Goal: Task Accomplishment & Management: Complete application form

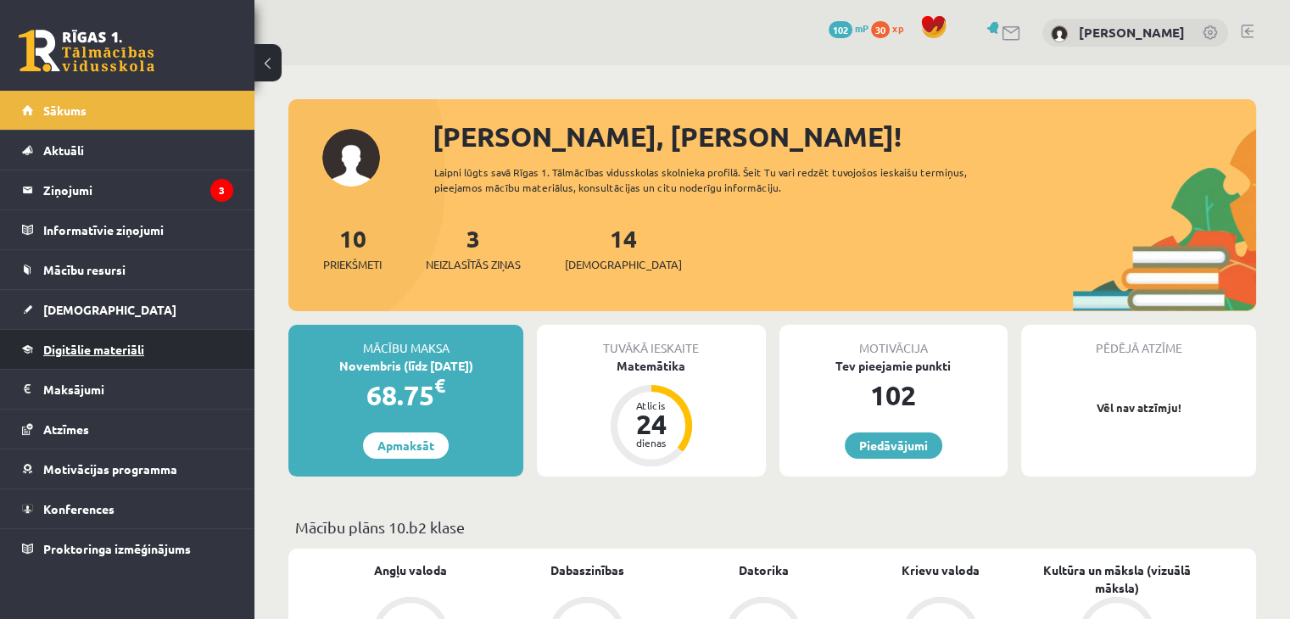
click at [95, 342] on span "Digitālie materiāli" at bounding box center [93, 349] width 101 height 15
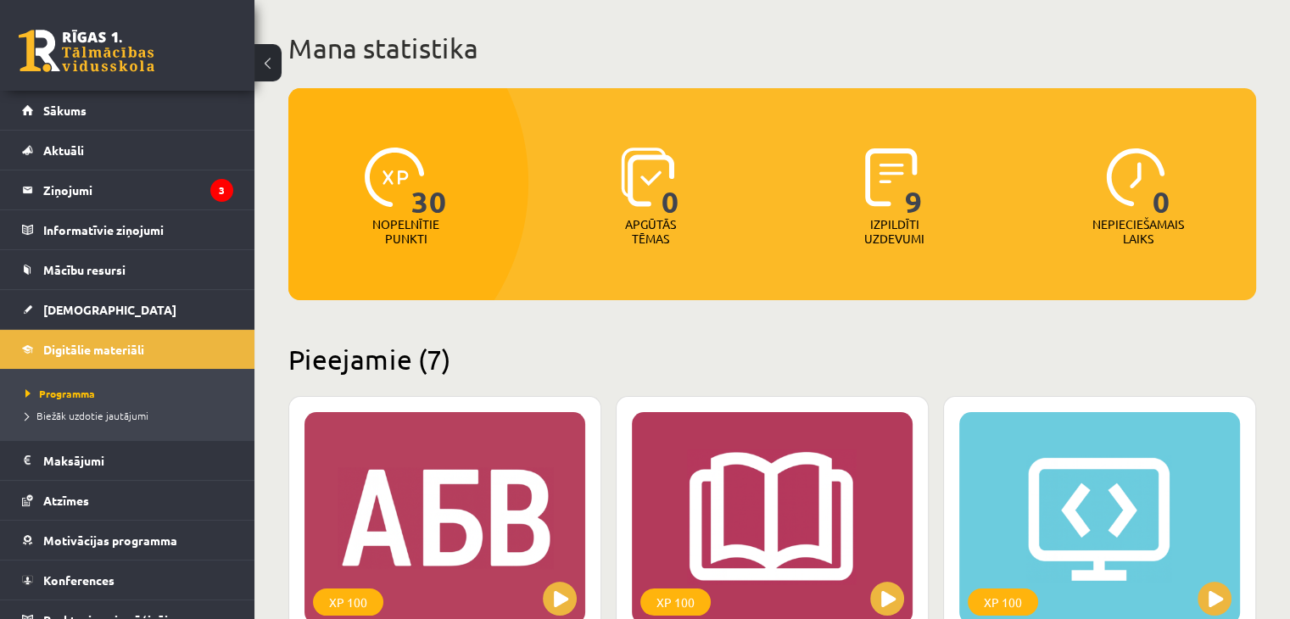
scroll to position [87, 0]
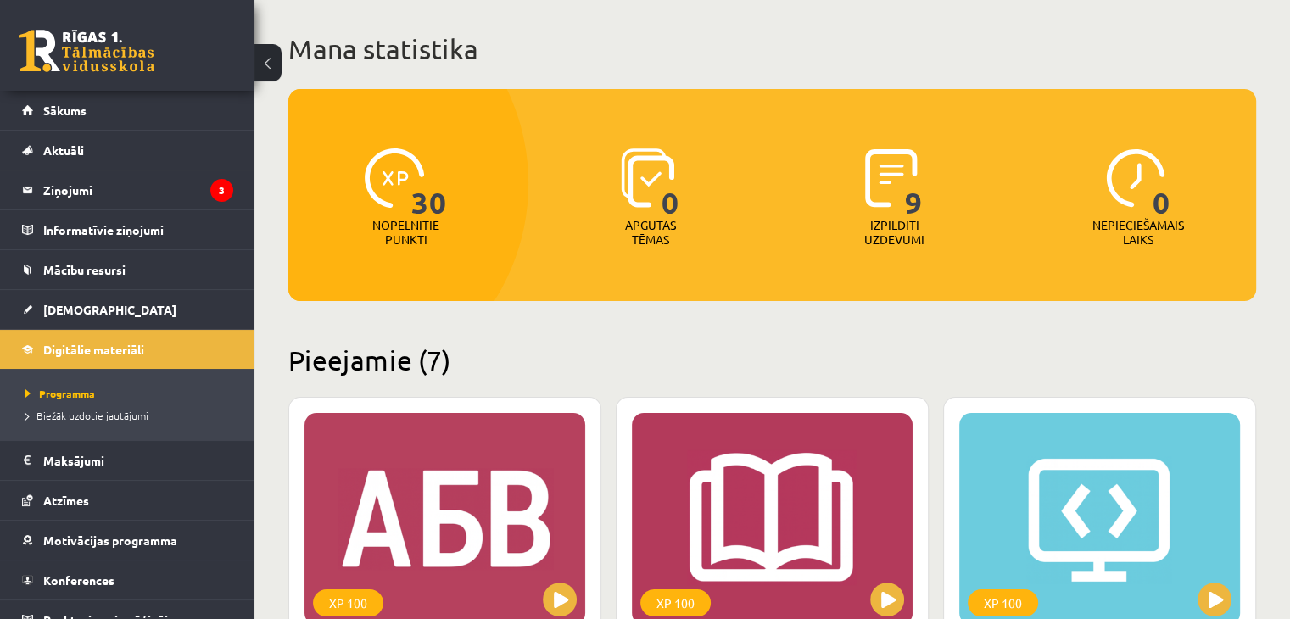
drag, startPoint x: 1085, startPoint y: 411, endPoint x: 858, endPoint y: 277, distance: 263.2
drag, startPoint x: 858, startPoint y: 277, endPoint x: 59, endPoint y: 103, distance: 818.6
click at [59, 103] on link "Sākums" at bounding box center [127, 110] width 211 height 39
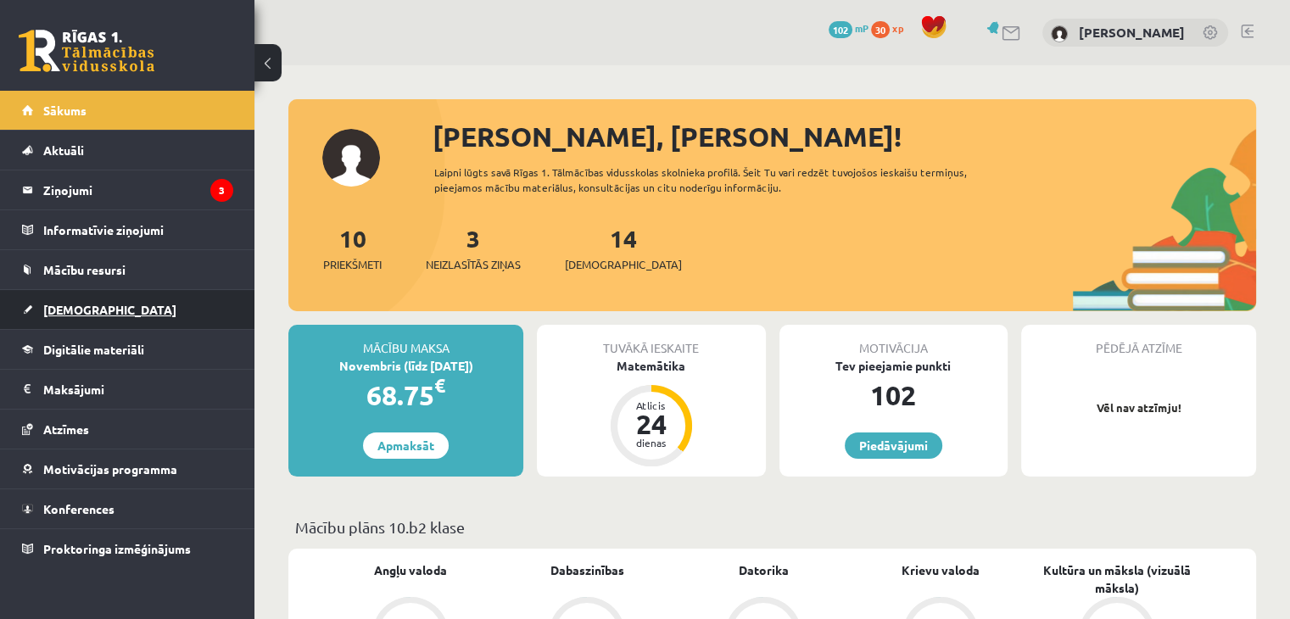
click at [109, 310] on link "[DEMOGRAPHIC_DATA]" at bounding box center [127, 309] width 211 height 39
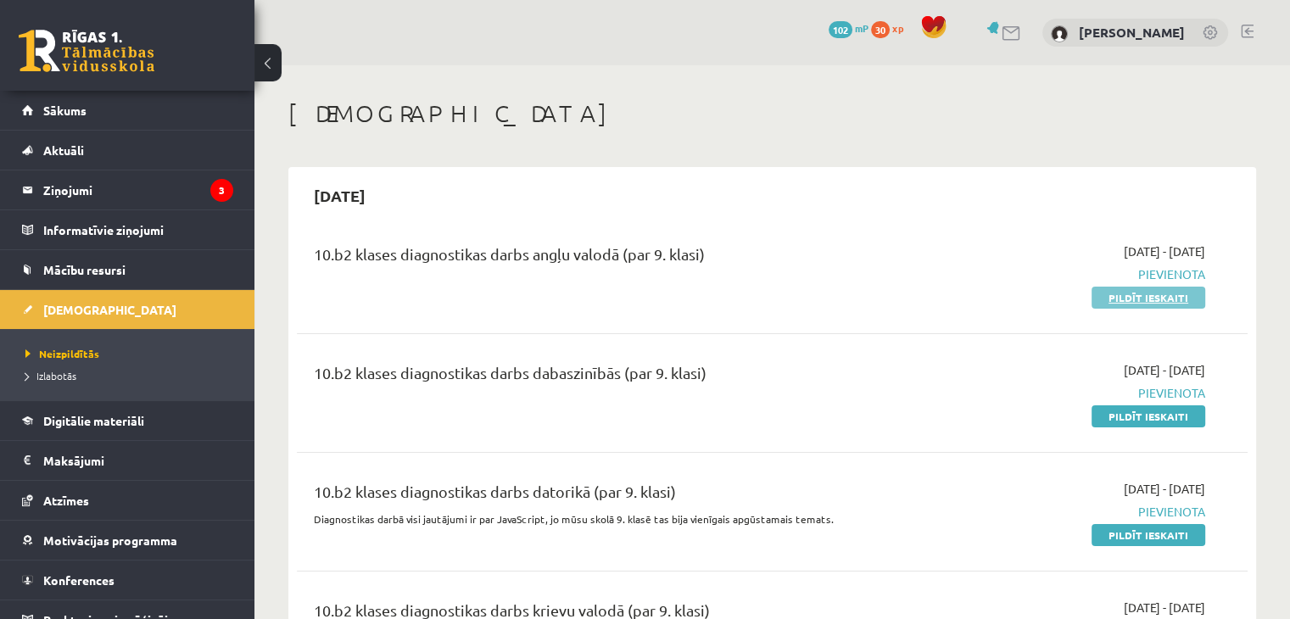
click at [1137, 296] on link "Pildīt ieskaiti" at bounding box center [1149, 298] width 114 height 22
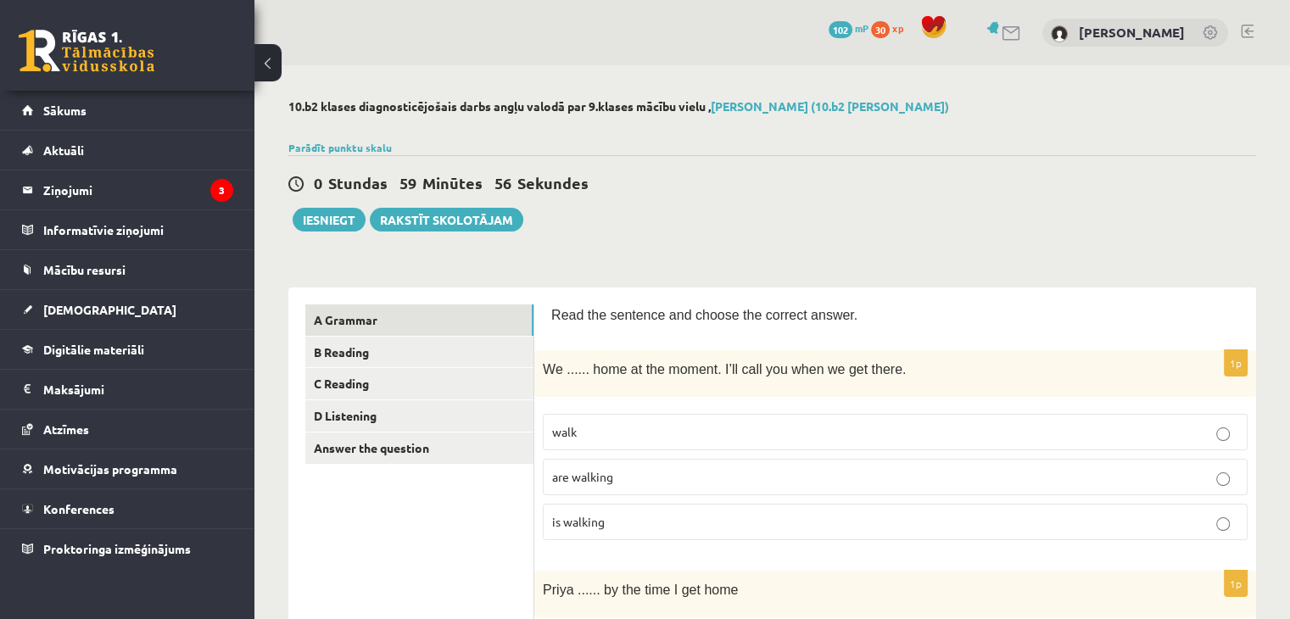
click at [743, 474] on p "are walking" at bounding box center [895, 477] width 686 height 18
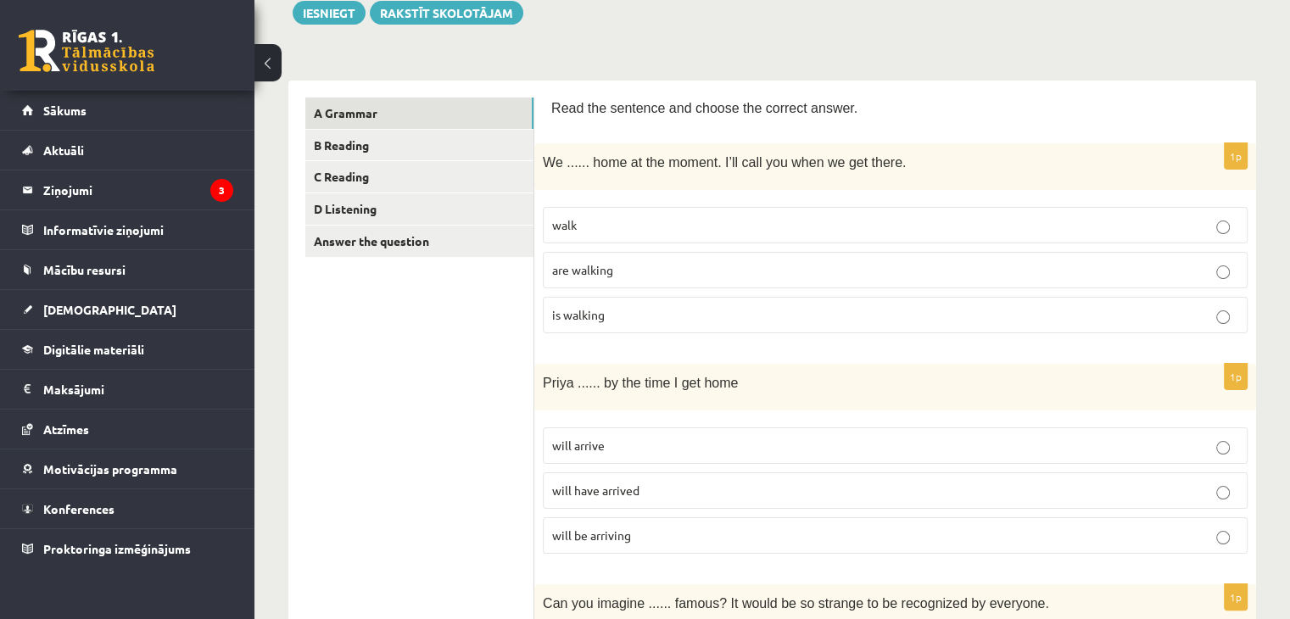
scroll to position [209, 0]
click at [702, 480] on p "will have arrived" at bounding box center [895, 489] width 686 height 18
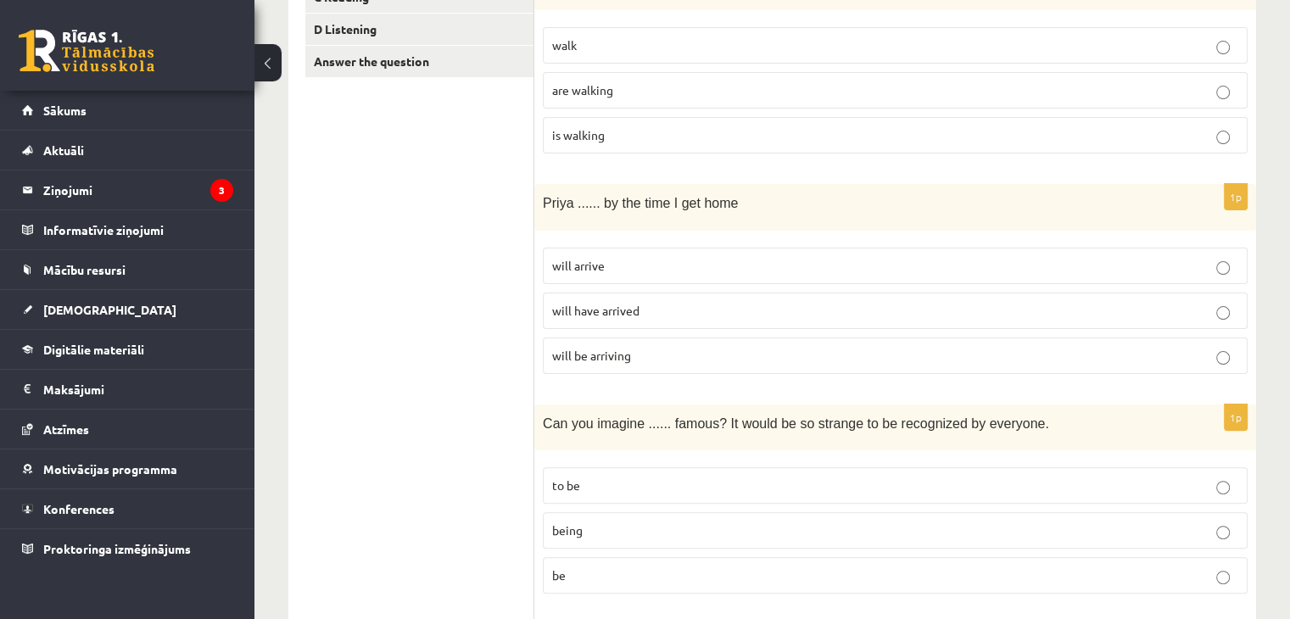
scroll to position [411, 0]
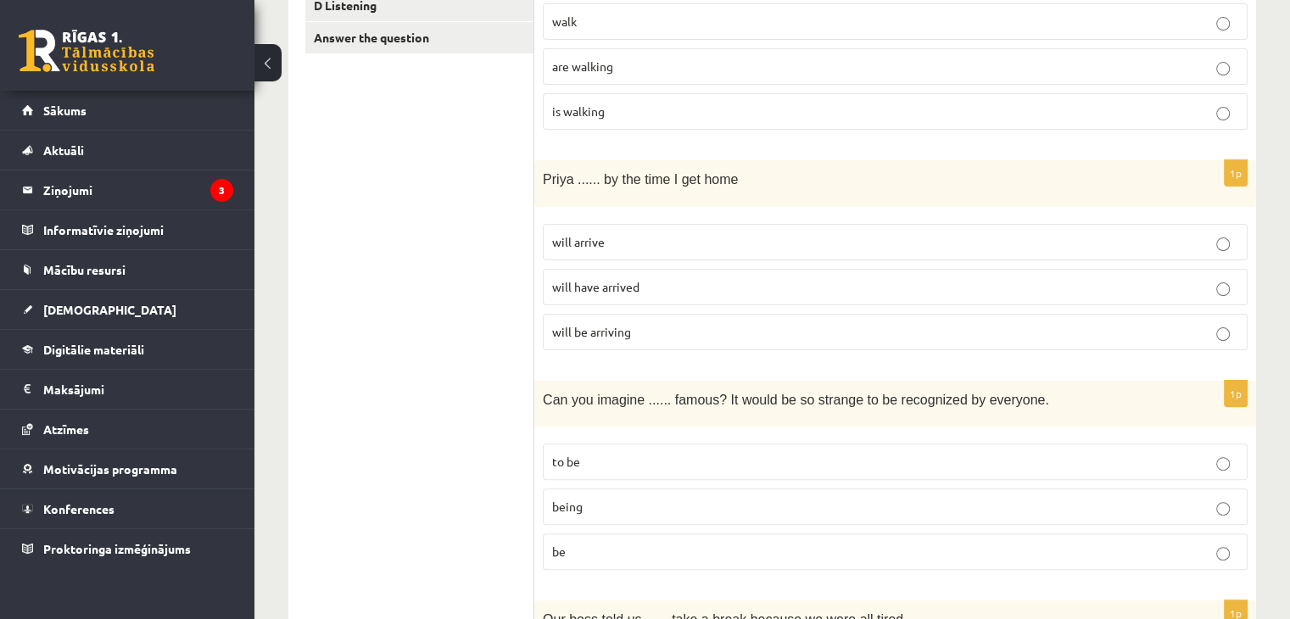
click at [668, 510] on p "being" at bounding box center [895, 507] width 686 height 18
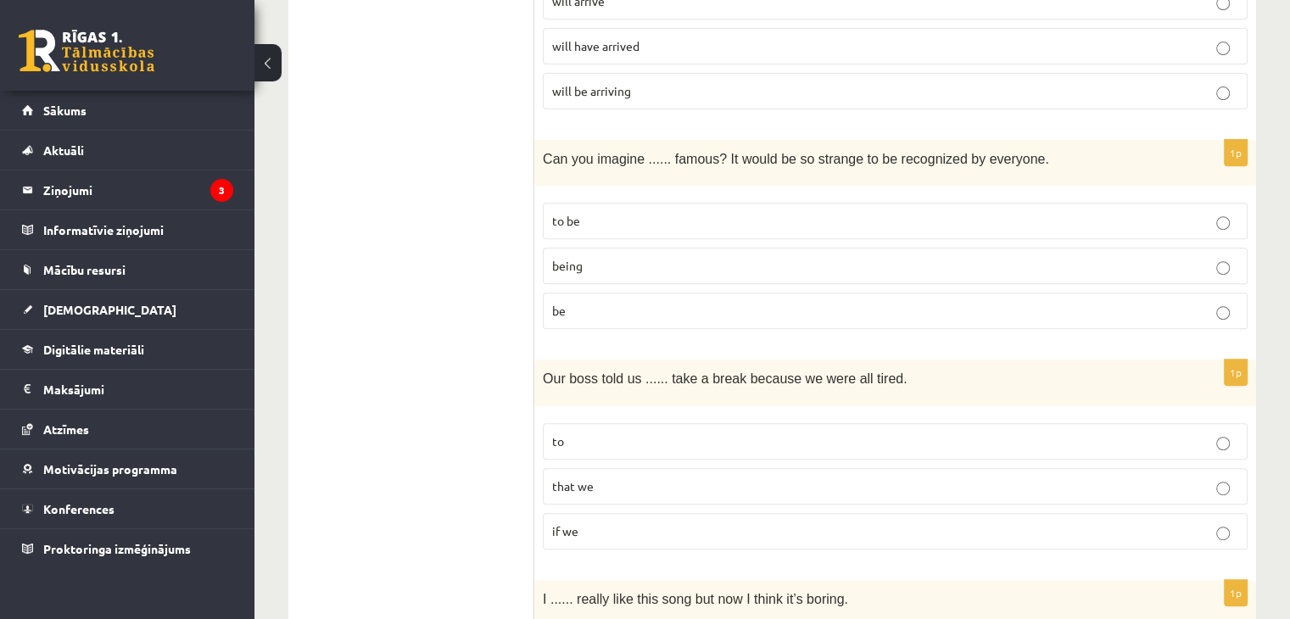
scroll to position [651, 0]
click at [723, 439] on p "to" at bounding box center [895, 442] width 686 height 18
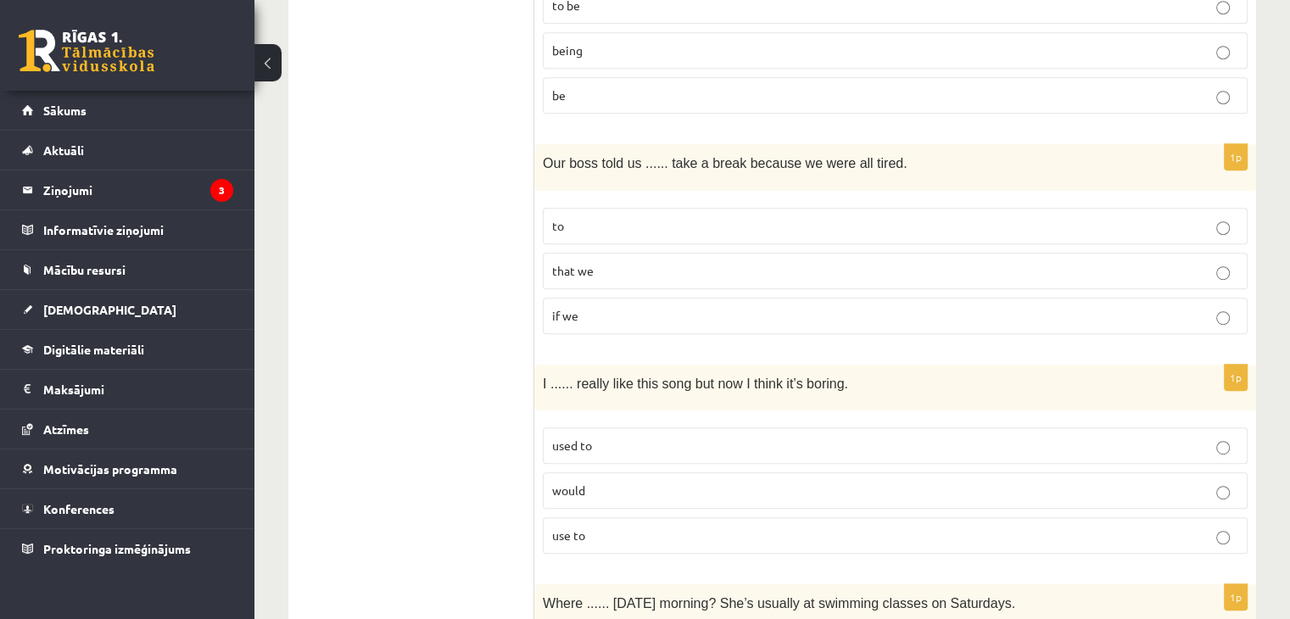
scroll to position [865, 0]
click at [723, 439] on p "used to" at bounding box center [895, 448] width 686 height 18
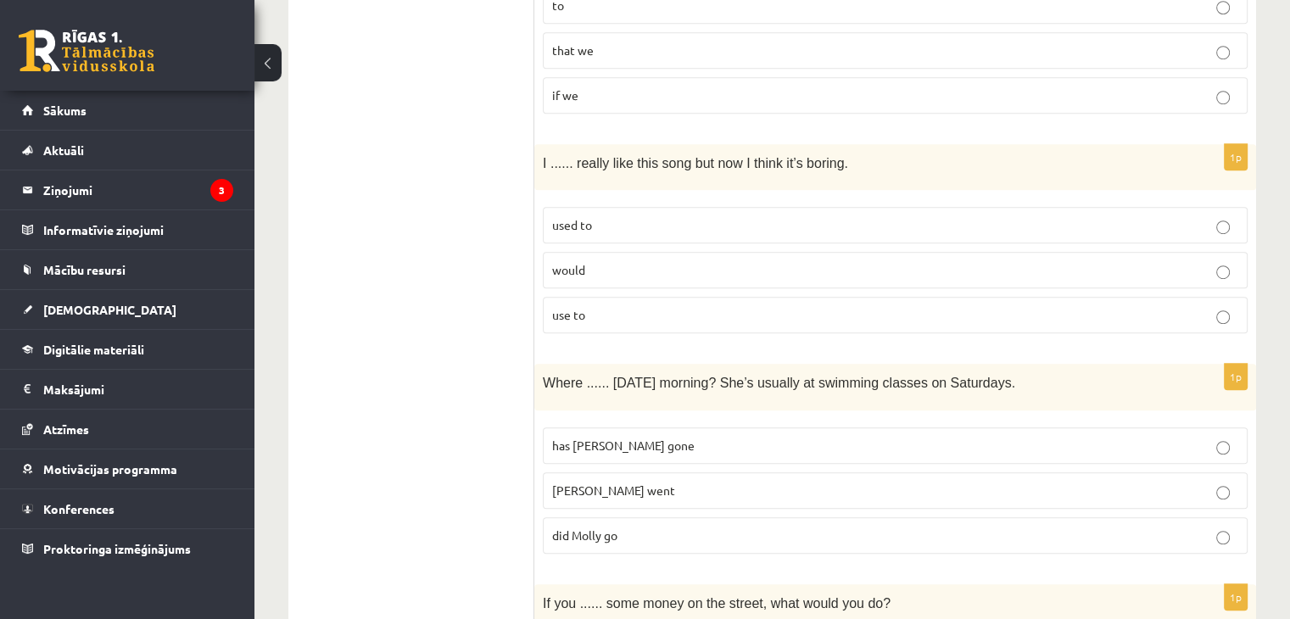
scroll to position [1088, 0]
click at [688, 530] on p "did Molly go" at bounding box center [895, 535] width 686 height 18
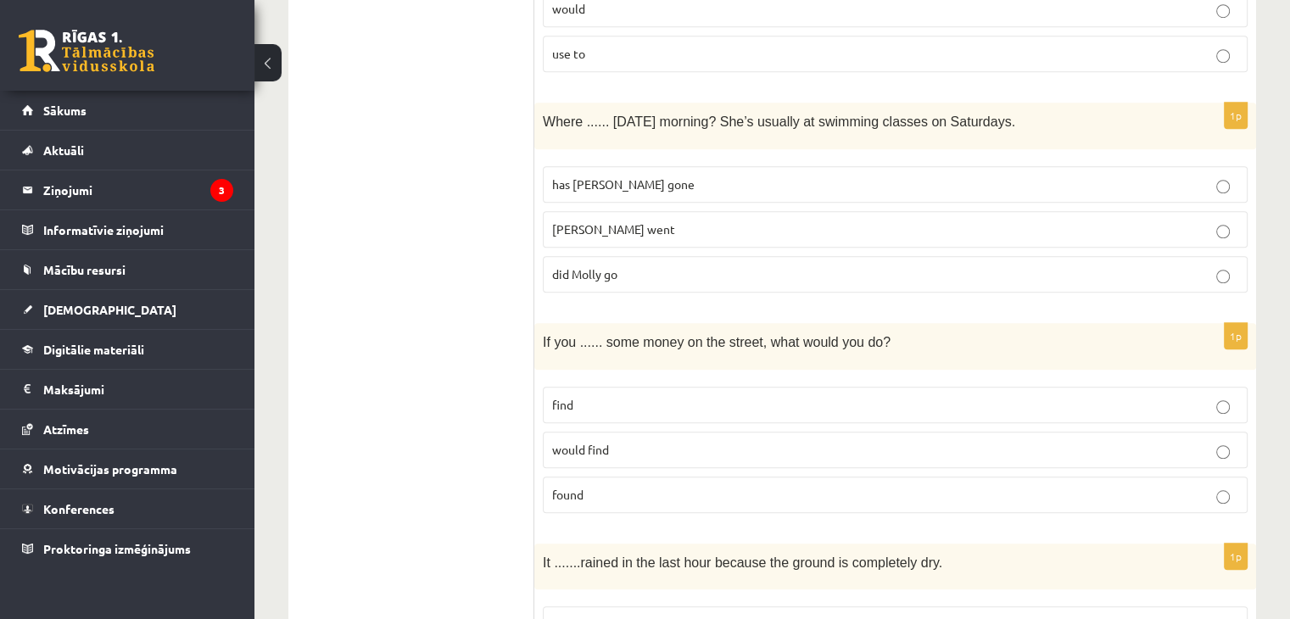
scroll to position [1350, 0]
click at [665, 489] on p "found" at bounding box center [895, 494] width 686 height 18
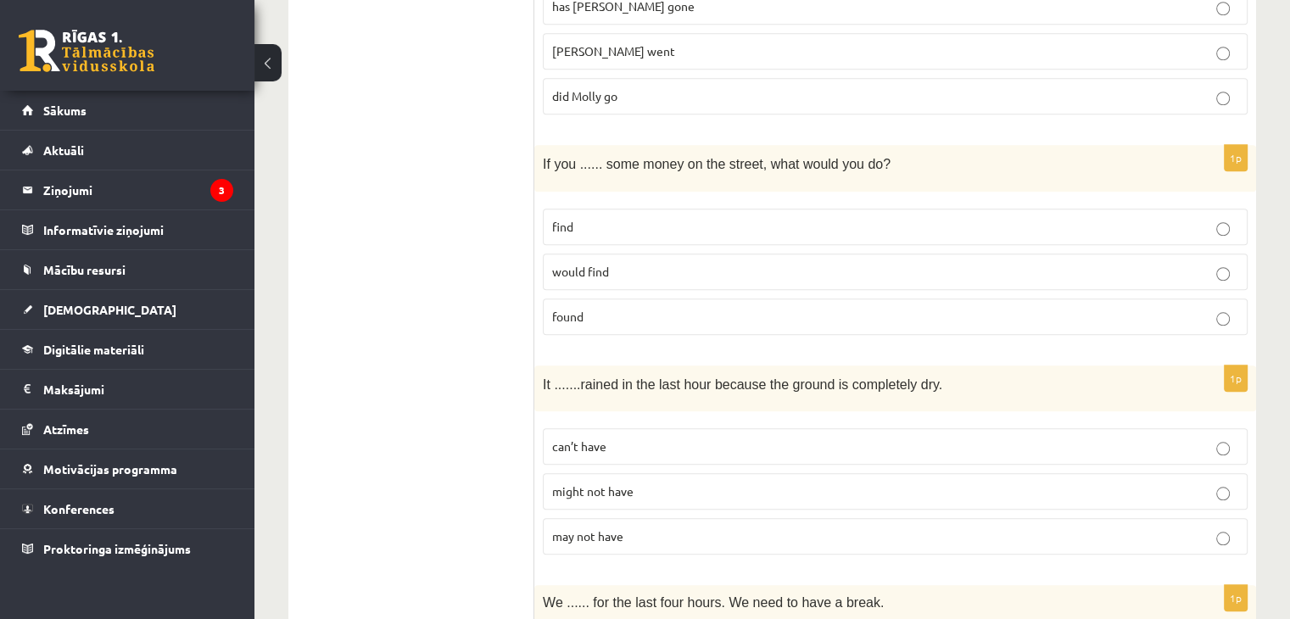
scroll to position [1526, 0]
click at [685, 444] on p "can’t have" at bounding box center [895, 448] width 686 height 18
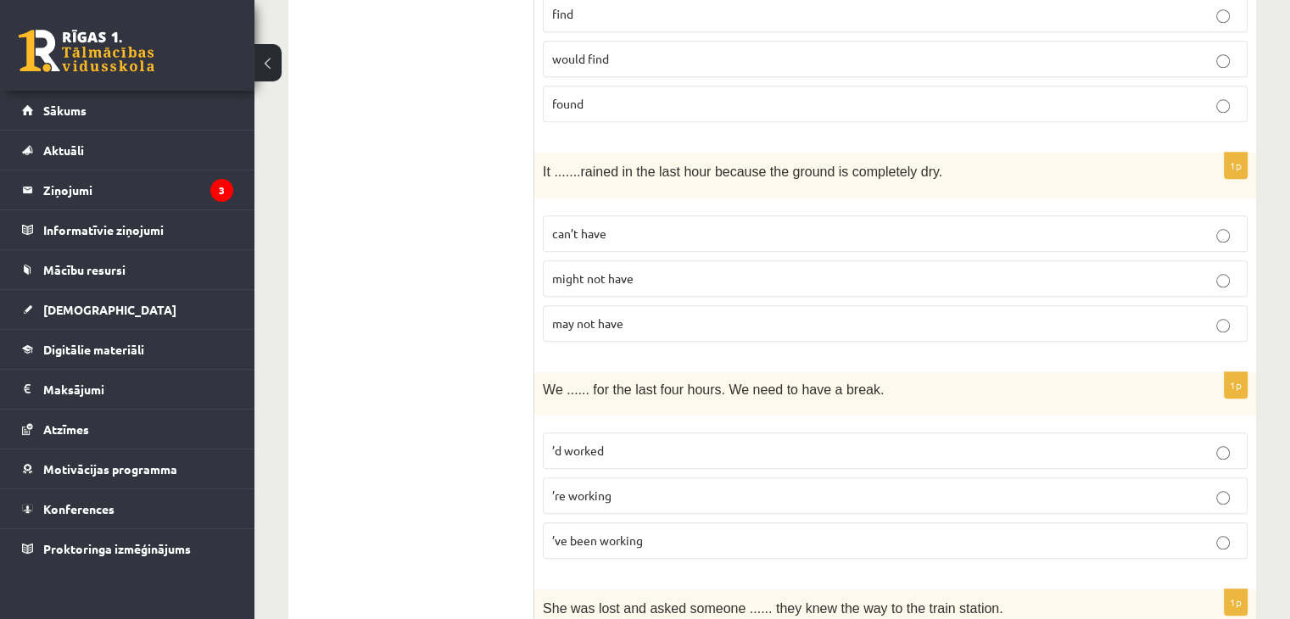
scroll to position [1739, 0]
click at [624, 540] on label "’ve been working" at bounding box center [895, 541] width 705 height 36
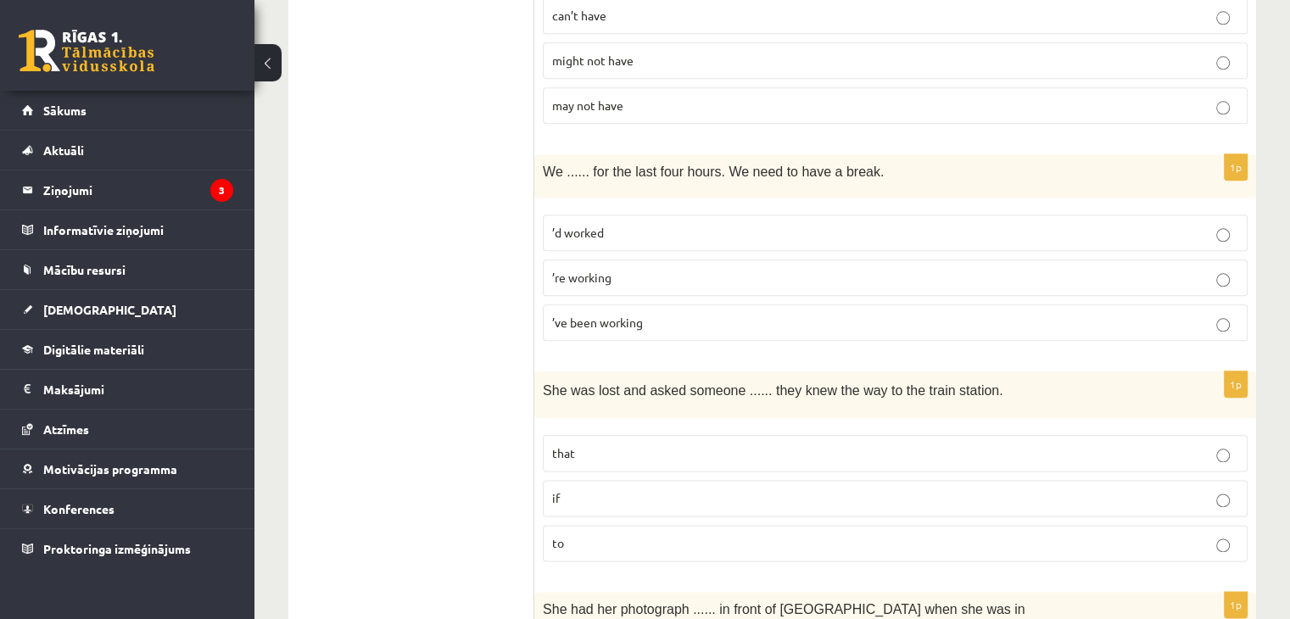
scroll to position [1990, 0]
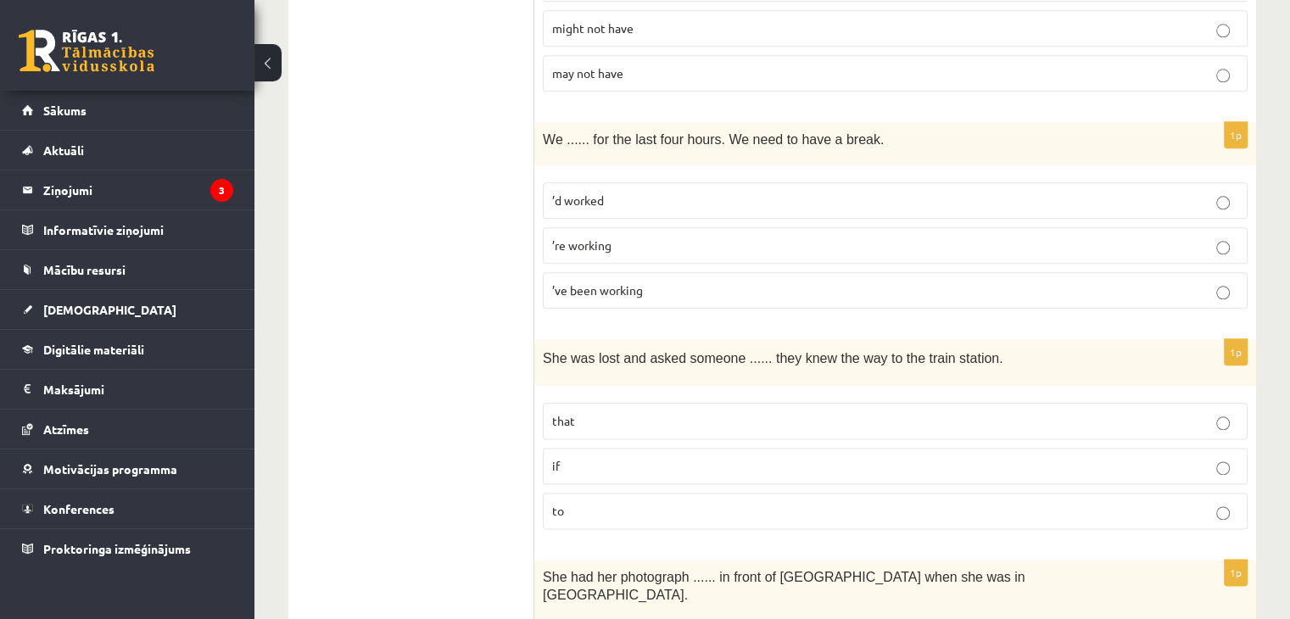
click at [711, 461] on p "if" at bounding box center [895, 466] width 686 height 18
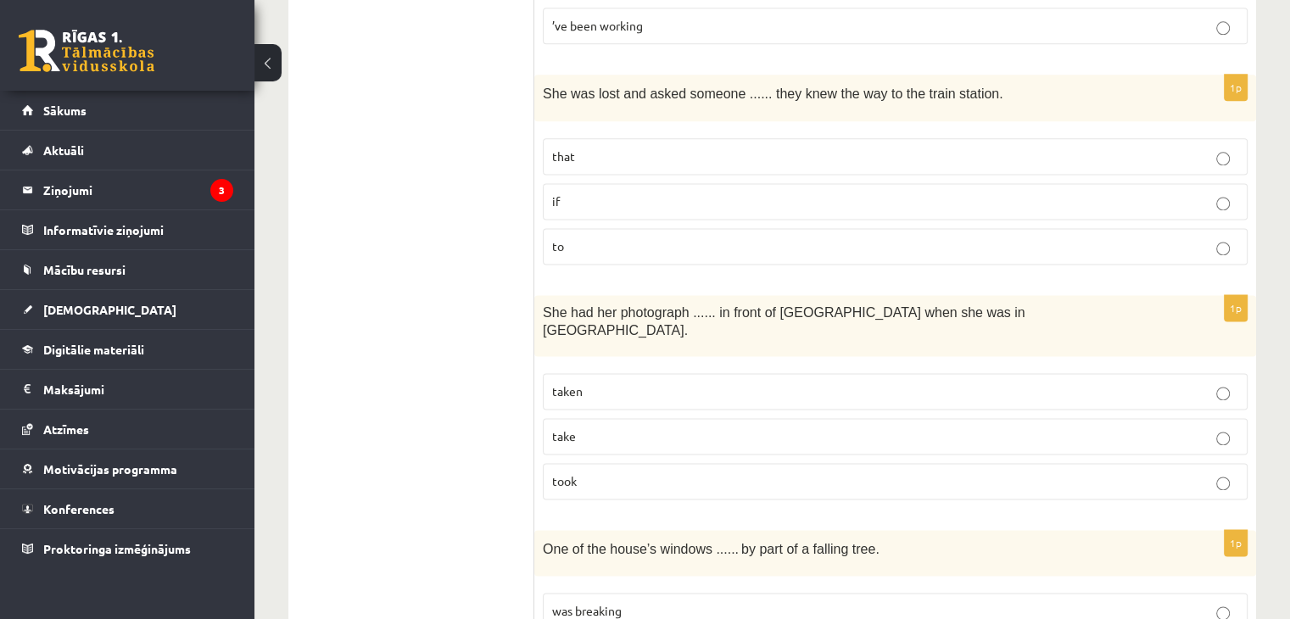
scroll to position [2253, 0]
click at [685, 384] on p "taken" at bounding box center [895, 393] width 686 height 18
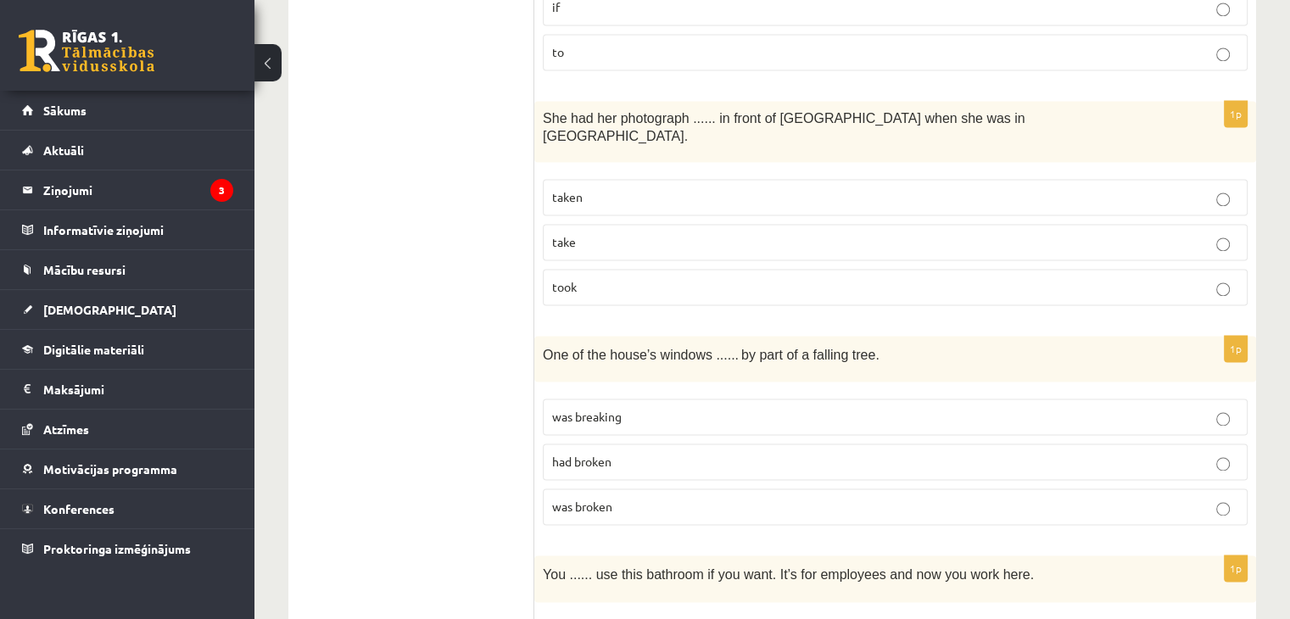
scroll to position [2448, 0]
click at [660, 499] on p "was broken" at bounding box center [895, 508] width 686 height 18
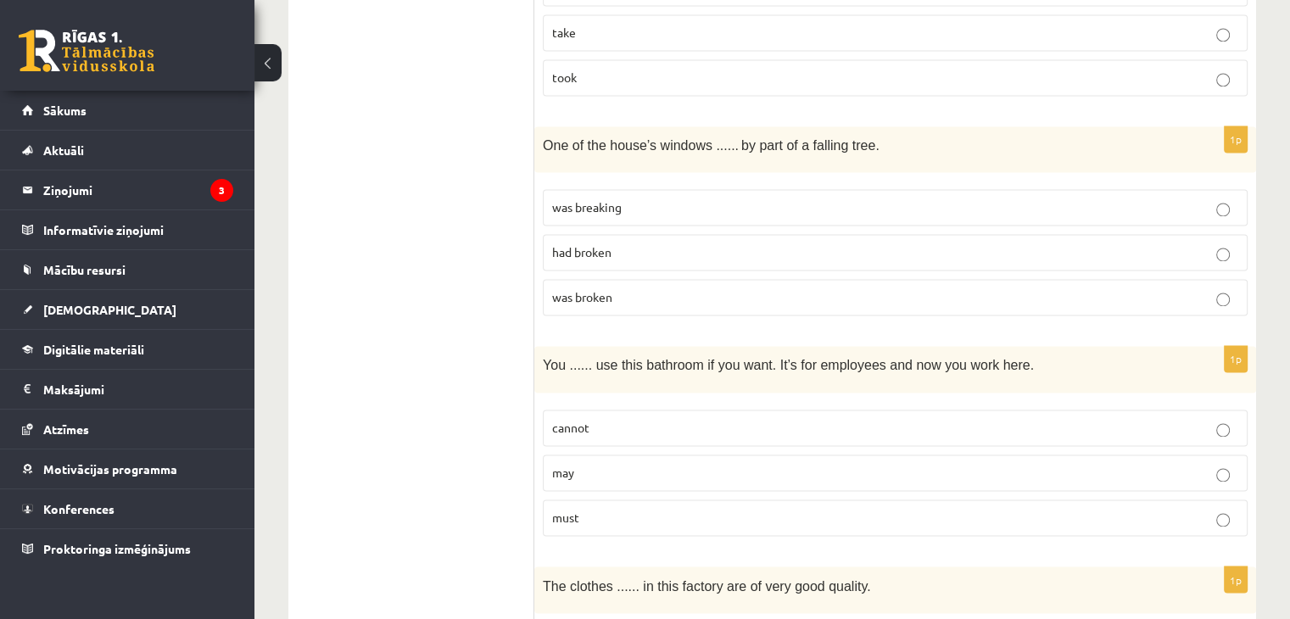
scroll to position [2659, 0]
click at [684, 463] on p "may" at bounding box center [895, 472] width 686 height 18
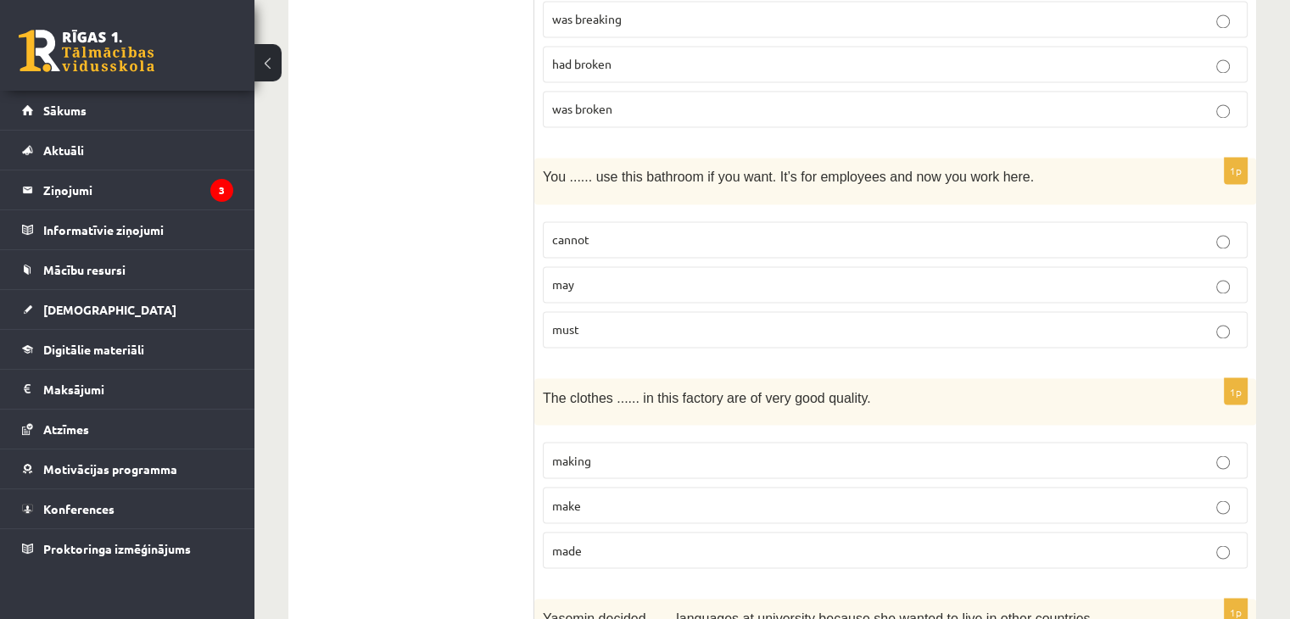
scroll to position [2847, 0]
click at [806, 541] on p "made" at bounding box center [895, 550] width 686 height 18
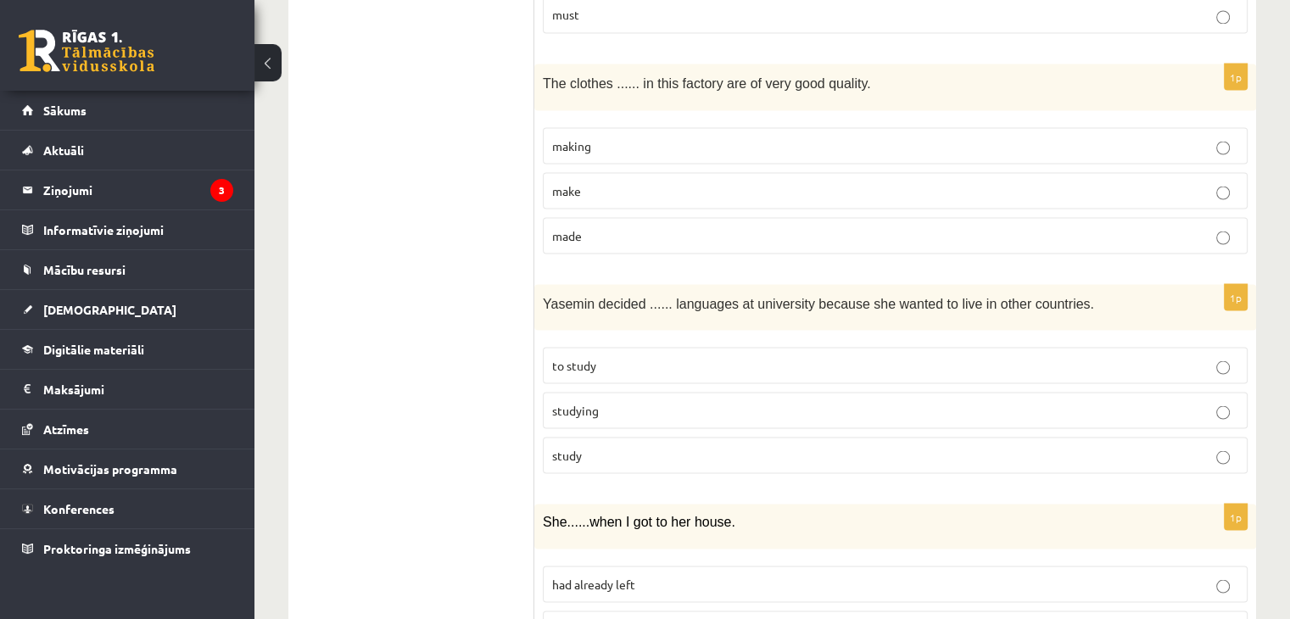
scroll to position [3161, 0]
click at [714, 357] on p "to study" at bounding box center [895, 366] width 686 height 18
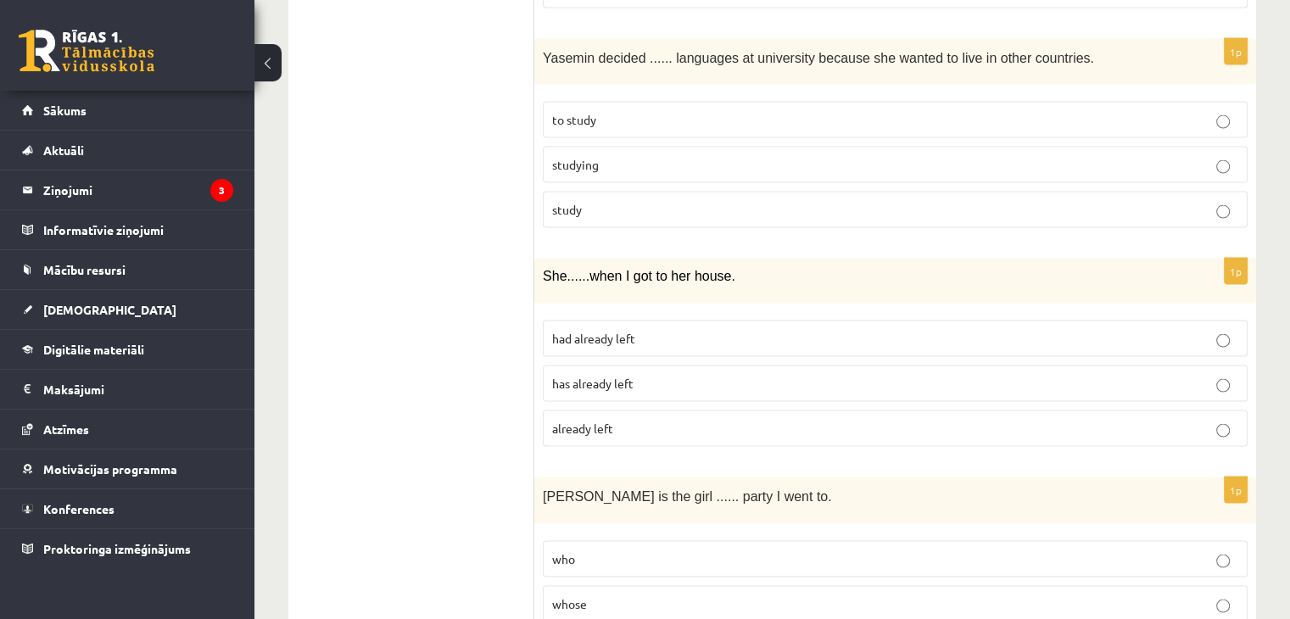
scroll to position [3407, 0]
click at [735, 330] on p "had already left" at bounding box center [895, 339] width 686 height 18
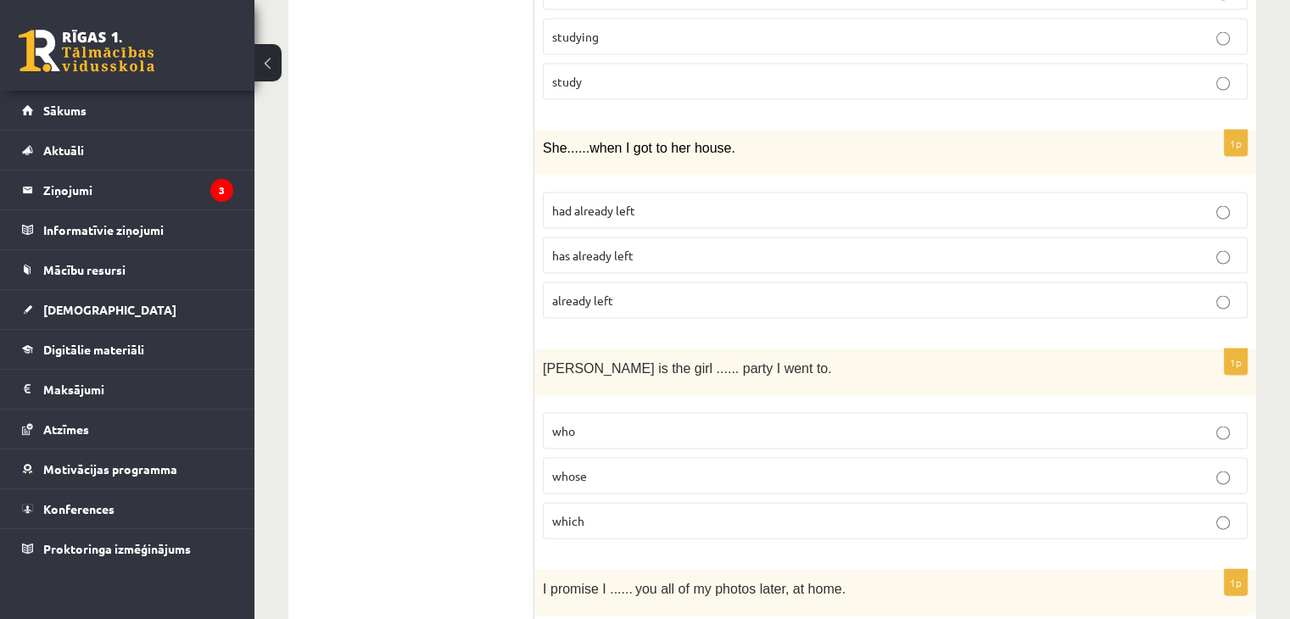
scroll to position [3539, 0]
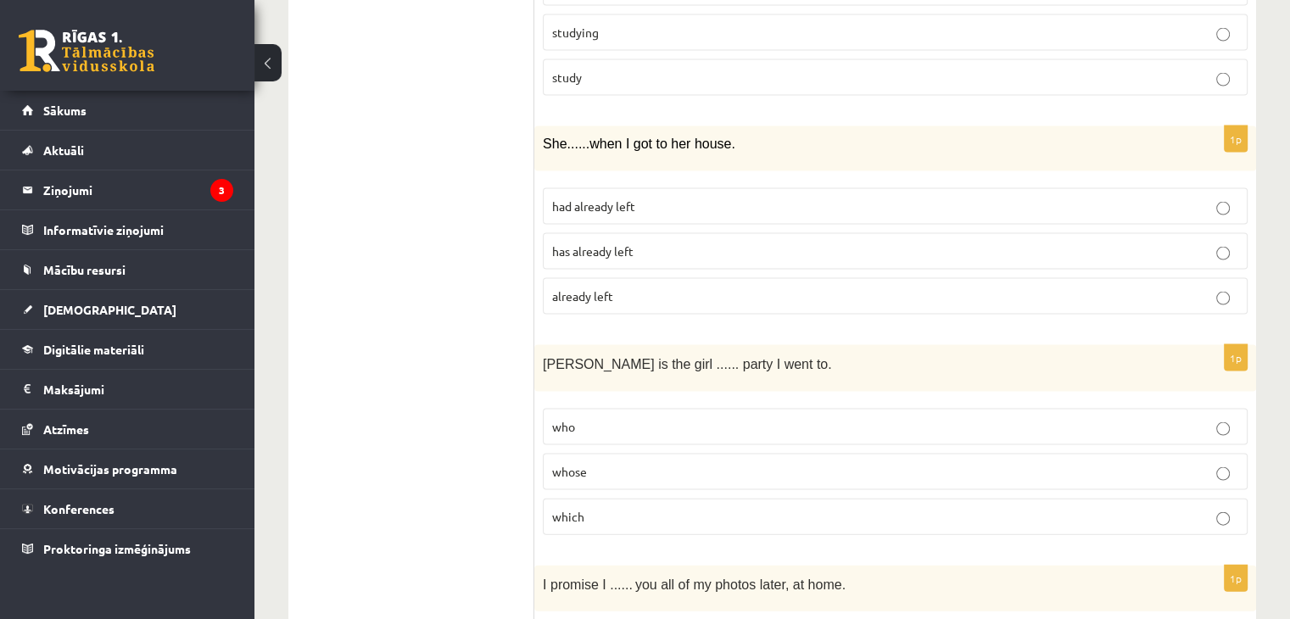
click at [628, 463] on p "whose" at bounding box center [895, 472] width 686 height 18
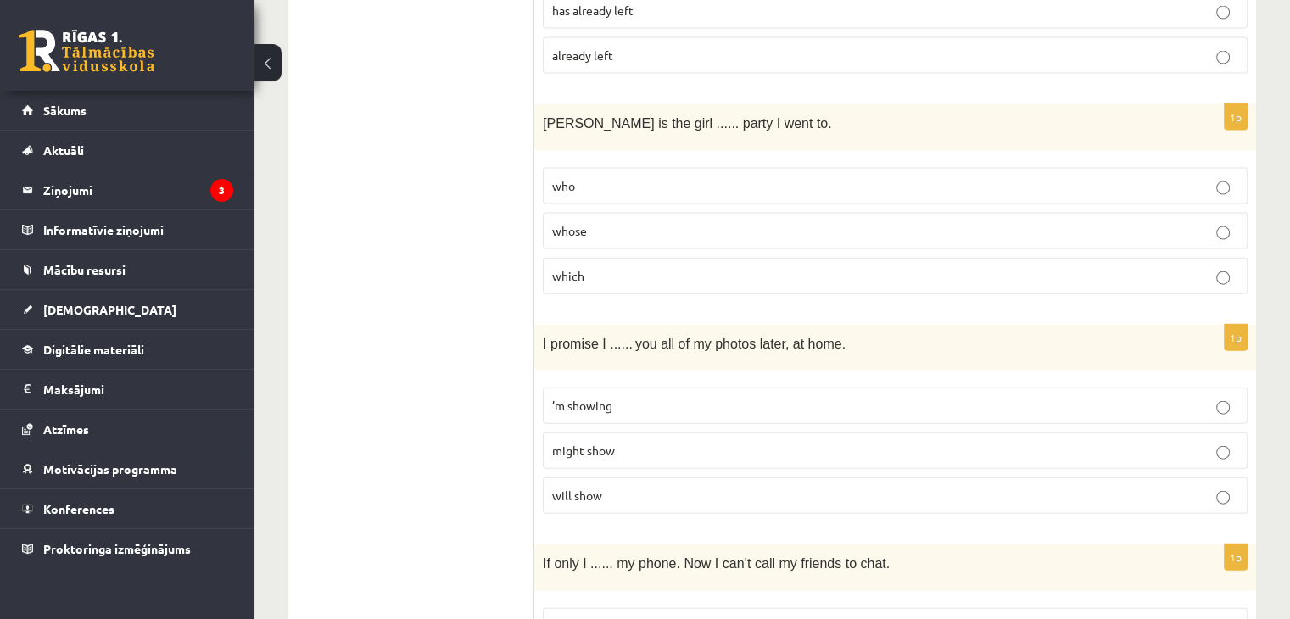
scroll to position [3780, 0]
click at [623, 478] on label "will show" at bounding box center [895, 496] width 705 height 36
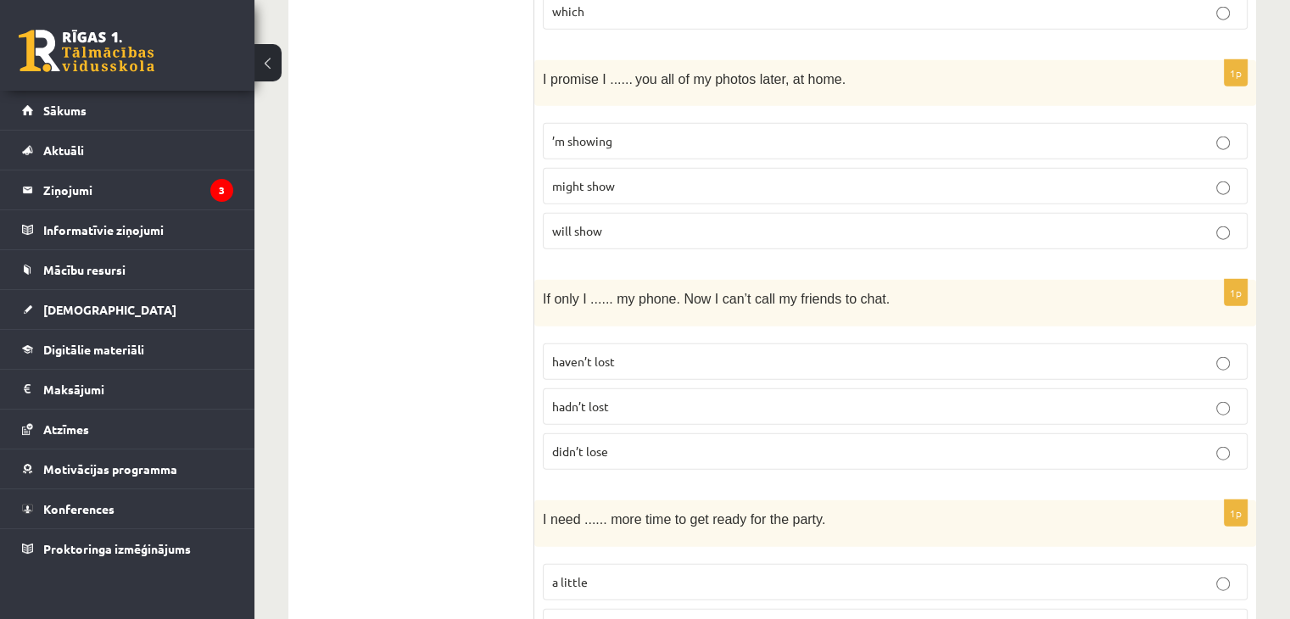
scroll to position [4044, 0]
click at [729, 354] on p "haven’t lost" at bounding box center [895, 363] width 686 height 18
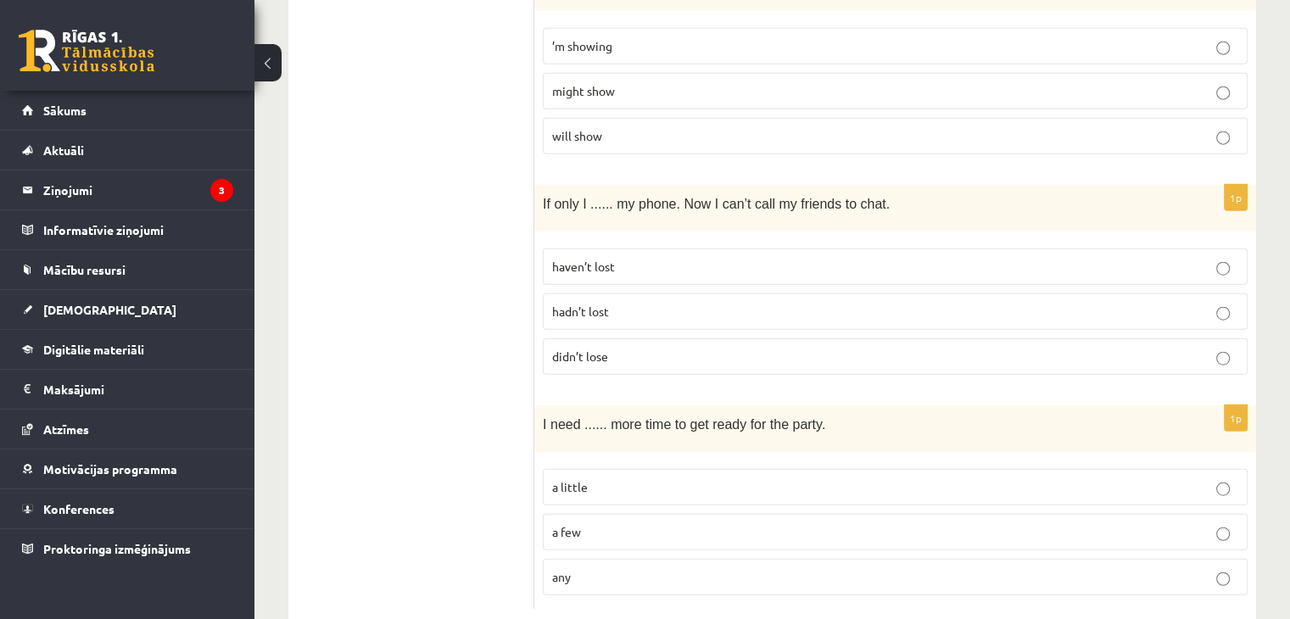
scroll to position [4139, 0]
click at [736, 304] on p "hadn’t lost" at bounding box center [895, 313] width 686 height 18
click at [659, 479] on p "a little" at bounding box center [895, 488] width 686 height 18
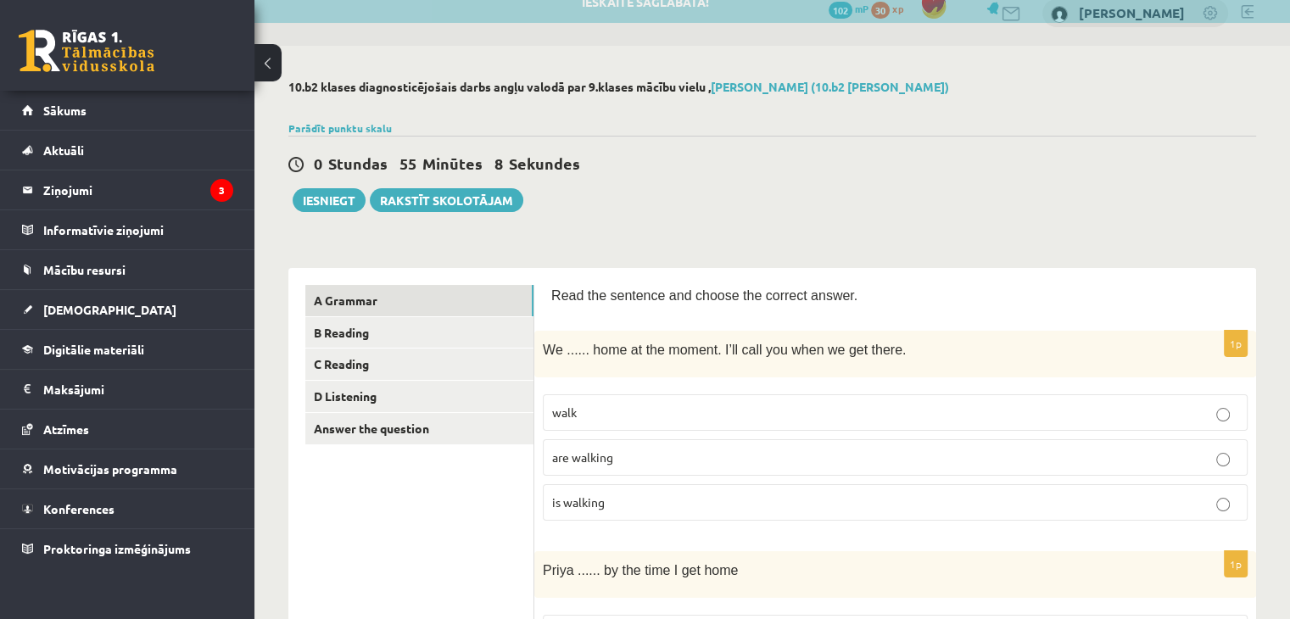
scroll to position [0, 0]
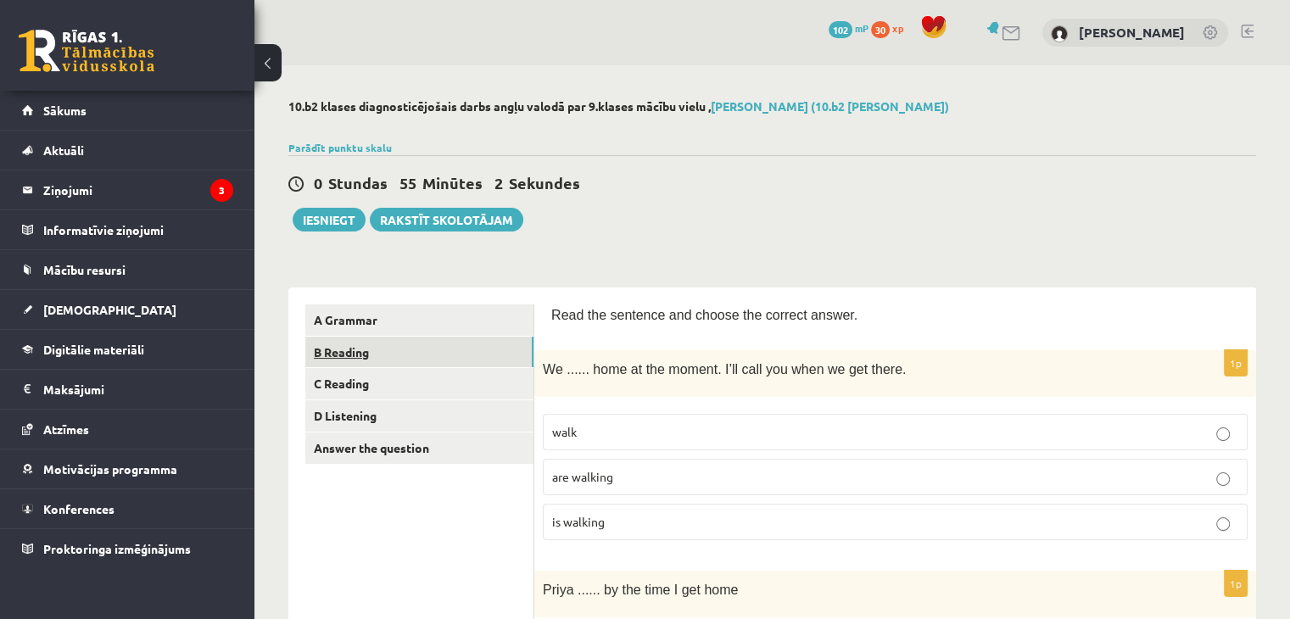
click at [397, 353] on link "B Reading" at bounding box center [419, 352] width 228 height 31
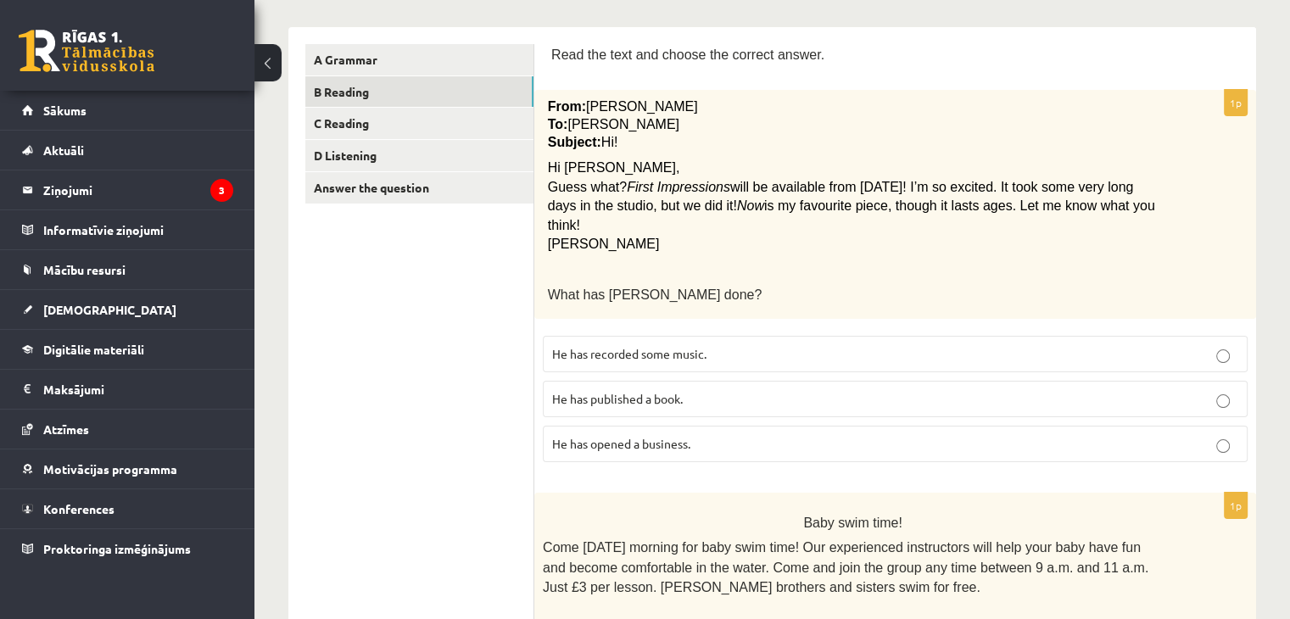
scroll to position [261, 0]
click at [750, 344] on p "He has recorded some music." at bounding box center [895, 353] width 686 height 18
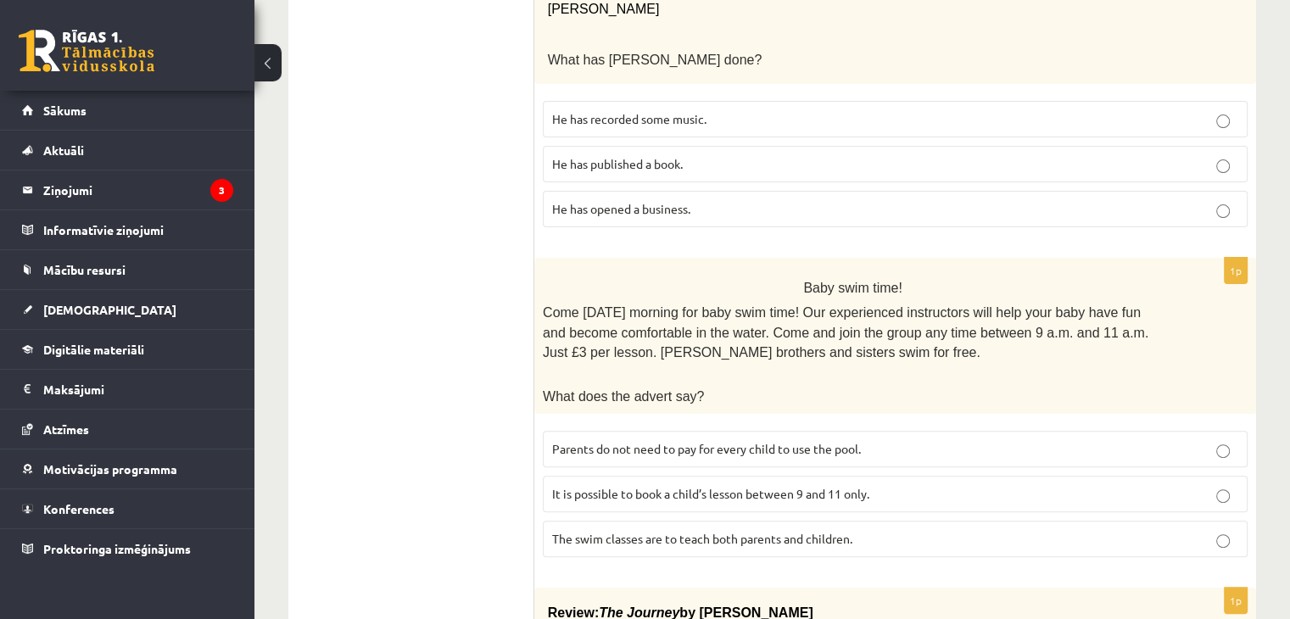
scroll to position [502, 0]
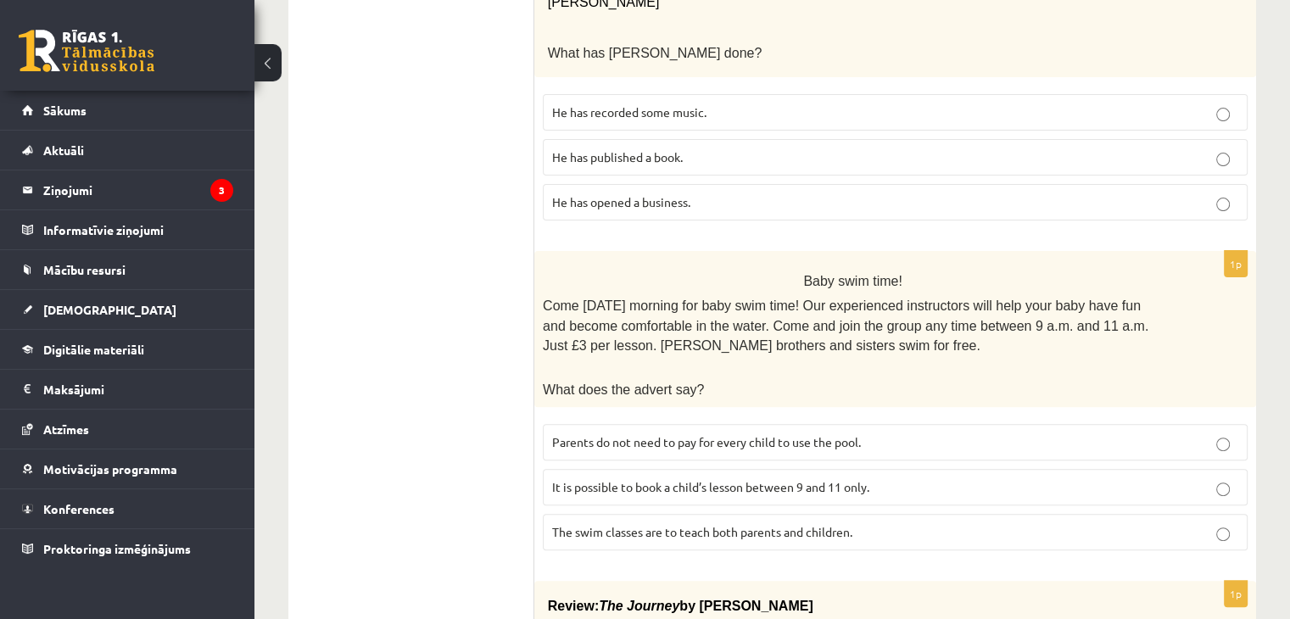
click at [680, 524] on span "The swim classes are to teach both parents and children." at bounding box center [702, 531] width 300 height 15
click at [989, 469] on label "It is possible to book a child’s lesson between 9 and 11 only." at bounding box center [895, 487] width 705 height 36
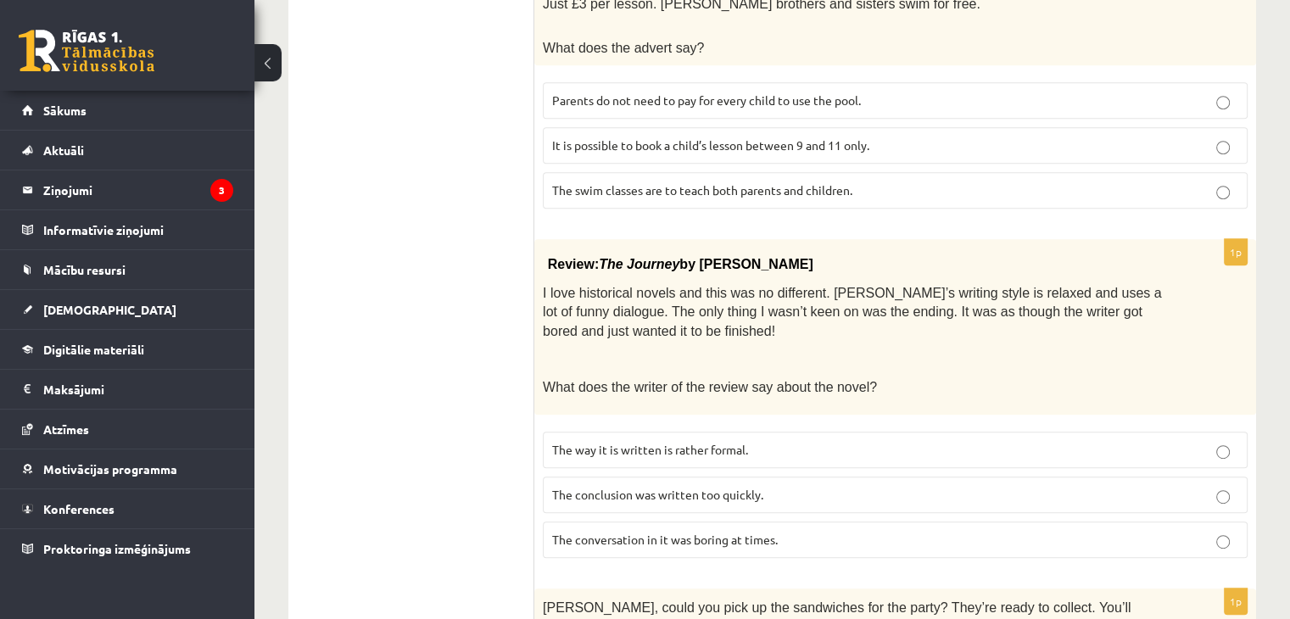
scroll to position [853, 0]
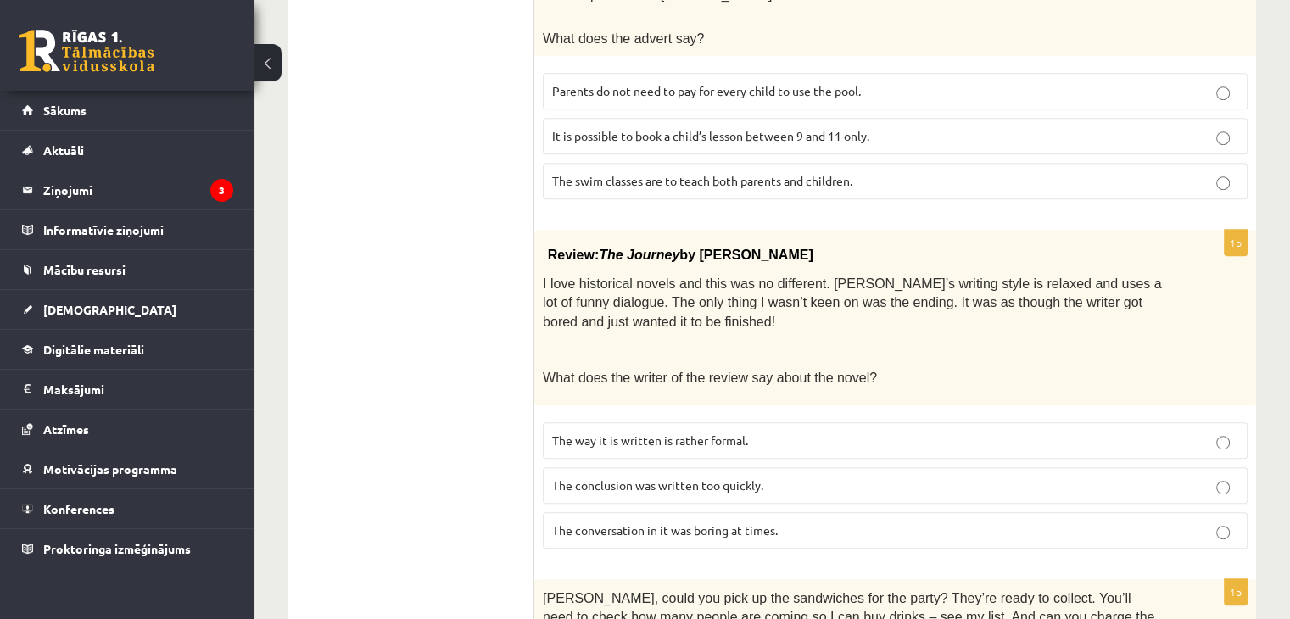
click at [936, 432] on p "The way it is written is rather formal." at bounding box center [895, 441] width 686 height 18
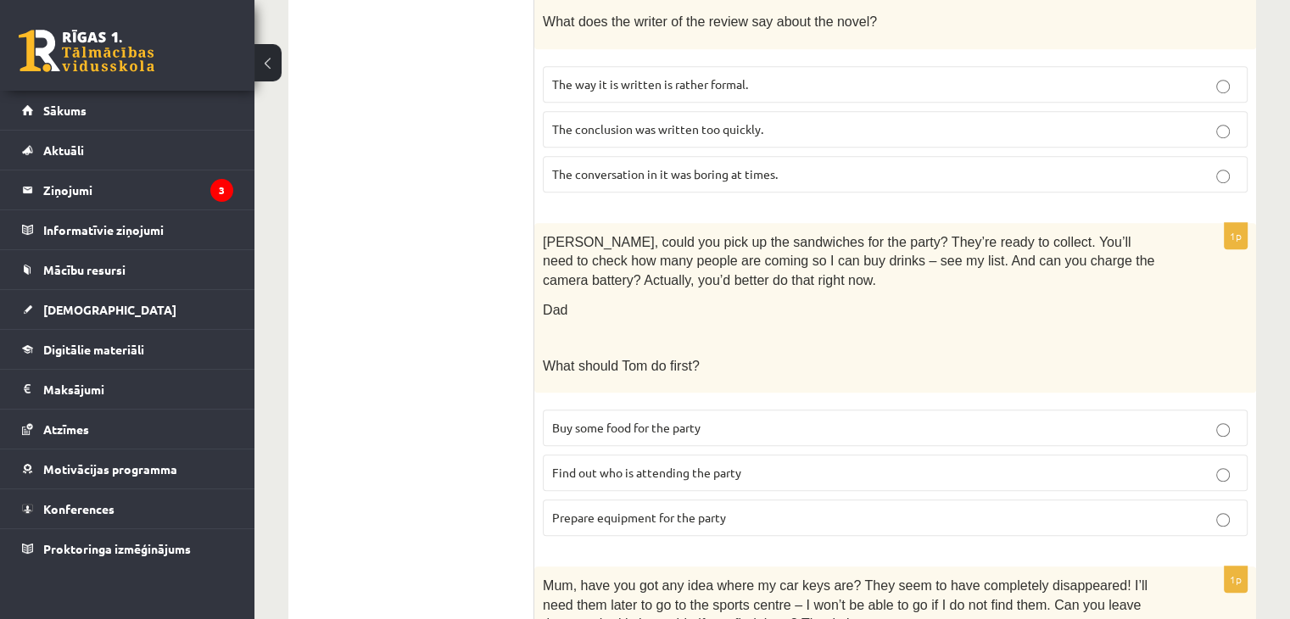
scroll to position [1210, 0]
click at [833, 463] on p "Find out who is attending the party" at bounding box center [895, 472] width 686 height 18
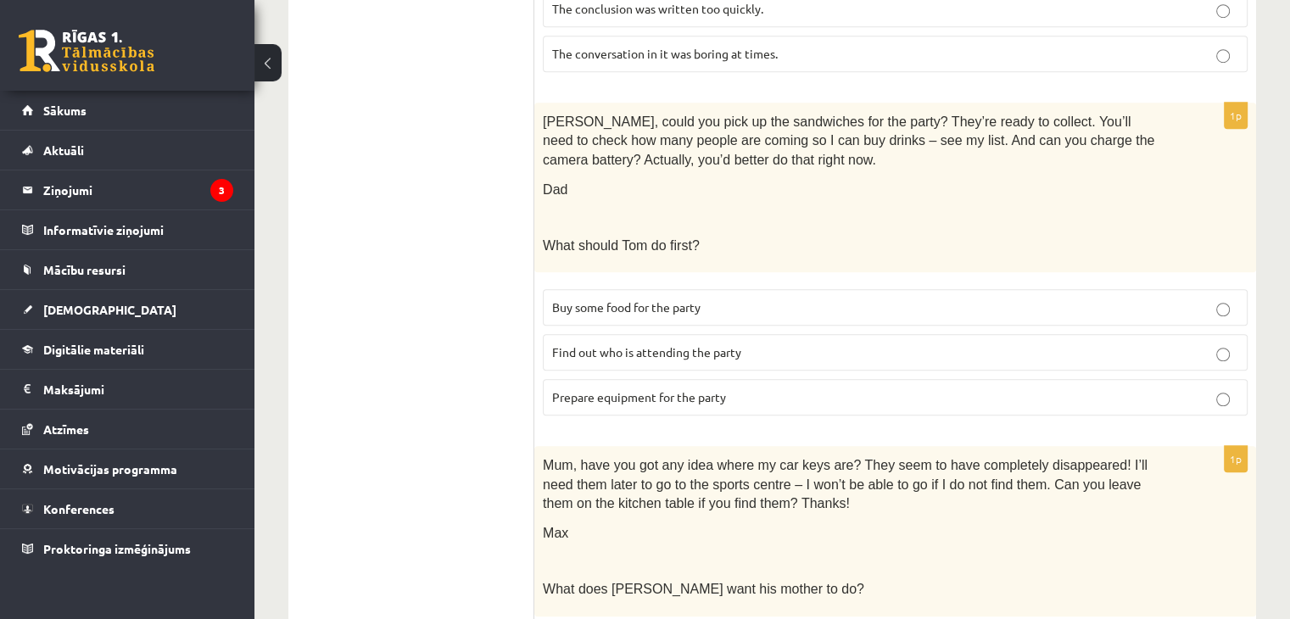
scroll to position [1333, 0]
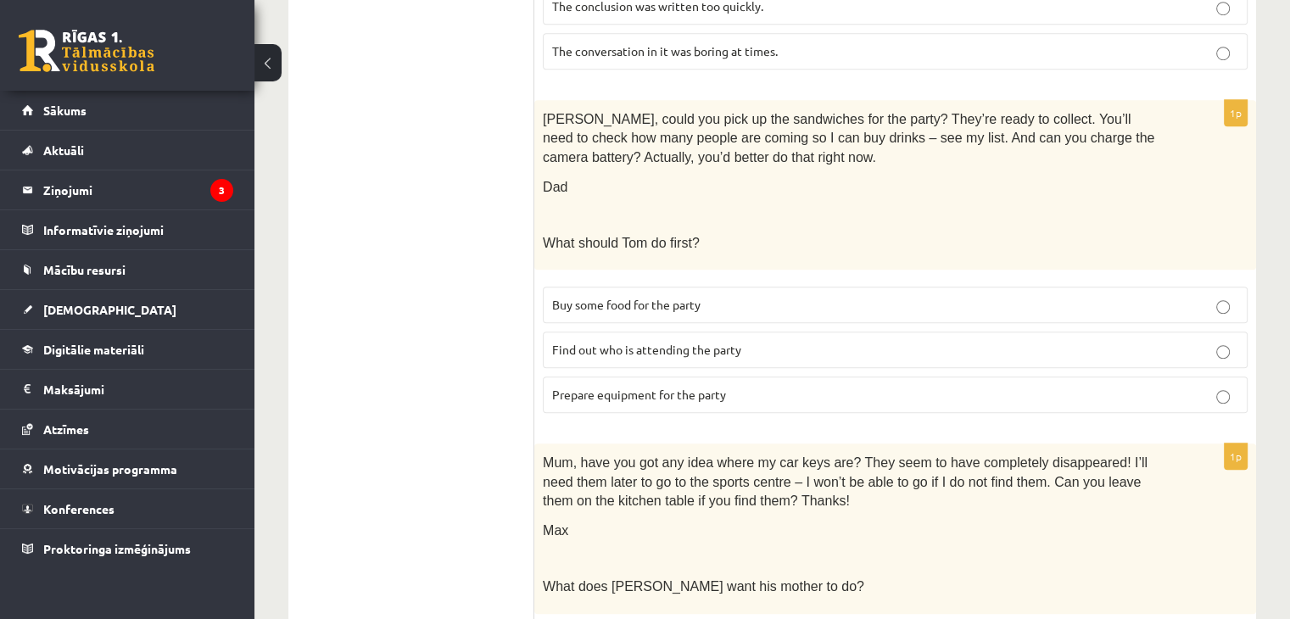
click at [920, 296] on p "Buy some food for the party" at bounding box center [895, 305] width 686 height 18
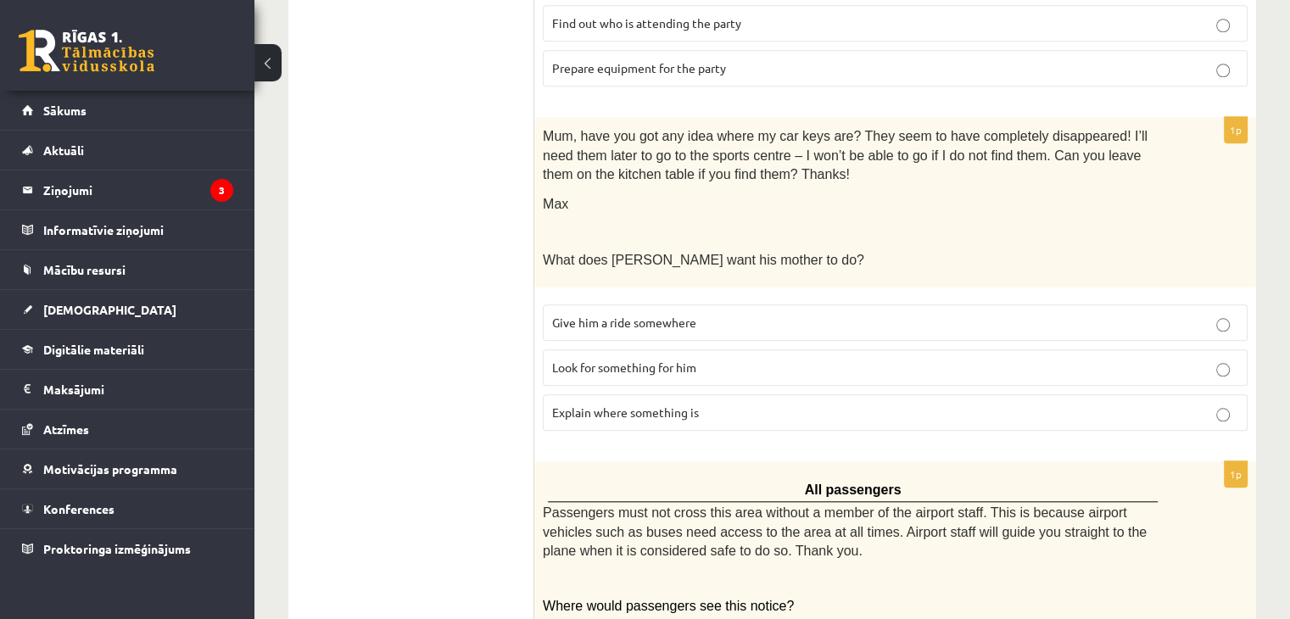
scroll to position [1657, 0]
click at [824, 361] on p "Look for something for him" at bounding box center [895, 370] width 686 height 18
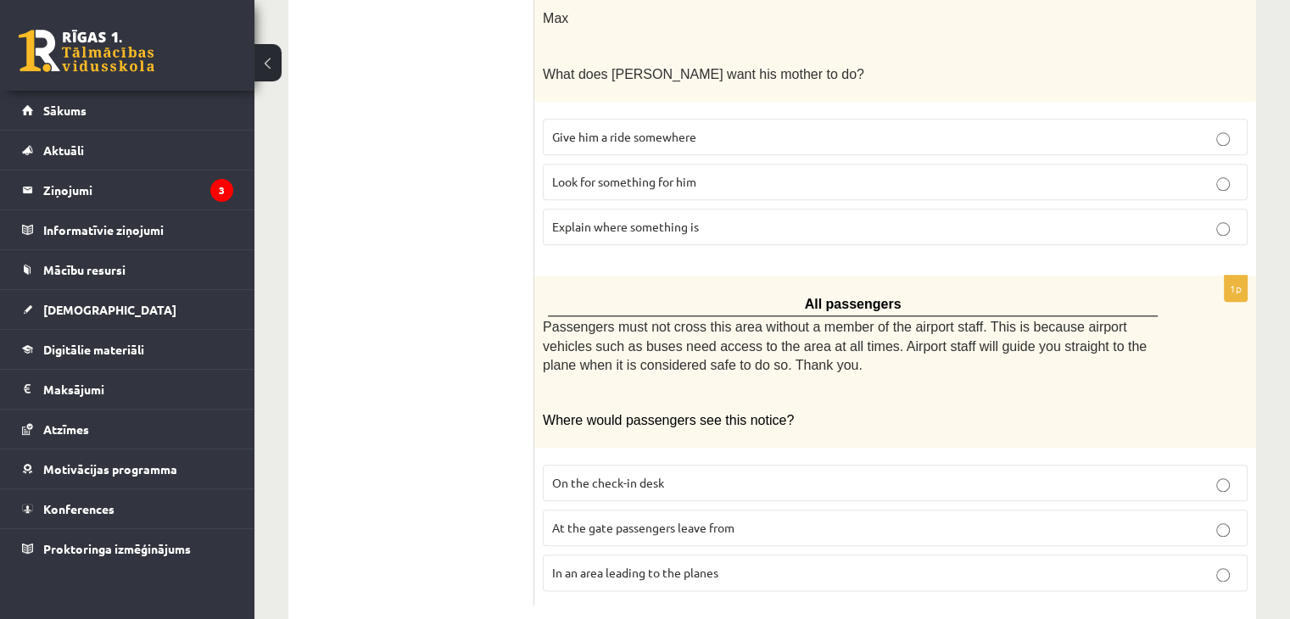
scroll to position [1846, 0]
click at [776, 554] on label "In an area leading to the planes" at bounding box center [895, 572] width 705 height 36
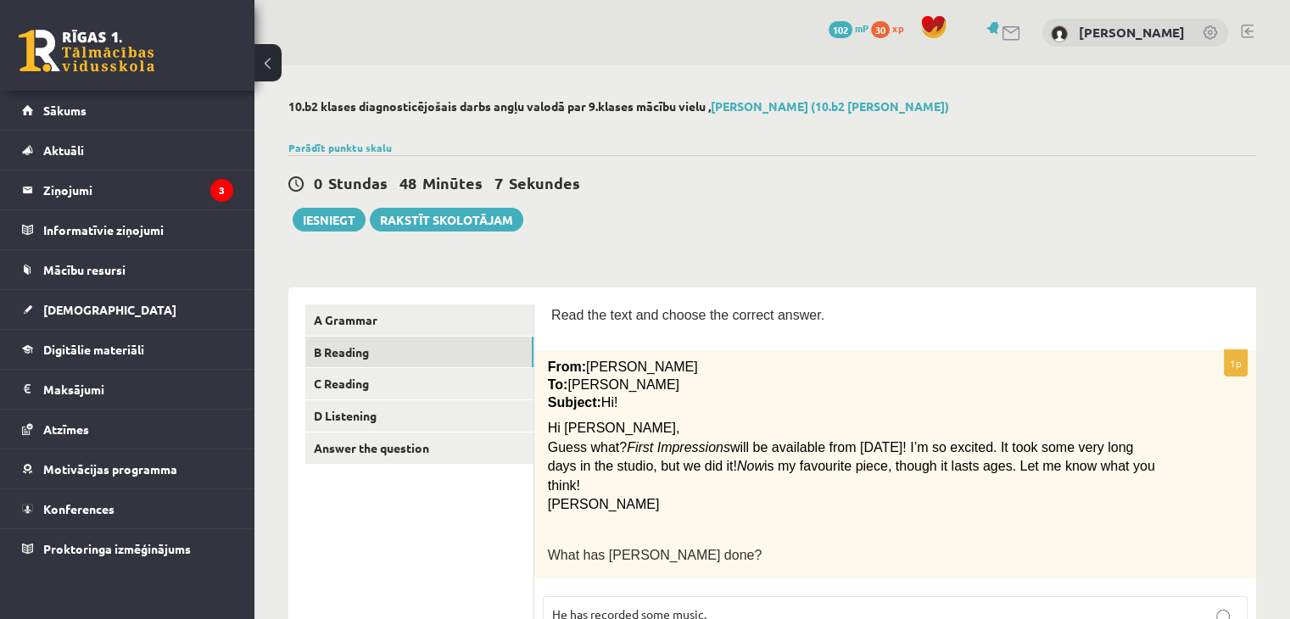
scroll to position [0, 0]
click at [381, 372] on link "C Reading" at bounding box center [419, 383] width 228 height 31
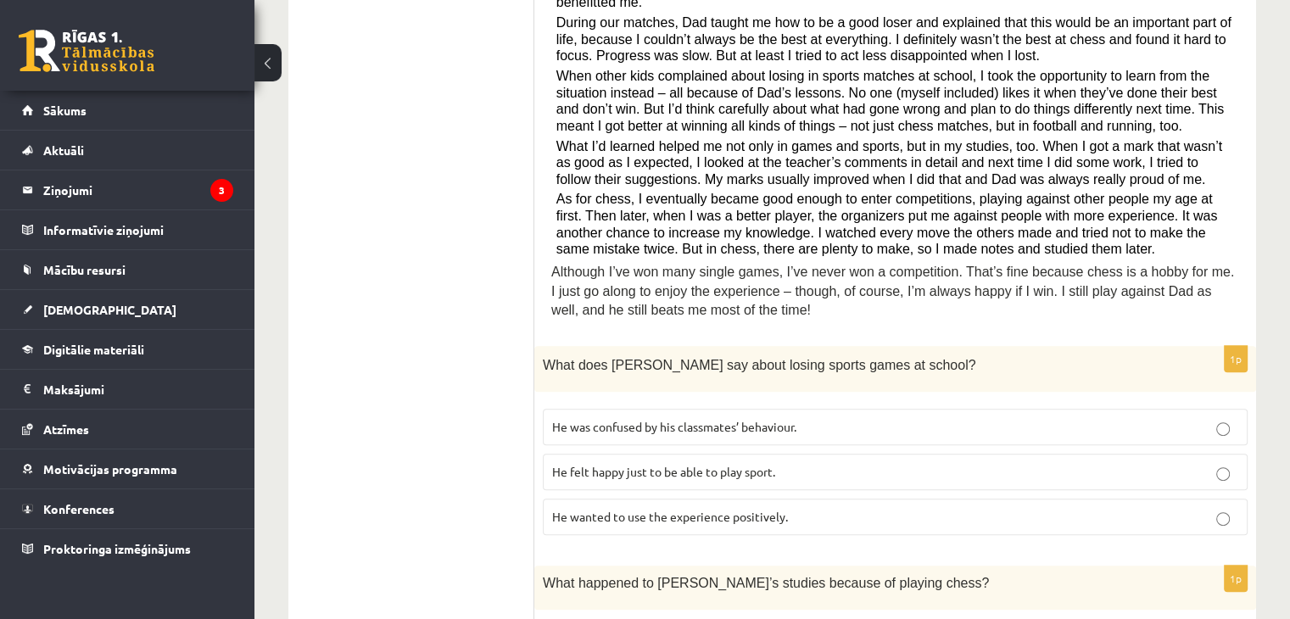
scroll to position [465, 0]
click at [845, 510] on p "He wanted to use the experience positively." at bounding box center [895, 519] width 686 height 18
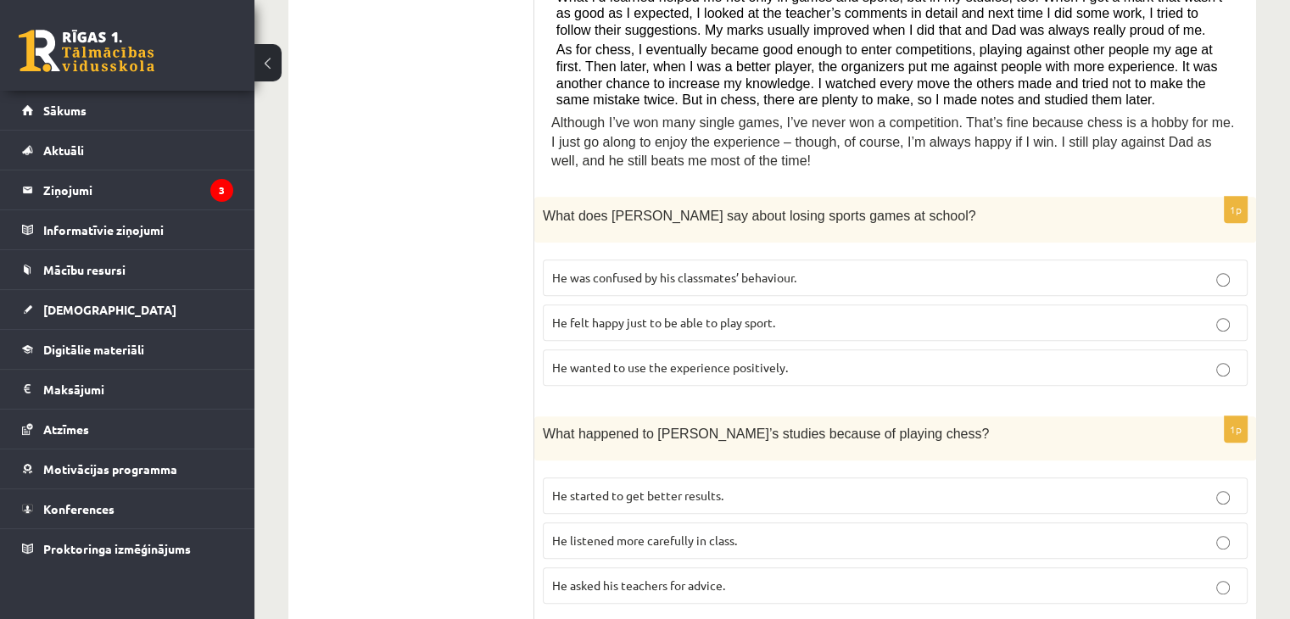
scroll to position [614, 0]
click at [787, 487] on label "He started to get better results." at bounding box center [895, 497] width 705 height 36
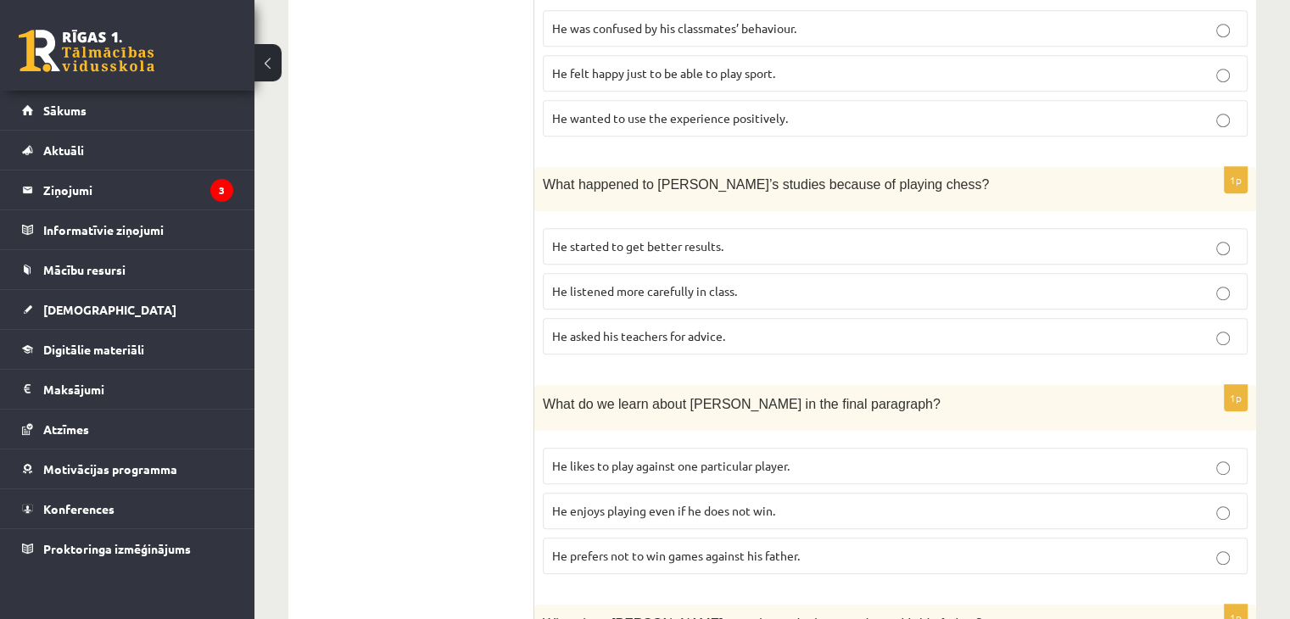
scroll to position [864, 0]
click at [787, 503] on p "He enjoys playing even if he does not win." at bounding box center [895, 512] width 686 height 18
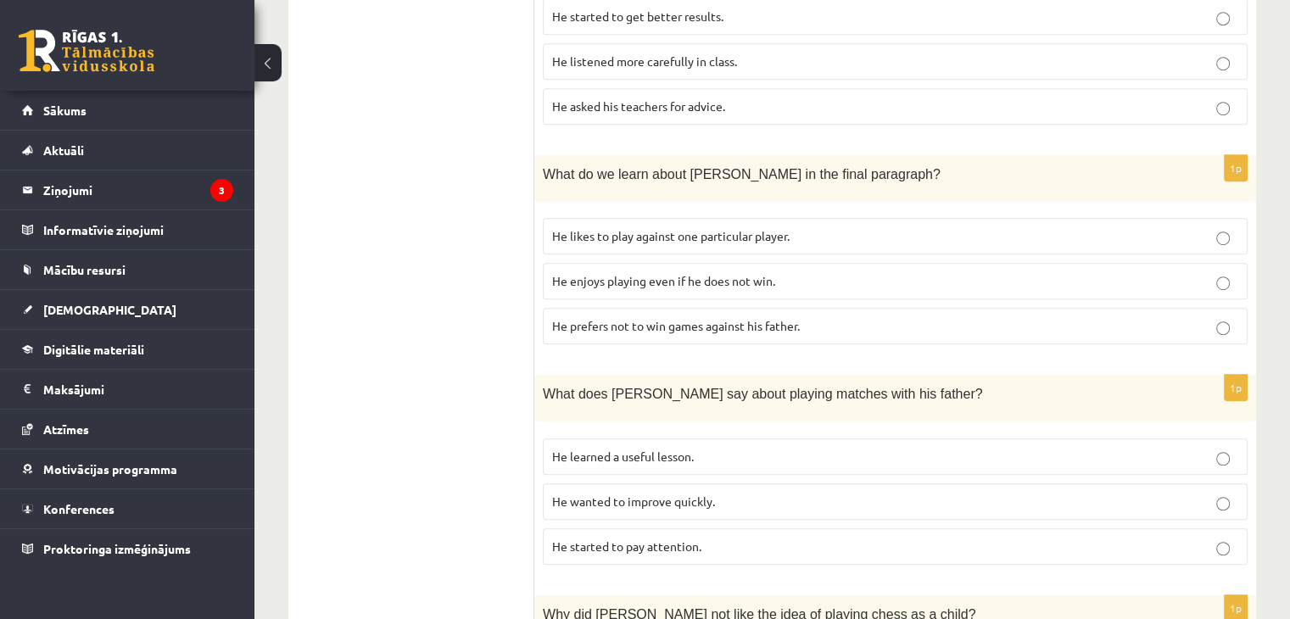
scroll to position [1098, 0]
click at [813, 436] on label "He learned a useful lesson." at bounding box center [895, 454] width 705 height 36
click at [799, 490] on p "He wanted to improve quickly." at bounding box center [895, 499] width 686 height 18
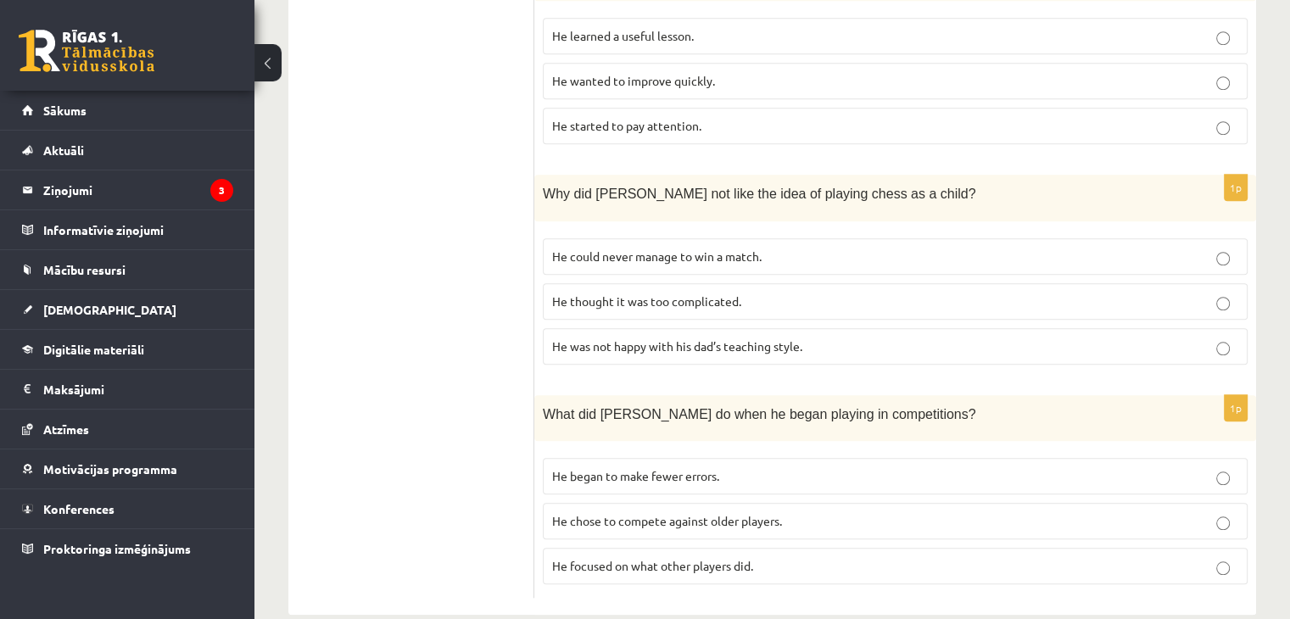
scroll to position [1520, 0]
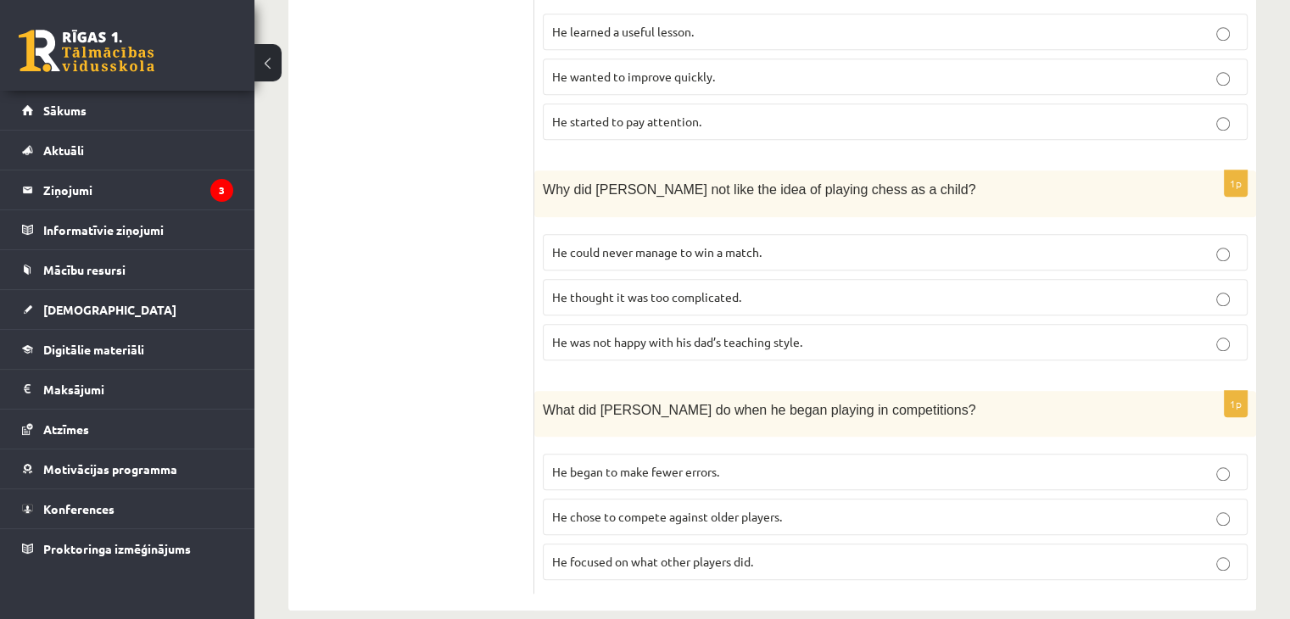
click at [838, 333] on p "He was not happy with his dad’s teaching style." at bounding box center [895, 342] width 686 height 18
click at [855, 289] on p "He thought it was too complicated." at bounding box center [895, 298] width 686 height 18
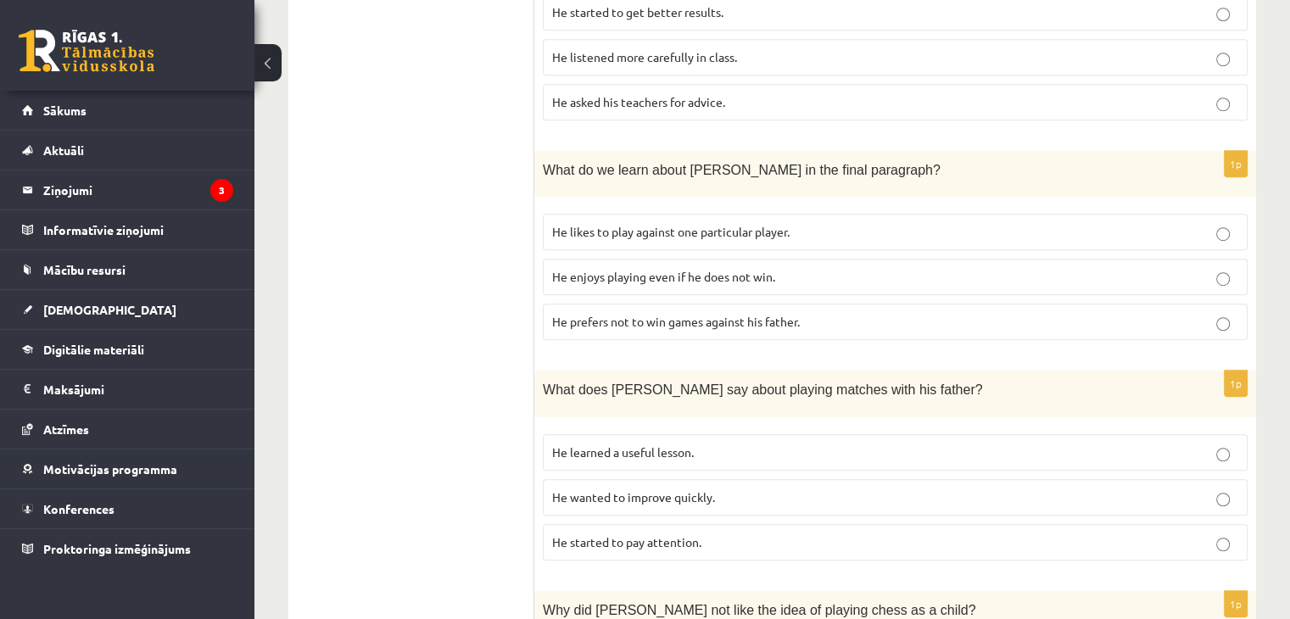
scroll to position [1520, 0]
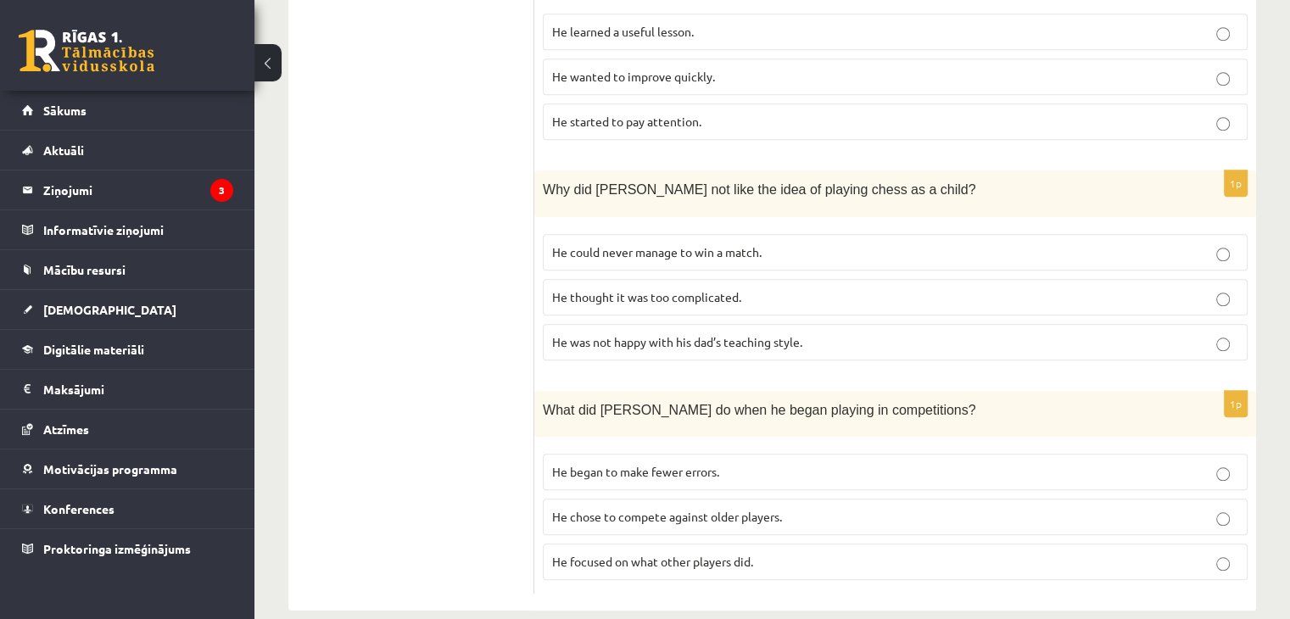
click at [823, 463] on p "He began to make fewer errors." at bounding box center [895, 472] width 686 height 18
click at [784, 544] on label "He focused on what other players did." at bounding box center [895, 562] width 705 height 36
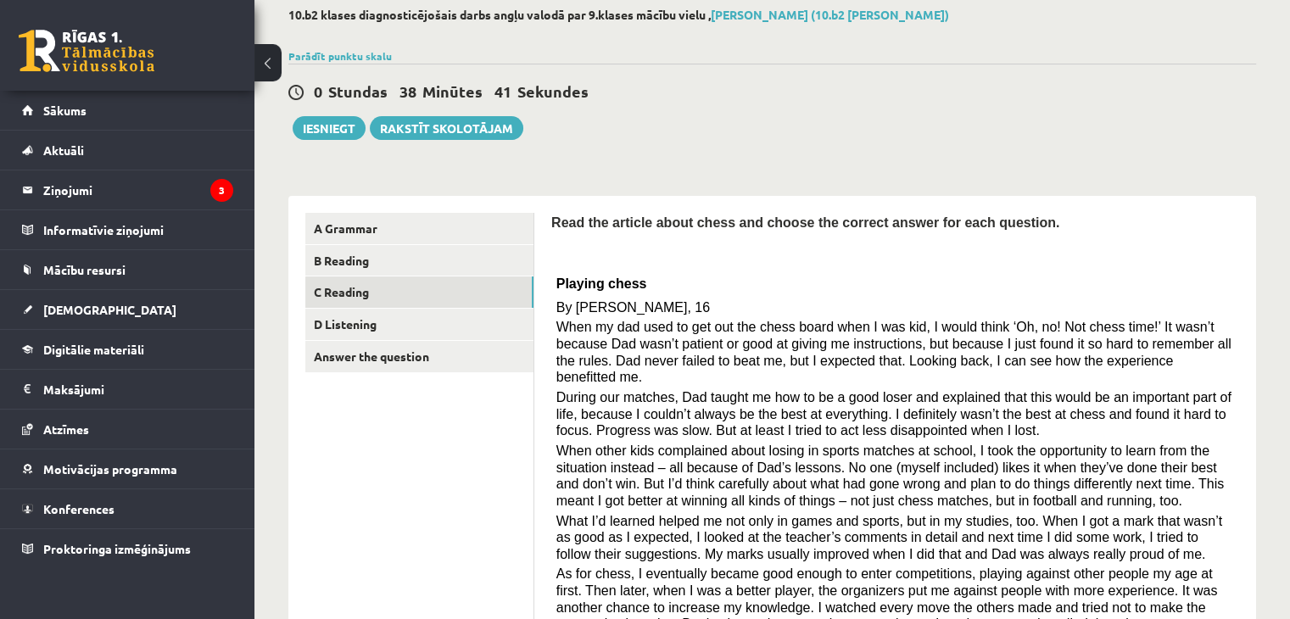
scroll to position [0, 0]
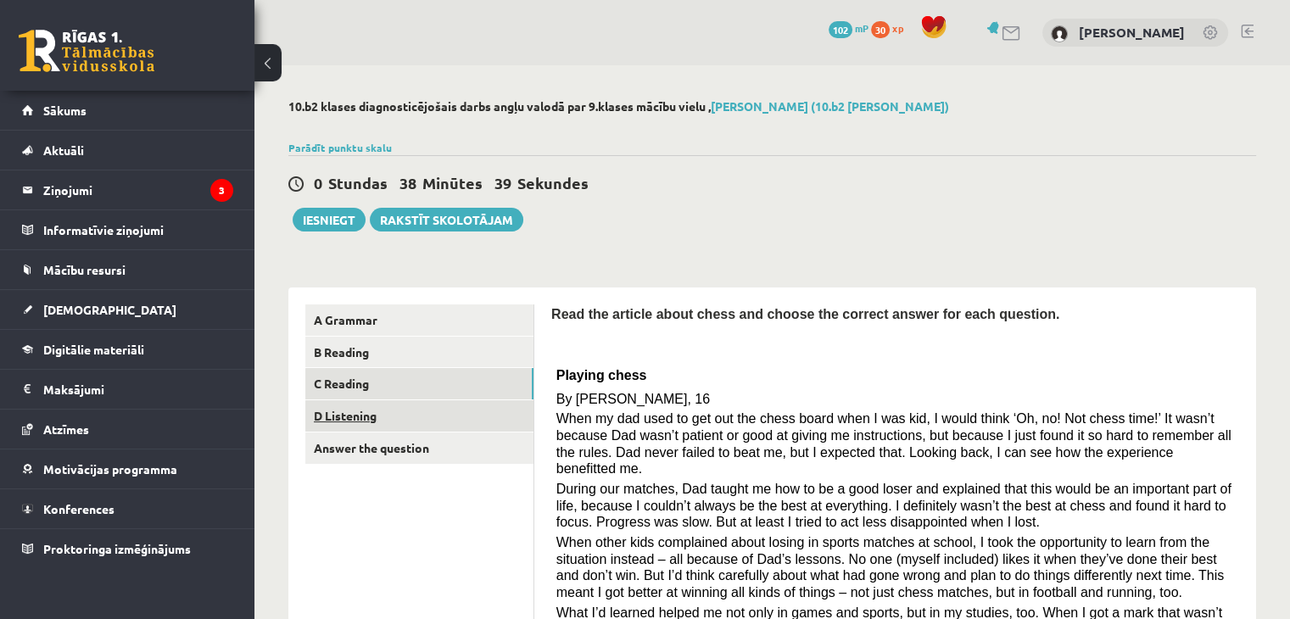
click at [373, 412] on link "D Listening" at bounding box center [419, 415] width 228 height 31
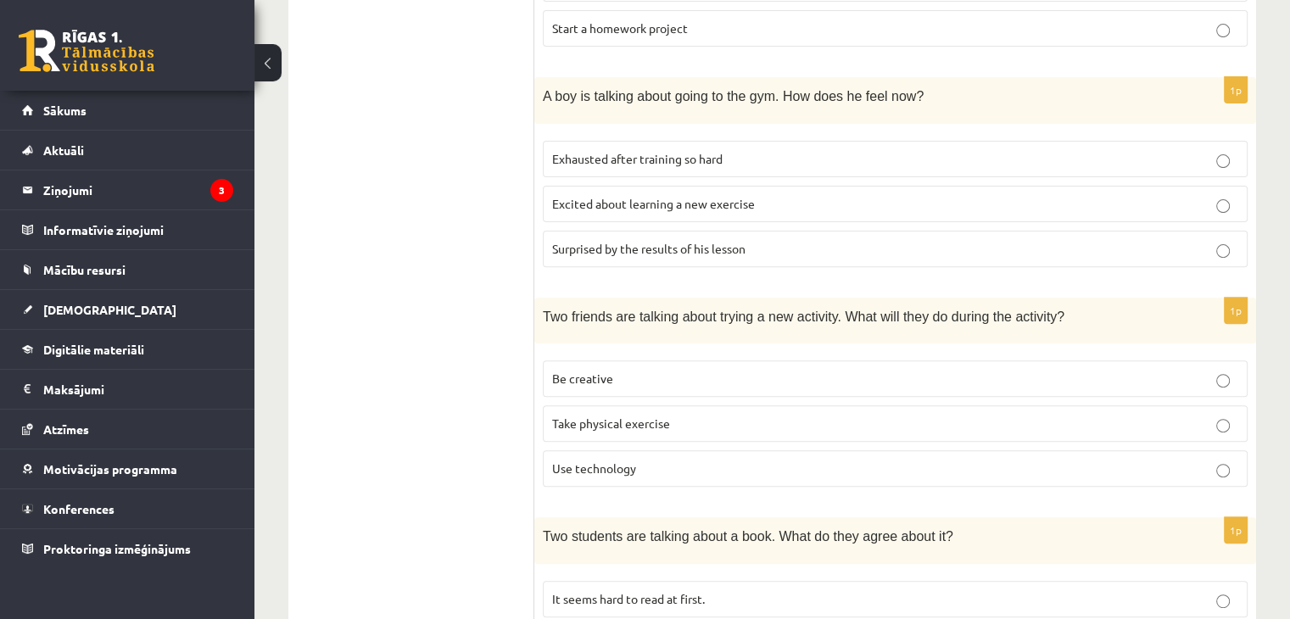
scroll to position [560, 0]
click at [640, 380] on p "Be creative" at bounding box center [895, 379] width 686 height 18
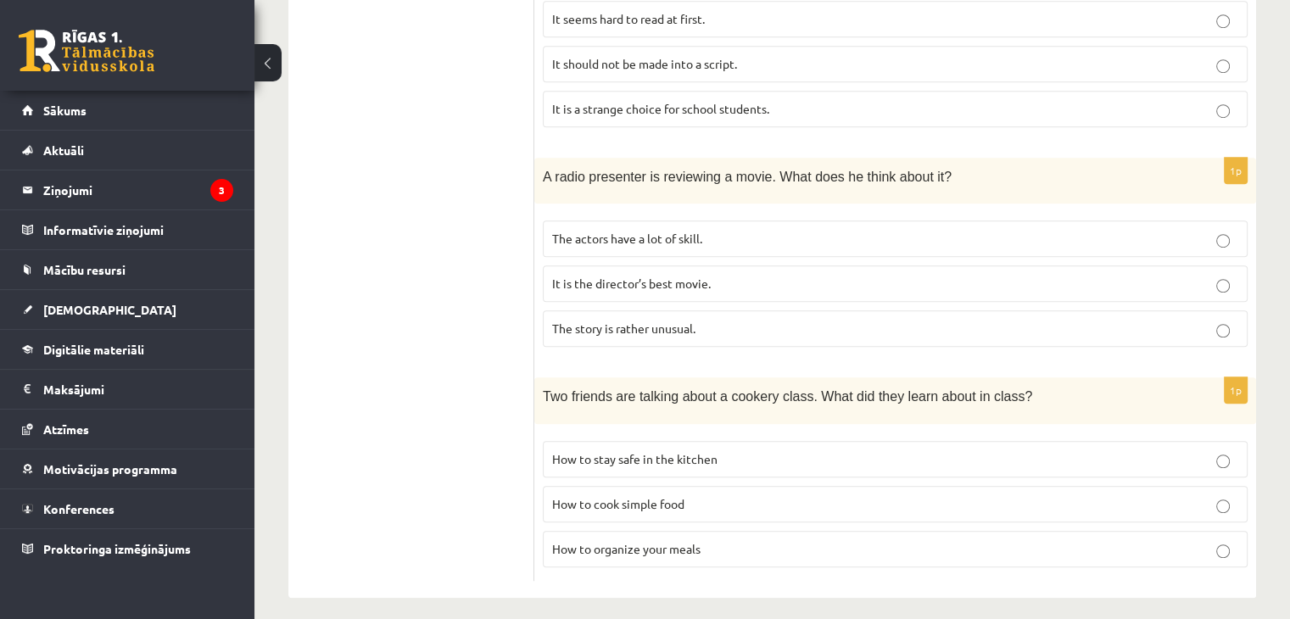
scroll to position [1147, 0]
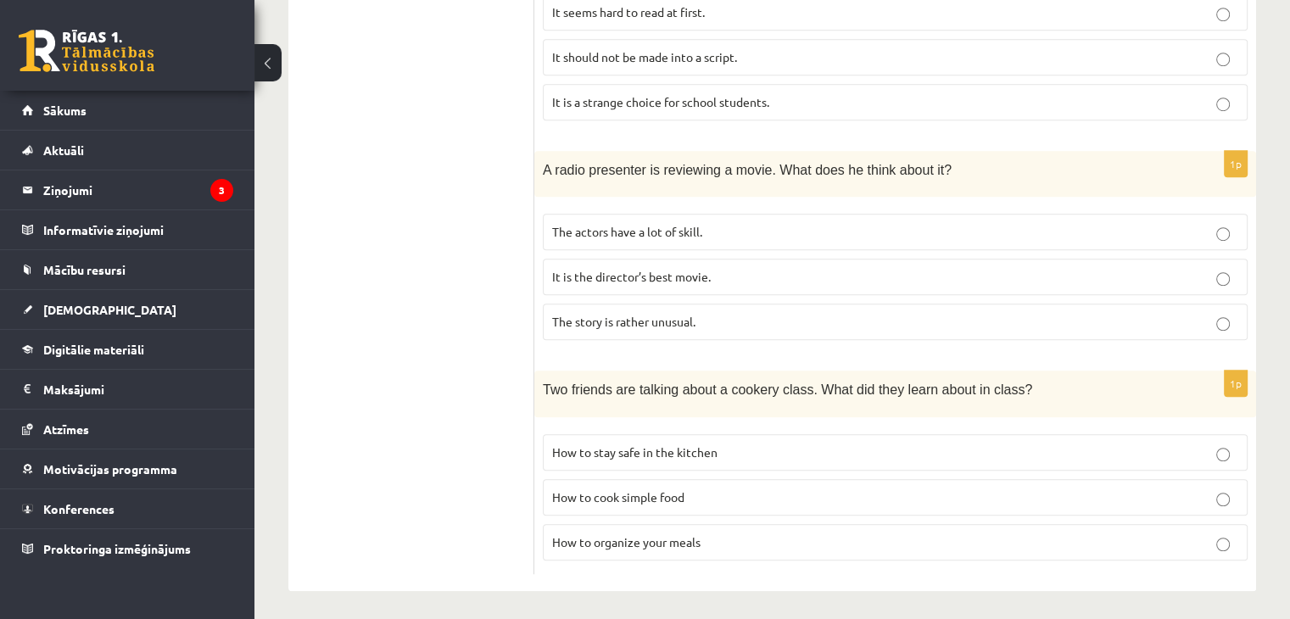
click at [811, 448] on p "How to stay safe in the kitchen" at bounding box center [895, 453] width 686 height 18
click at [841, 535] on p "How to organize your meals" at bounding box center [895, 543] width 686 height 18
click at [877, 434] on label "How to stay safe in the kitchen" at bounding box center [895, 452] width 705 height 36
click at [818, 543] on p "How to organize your meals" at bounding box center [895, 543] width 686 height 18
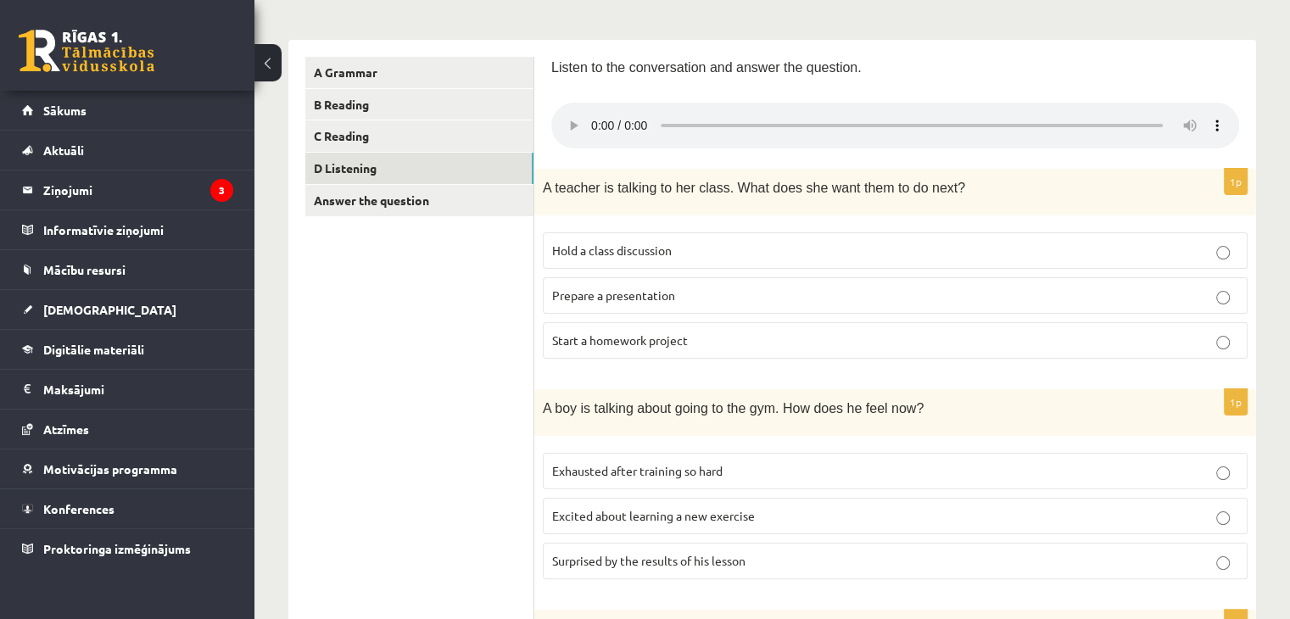
scroll to position [299, 0]
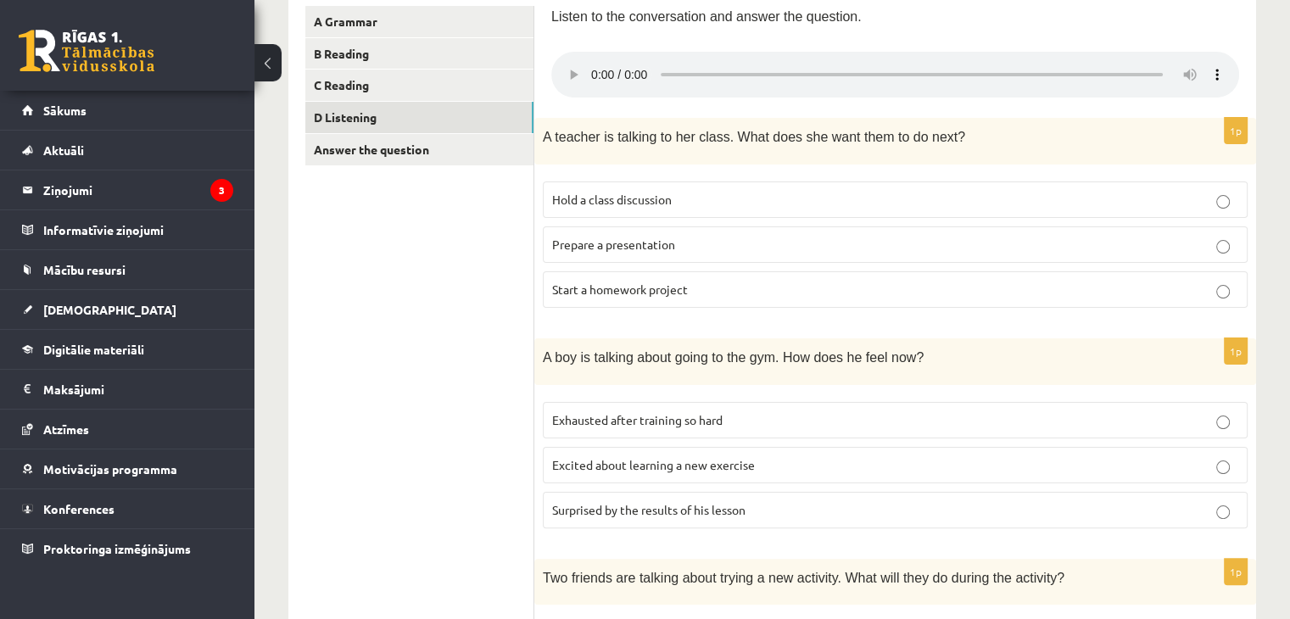
click at [931, 416] on p "Exhausted after training so hard" at bounding box center [895, 420] width 686 height 18
click at [903, 471] on p "Excited about learning a new exercise" at bounding box center [895, 465] width 686 height 18
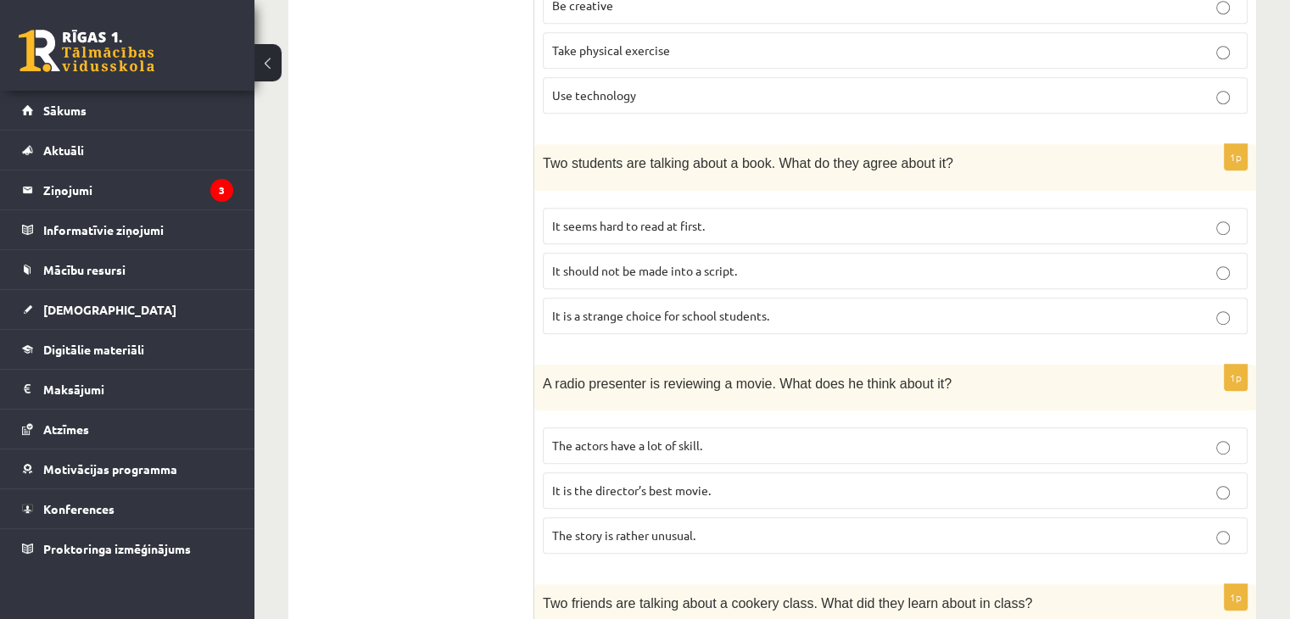
scroll to position [933, 0]
click at [720, 533] on p "The story is rather unusual." at bounding box center [895, 536] width 686 height 18
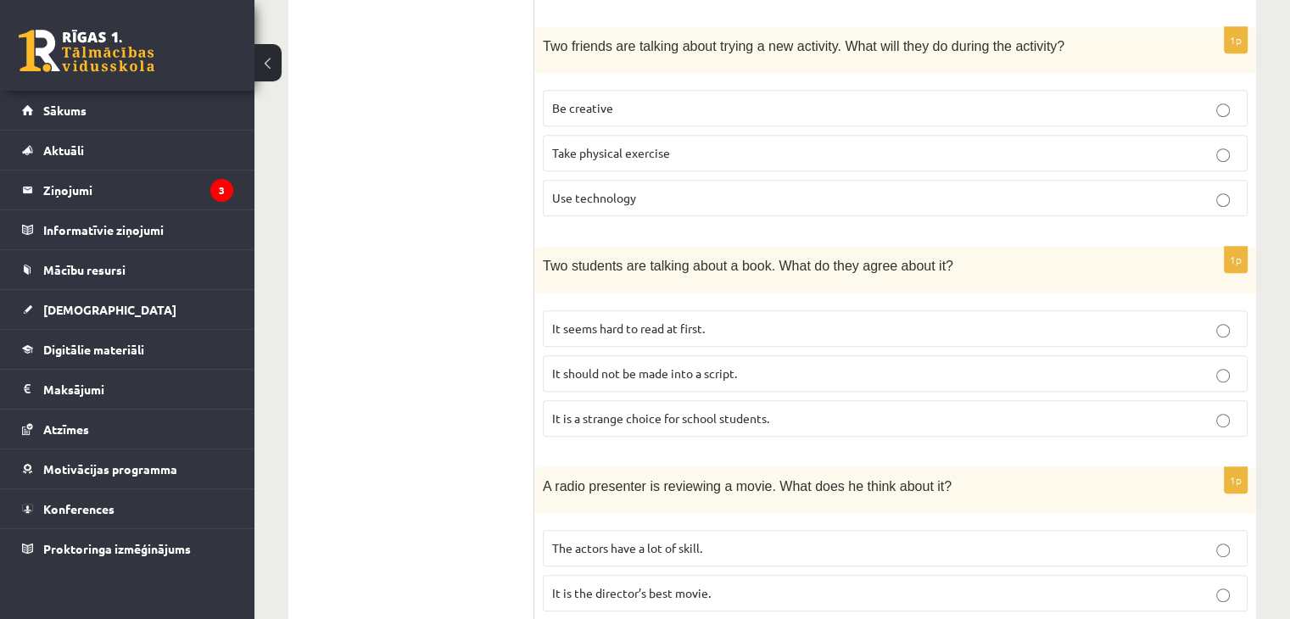
scroll to position [830, 0]
click at [813, 389] on fieldset "It seems hard to read at first. It should not be made into a script. It is a st…" at bounding box center [895, 373] width 705 height 140
click at [824, 377] on p "It should not be made into a script." at bounding box center [895, 375] width 686 height 18
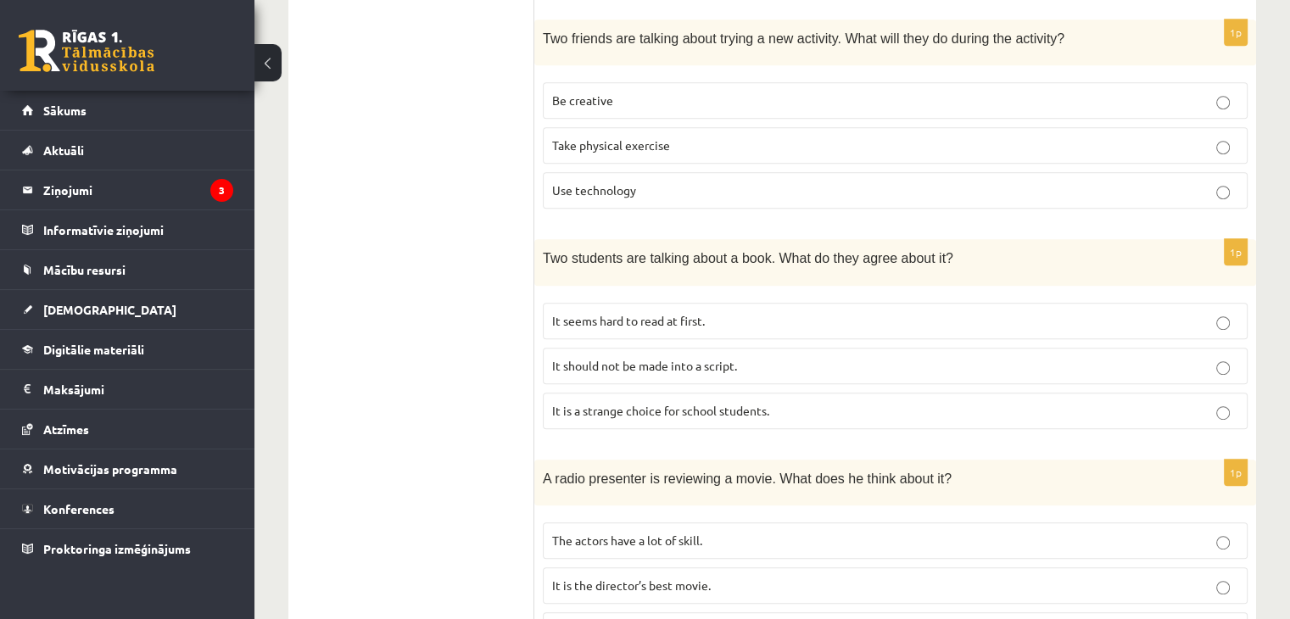
scroll to position [838, 0]
click at [860, 411] on p "It is a strange choice for school students." at bounding box center [895, 411] width 686 height 18
click at [850, 313] on p "It seems hard to read at first." at bounding box center [895, 321] width 686 height 18
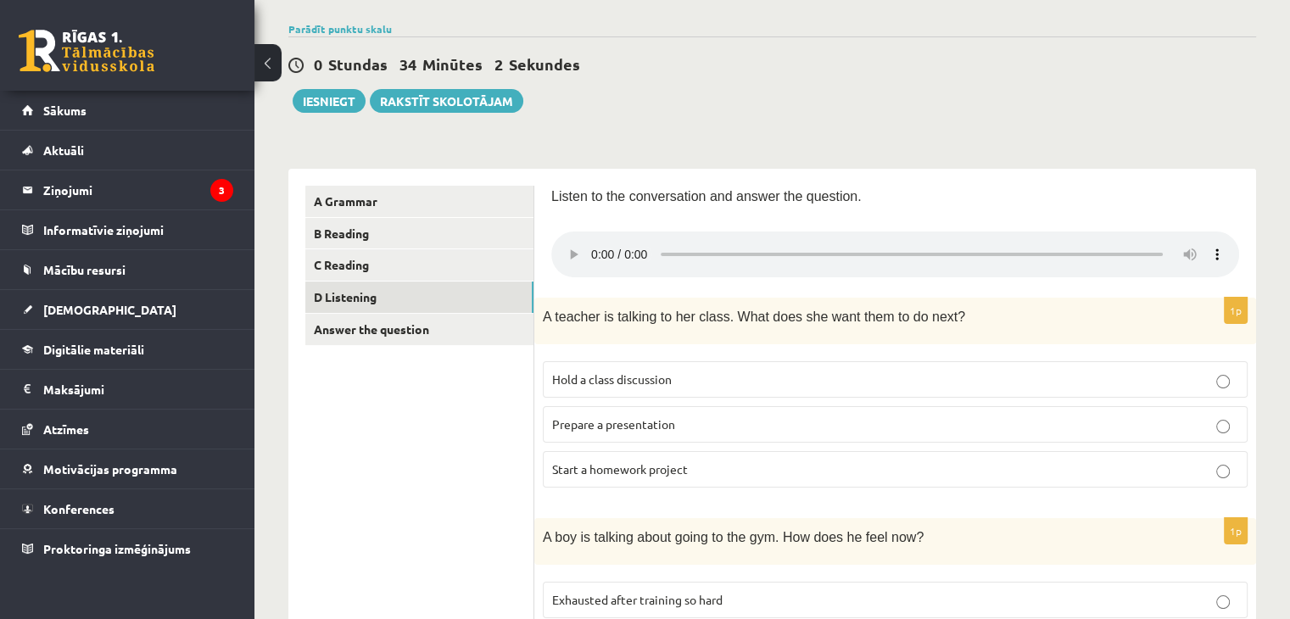
scroll to position [115, 0]
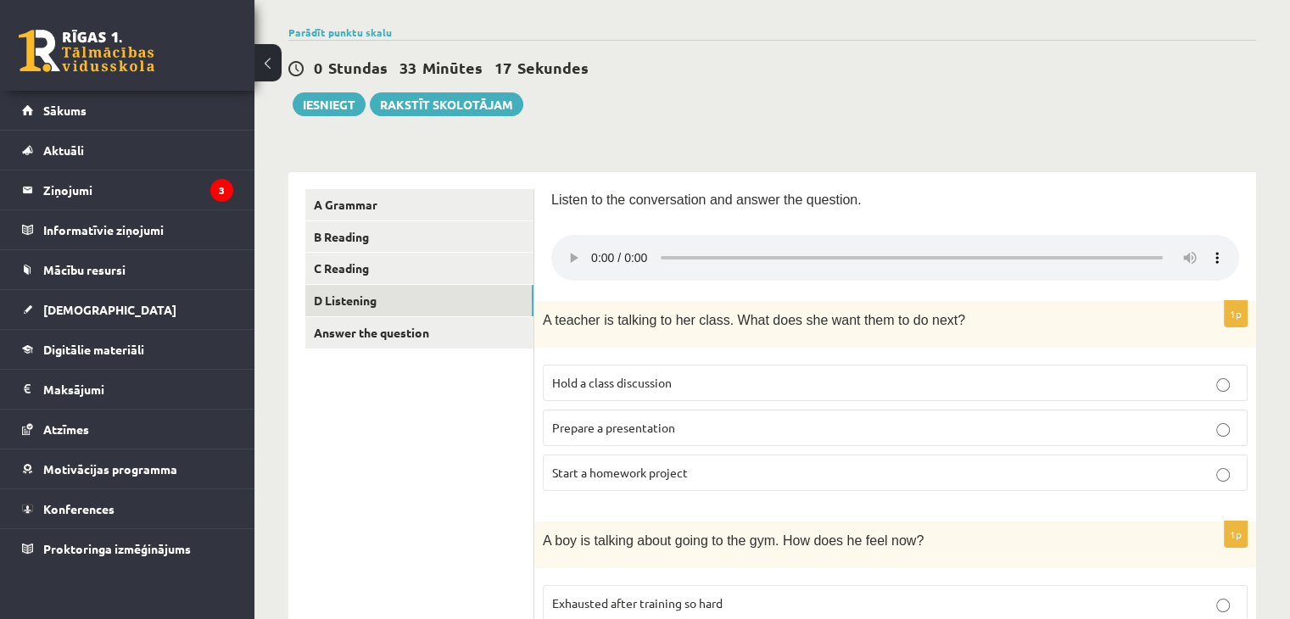
click at [870, 429] on p "Prepare a presentation" at bounding box center [895, 428] width 686 height 18
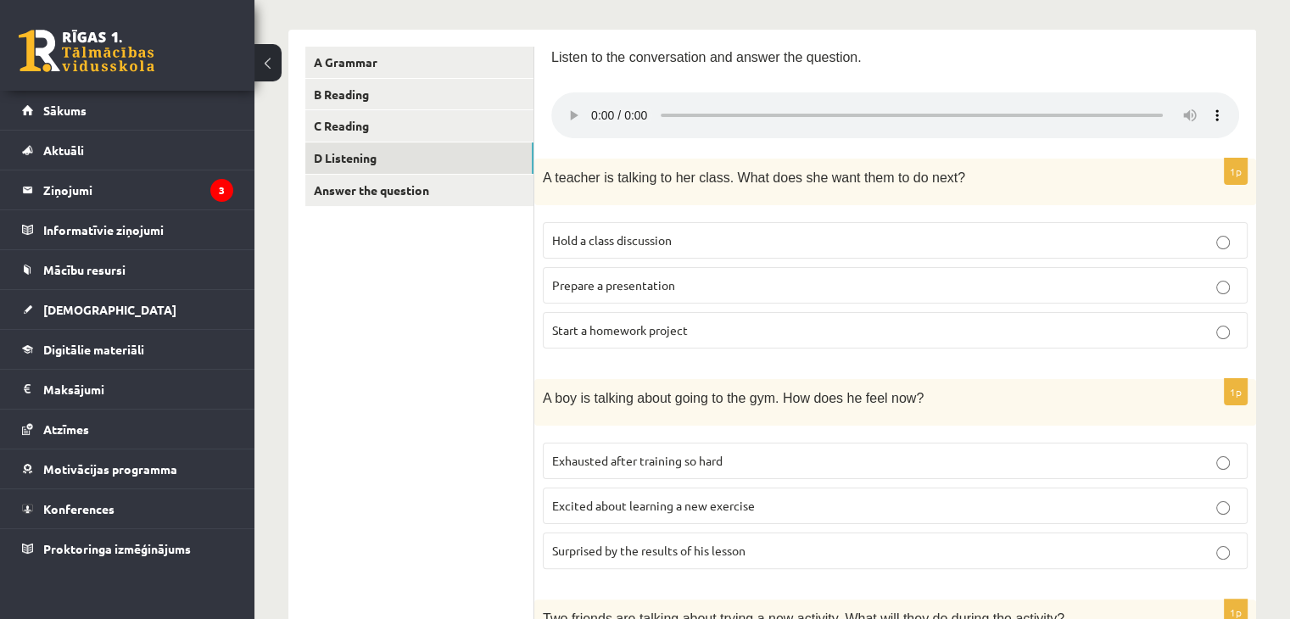
scroll to position [251, 0]
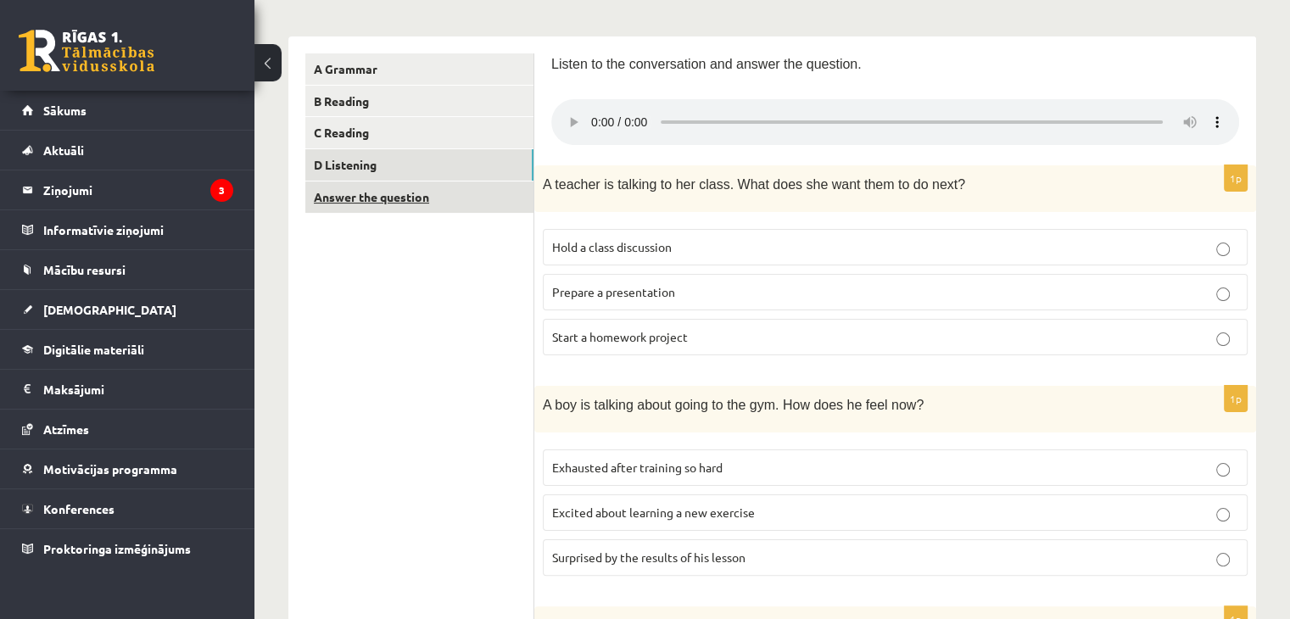
click at [444, 204] on link "Answer the question" at bounding box center [419, 197] width 228 height 31
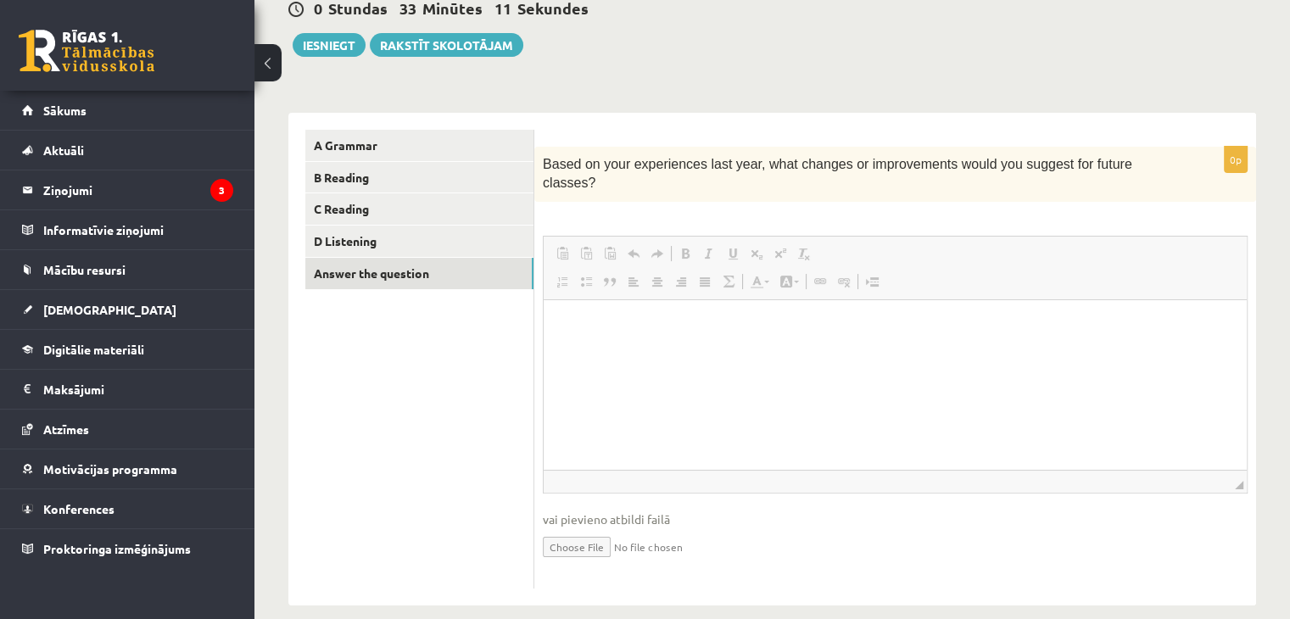
scroll to position [0, 0]
click at [737, 326] on p "Rich Text Editor, wiswyg-editor-user-answer-47433800531260" at bounding box center [895, 325] width 669 height 18
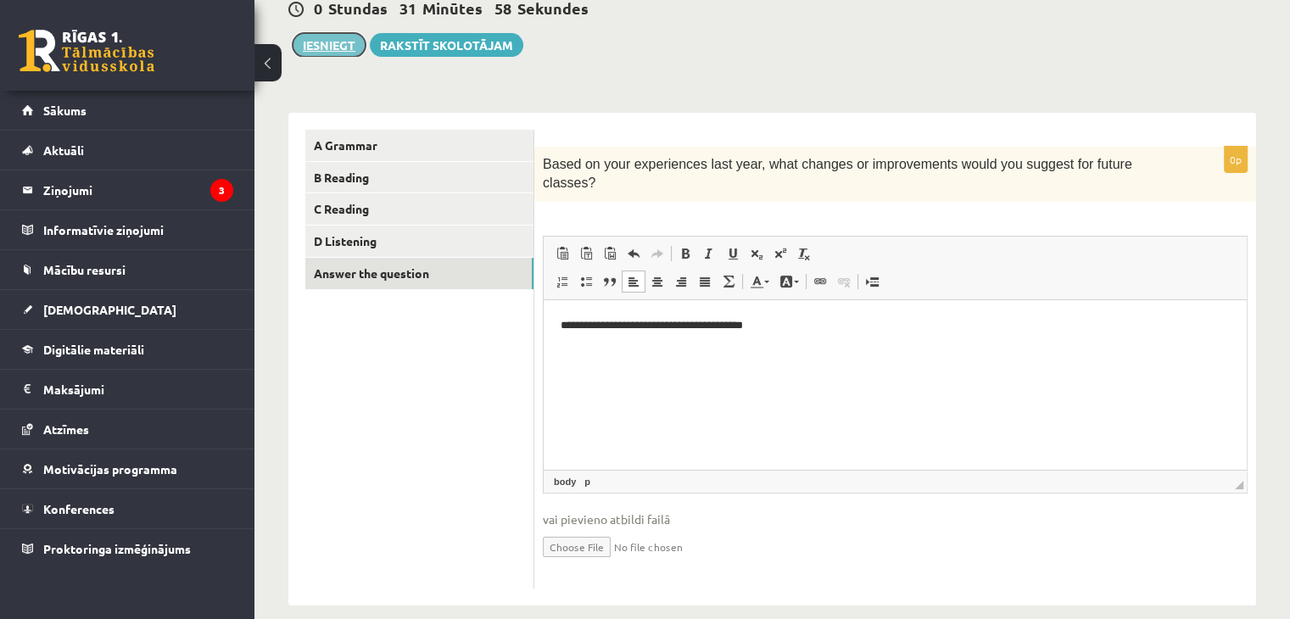
click at [348, 45] on button "Iesniegt" at bounding box center [329, 45] width 73 height 24
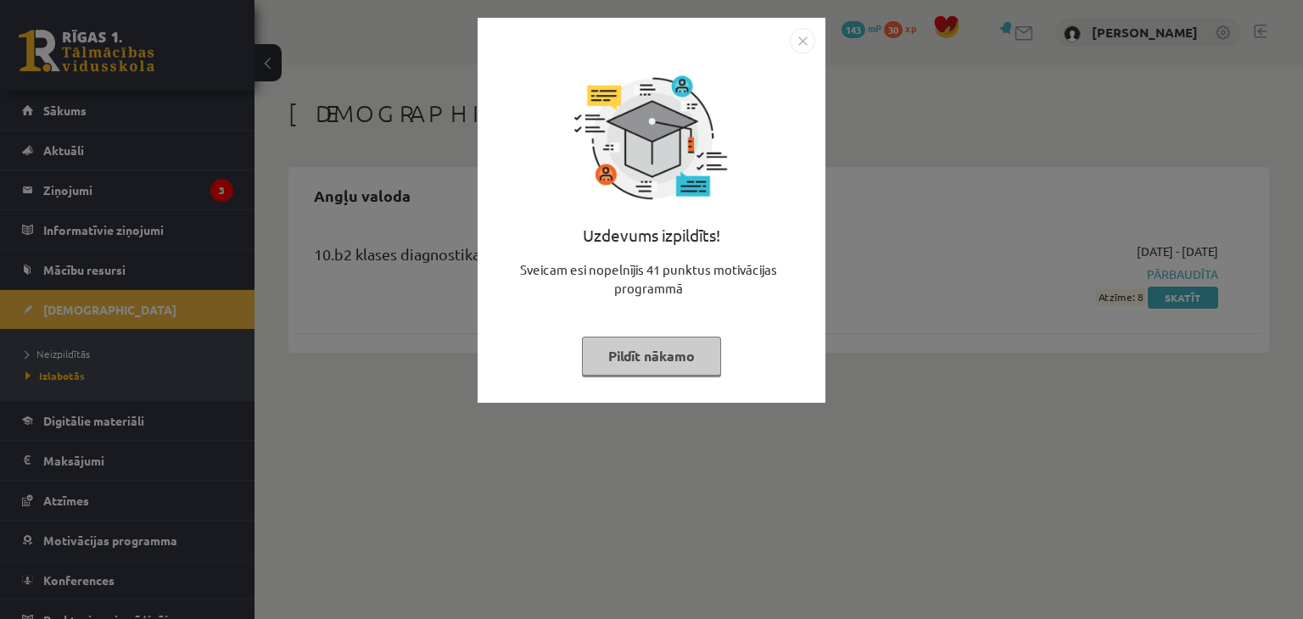
click at [802, 42] on img "Close" at bounding box center [802, 40] width 25 height 25
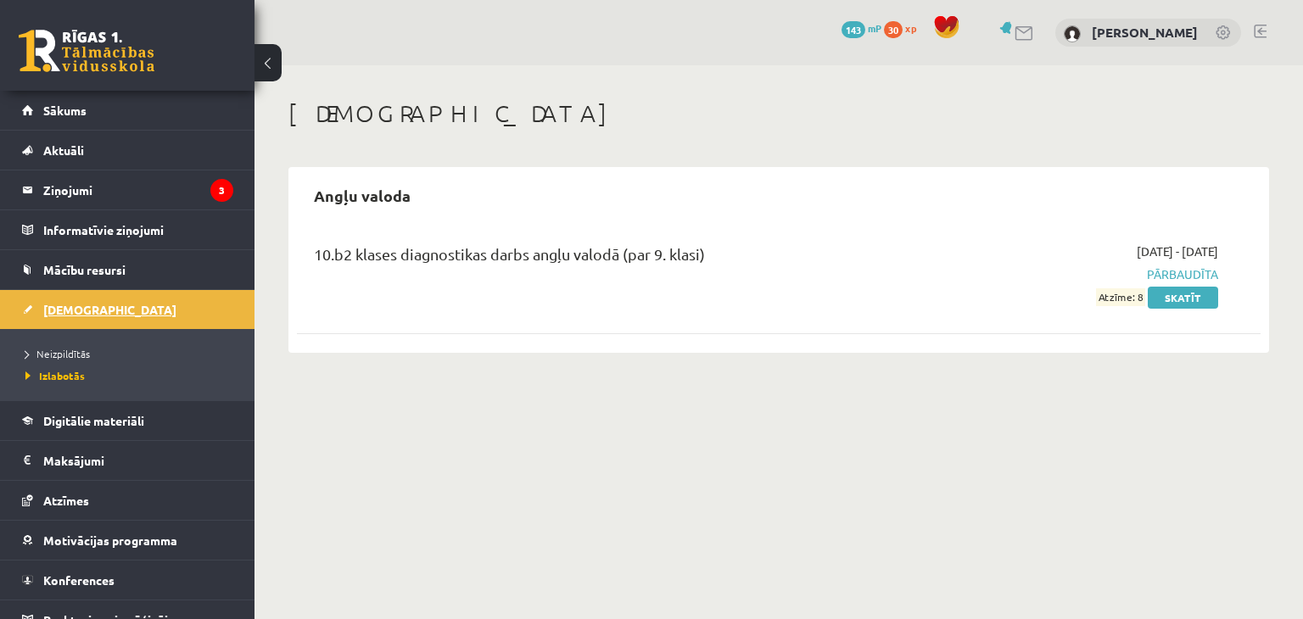
click at [59, 311] on span "[DEMOGRAPHIC_DATA]" at bounding box center [109, 309] width 133 height 15
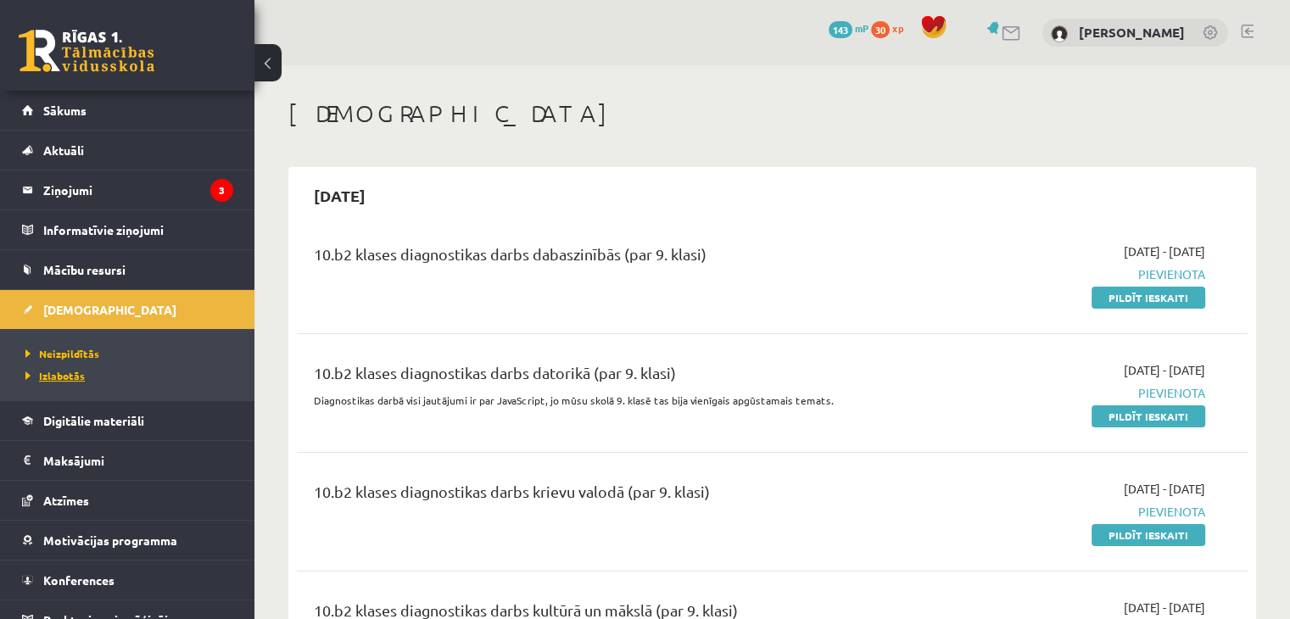
click at [64, 372] on span "Izlabotās" at bounding box center [54, 376] width 59 height 14
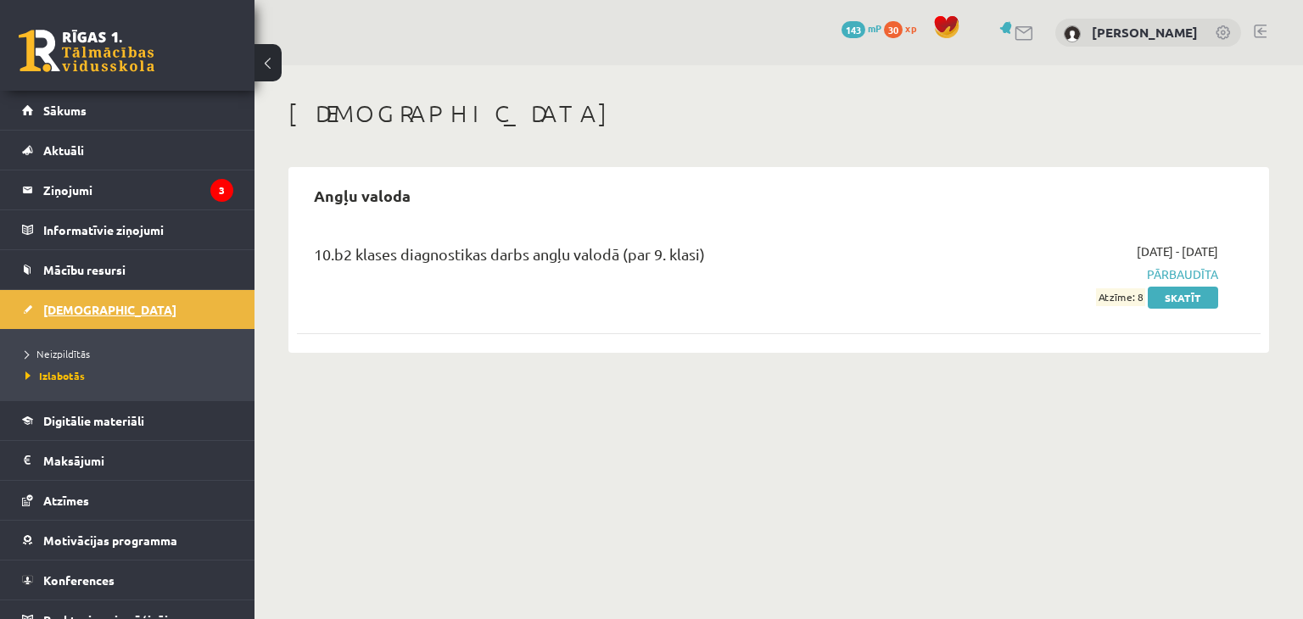
click at [66, 310] on span "[DEMOGRAPHIC_DATA]" at bounding box center [109, 309] width 133 height 15
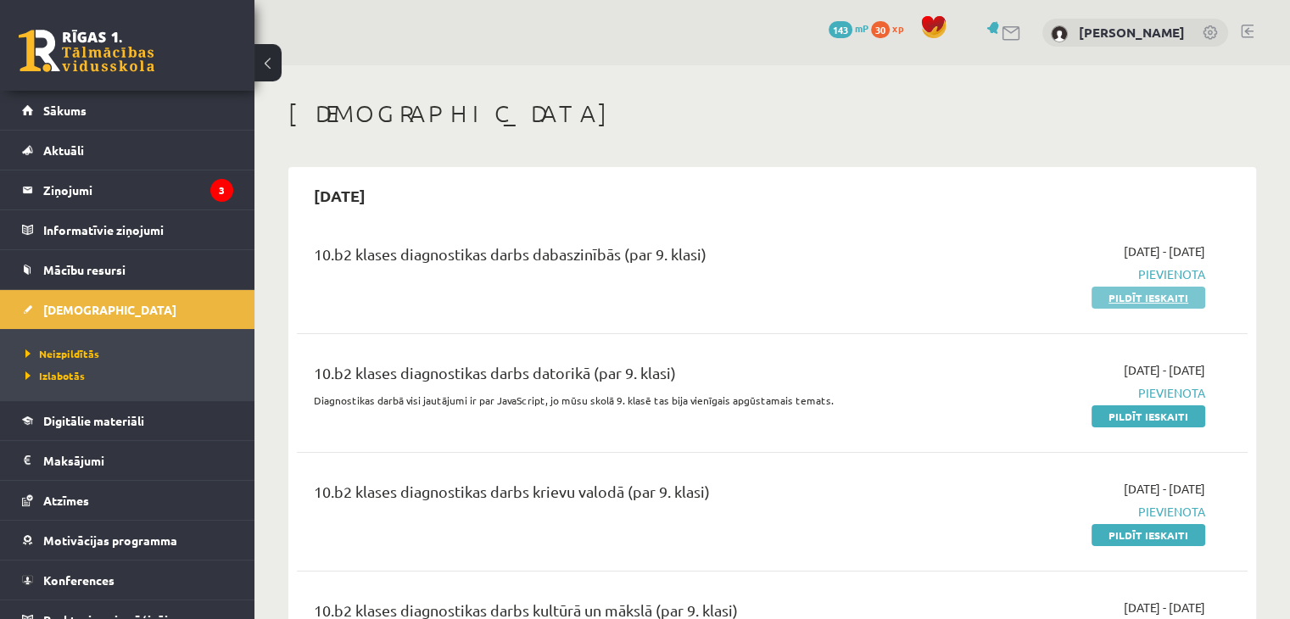
click at [1116, 293] on link "Pildīt ieskaiti" at bounding box center [1149, 298] width 114 height 22
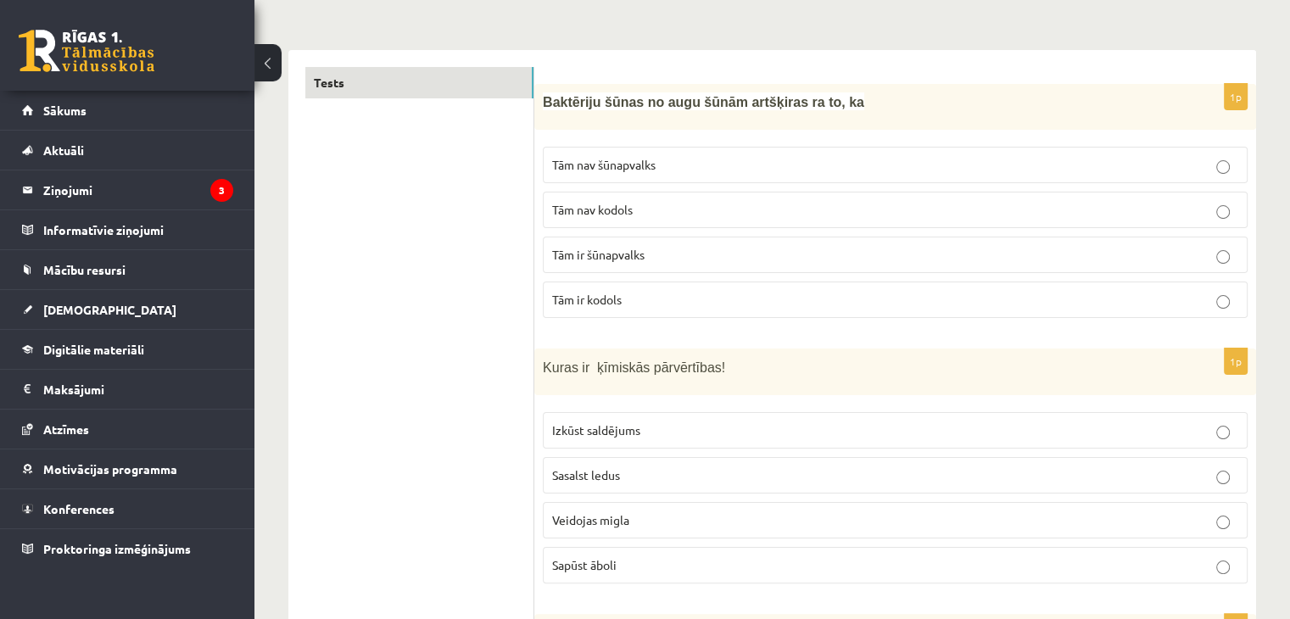
scroll to position [234, 0]
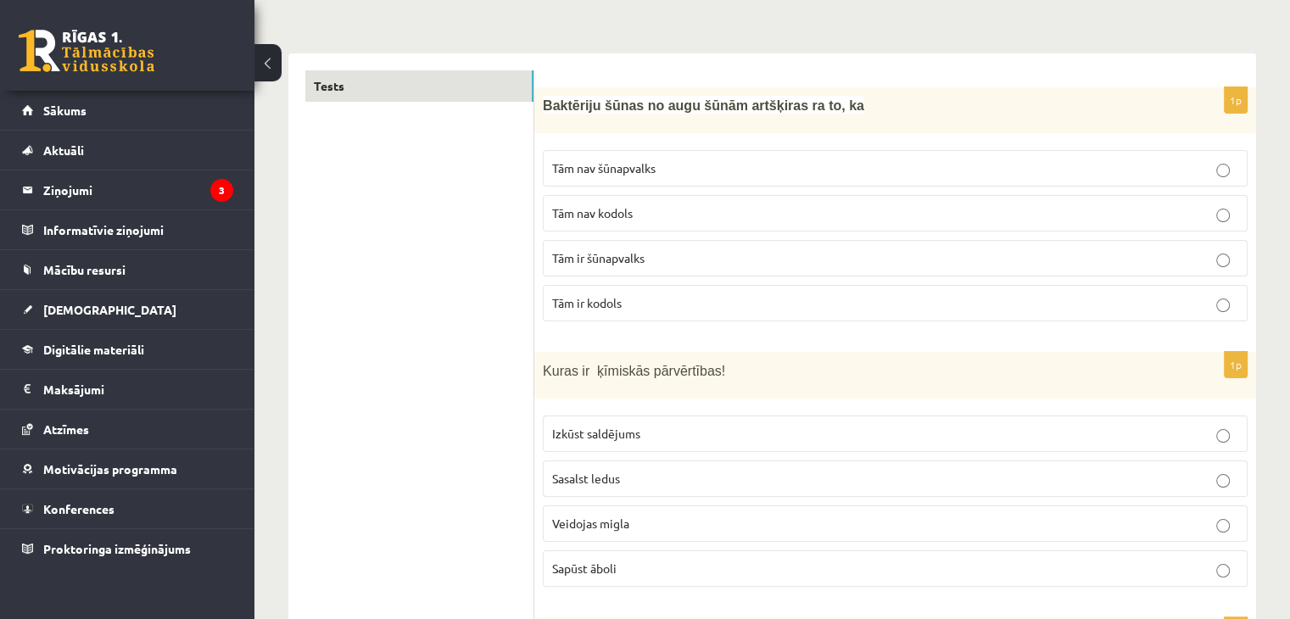
click at [722, 215] on p "Tām nav kodols" at bounding box center [895, 213] width 686 height 18
click at [622, 567] on p "Sapūst āboli" at bounding box center [895, 569] width 686 height 18
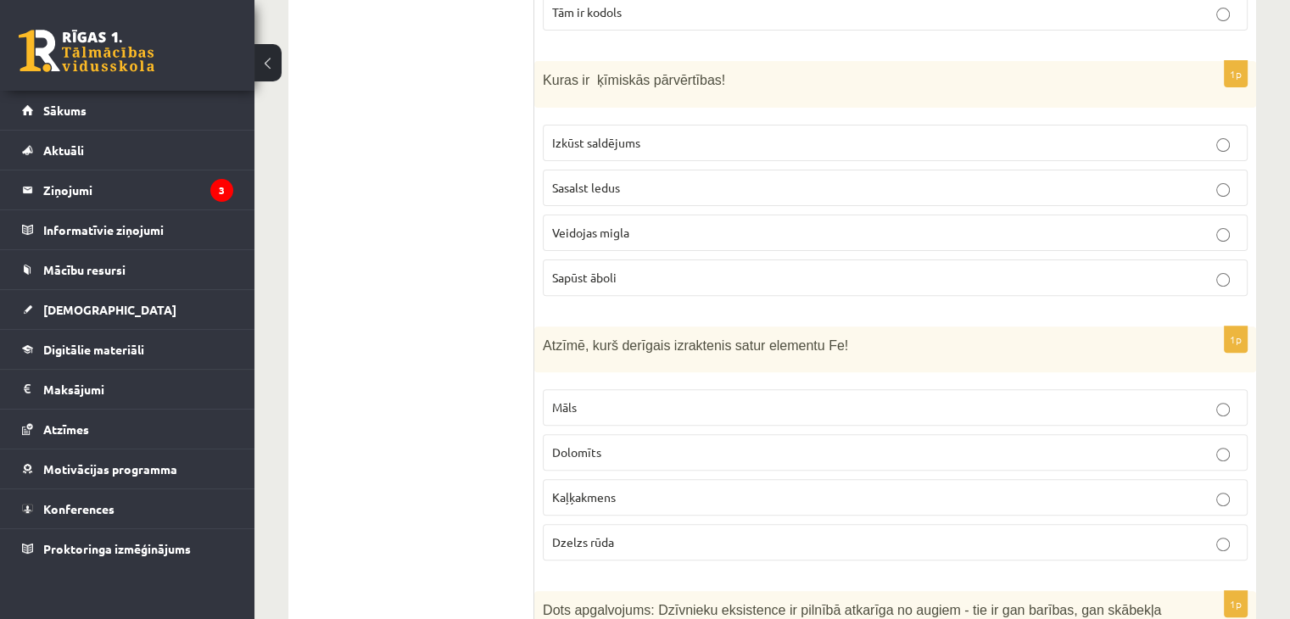
scroll to position [526, 0]
click at [604, 523] on label "Dzelzs rūda" at bounding box center [895, 541] width 705 height 36
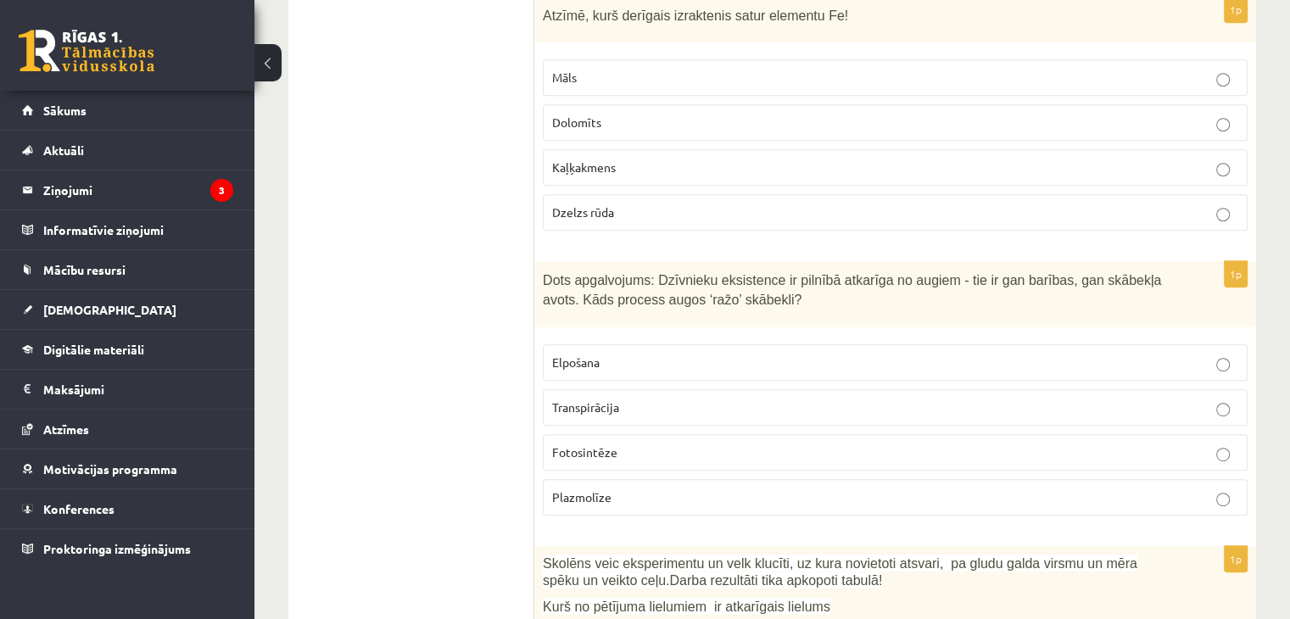
scroll to position [857, 0]
click at [641, 433] on label "Fotosintēze" at bounding box center [895, 451] width 705 height 36
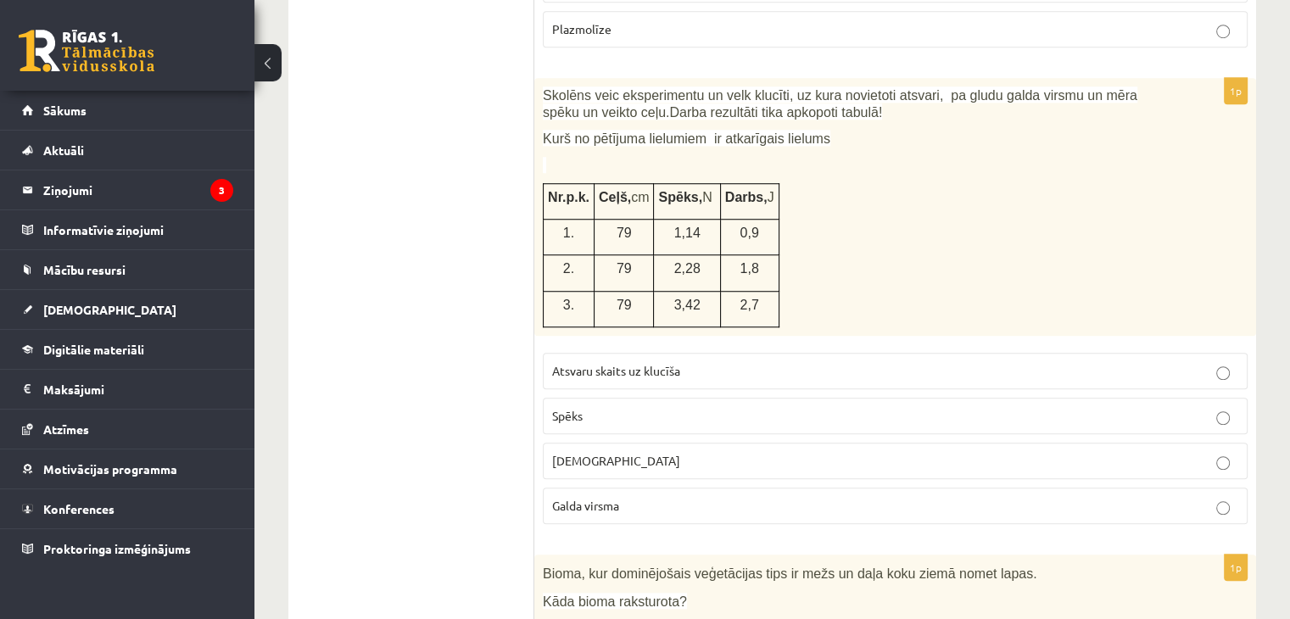
scroll to position [1323, 0]
click at [612, 398] on label "Spēks" at bounding box center [895, 416] width 705 height 36
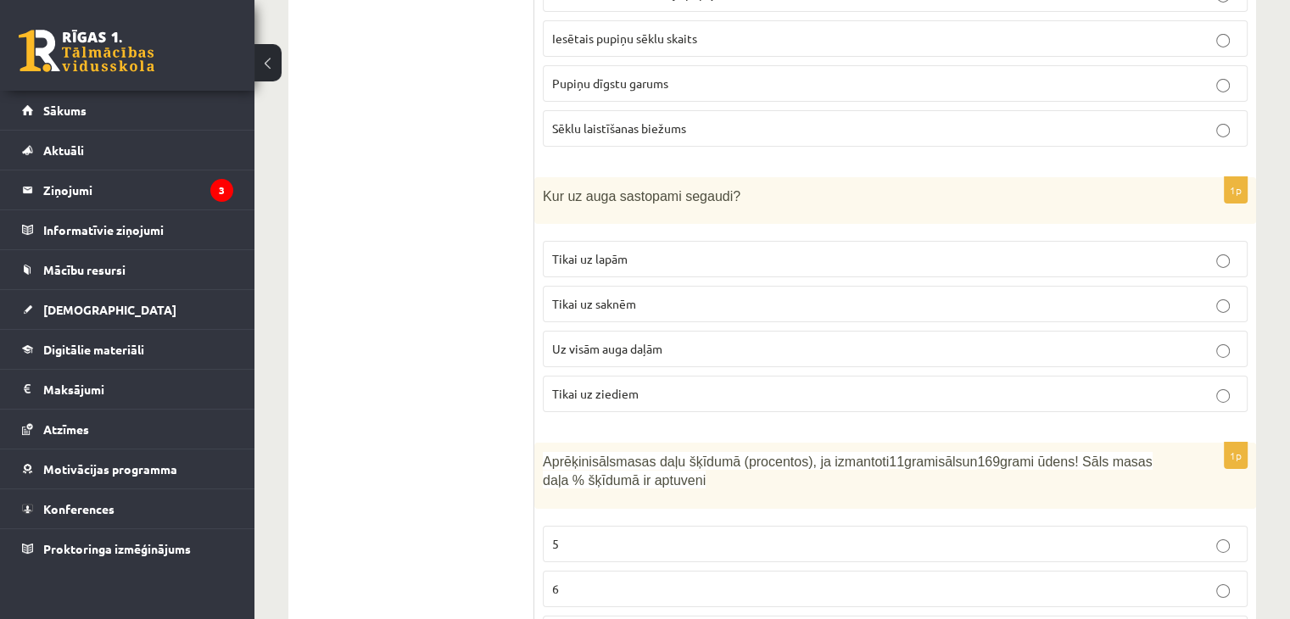
scroll to position [5653, 0]
click at [612, 442] on div "Aprēķini sāls masas daļu šķīdumā (procentos), ja izmantoti 11 grami sāls un 169…" at bounding box center [895, 475] width 722 height 66
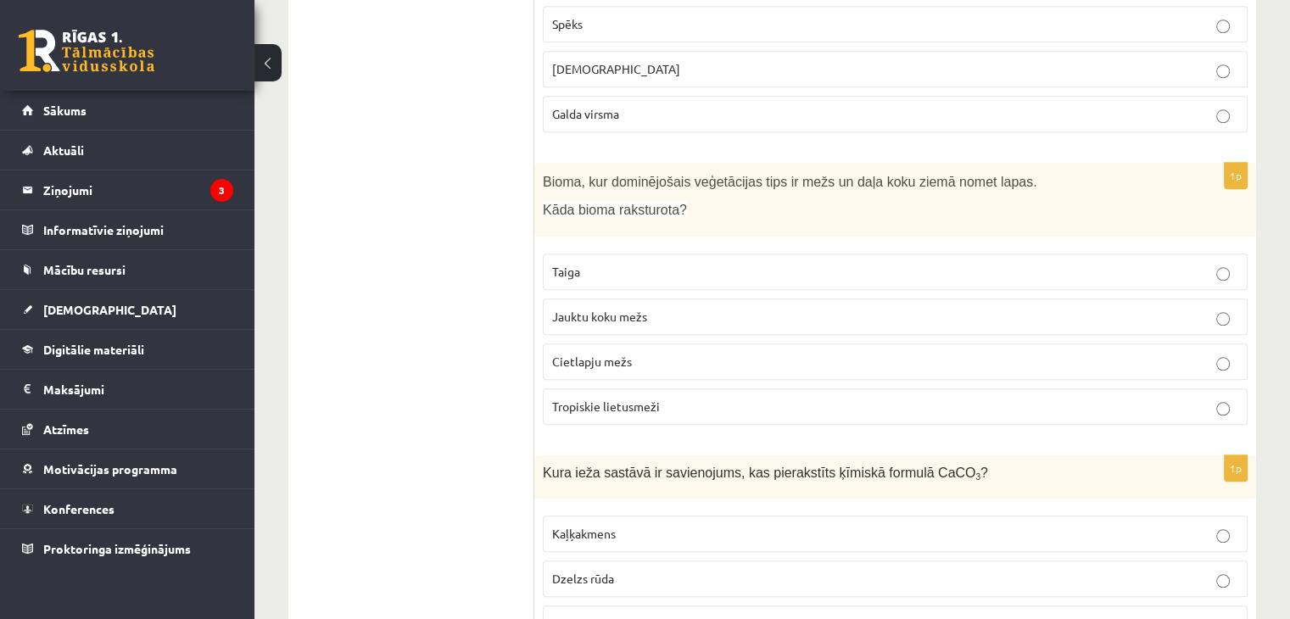
scroll to position [1719, 0]
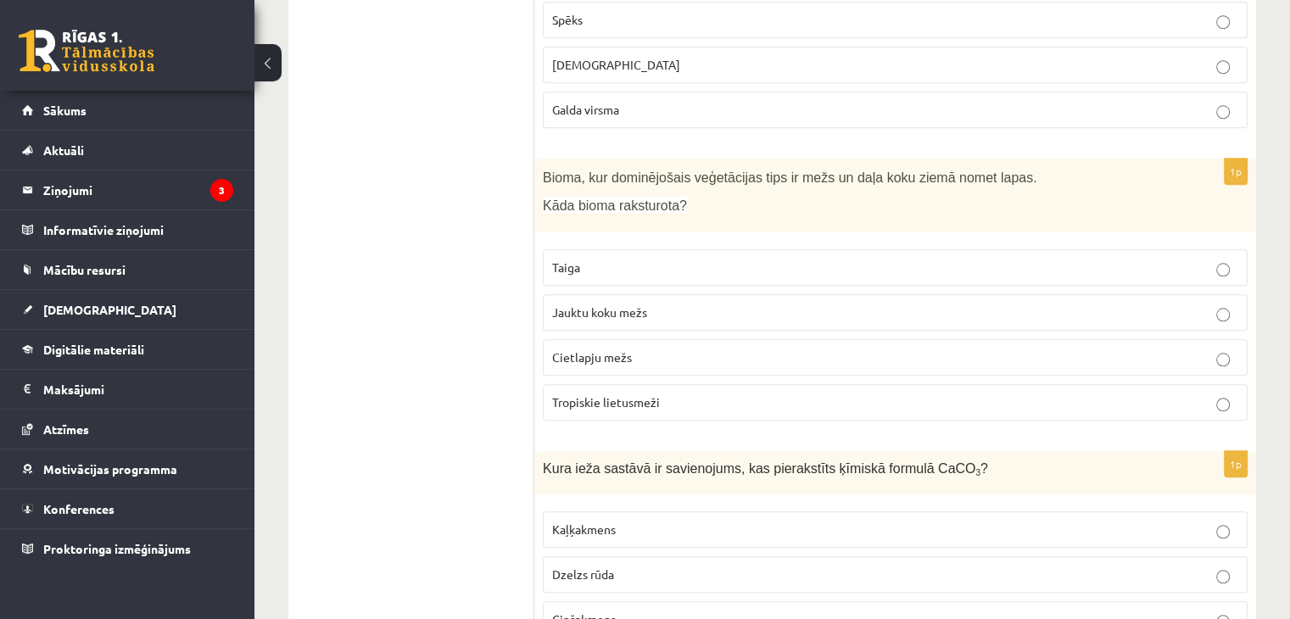
click at [740, 312] on label "Jauktu koku mežs" at bounding box center [895, 312] width 705 height 36
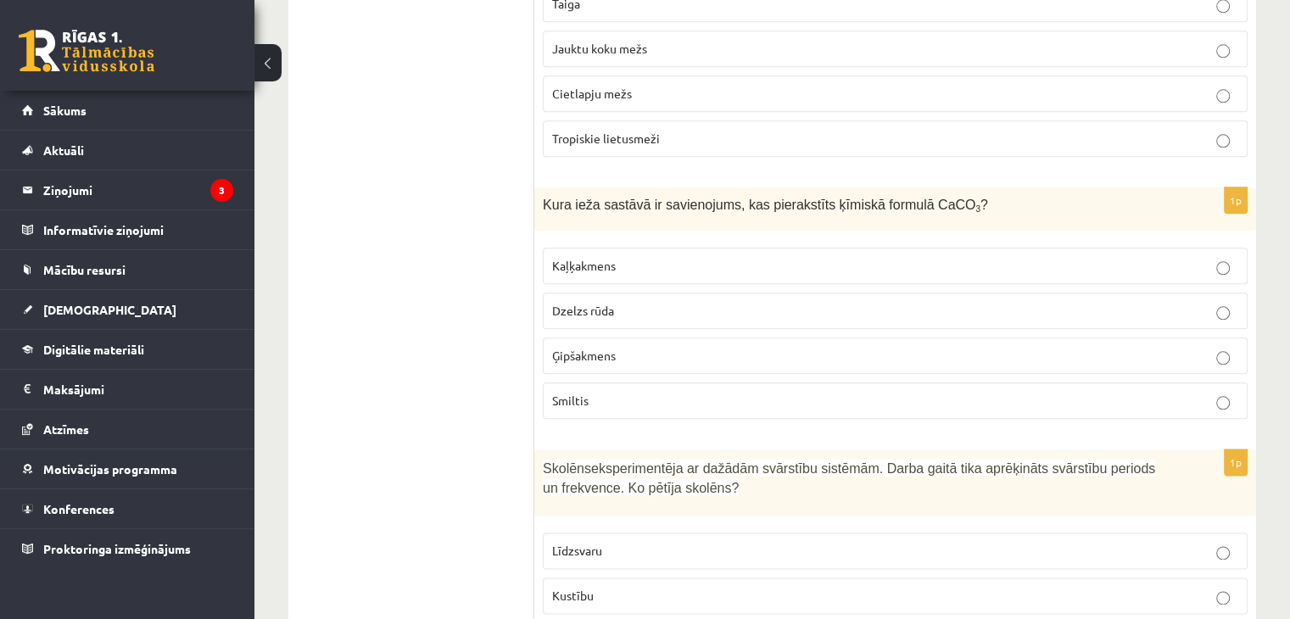
scroll to position [1978, 0]
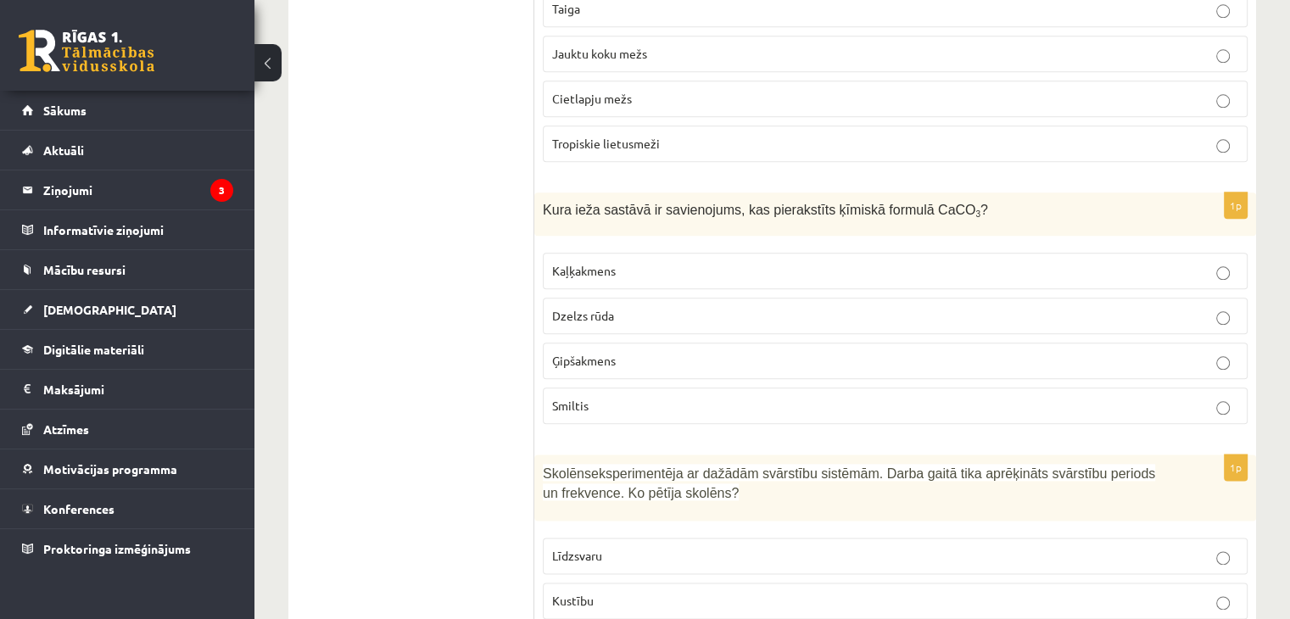
click at [721, 262] on p "Kaļķakmens" at bounding box center [895, 271] width 686 height 18
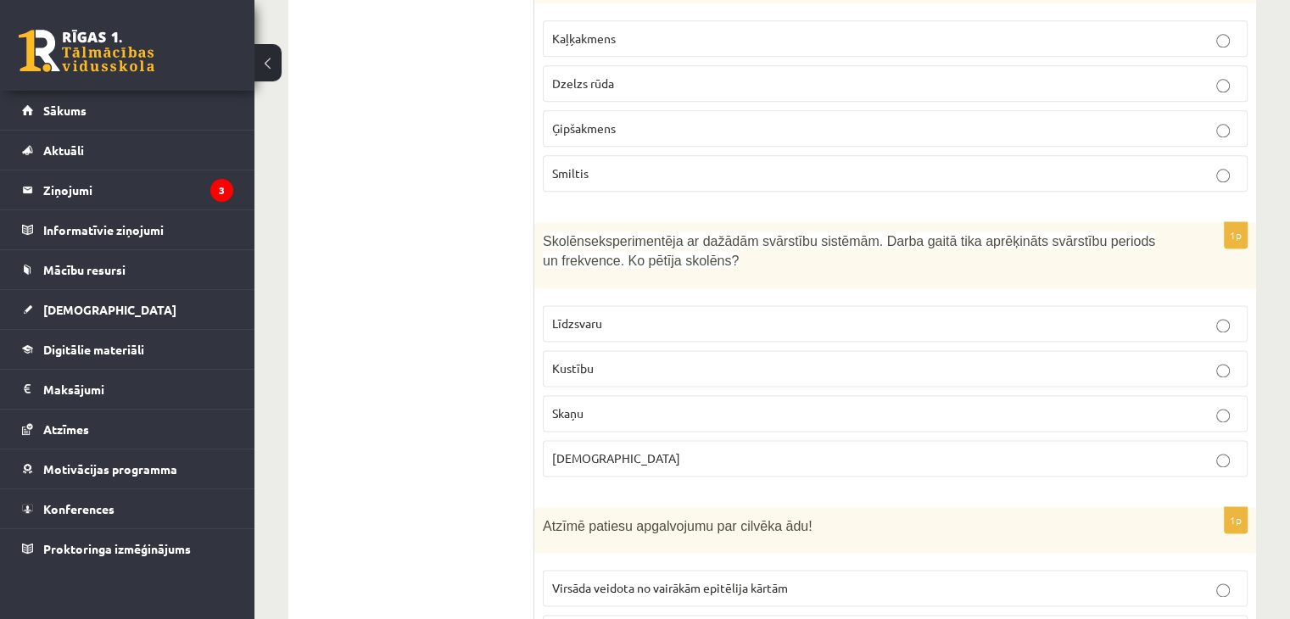
scroll to position [2209, 0]
click at [597, 397] on label "Skaņu" at bounding box center [895, 415] width 705 height 36
click at [630, 316] on p "Līdzsvaru" at bounding box center [895, 325] width 686 height 18
click at [618, 397] on label "Skaņu" at bounding box center [895, 415] width 705 height 36
click at [650, 307] on label "Līdzsvaru" at bounding box center [895, 325] width 705 height 36
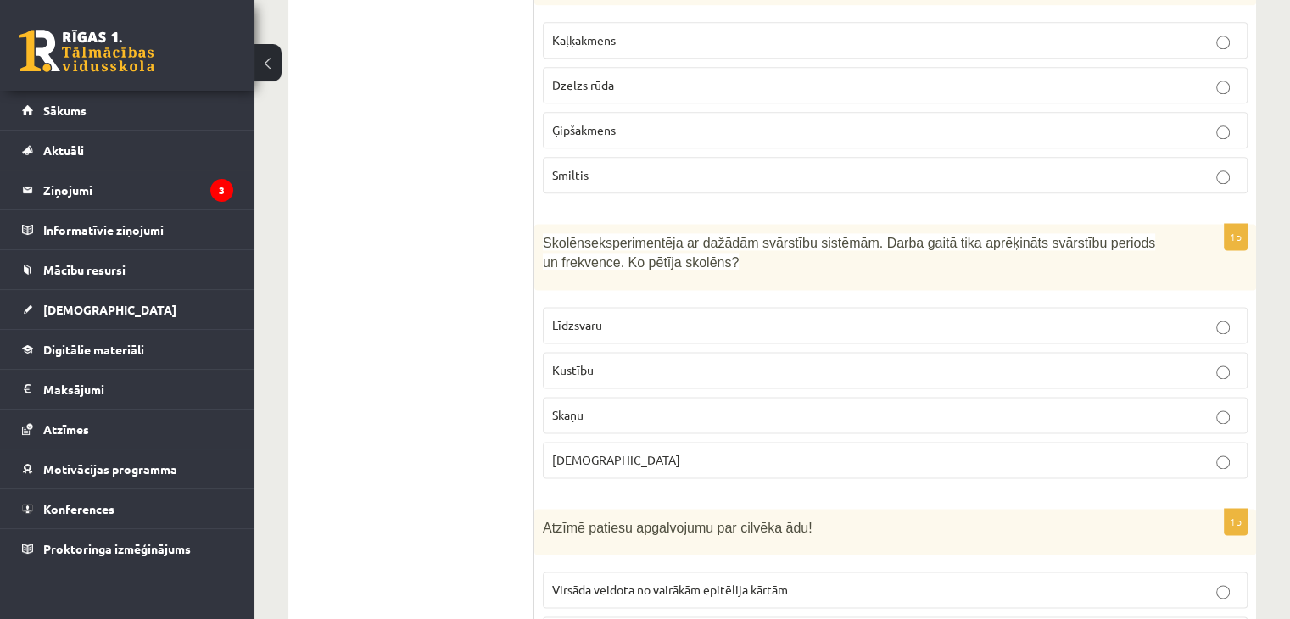
click at [623, 407] on p "Skaņu" at bounding box center [895, 415] width 686 height 18
click at [640, 326] on label "Līdzsvaru" at bounding box center [895, 325] width 705 height 36
click at [631, 406] on p "Skaņu" at bounding box center [895, 415] width 686 height 18
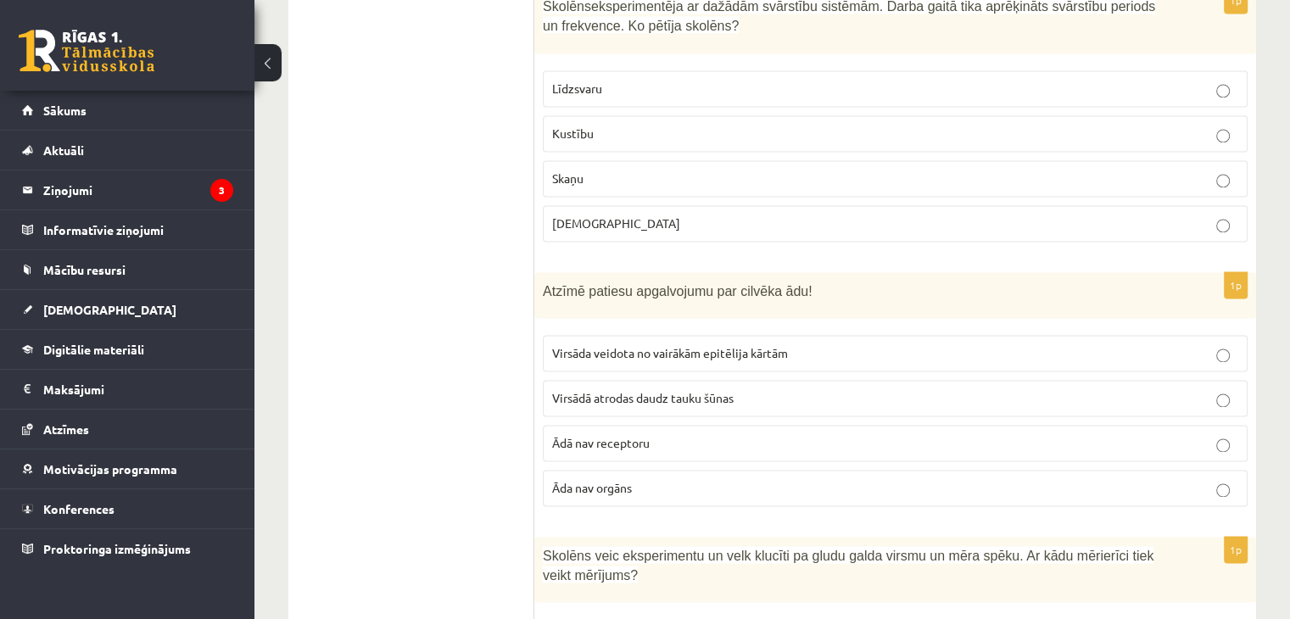
scroll to position [2445, 0]
click at [763, 480] on p "Āda nav orgāns" at bounding box center [895, 489] width 686 height 18
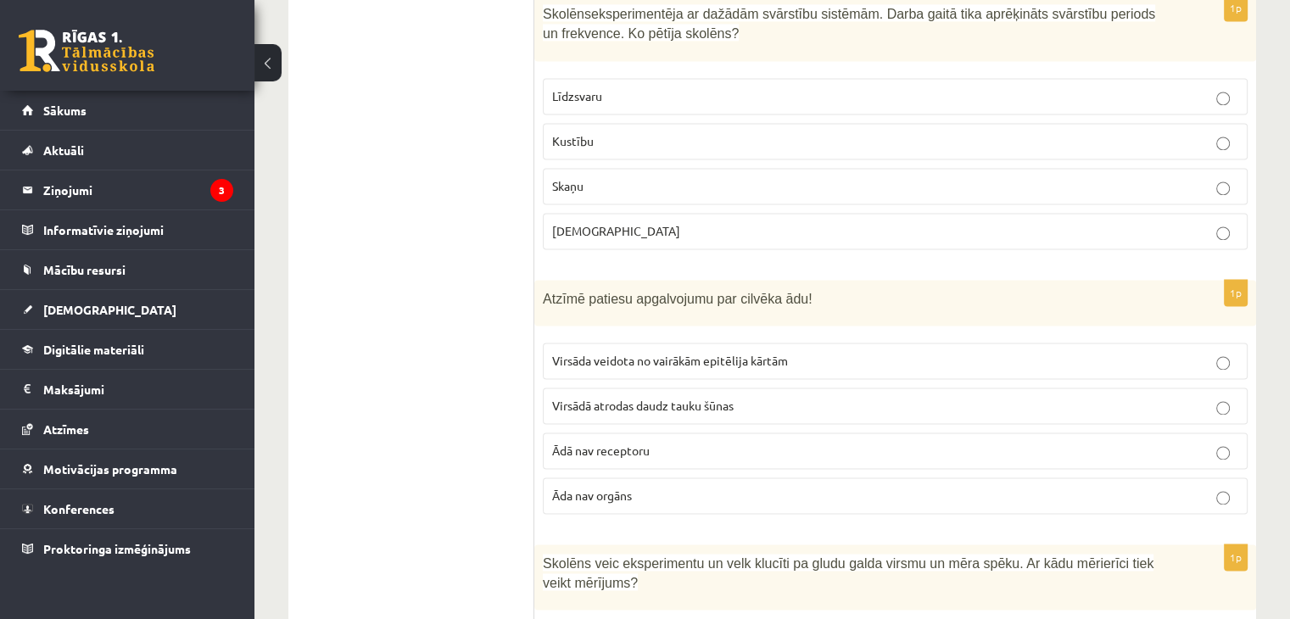
scroll to position [2439, 0]
click at [773, 441] on p "Ādā nav receptoru" at bounding box center [895, 450] width 686 height 18
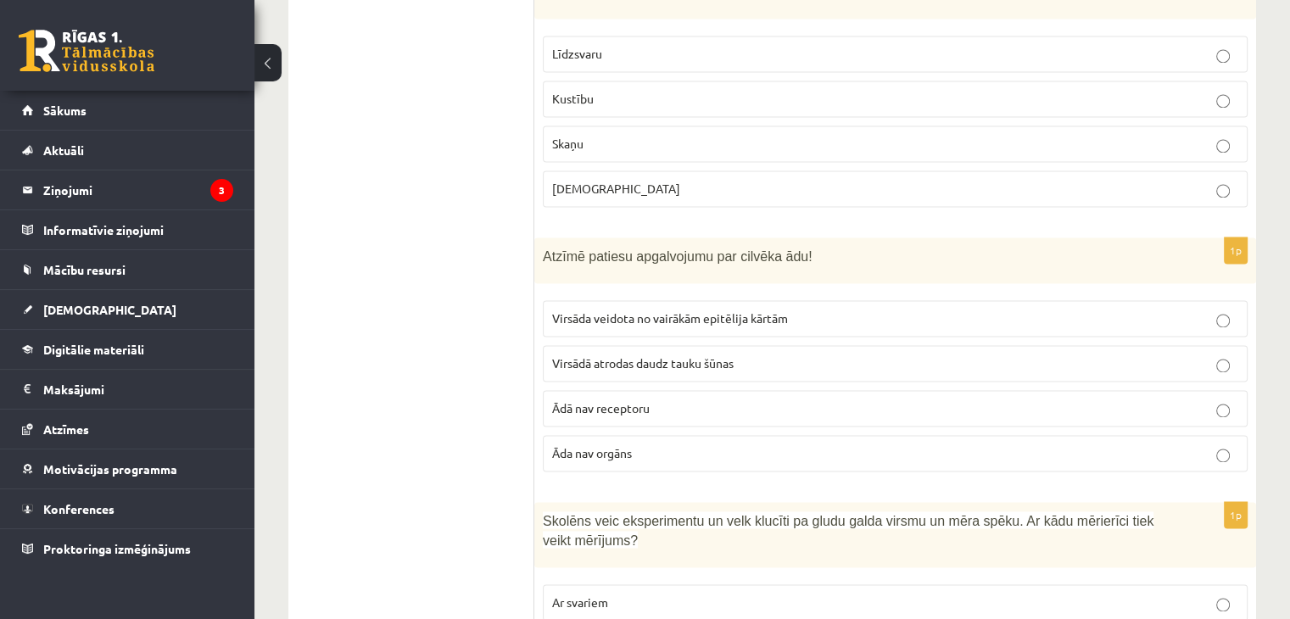
scroll to position [2480, 0]
click at [805, 355] on p "Virsādā atrodas daudz tauku šūnas" at bounding box center [895, 364] width 686 height 18
click at [791, 406] on label "Ādā nav receptoru" at bounding box center [895, 408] width 705 height 36
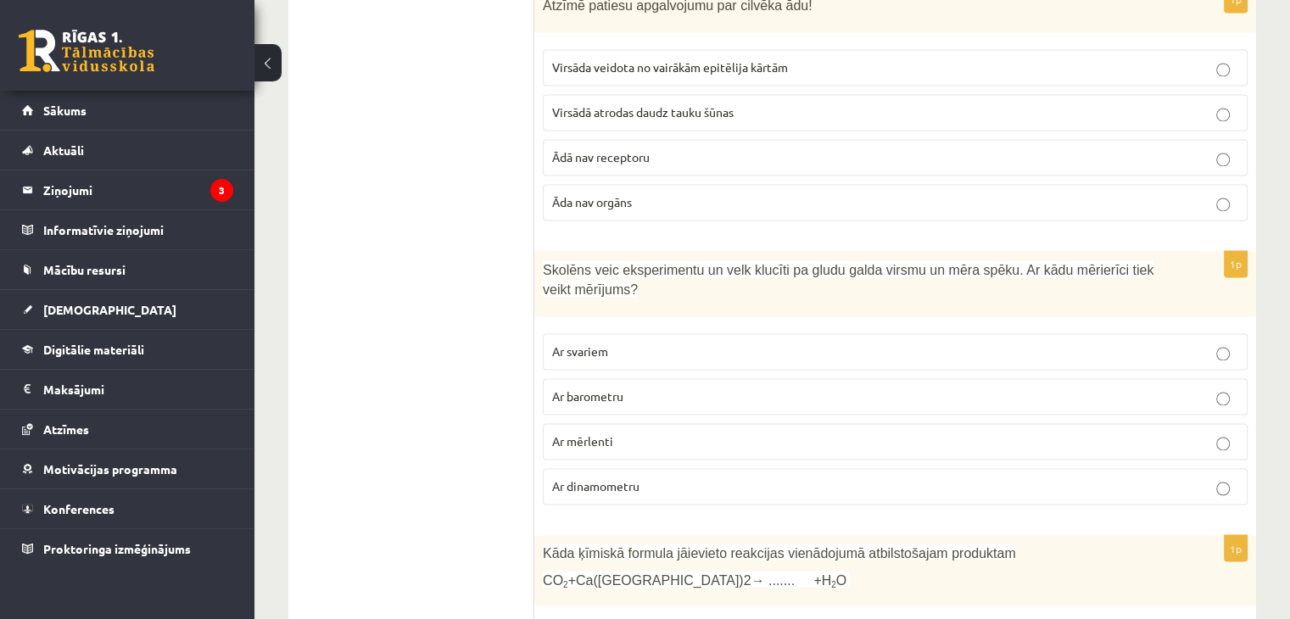
scroll to position [2731, 0]
click at [778, 478] on p "Ar dinamometru" at bounding box center [895, 487] width 686 height 18
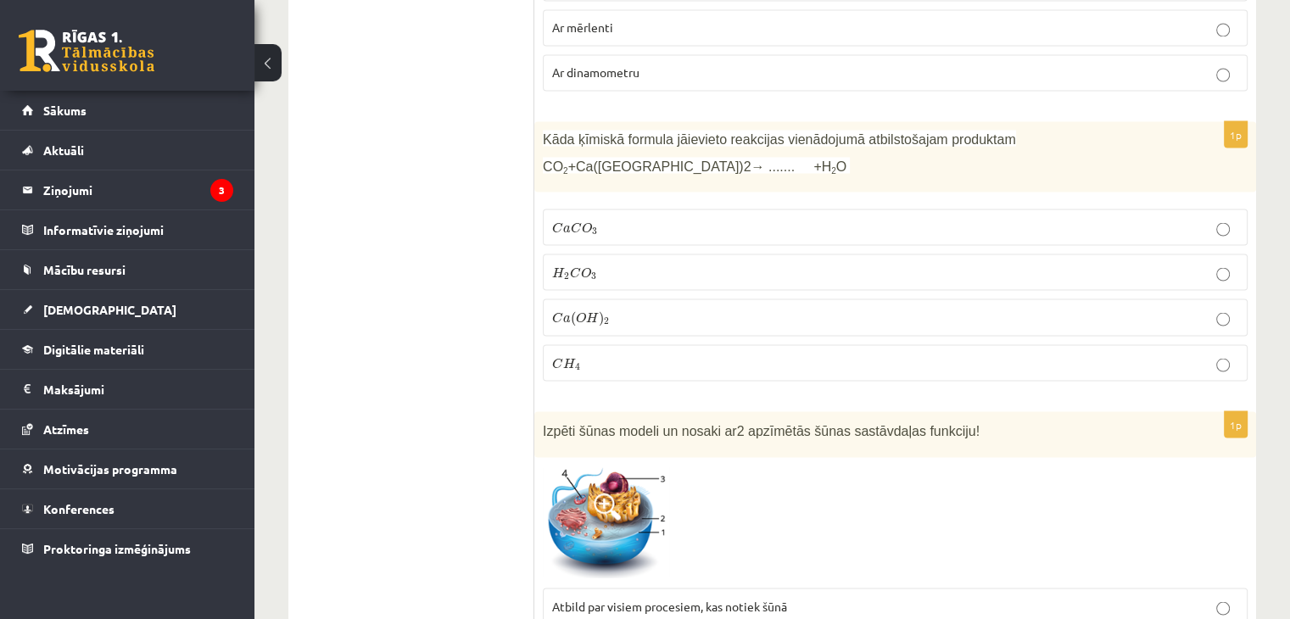
scroll to position [3144, 0]
click at [702, 264] on p "H 2 C O 3 H 2 C O 3" at bounding box center [895, 273] width 686 height 18
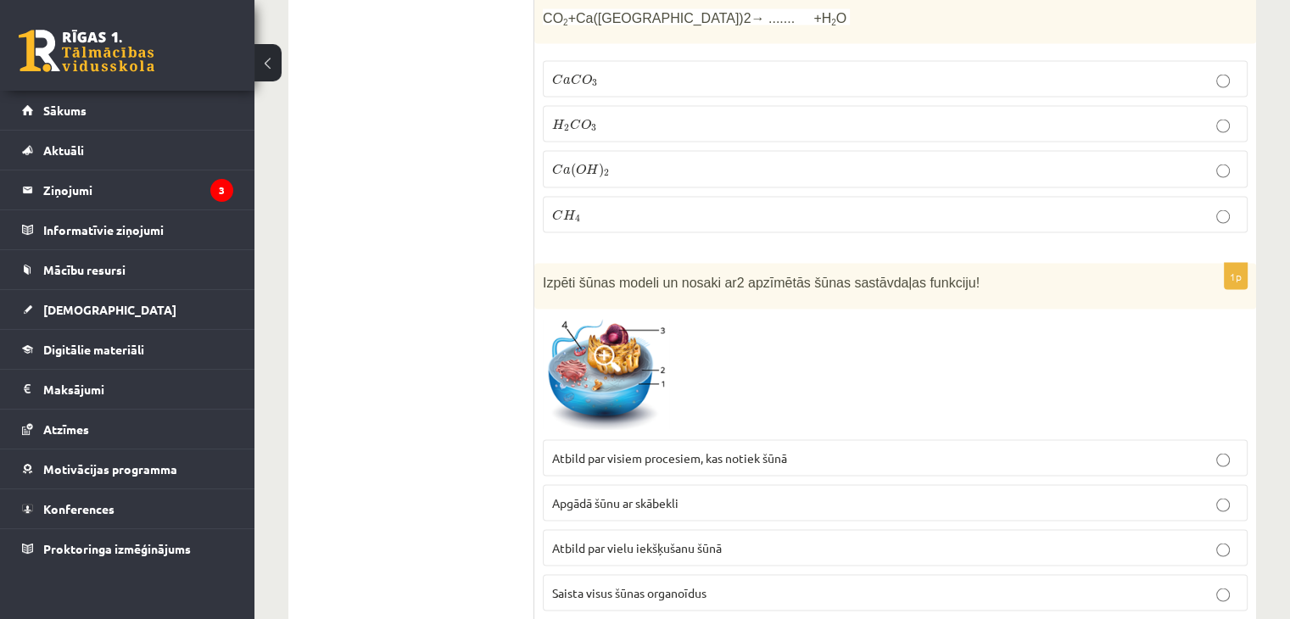
scroll to position [3305, 0]
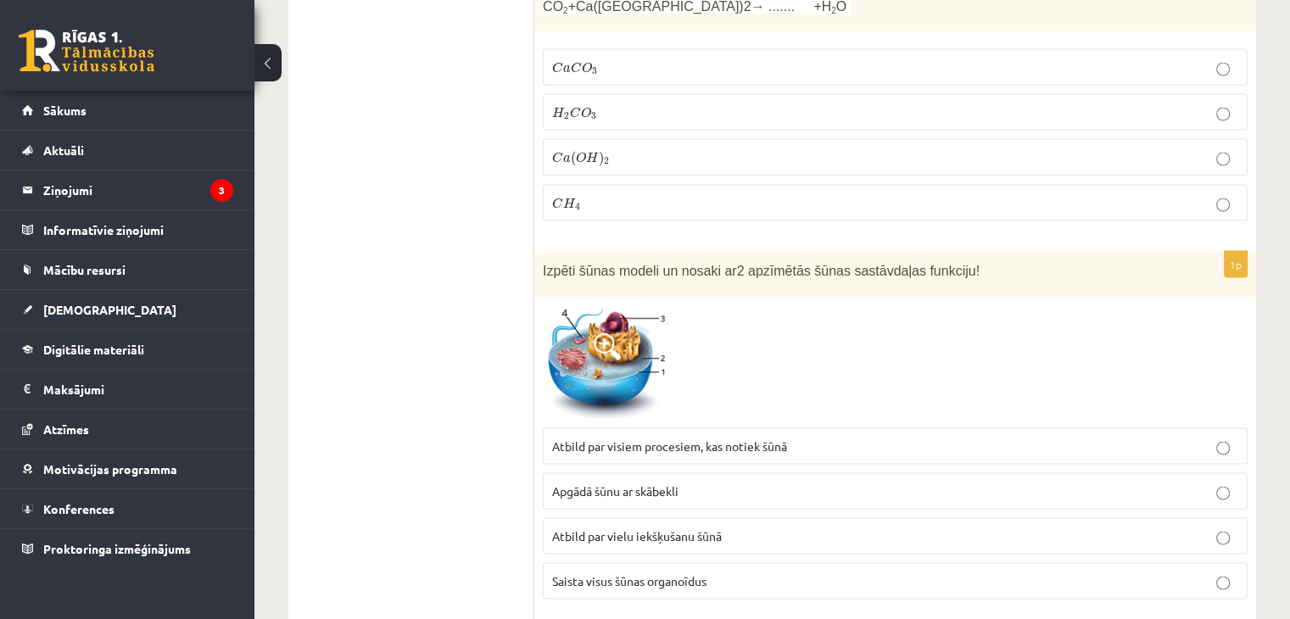
click at [729, 151] on label "C a ( O H ) 2 C a ( O H ) 2" at bounding box center [895, 157] width 705 height 37
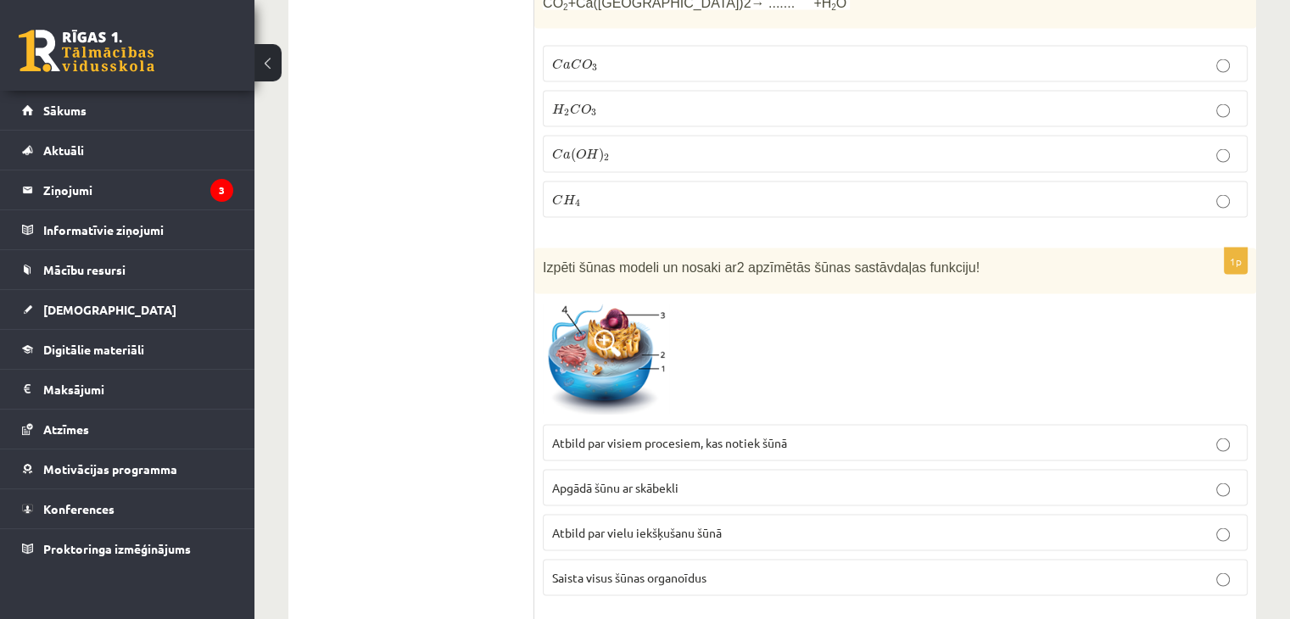
click at [739, 61] on label "C a C O 3 C a C O 3" at bounding box center [895, 64] width 705 height 36
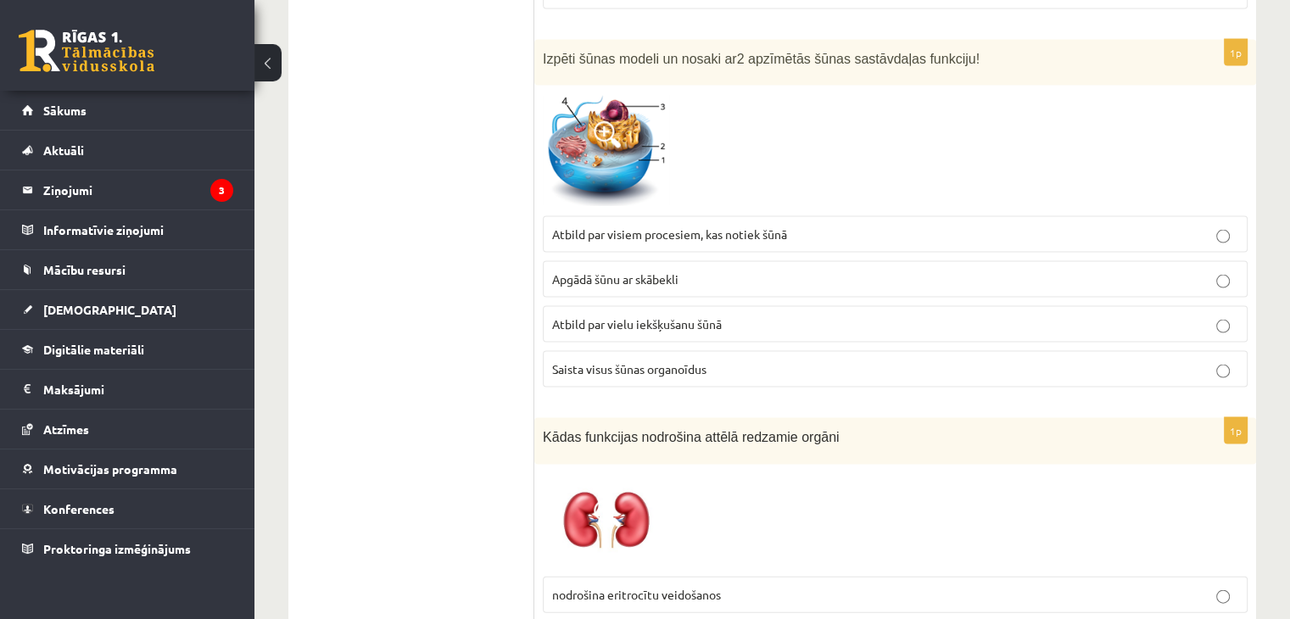
scroll to position [3515, 0]
click at [708, 228] on span "Atbild par visiem procesiem, kas notiek šūnā" at bounding box center [669, 235] width 235 height 15
click at [671, 317] on p "Atbild par vielu iekšķušanu šūnā" at bounding box center [895, 326] width 686 height 18
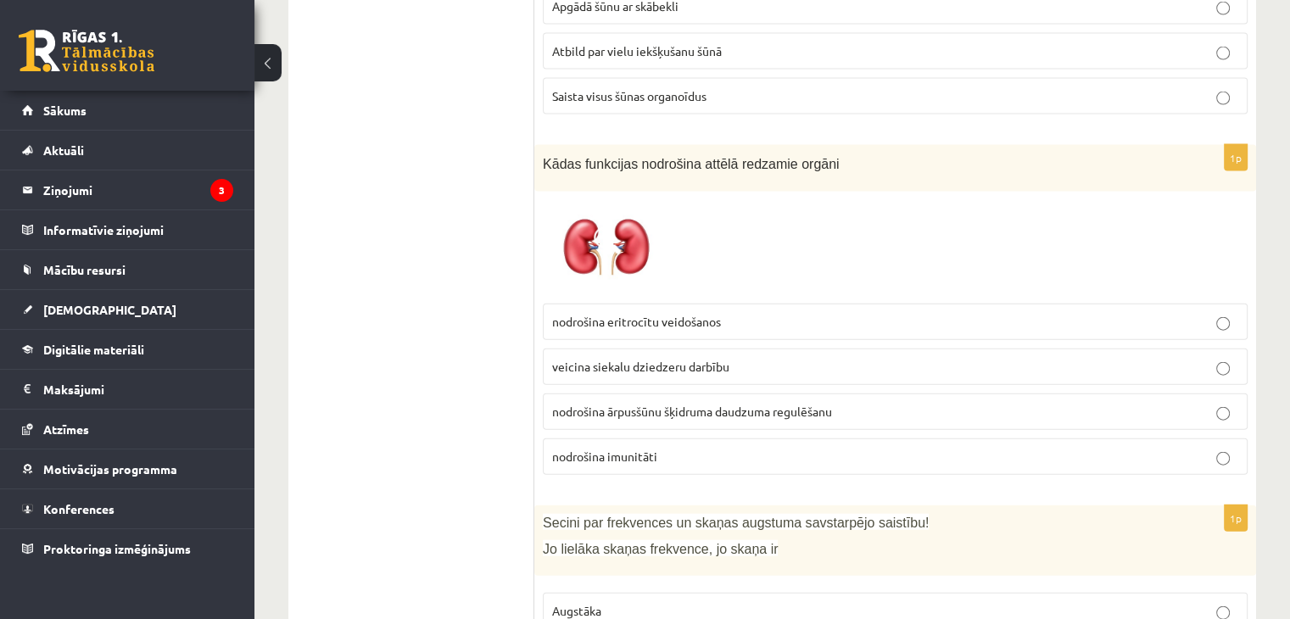
scroll to position [3788, 0]
click at [570, 350] on label "veicina siekalu dziedzeru darbību" at bounding box center [895, 368] width 705 height 36
click at [572, 350] on label "veicina siekalu dziedzeru darbību" at bounding box center [895, 368] width 705 height 36
click at [573, 405] on span "nodrošina ārpusšūnu šķidruma daudzuma regulēšanu" at bounding box center [692, 412] width 280 height 15
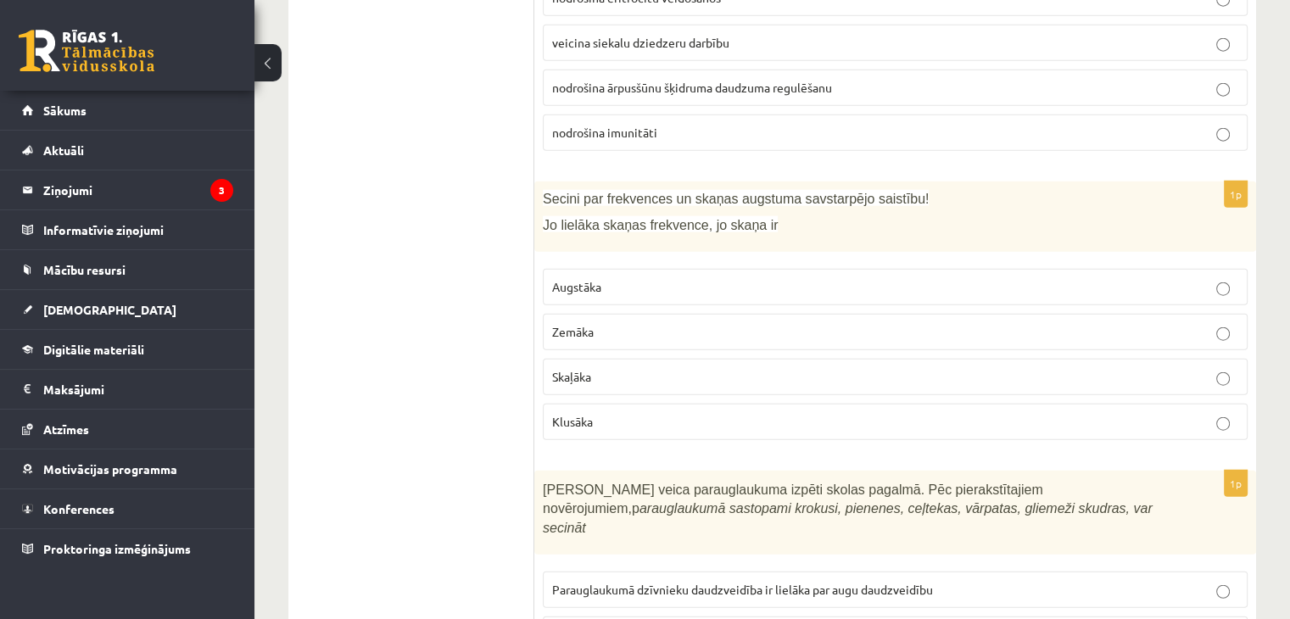
scroll to position [4112, 0]
click at [671, 280] on p "Augstāka" at bounding box center [895, 289] width 686 height 18
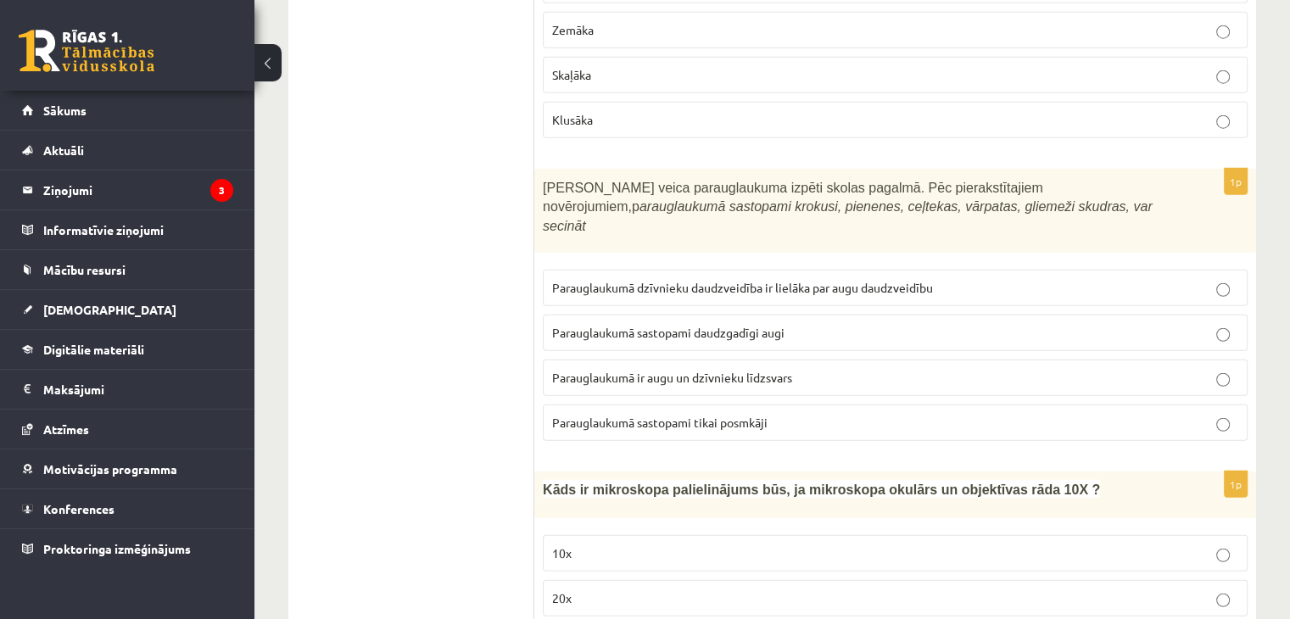
scroll to position [4414, 0]
click at [699, 327] on span "Parauglaukumā sastopami daudzgadīgi augi" at bounding box center [668, 334] width 232 height 15
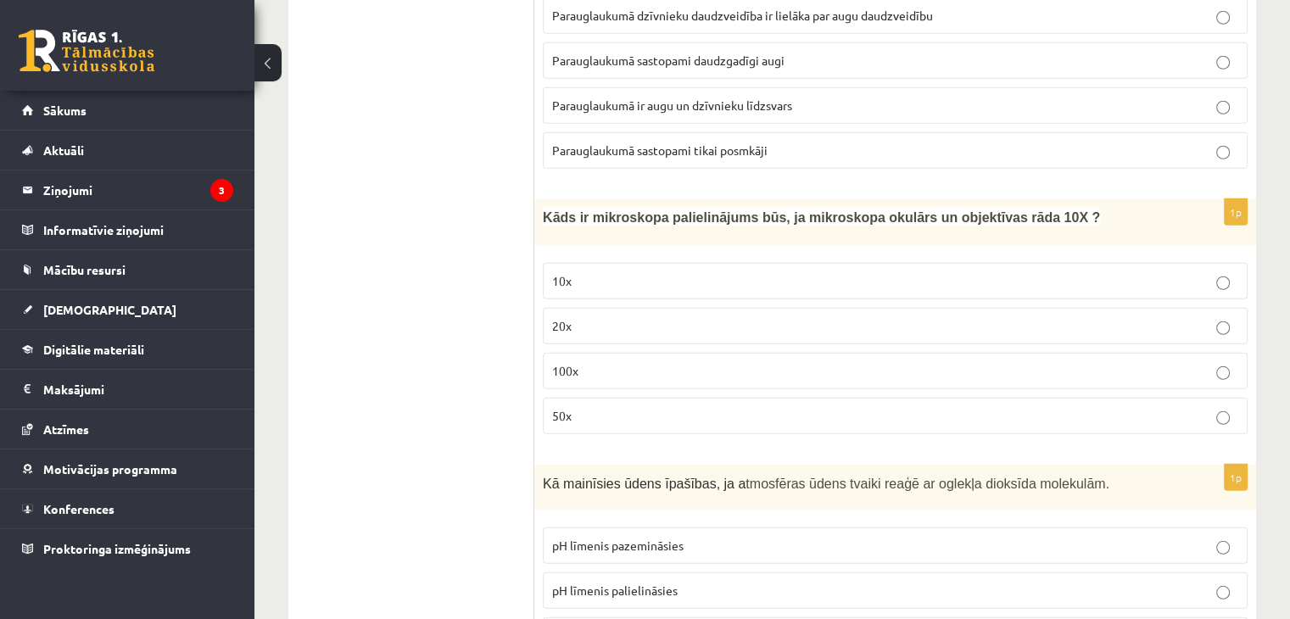
scroll to position [4689, 0]
click at [655, 406] on p "50x" at bounding box center [895, 415] width 686 height 18
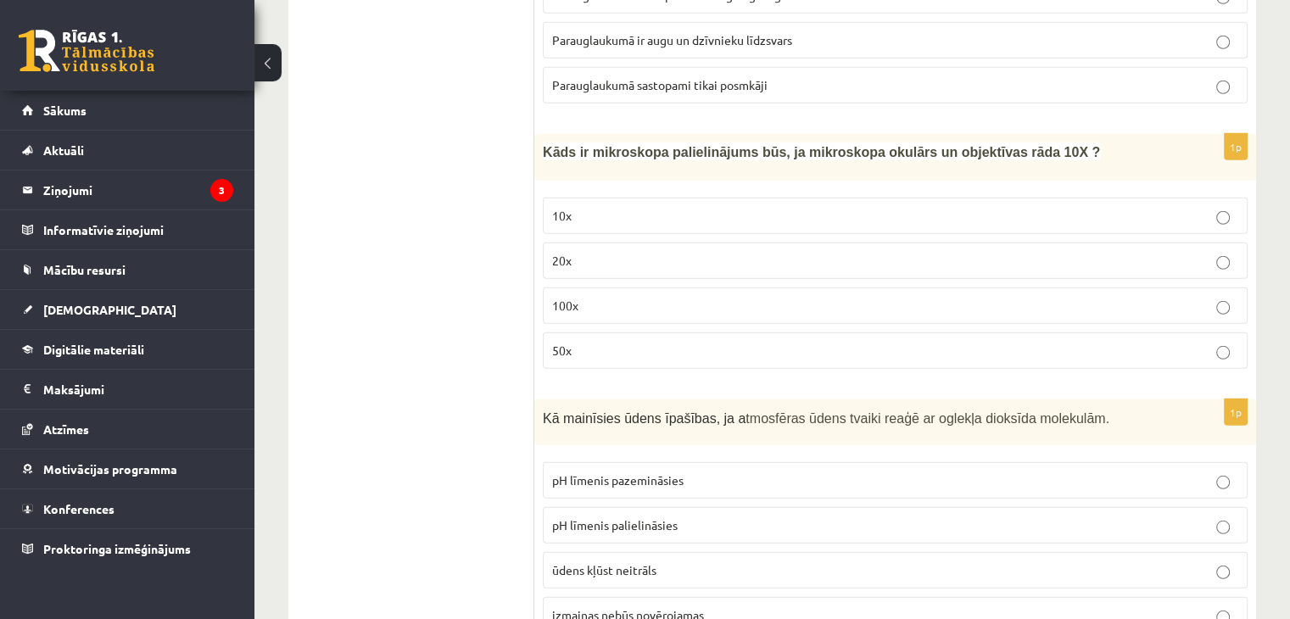
scroll to position [4754, 0]
click at [681, 288] on label "100x" at bounding box center [895, 306] width 705 height 36
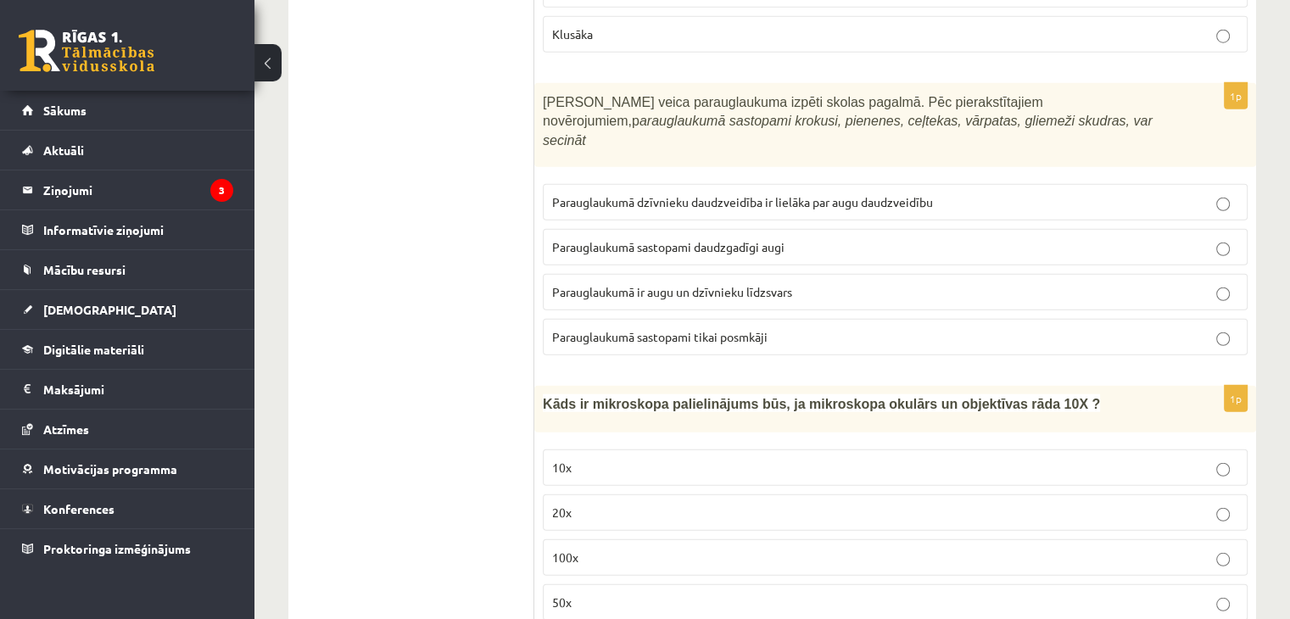
scroll to position [4503, 0]
click at [681, 283] on span "Parauglaukumā ir augu un dzīvnieku līdzsvars" at bounding box center [672, 290] width 240 height 15
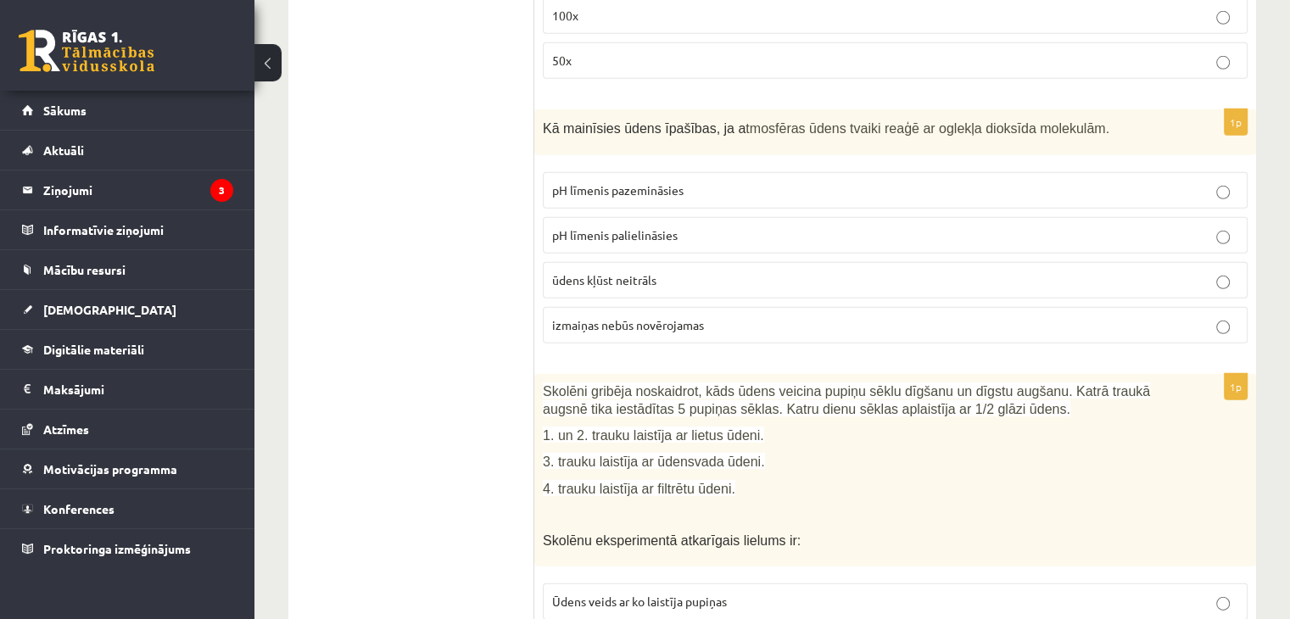
scroll to position [5045, 0]
click at [681, 250] on fieldset "pH līmenis pazemināsies pH līmenis palielināsies ūdens kļūst neitrāls izmaiņas …" at bounding box center [895, 254] width 705 height 185
click at [706, 270] on p "ūdens kļūst neitrāls" at bounding box center [895, 279] width 686 height 18
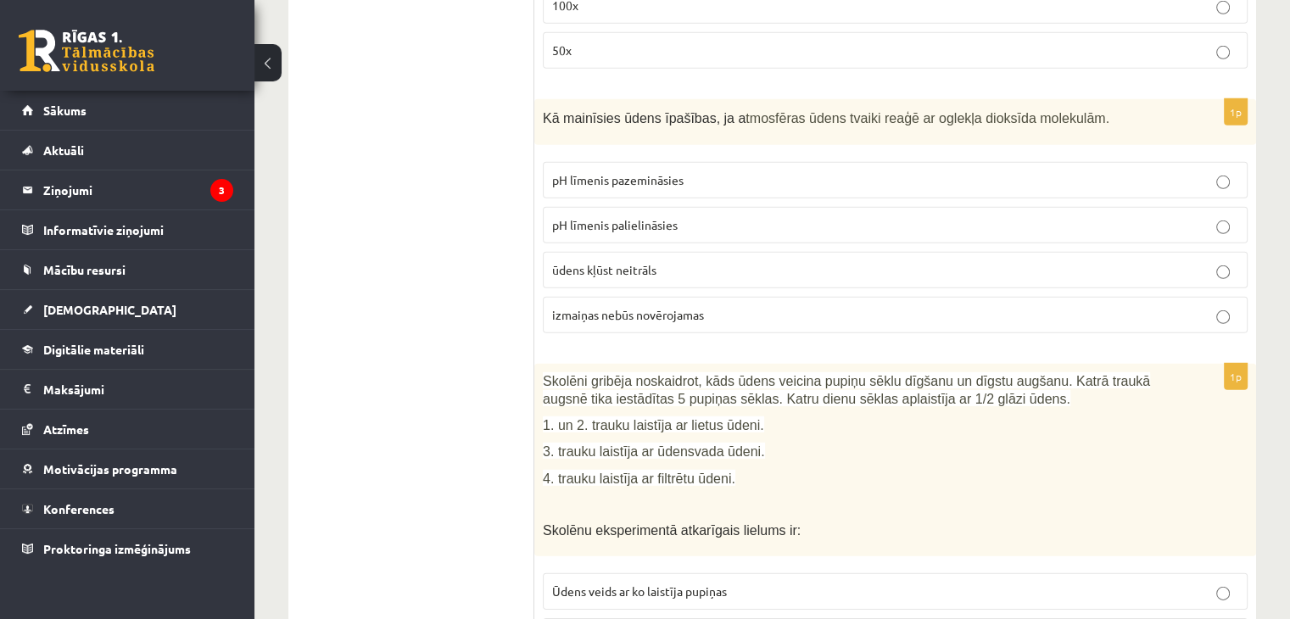
scroll to position [5052, 0]
click at [707, 254] on label "ūdens kļūst neitrāls" at bounding box center [895, 272] width 705 height 36
drag, startPoint x: 734, startPoint y: 255, endPoint x: 724, endPoint y: 245, distance: 14.4
click at [724, 245] on fieldset "pH līmenis pazemināsies pH līmenis palielināsies ūdens kļūst neitrāls izmaiņas …" at bounding box center [895, 247] width 705 height 185
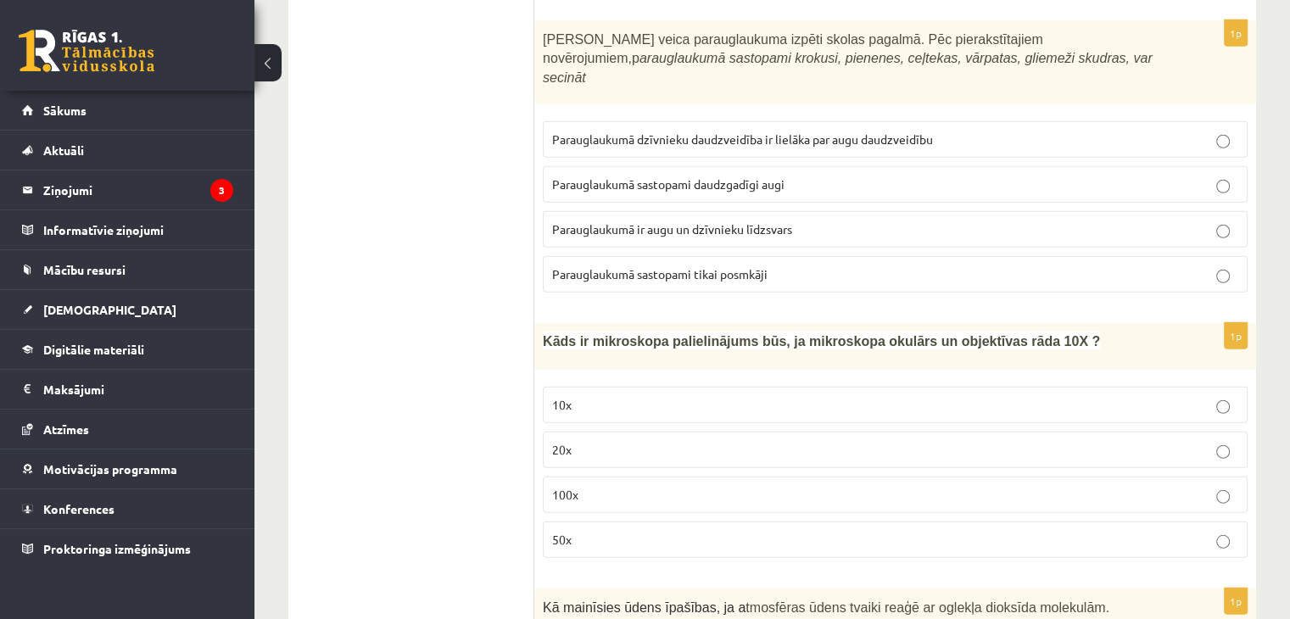
scroll to position [4302, 0]
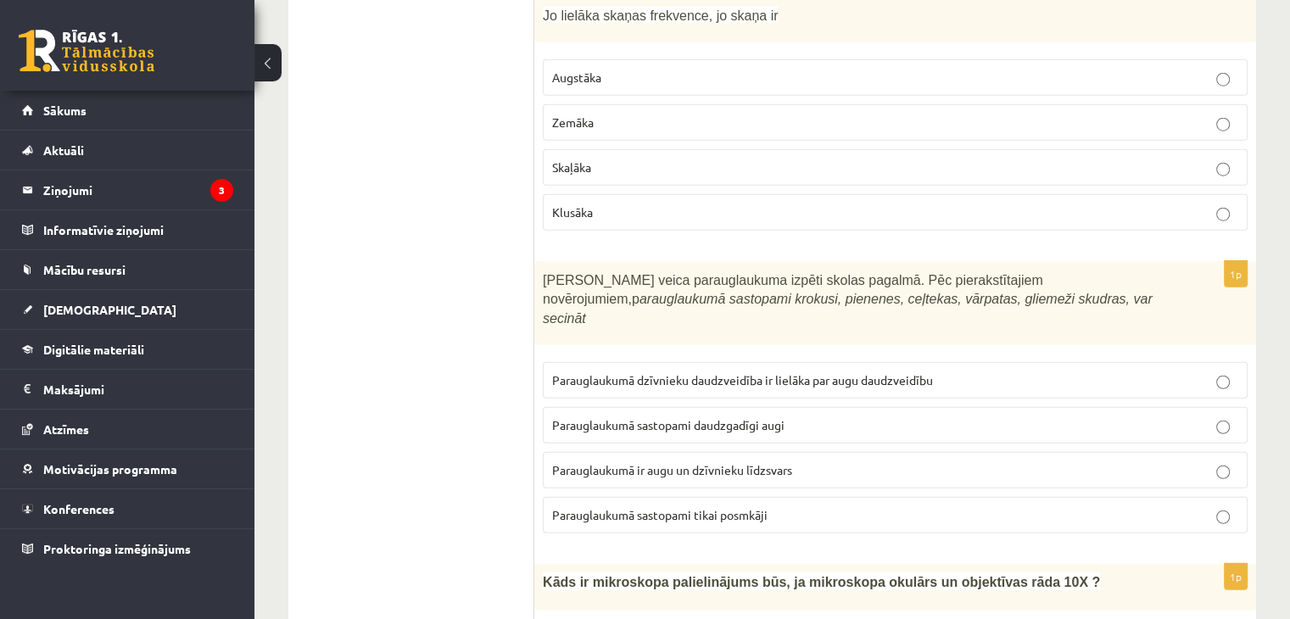
drag, startPoint x: 371, startPoint y: 182, endPoint x: 394, endPoint y: -16, distance: 199.0
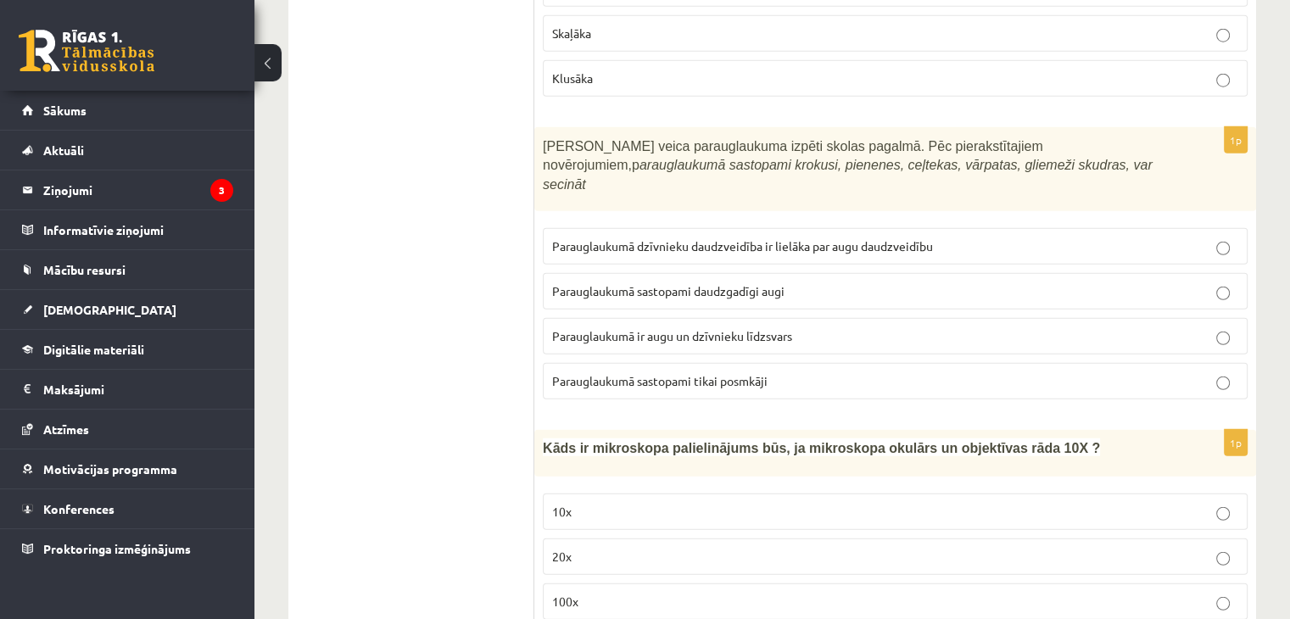
scroll to position [4459, 0]
click at [800, 281] on p "Parauglaukumā sastopami daudzgadīgi augi" at bounding box center [895, 290] width 686 height 18
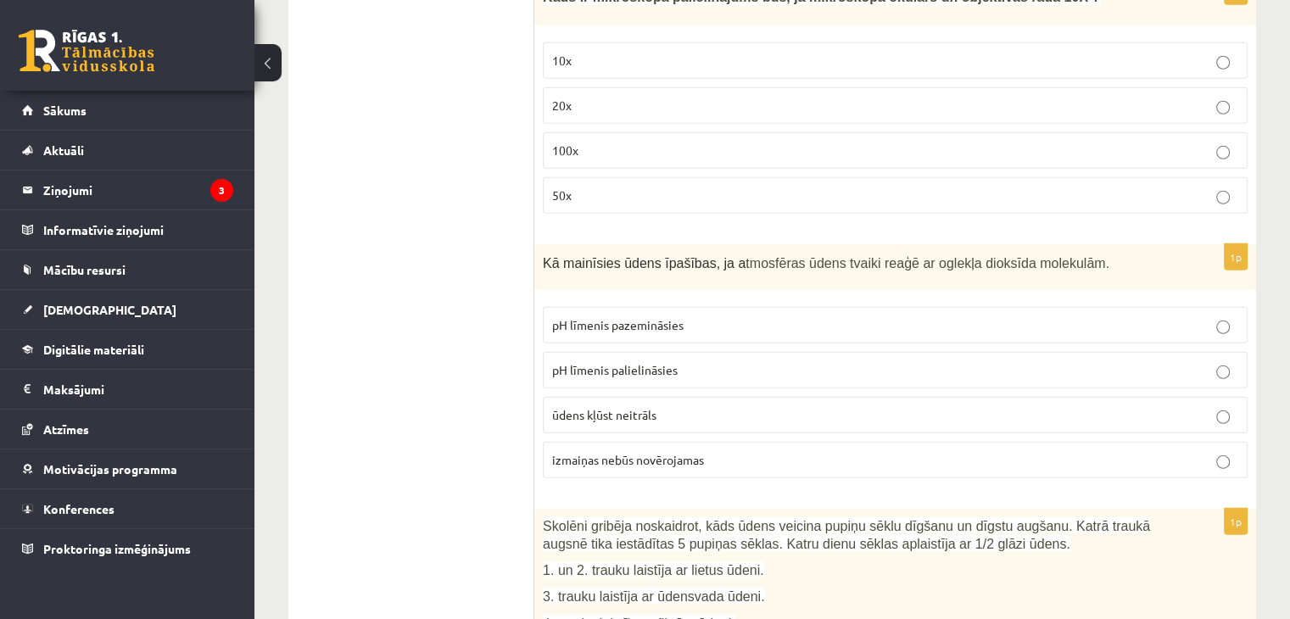
scroll to position [4907, 0]
click at [646, 364] on span "pH līmenis palielināsies" at bounding box center [615, 371] width 126 height 15
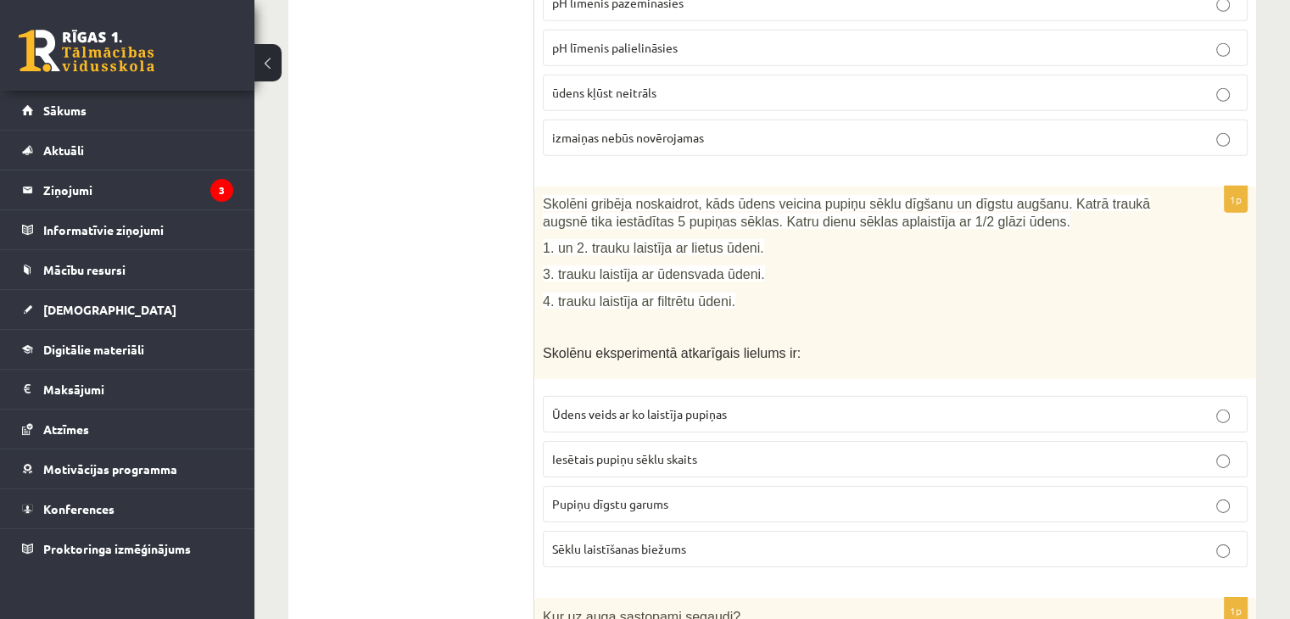
scroll to position [5244, 0]
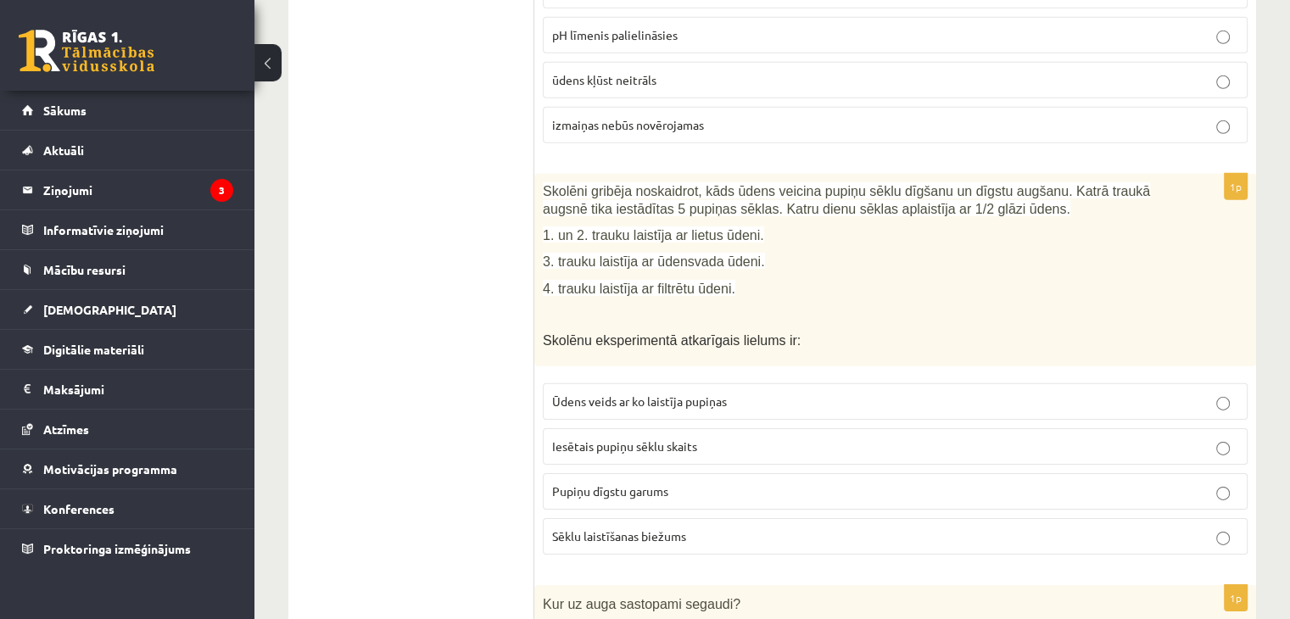
click at [741, 438] on p "Iesētais pupiņu sēklu skaits" at bounding box center [895, 447] width 686 height 18
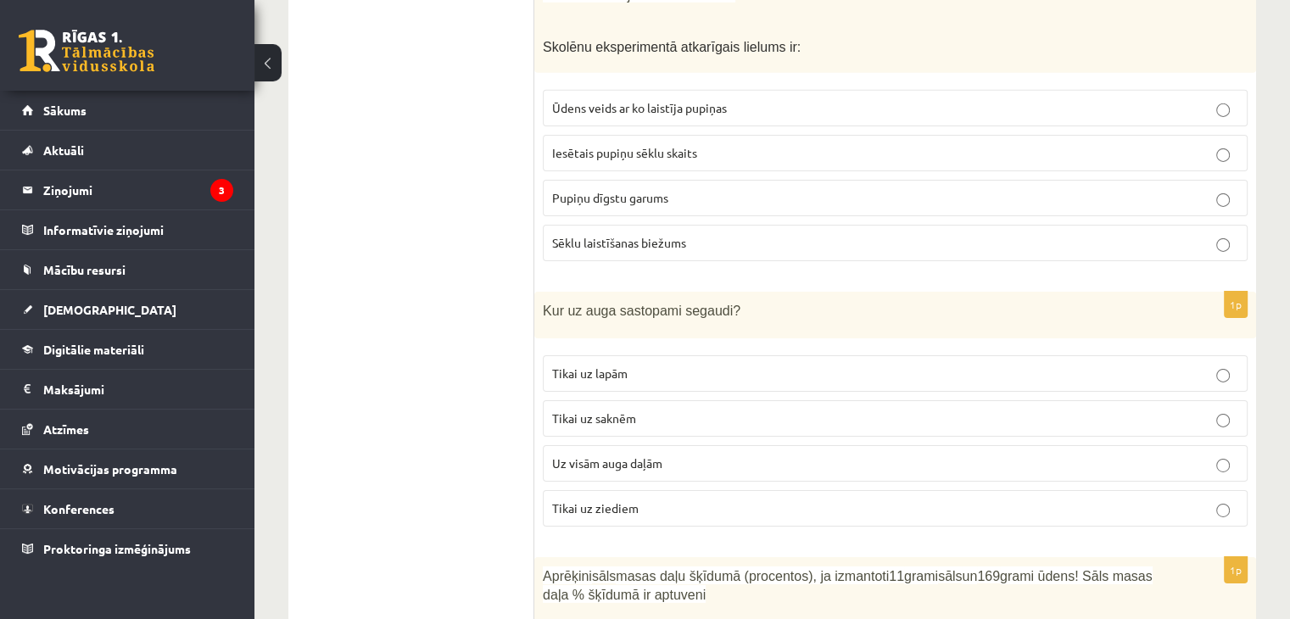
scroll to position [5540, 0]
click at [684, 443] on label "Uz visām auga daļām" at bounding box center [895, 461] width 705 height 36
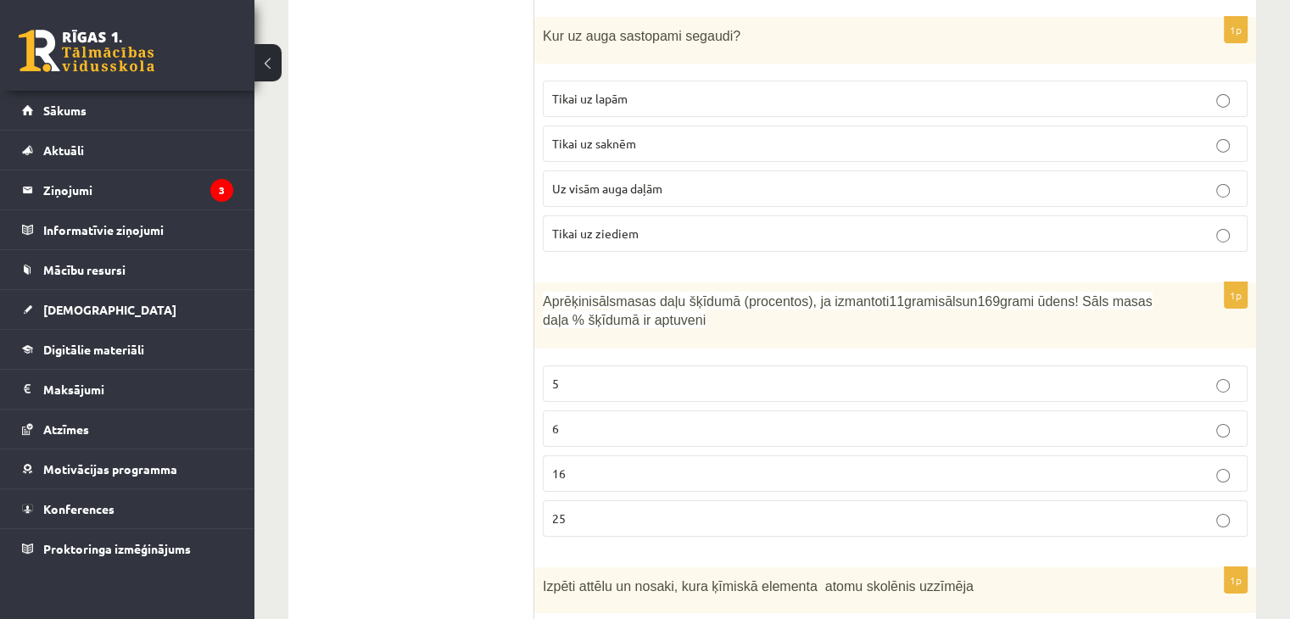
scroll to position [5827, 0]
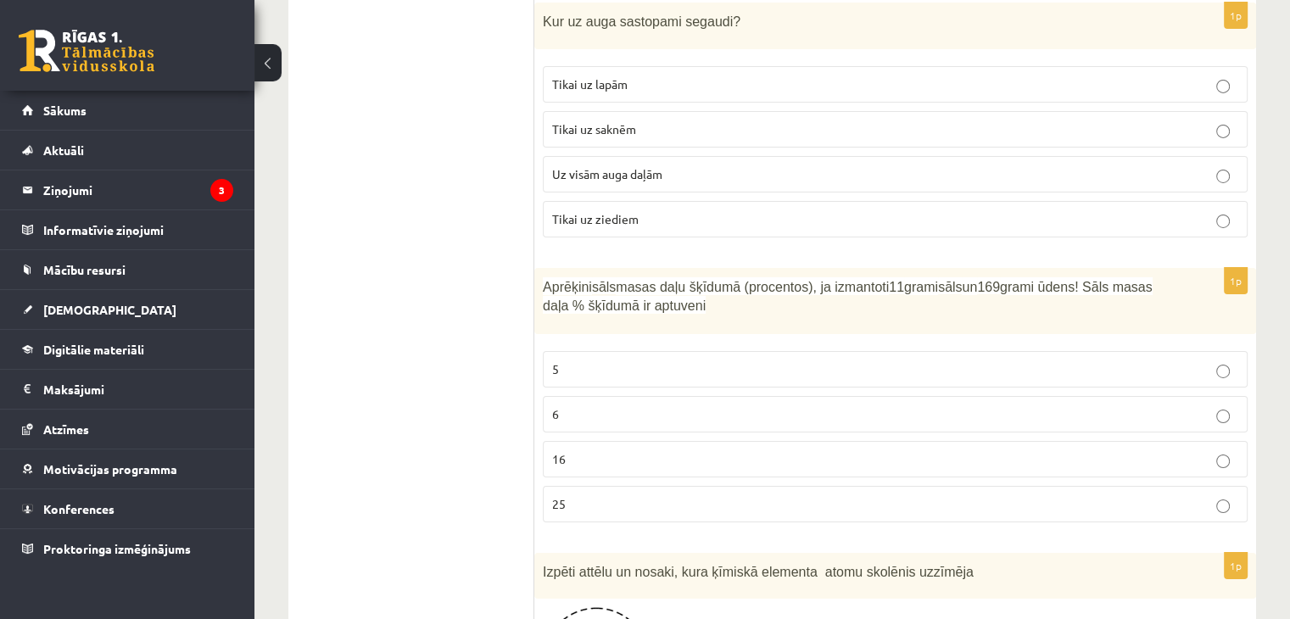
click at [632, 384] on fieldset "5 6 16 25" at bounding box center [895, 435] width 705 height 185
click at [645, 441] on label "16" at bounding box center [895, 459] width 705 height 36
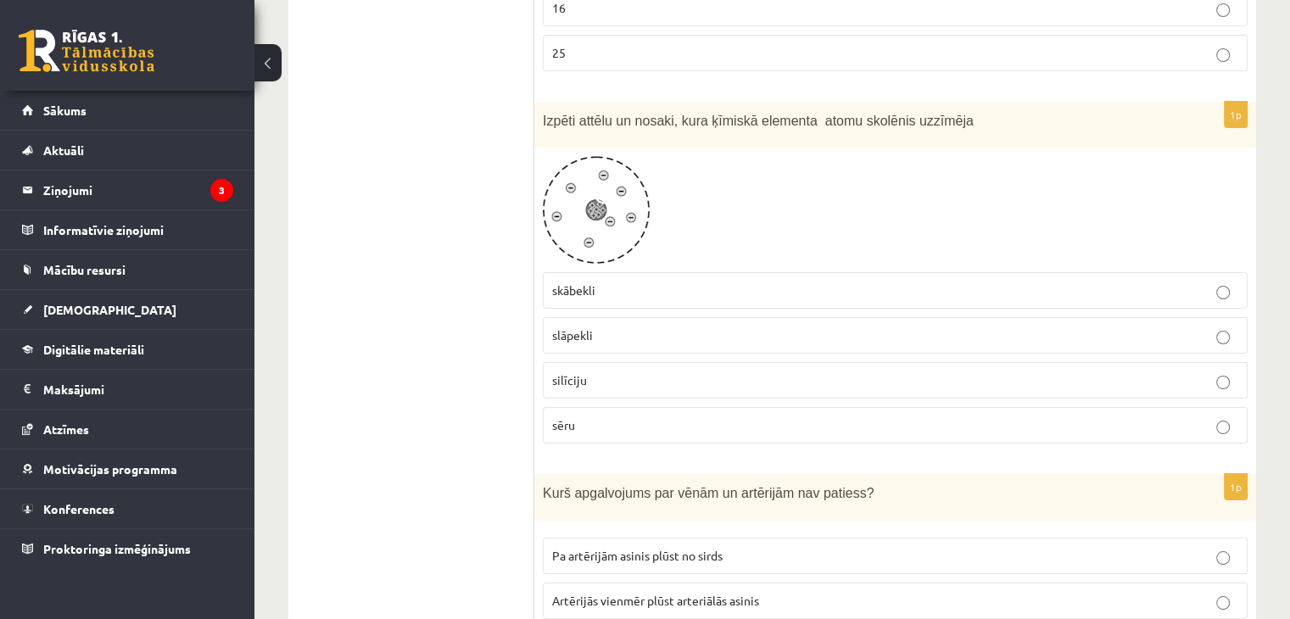
scroll to position [6273, 0]
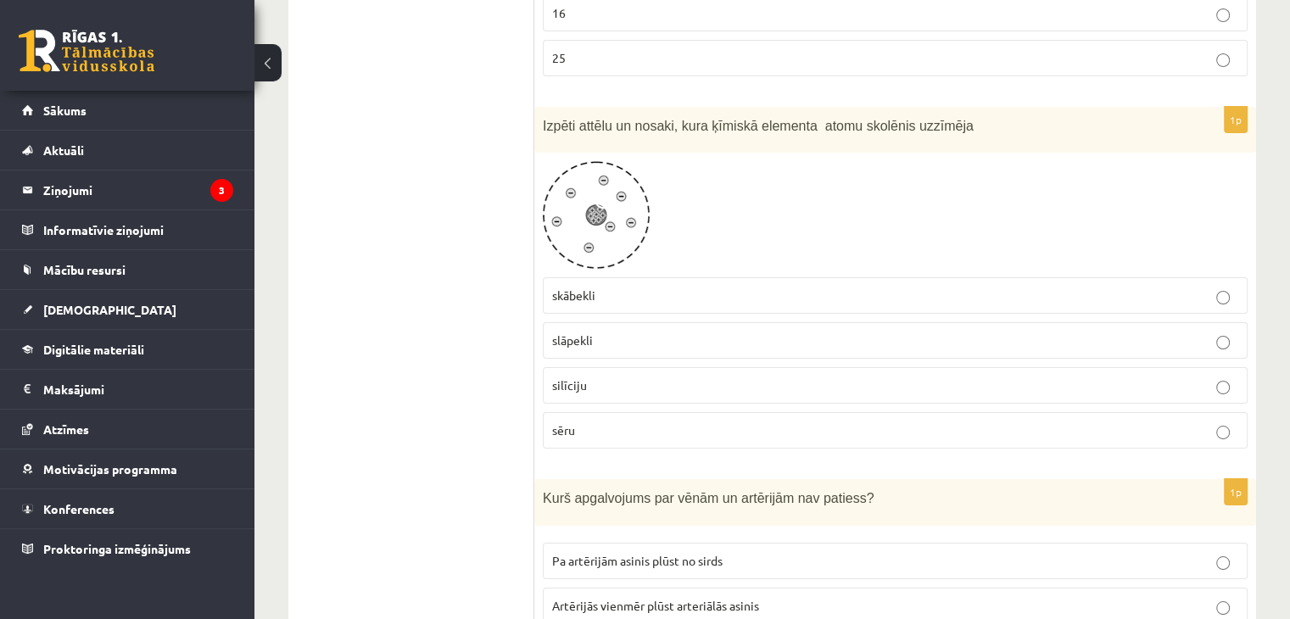
click at [618, 377] on p "silīciju" at bounding box center [895, 386] width 686 height 18
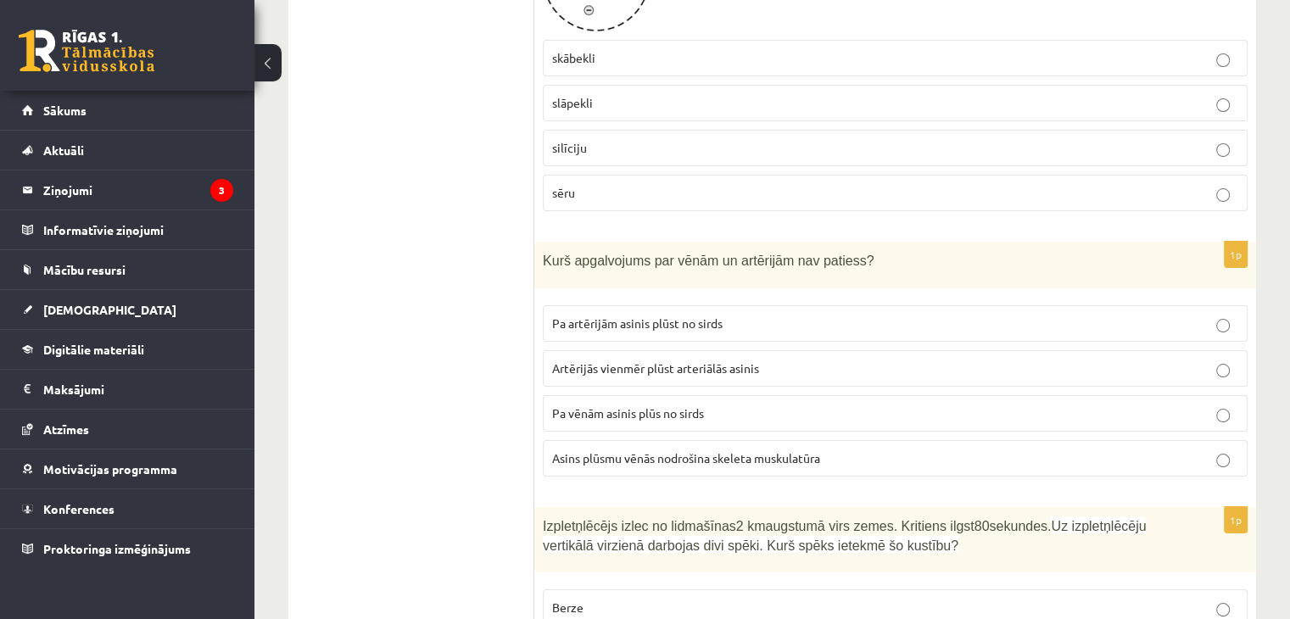
scroll to position [6537, 0]
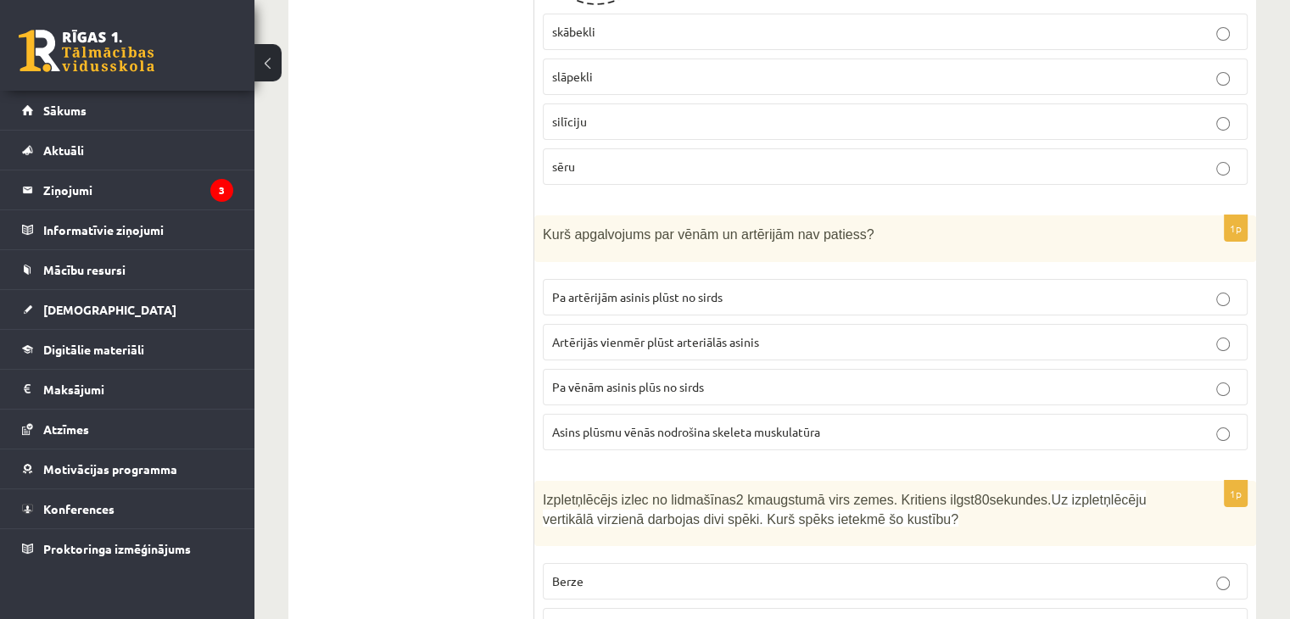
click at [716, 414] on label "Asins plūsmu vēnās nodrošina skeleta muskulatūra" at bounding box center [895, 432] width 705 height 36
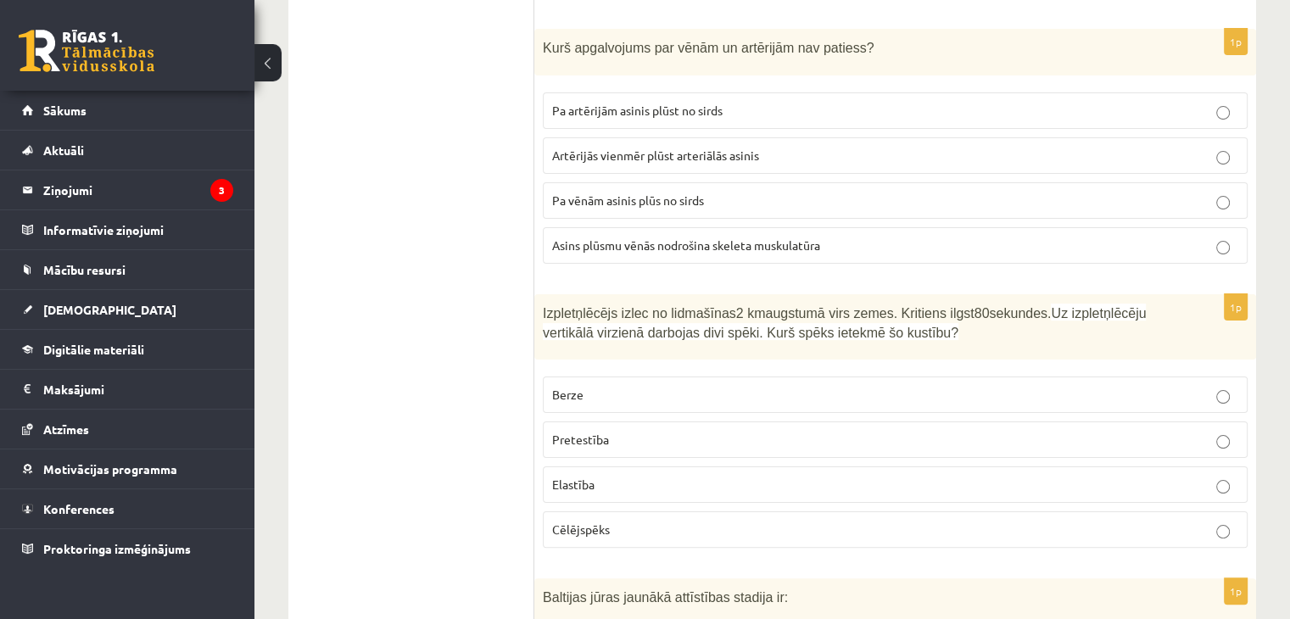
scroll to position [6725, 0]
click at [676, 384] on p "Berze" at bounding box center [895, 393] width 686 height 18
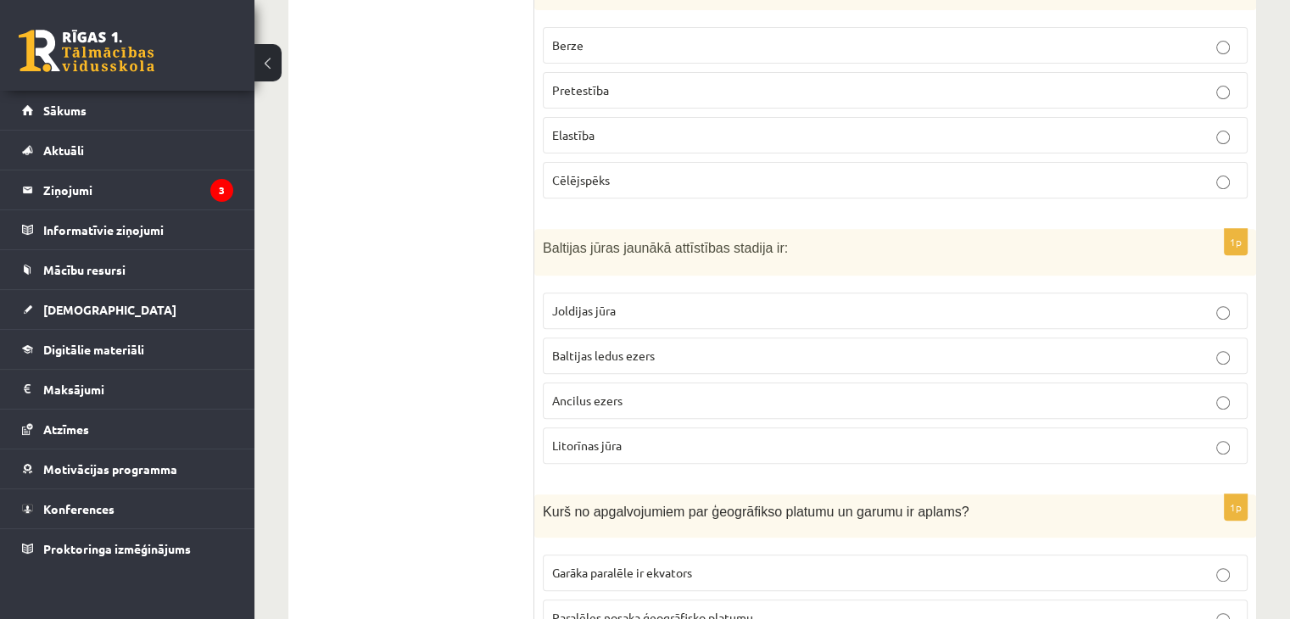
scroll to position [7075, 0]
click at [638, 335] on label "Baltijas ledus ezers" at bounding box center [895, 353] width 705 height 36
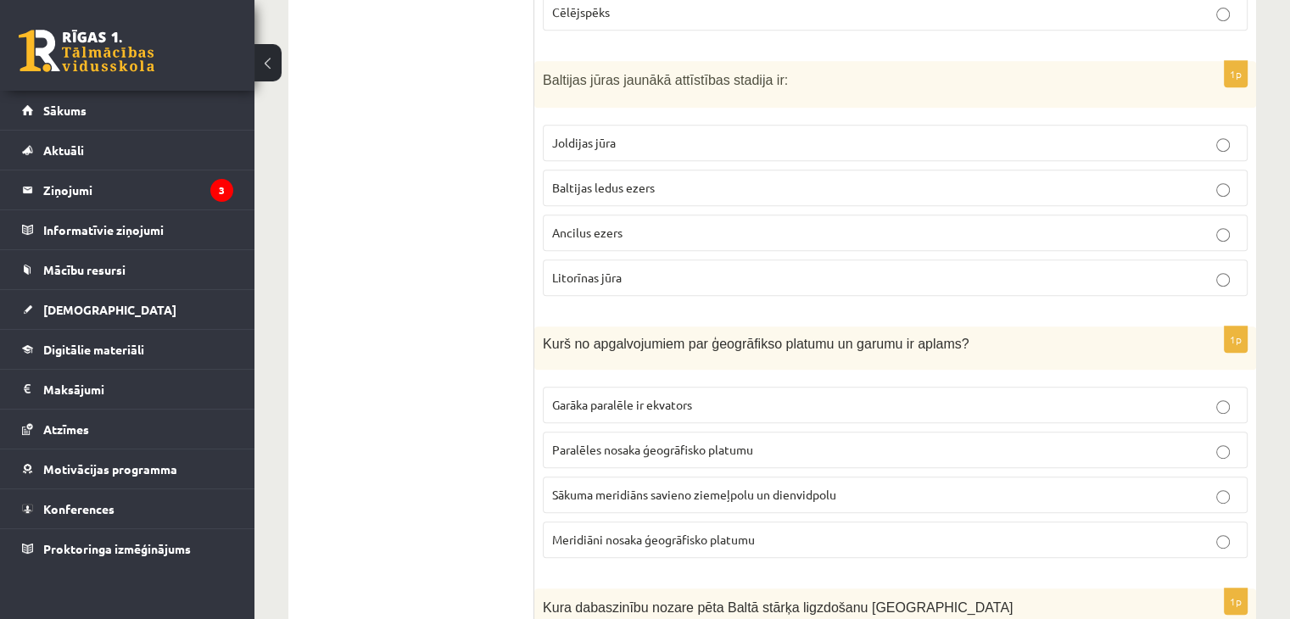
scroll to position [7244, 0]
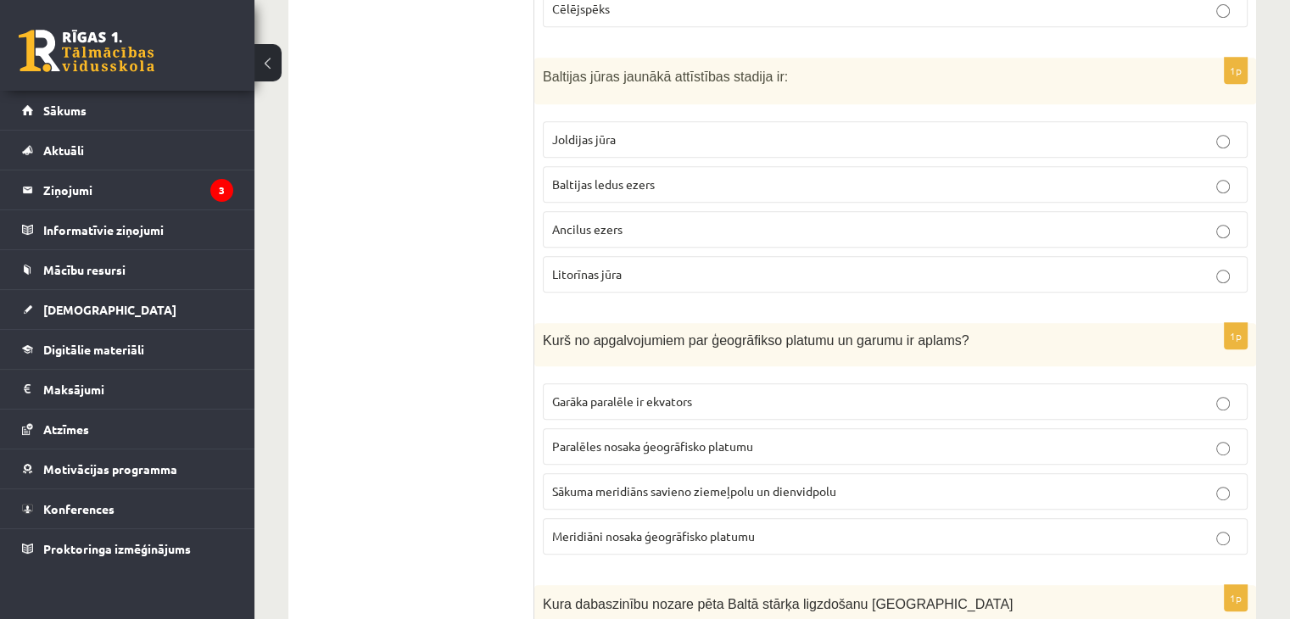
click at [682, 439] on span "Paralēles nosaka ģeogrāfisko platumu" at bounding box center [652, 446] width 201 height 15
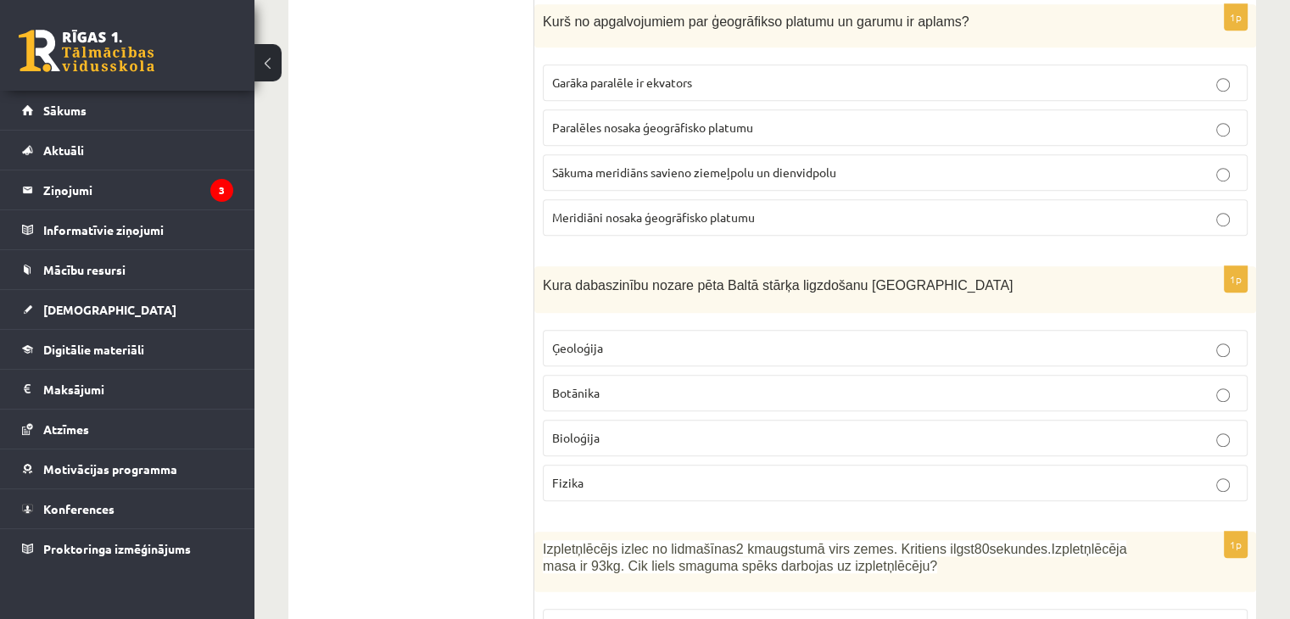
scroll to position [7564, 0]
click at [618, 428] on p "Bioloģija" at bounding box center [895, 437] width 686 height 18
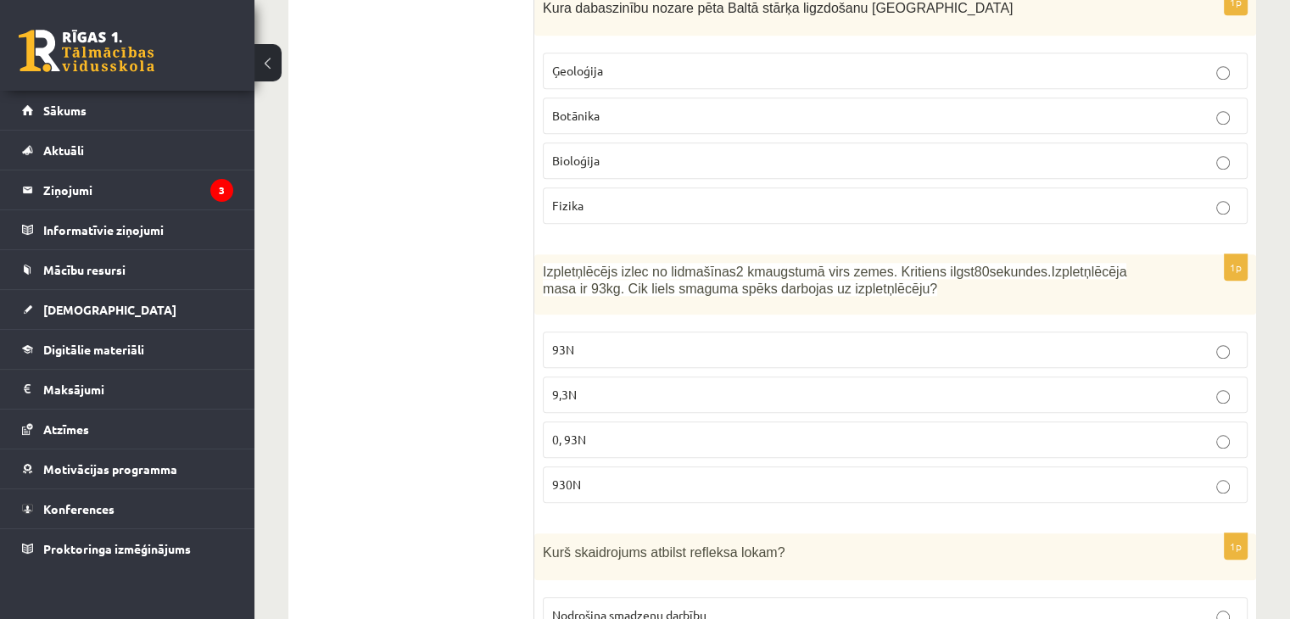
scroll to position [7843, 0]
click at [595, 464] on label "930N" at bounding box center [895, 482] width 705 height 36
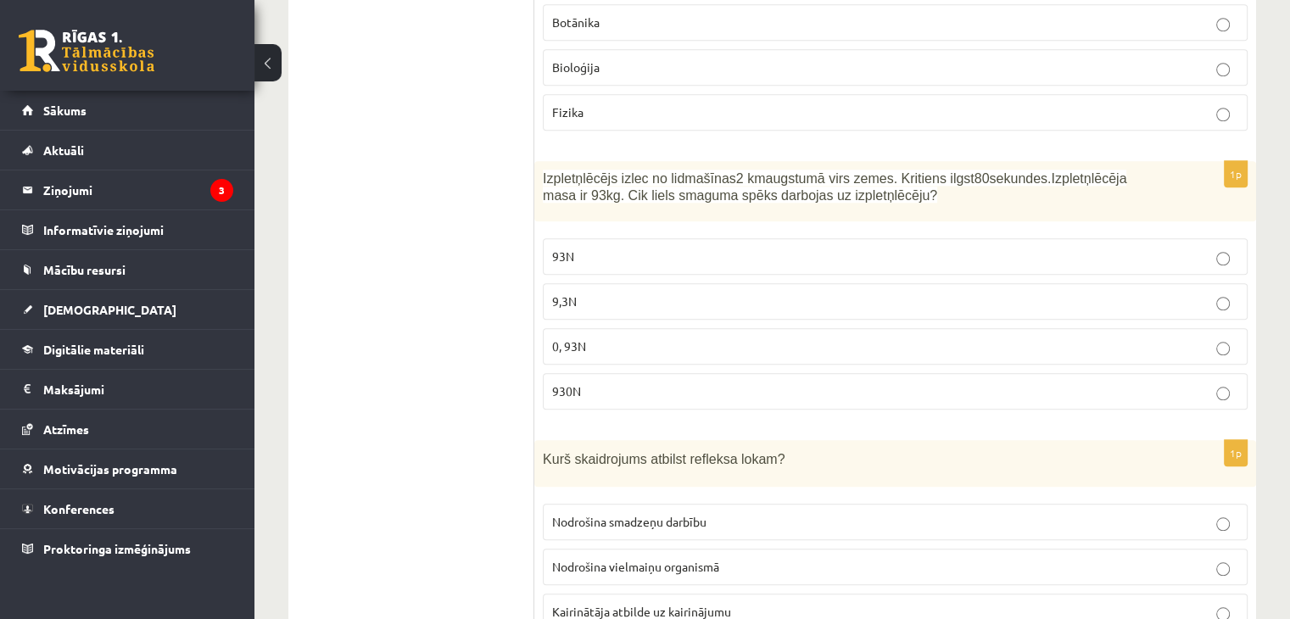
scroll to position [7991, 0]
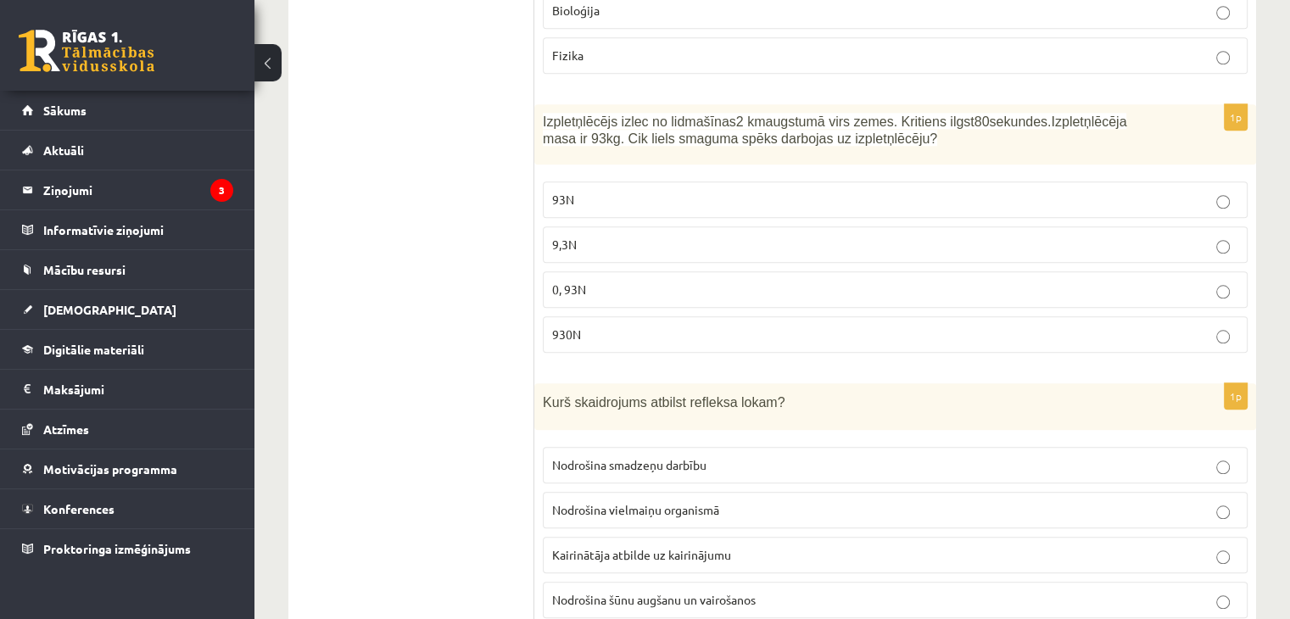
click at [736, 456] on p "Nodrošina smadzeņu darbību" at bounding box center [895, 465] width 686 height 18
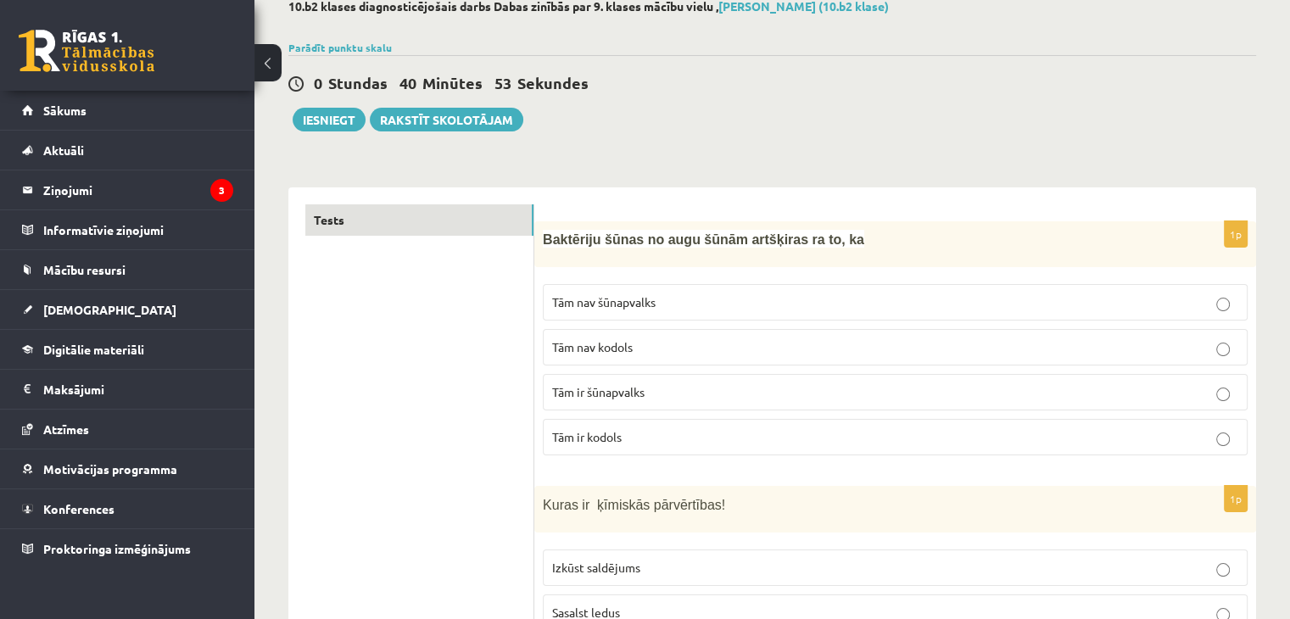
scroll to position [0, 0]
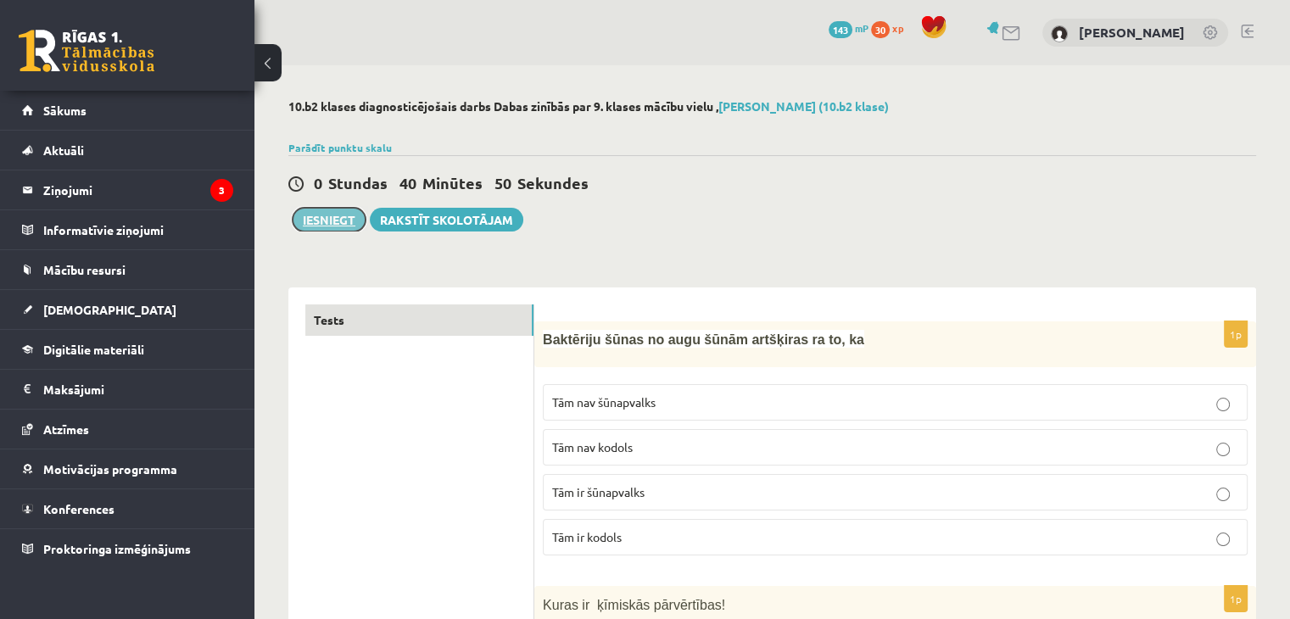
click at [322, 217] on button "Iesniegt" at bounding box center [329, 220] width 73 height 24
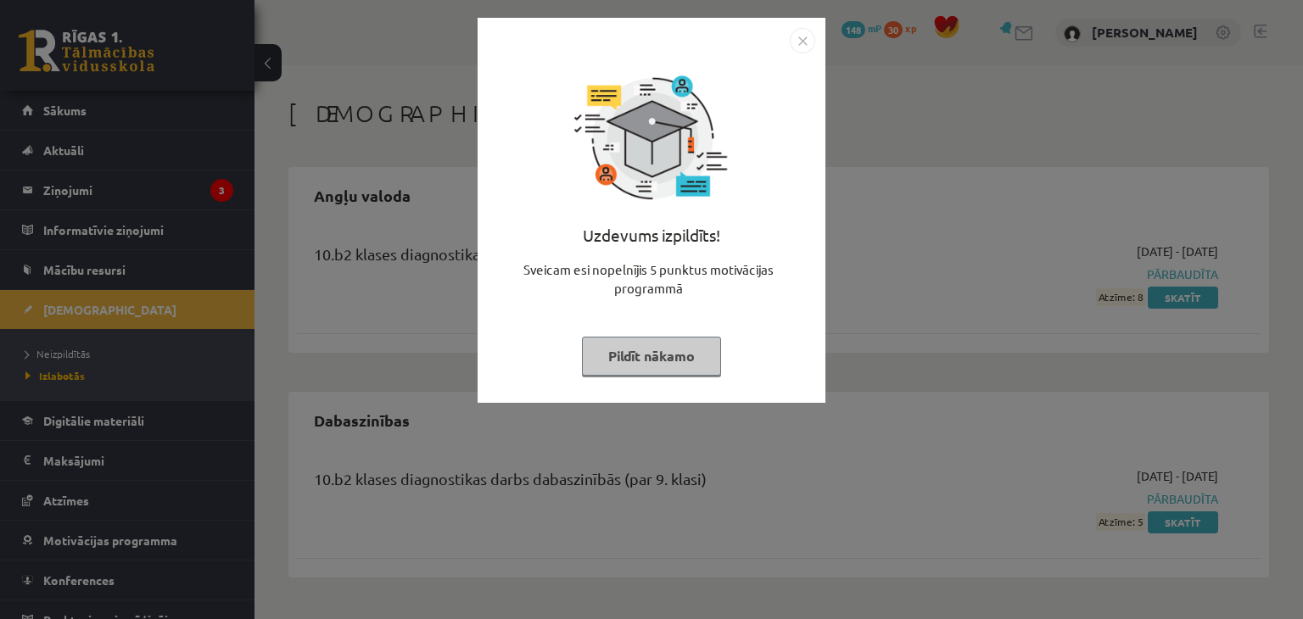
click at [801, 42] on img "Close" at bounding box center [802, 40] width 25 height 25
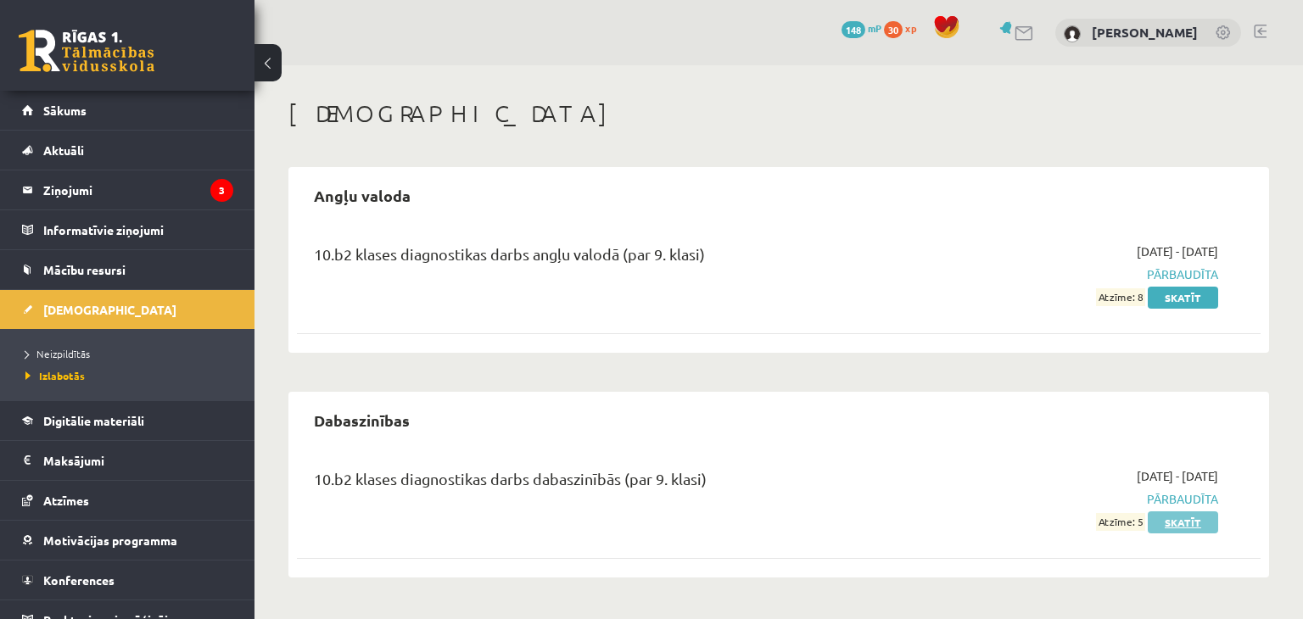
click at [1172, 523] on link "Skatīt" at bounding box center [1183, 522] width 70 height 22
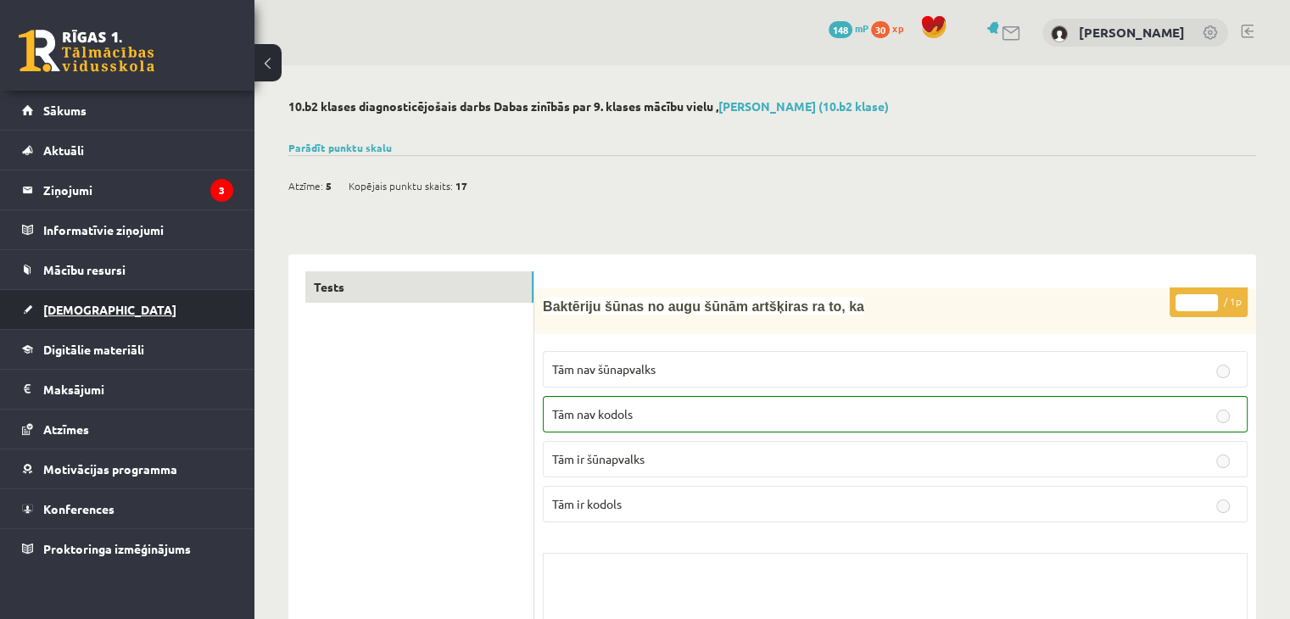
click at [134, 310] on link "[DEMOGRAPHIC_DATA]" at bounding box center [127, 309] width 211 height 39
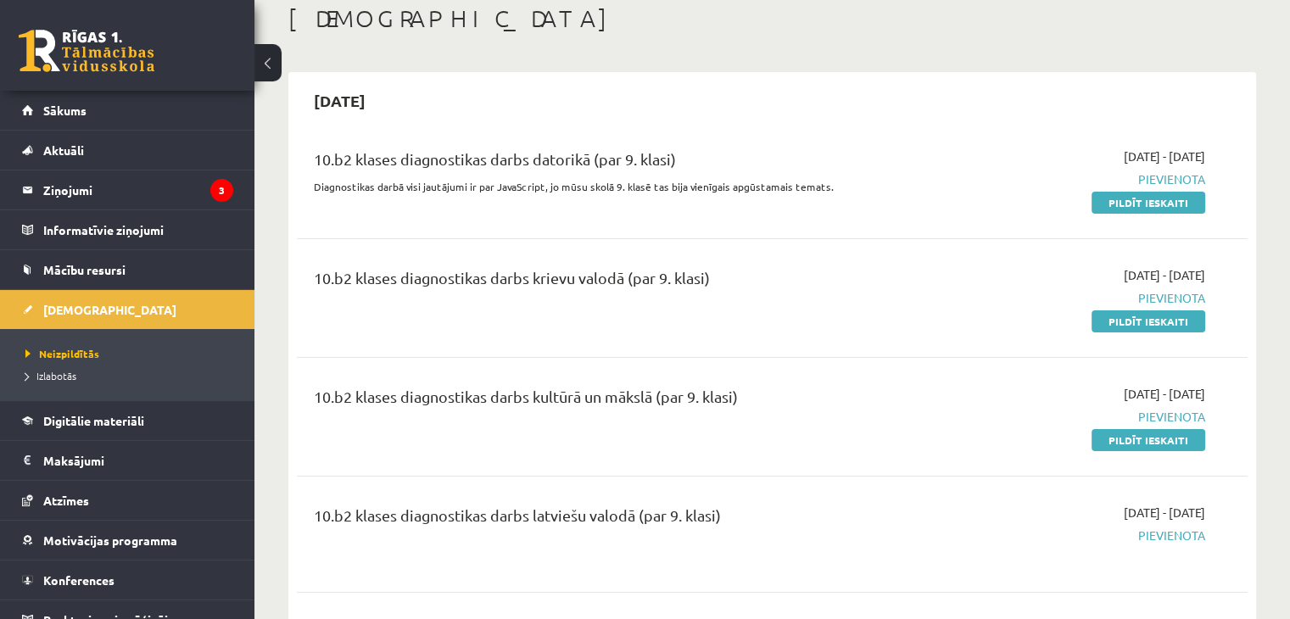
scroll to position [102, 0]
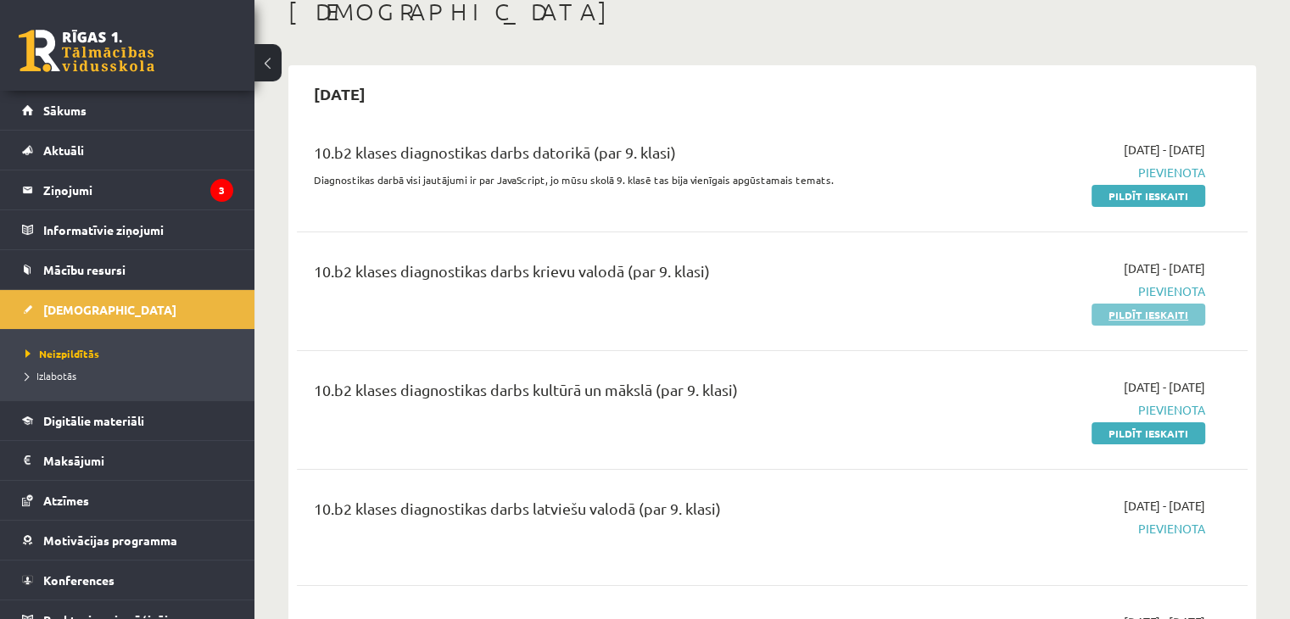
click at [1143, 319] on link "Pildīt ieskaiti" at bounding box center [1149, 315] width 114 height 22
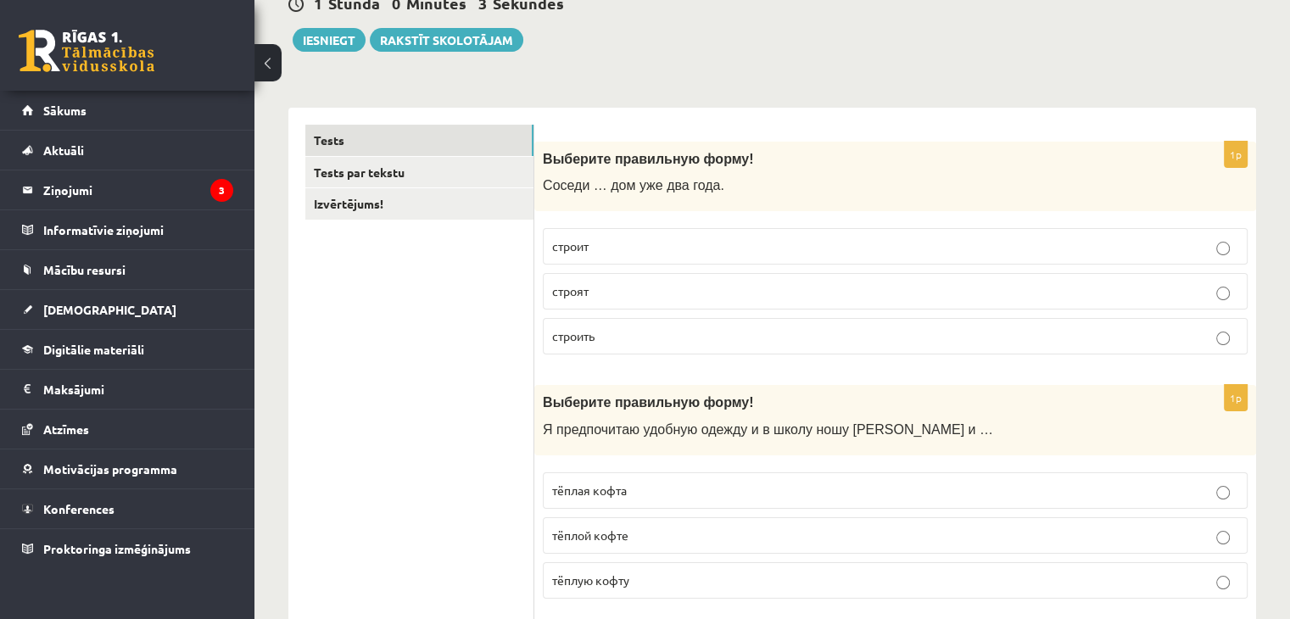
scroll to position [183, 0]
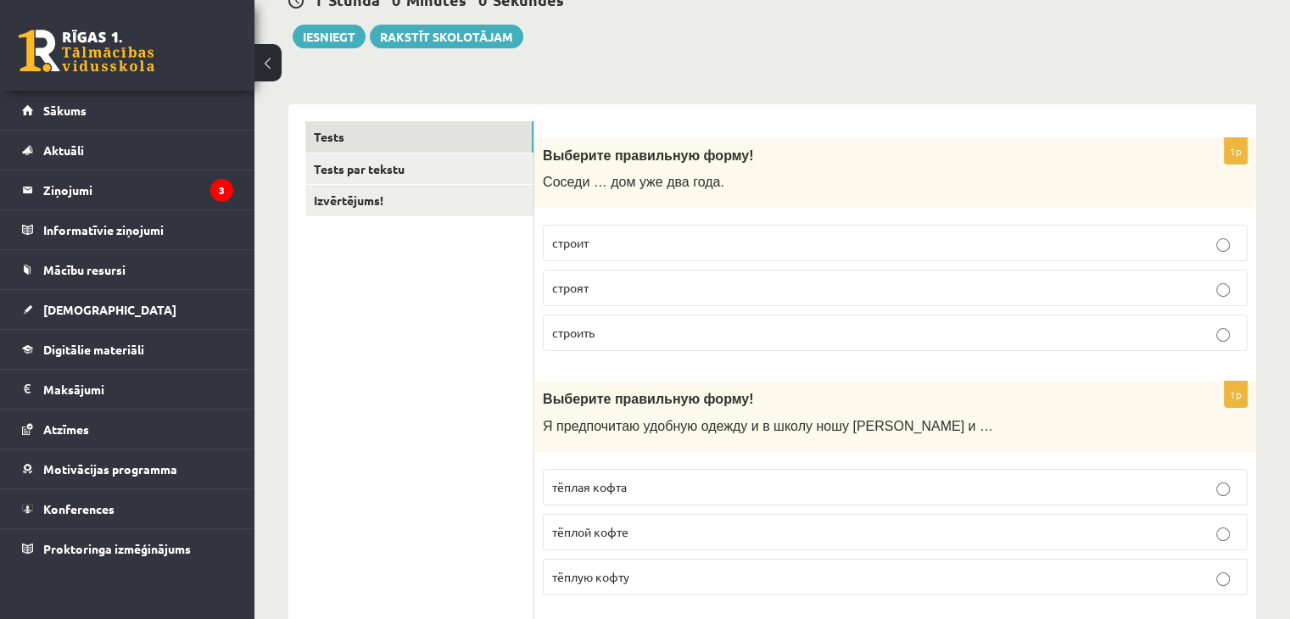
click at [630, 286] on p "строят" at bounding box center [895, 288] width 686 height 18
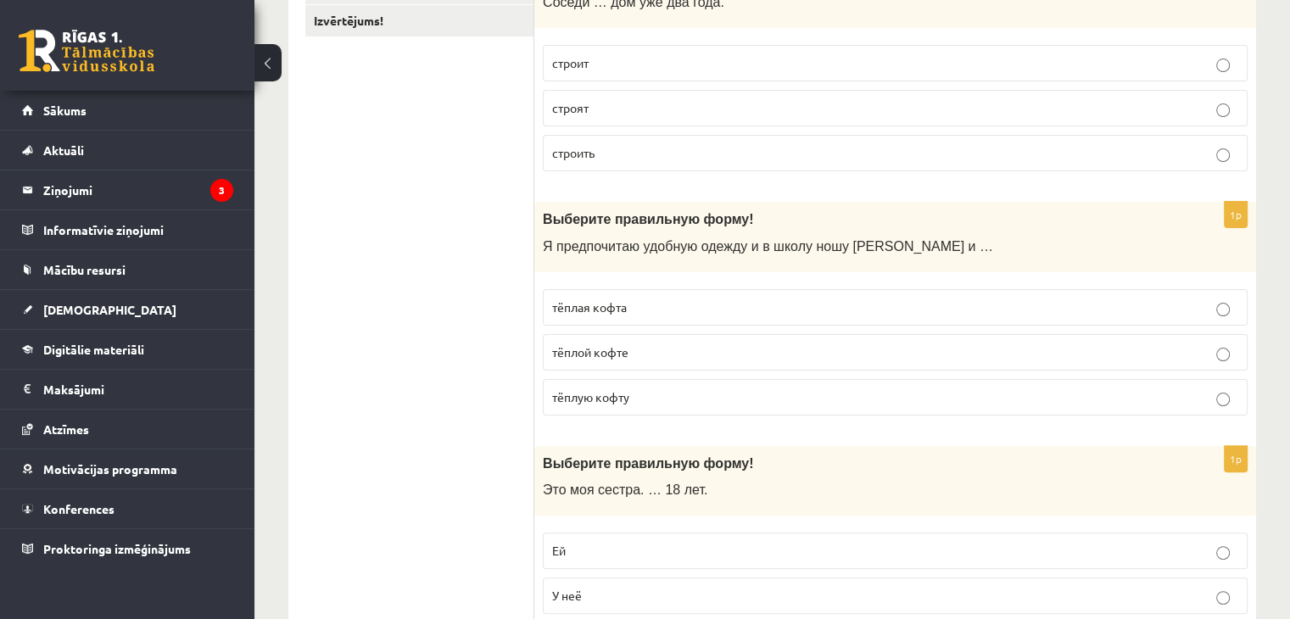
scroll to position [372, 0]
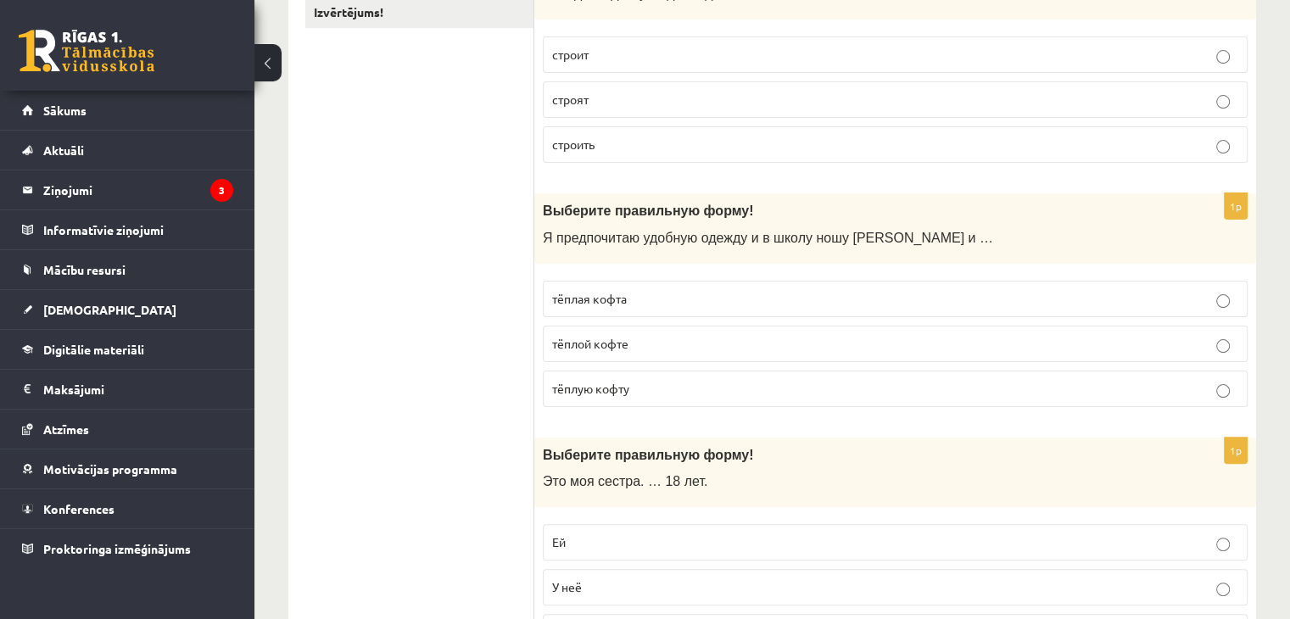
click at [636, 389] on p "тёплую кофту" at bounding box center [895, 389] width 686 height 18
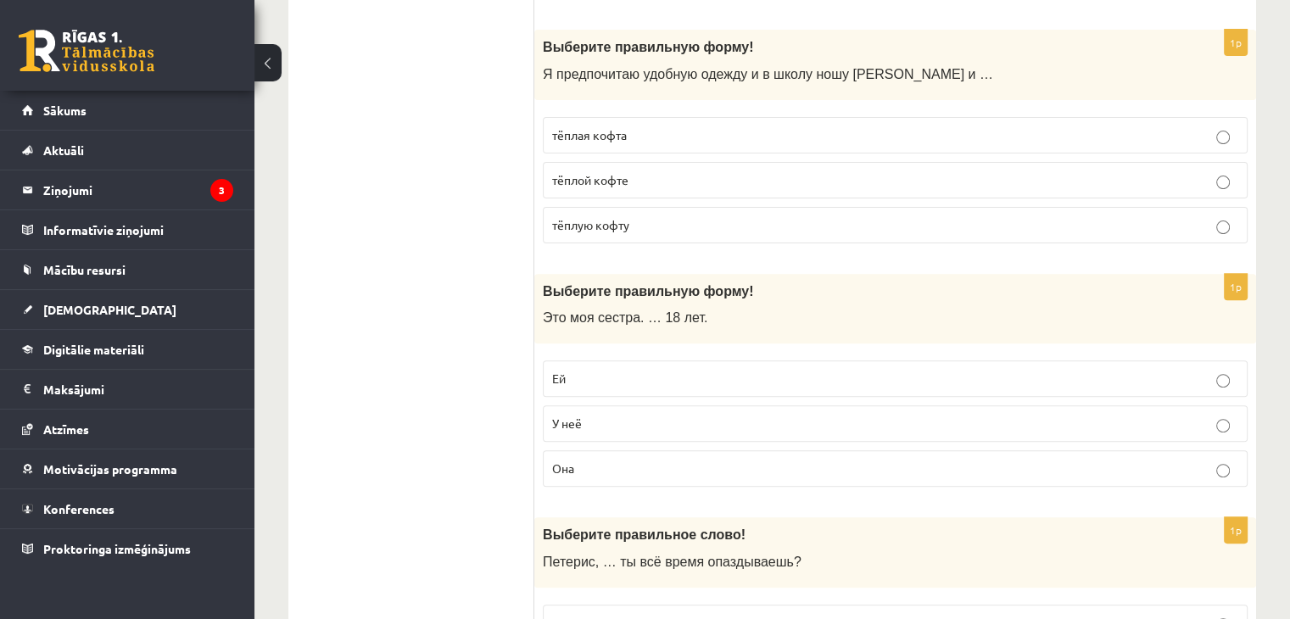
scroll to position [560, 0]
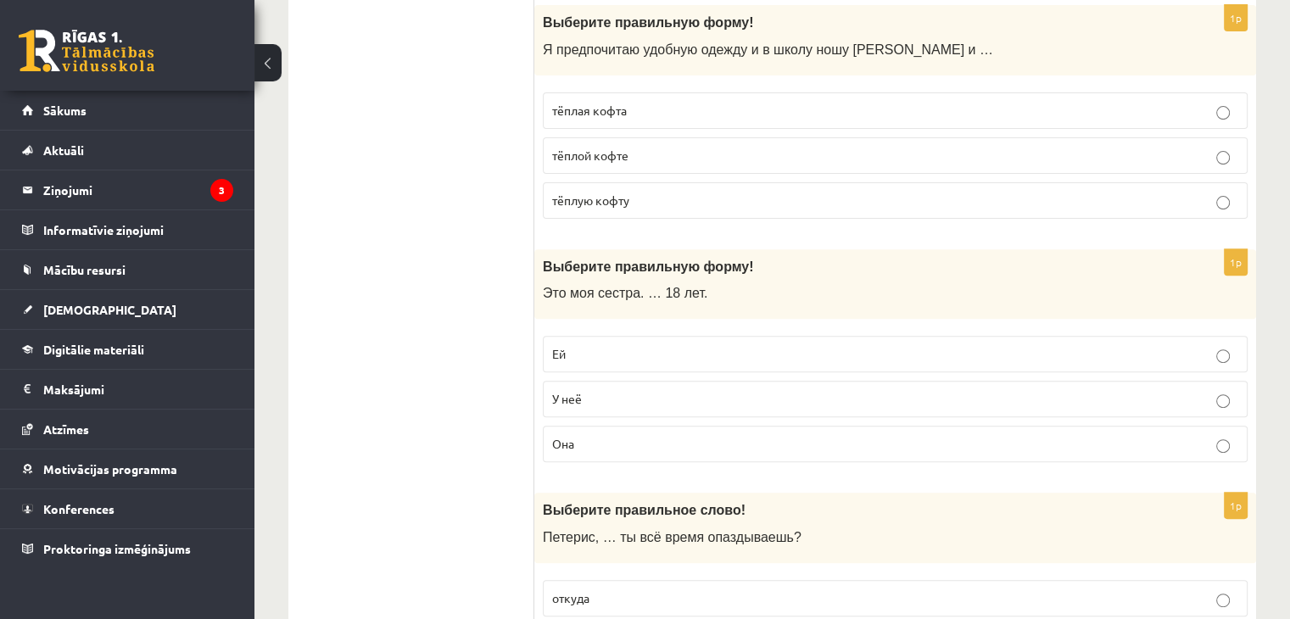
click at [591, 392] on p "У неё" at bounding box center [895, 399] width 686 height 18
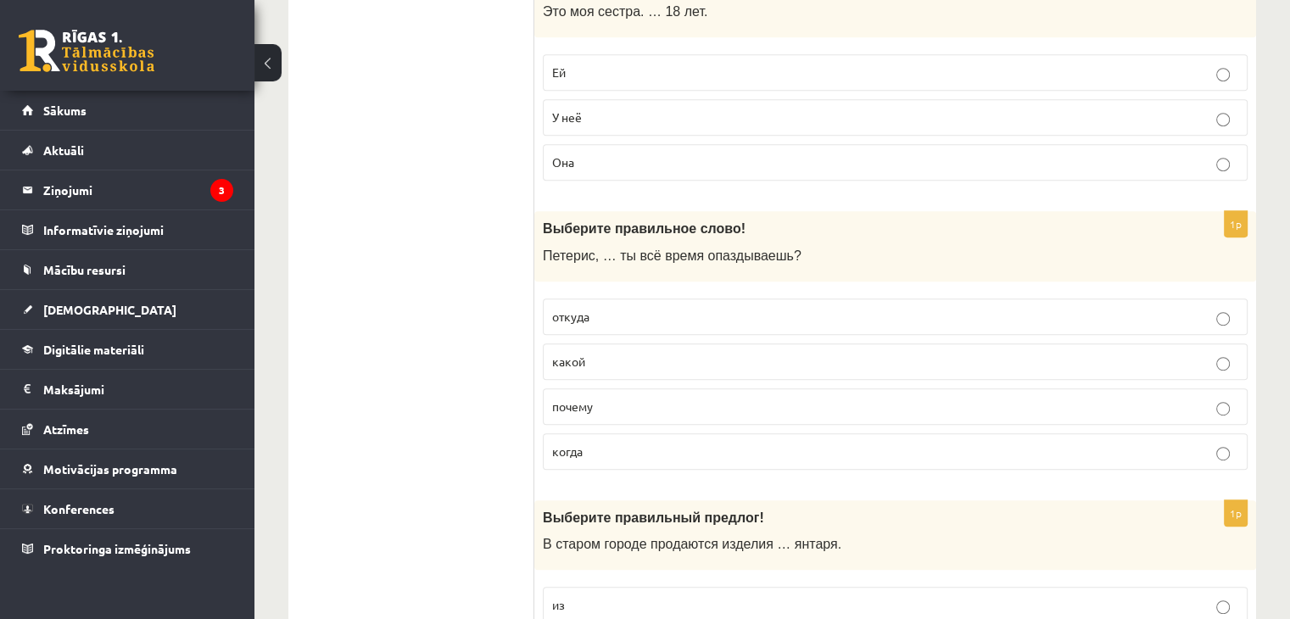
scroll to position [841, 0]
click at [579, 399] on span "почему" at bounding box center [572, 406] width 41 height 15
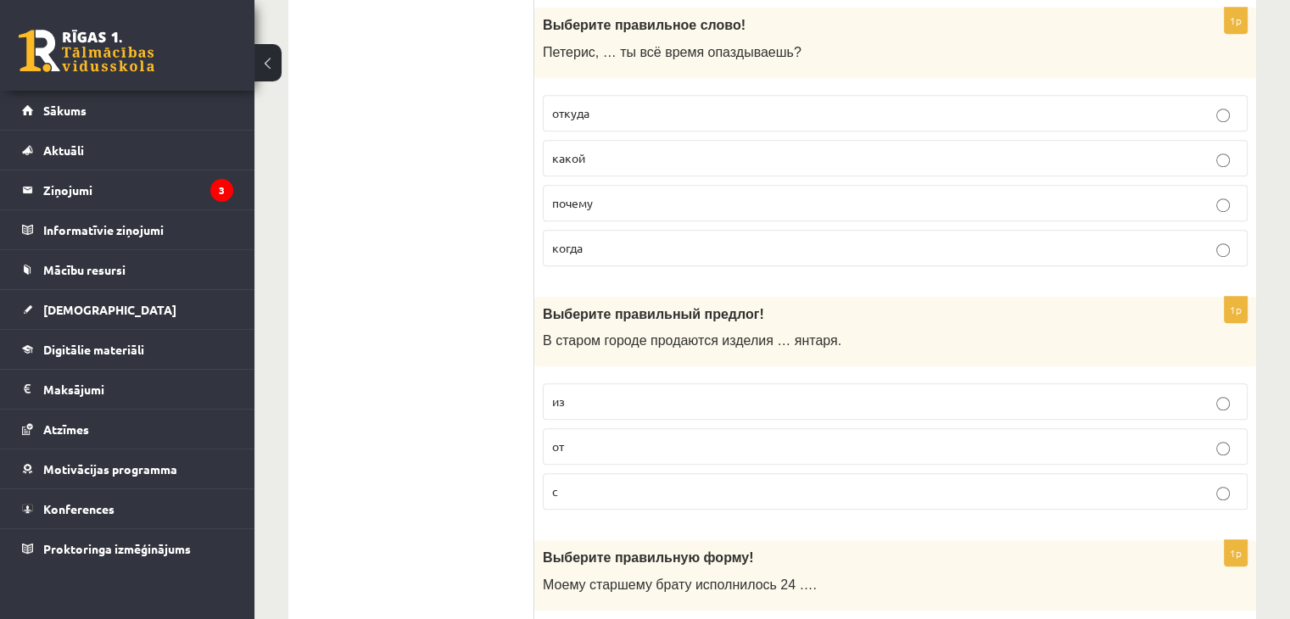
scroll to position [1052, 0]
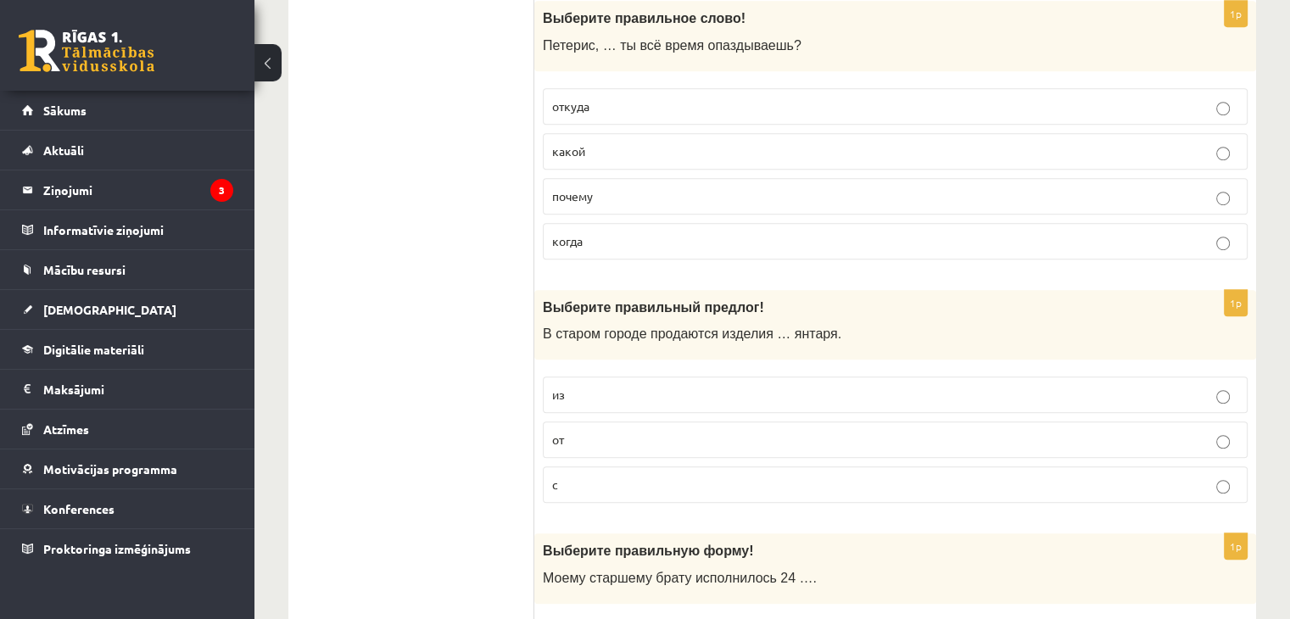
click at [662, 479] on p "с" at bounding box center [895, 485] width 686 height 18
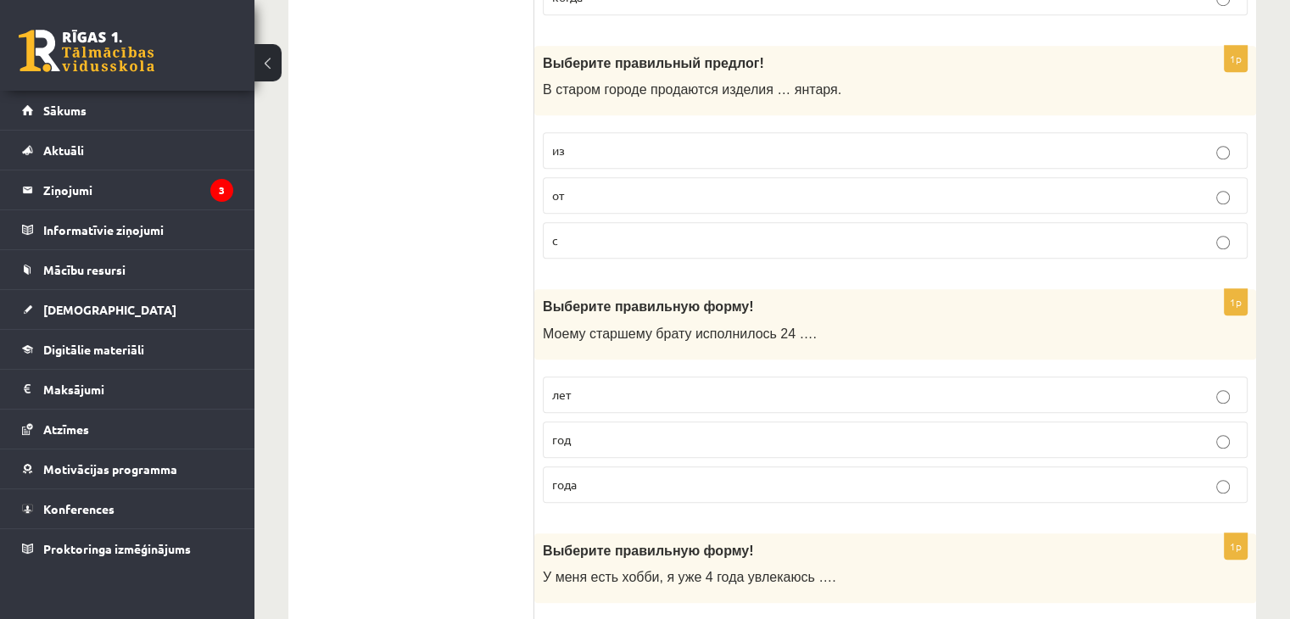
scroll to position [1303, 0]
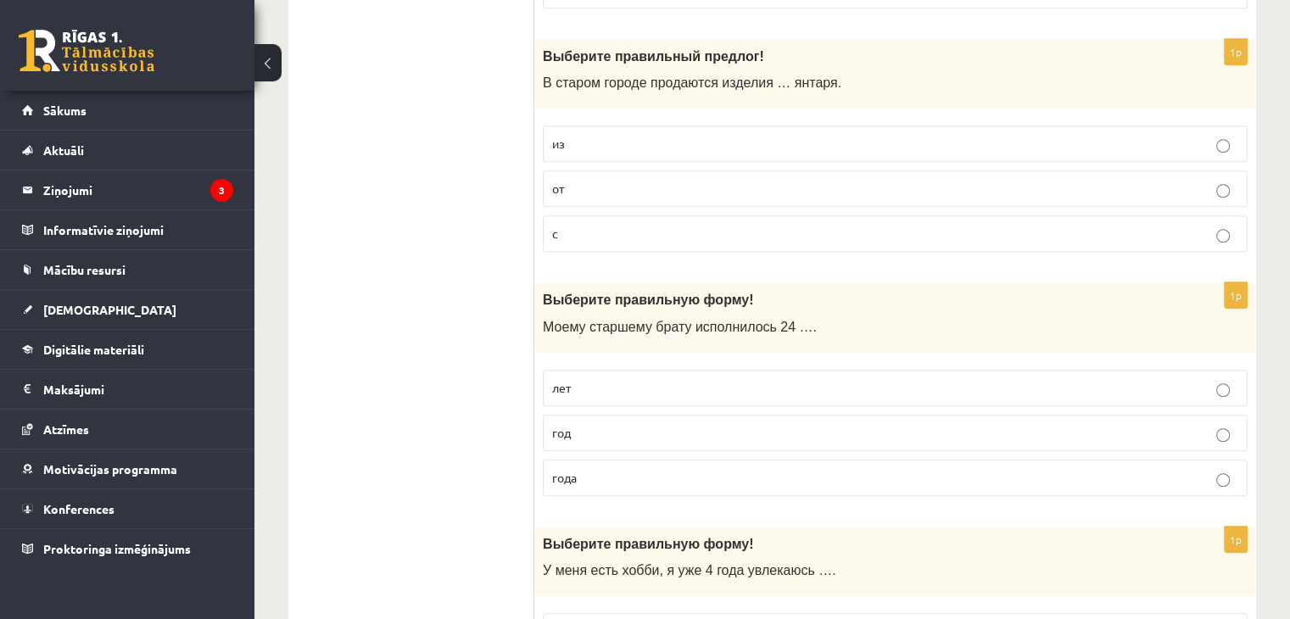
click at [608, 469] on p "года" at bounding box center [895, 478] width 686 height 18
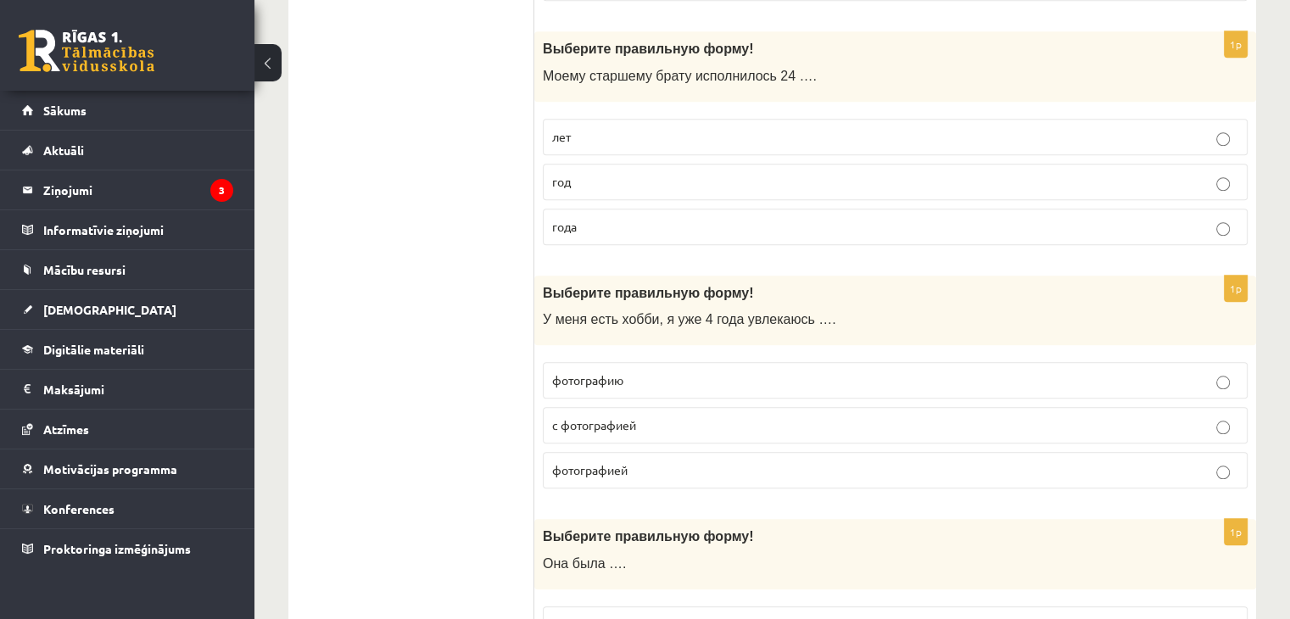
scroll to position [1554, 0]
click at [654, 461] on p "фотографией" at bounding box center [895, 470] width 686 height 18
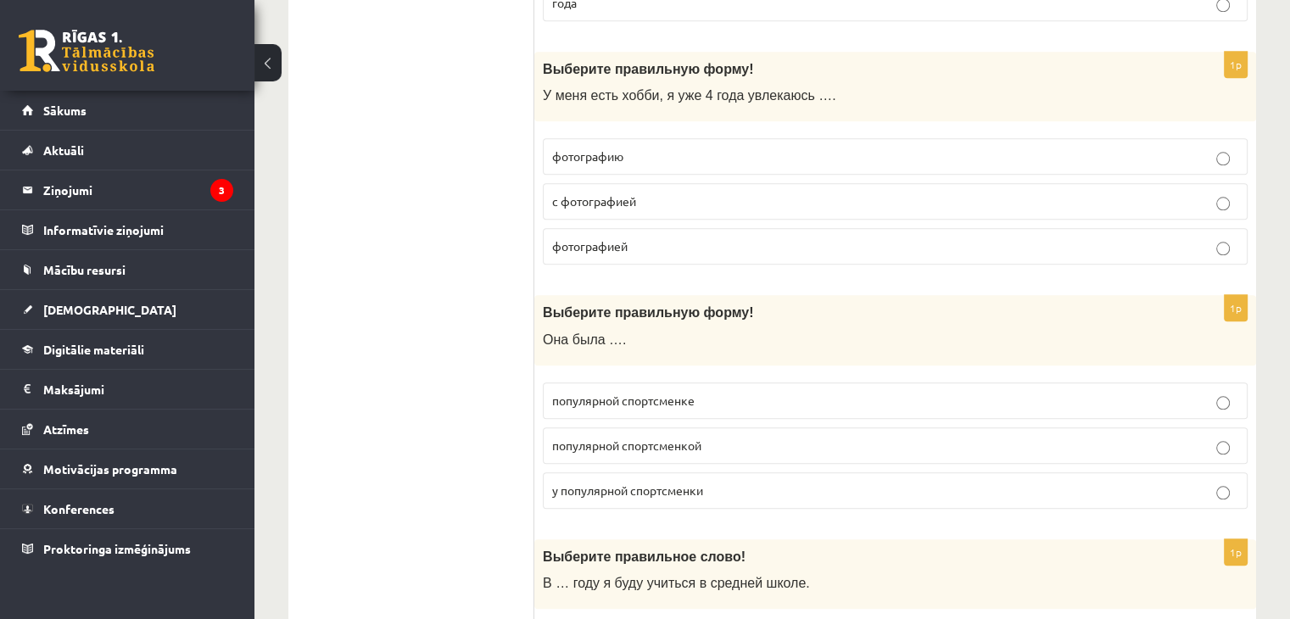
scroll to position [1780, 0]
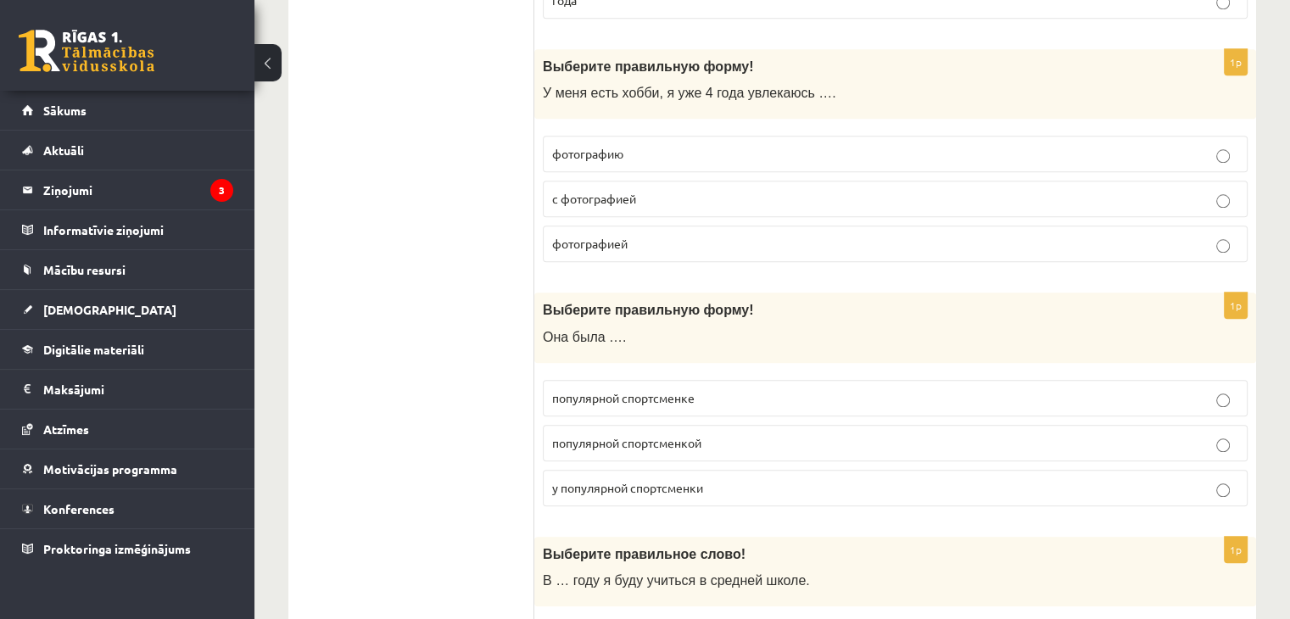
click at [679, 435] on span "популярной спортсменкой" at bounding box center [626, 442] width 149 height 15
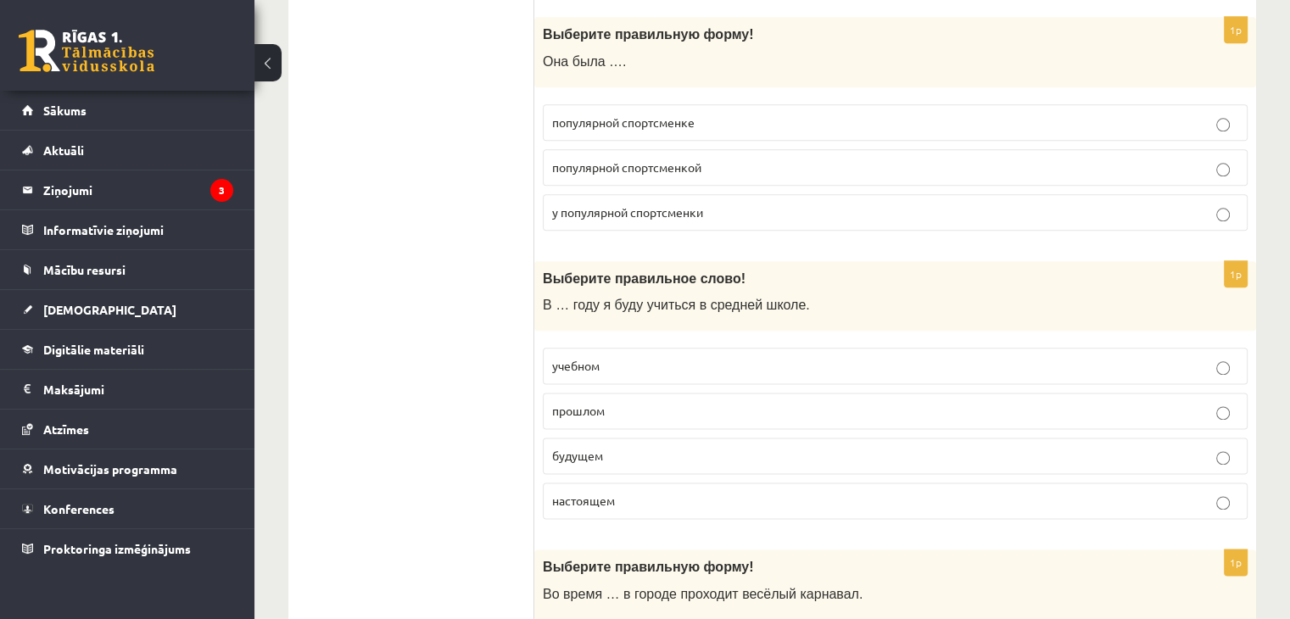
scroll to position [2059, 0]
click at [601, 445] on span "будущем" at bounding box center [577, 452] width 51 height 15
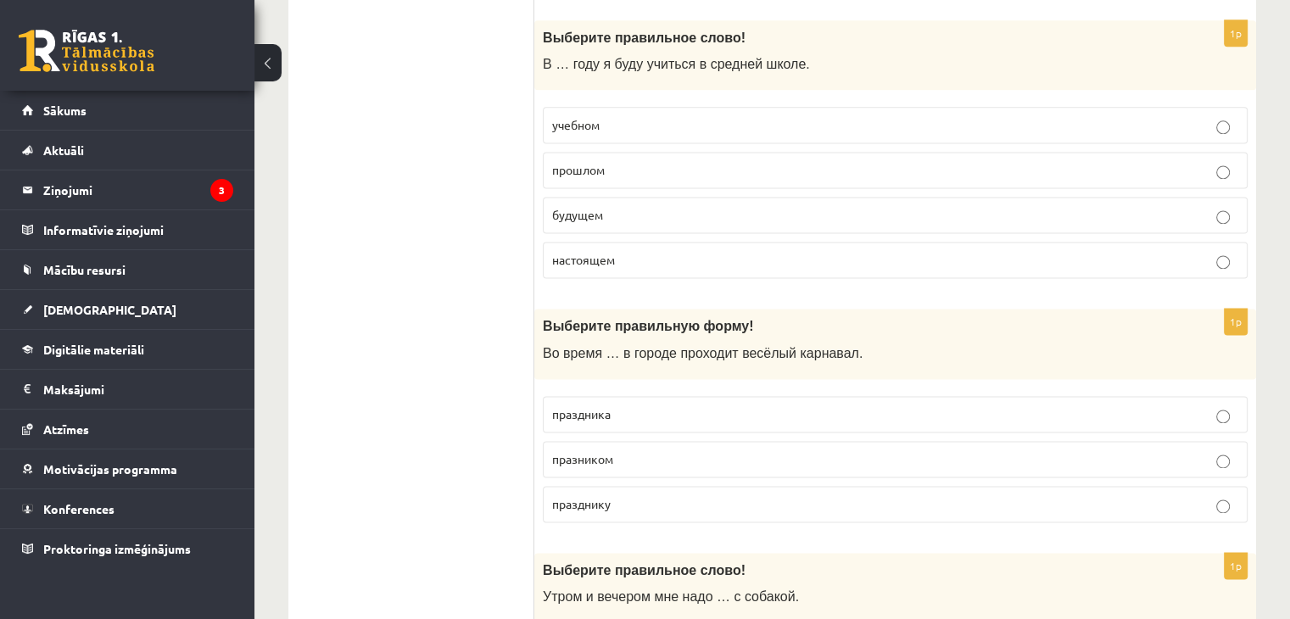
scroll to position [2300, 0]
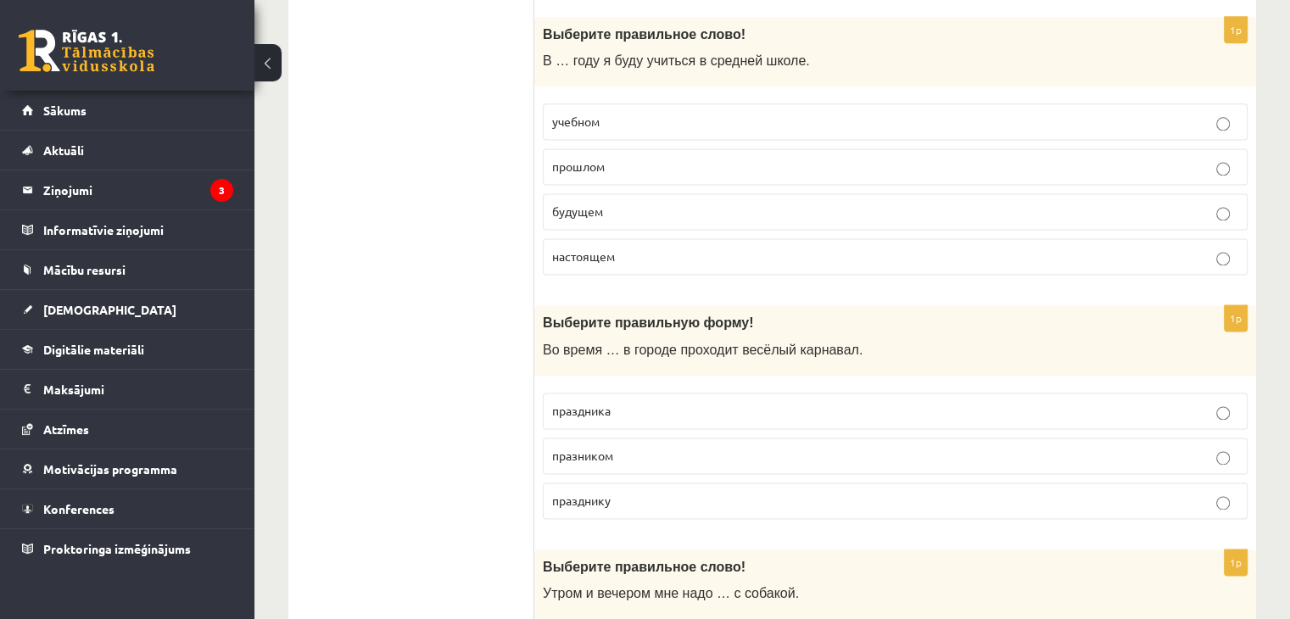
click at [640, 447] on p "празником" at bounding box center [895, 456] width 686 height 18
click at [626, 402] on p "праздника" at bounding box center [895, 411] width 686 height 18
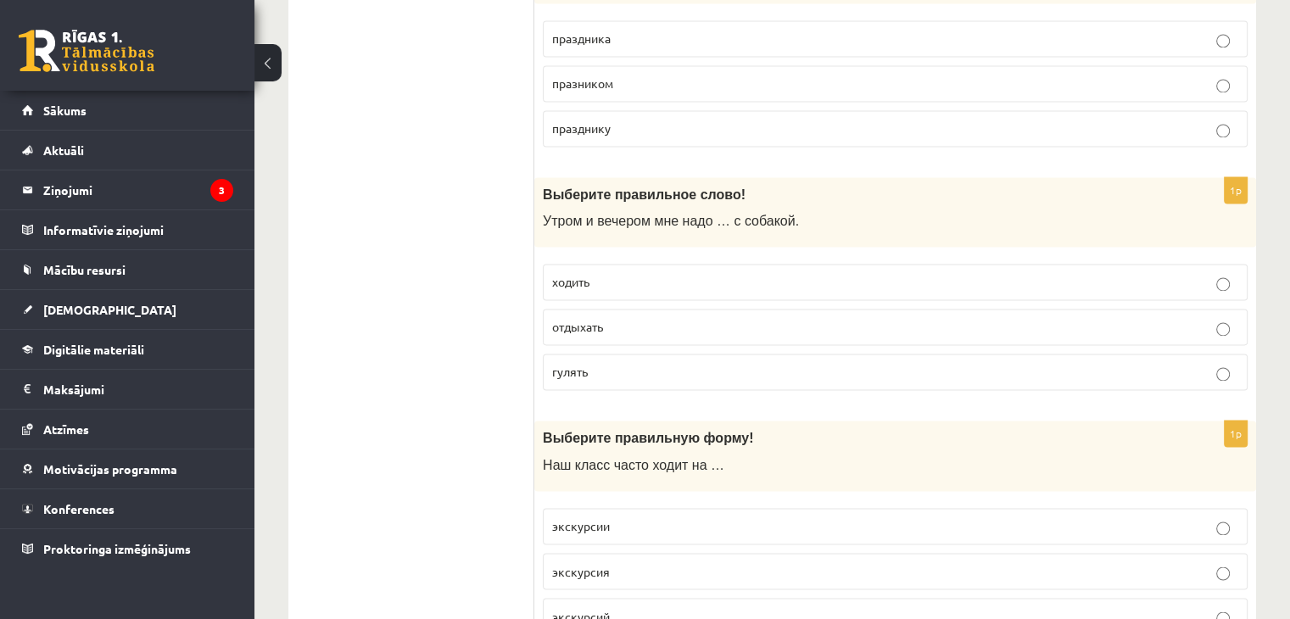
scroll to position [2680, 0]
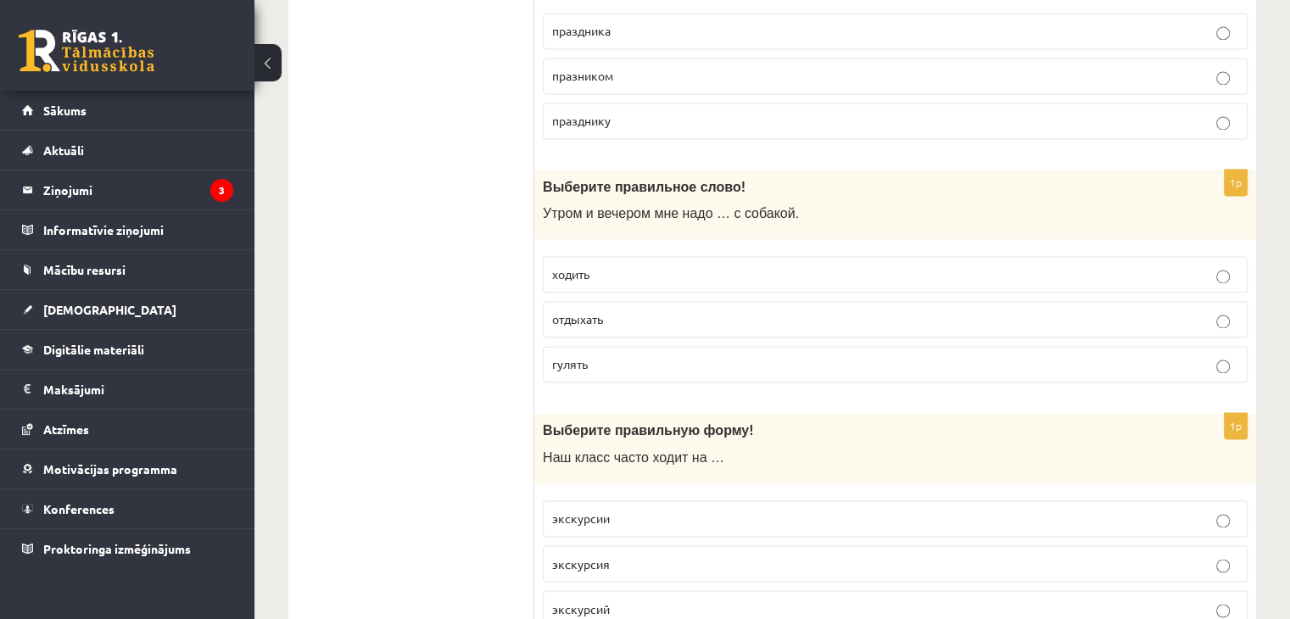
click at [618, 355] on p "гулять" at bounding box center [895, 364] width 686 height 18
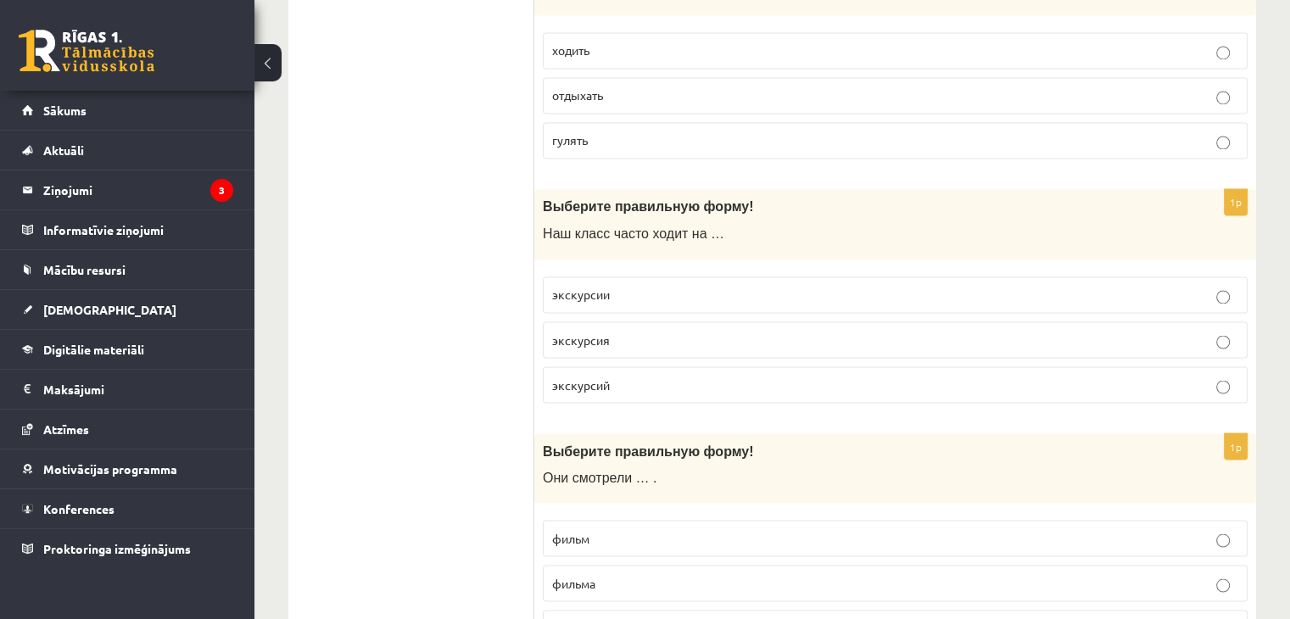
scroll to position [2904, 0]
click at [636, 286] on p "экскурсии" at bounding box center [895, 295] width 686 height 18
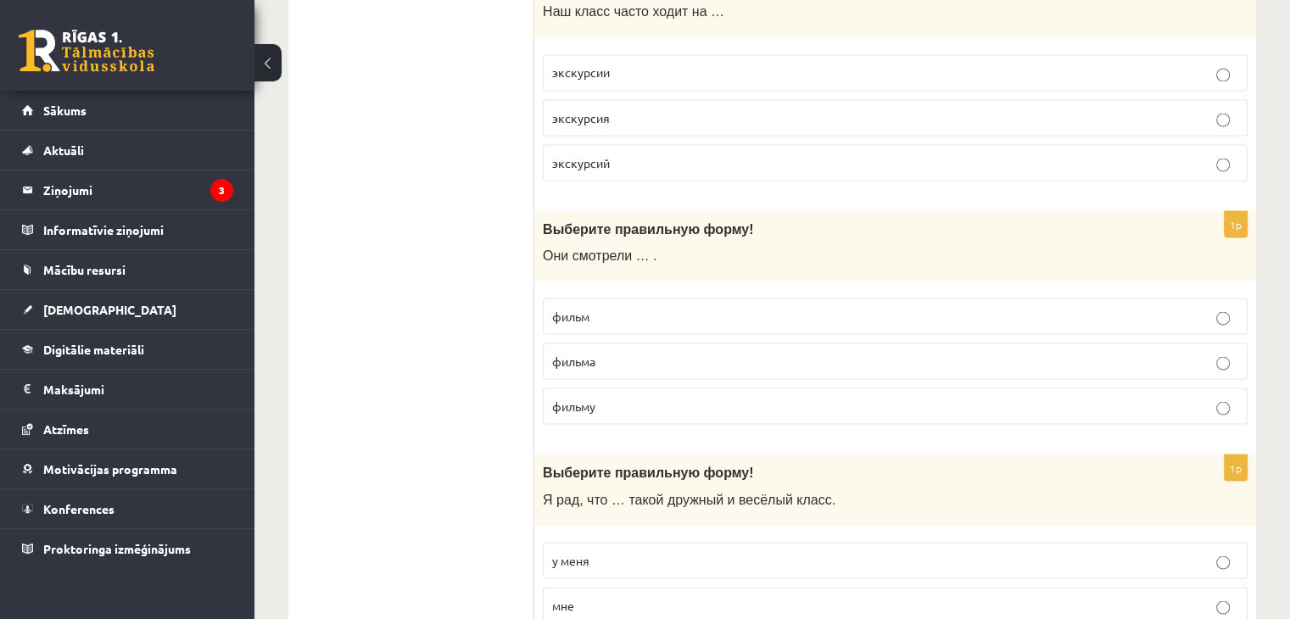
scroll to position [3128, 0]
click at [607, 307] on p "фильм" at bounding box center [895, 314] width 686 height 18
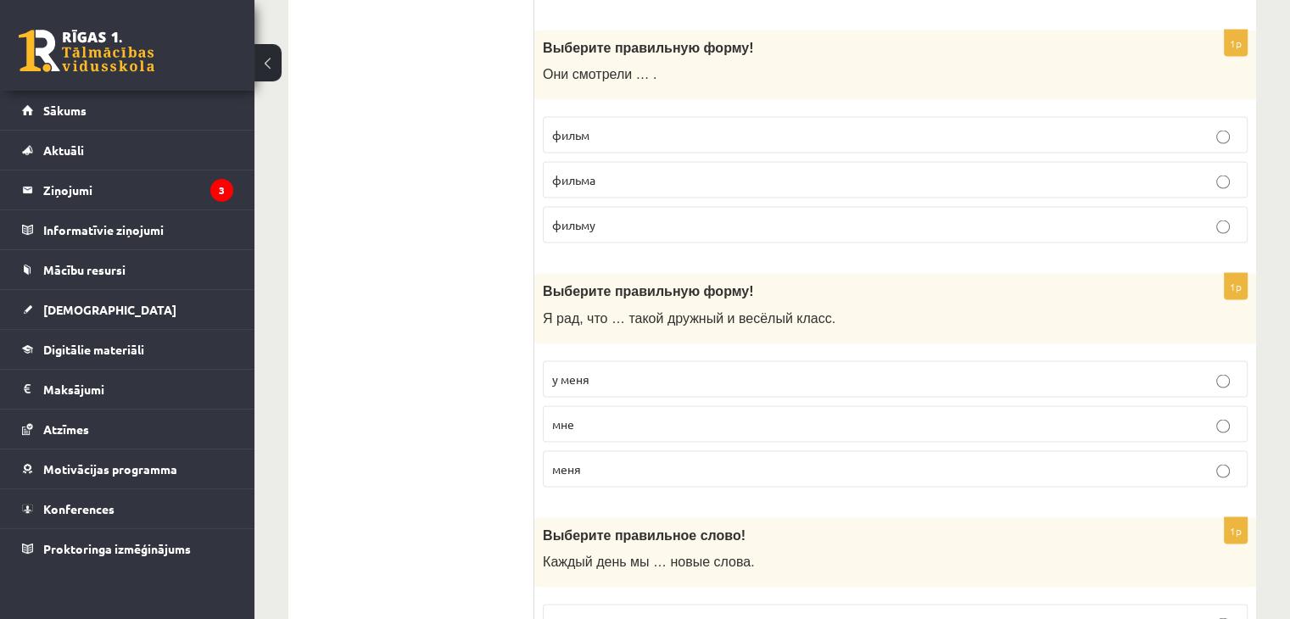
scroll to position [3311, 0]
click at [598, 367] on p "у меня" at bounding box center [895, 376] width 686 height 18
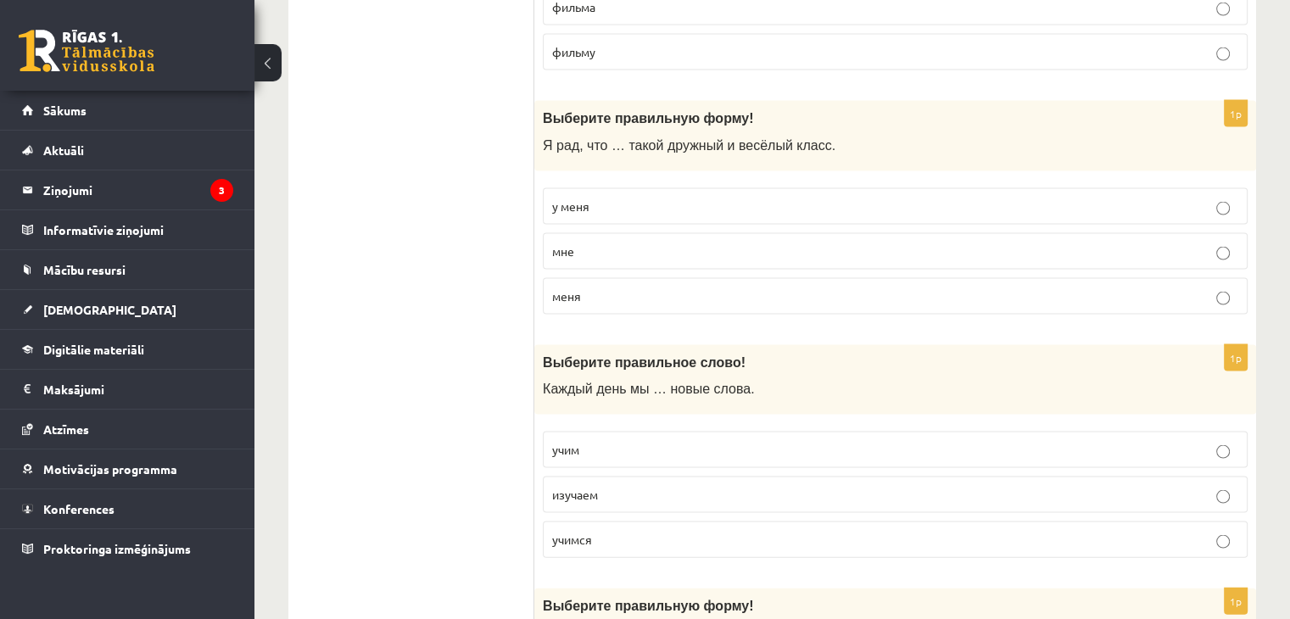
scroll to position [3487, 0]
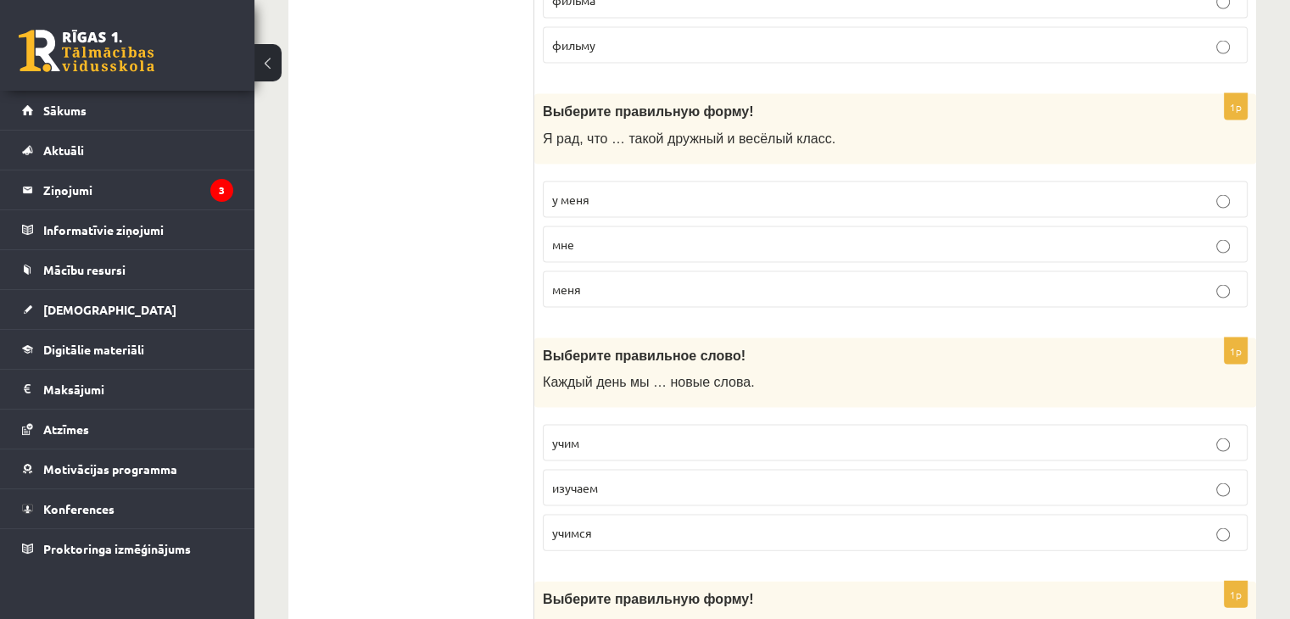
click at [618, 479] on p "изучаем" at bounding box center [895, 488] width 686 height 18
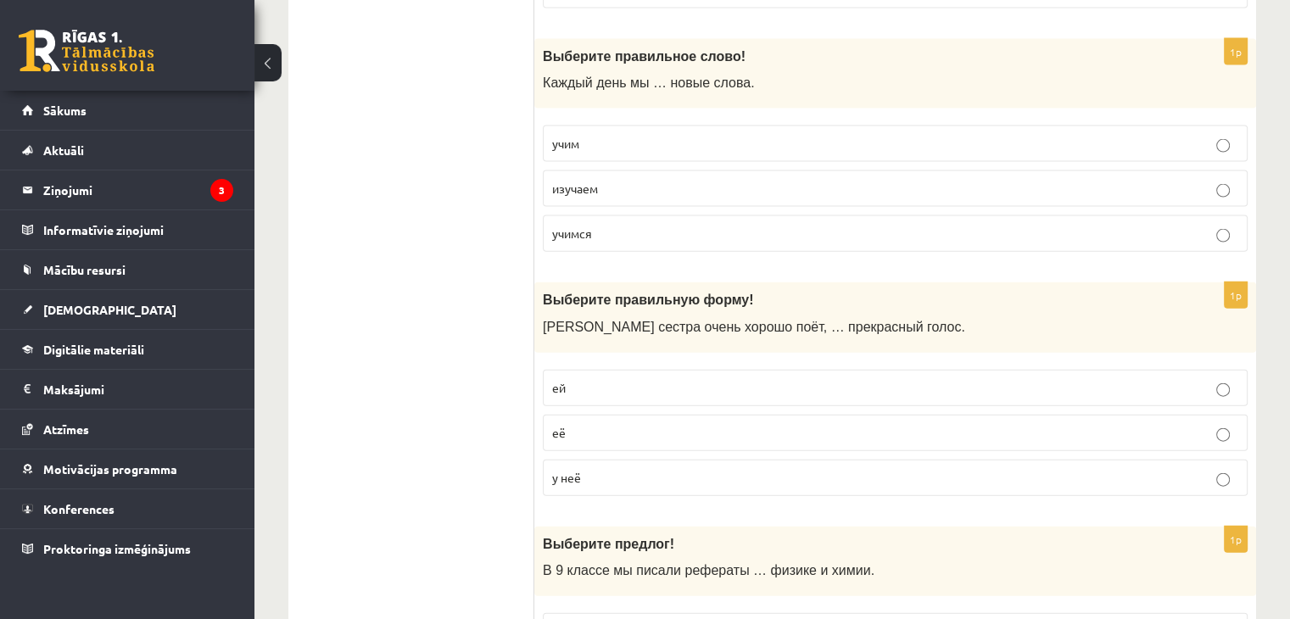
scroll to position [3788, 0]
click at [599, 467] on p "у неё" at bounding box center [895, 476] width 686 height 18
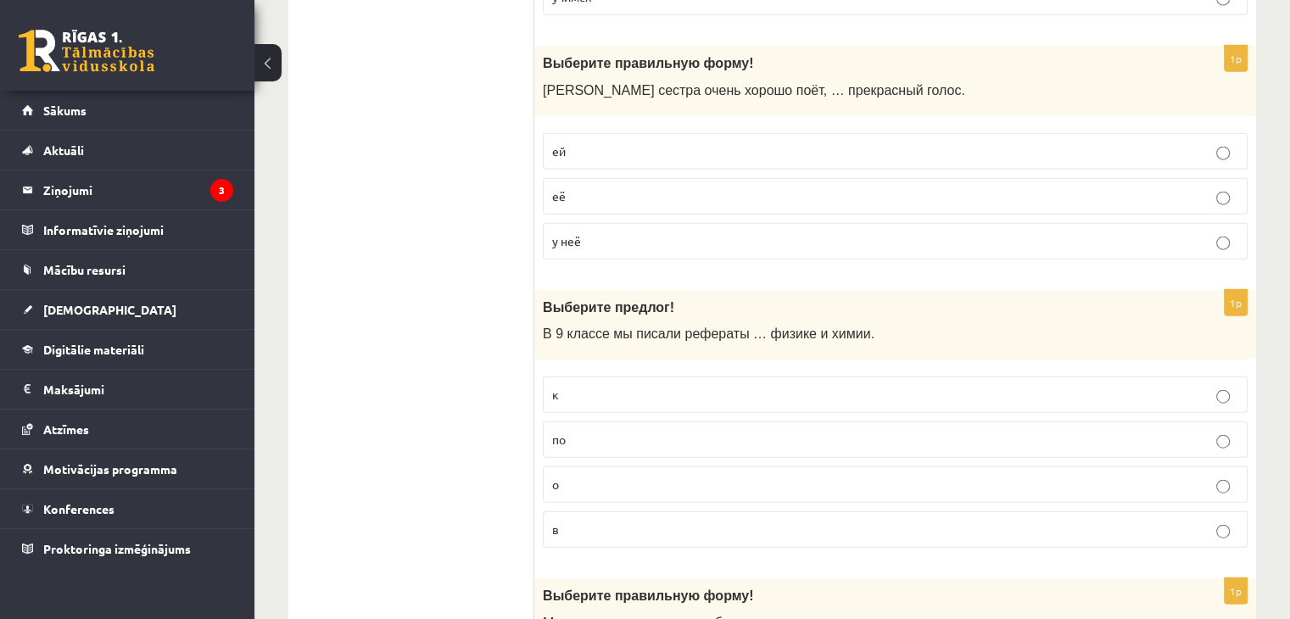
scroll to position [4030, 0]
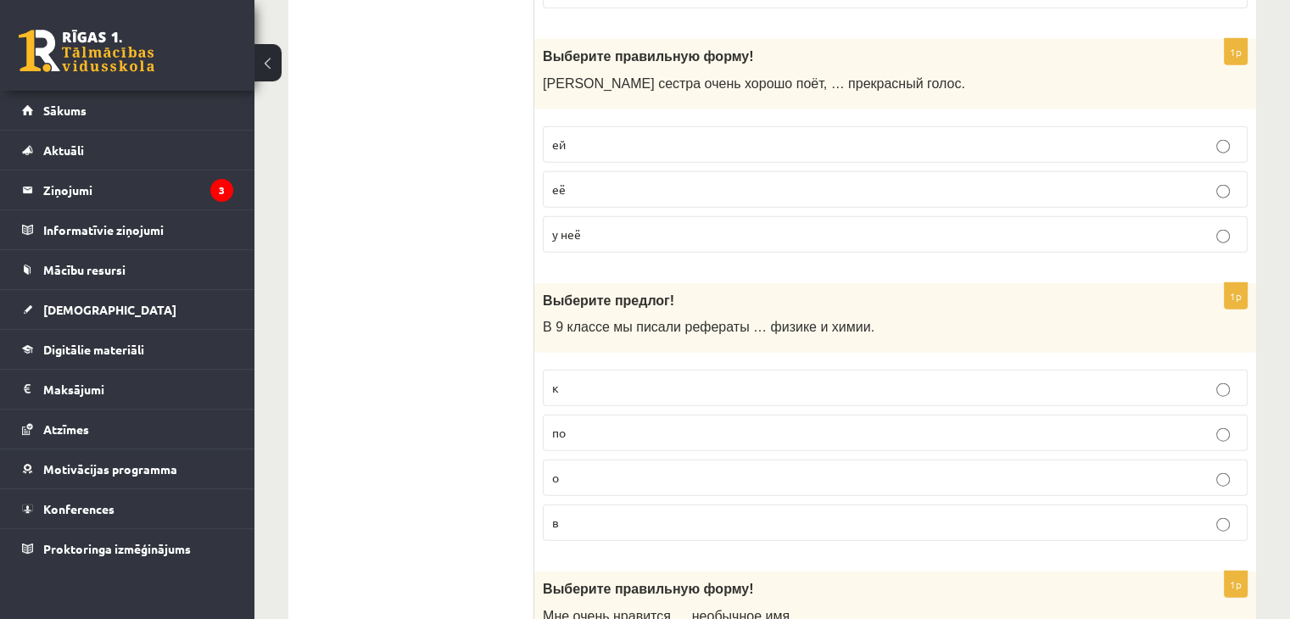
click at [607, 424] on p "по" at bounding box center [895, 433] width 686 height 18
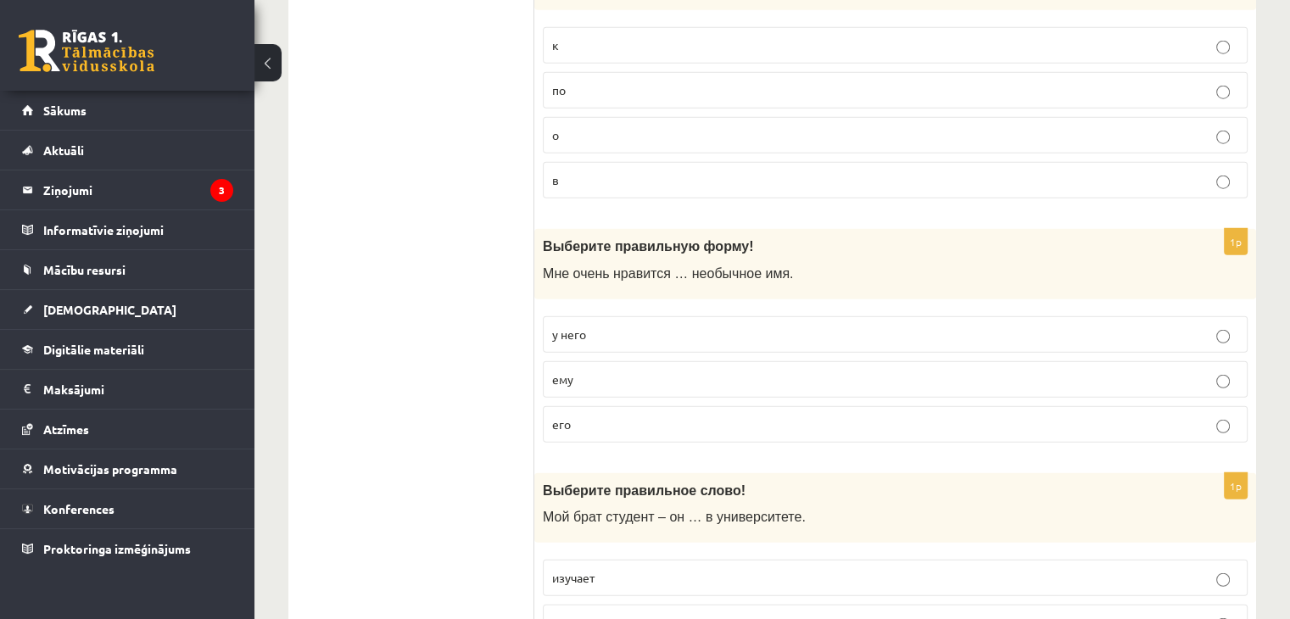
scroll to position [4380, 0]
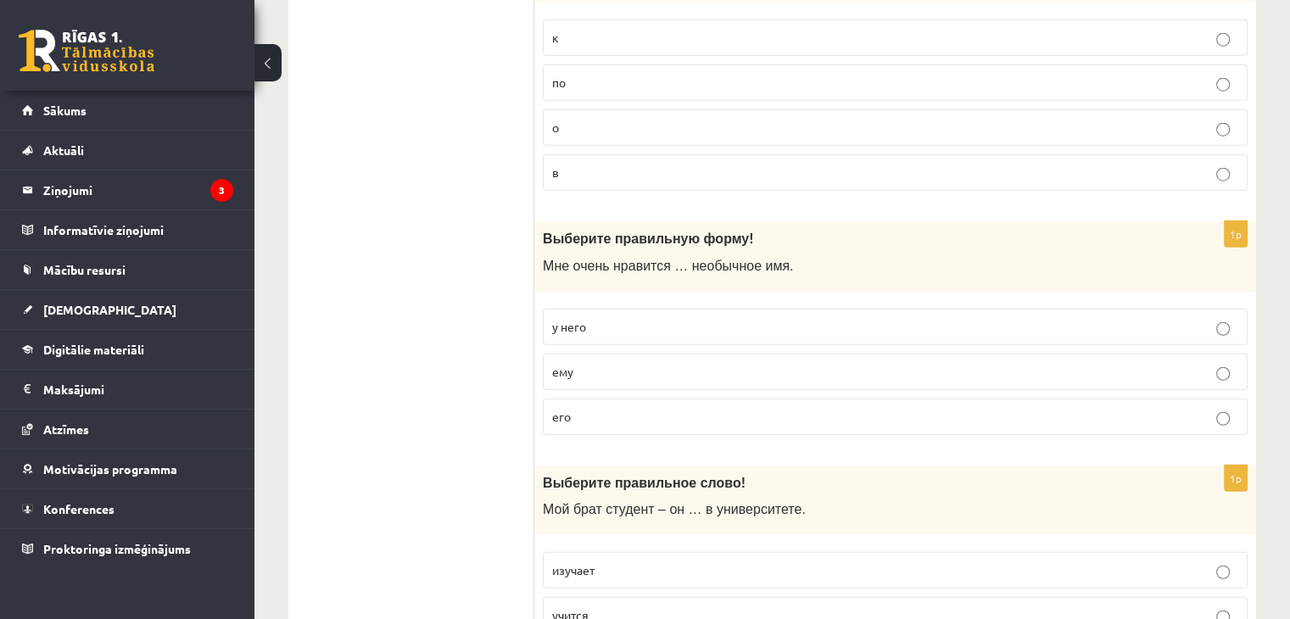
click at [597, 408] on p "его" at bounding box center [895, 417] width 686 height 18
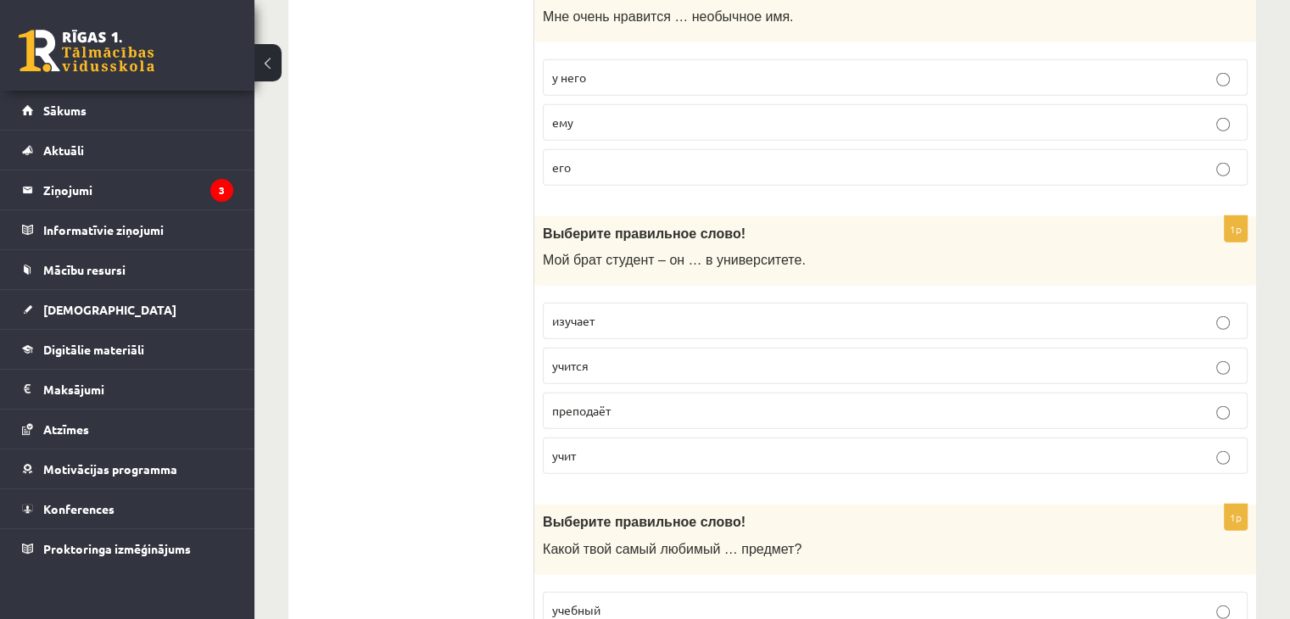
scroll to position [4631, 0]
click at [621, 355] on p "учится" at bounding box center [895, 364] width 686 height 18
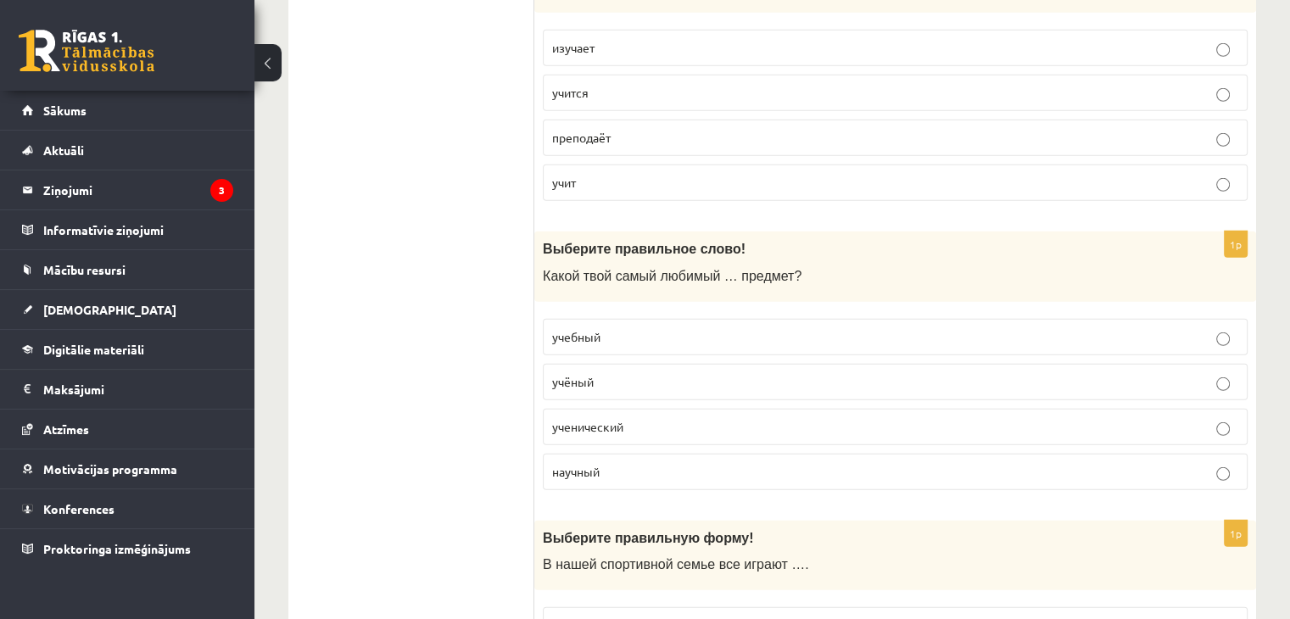
scroll to position [4906, 0]
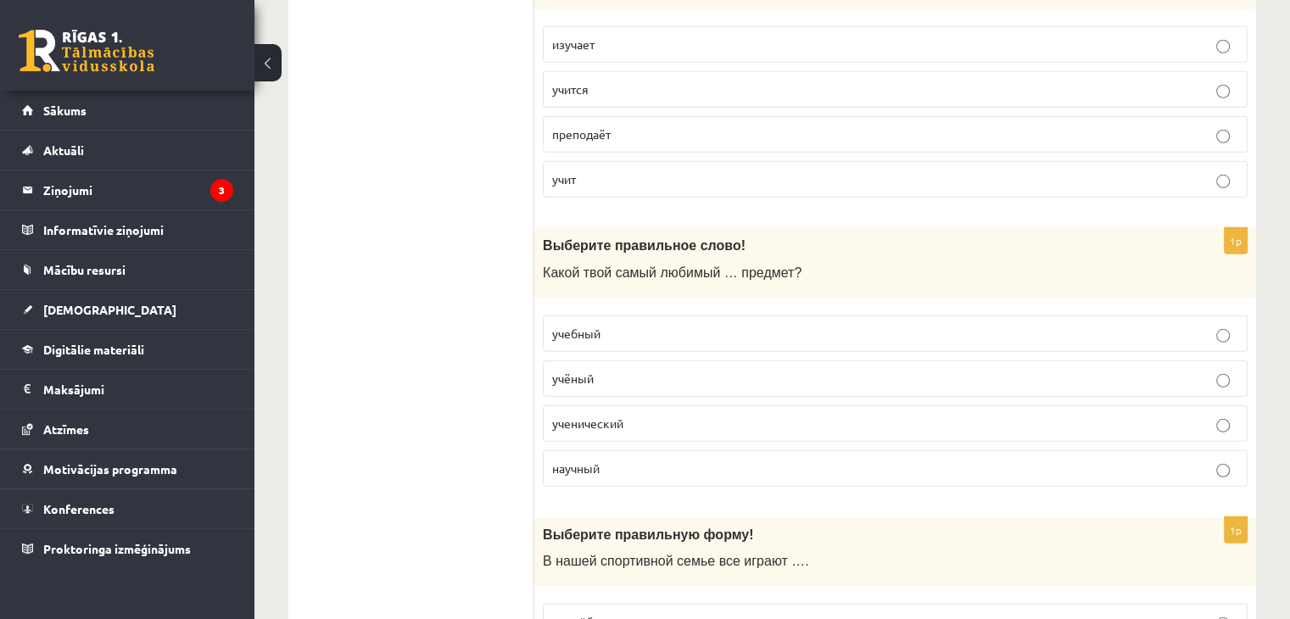
click at [611, 325] on p "учебный" at bounding box center [895, 334] width 686 height 18
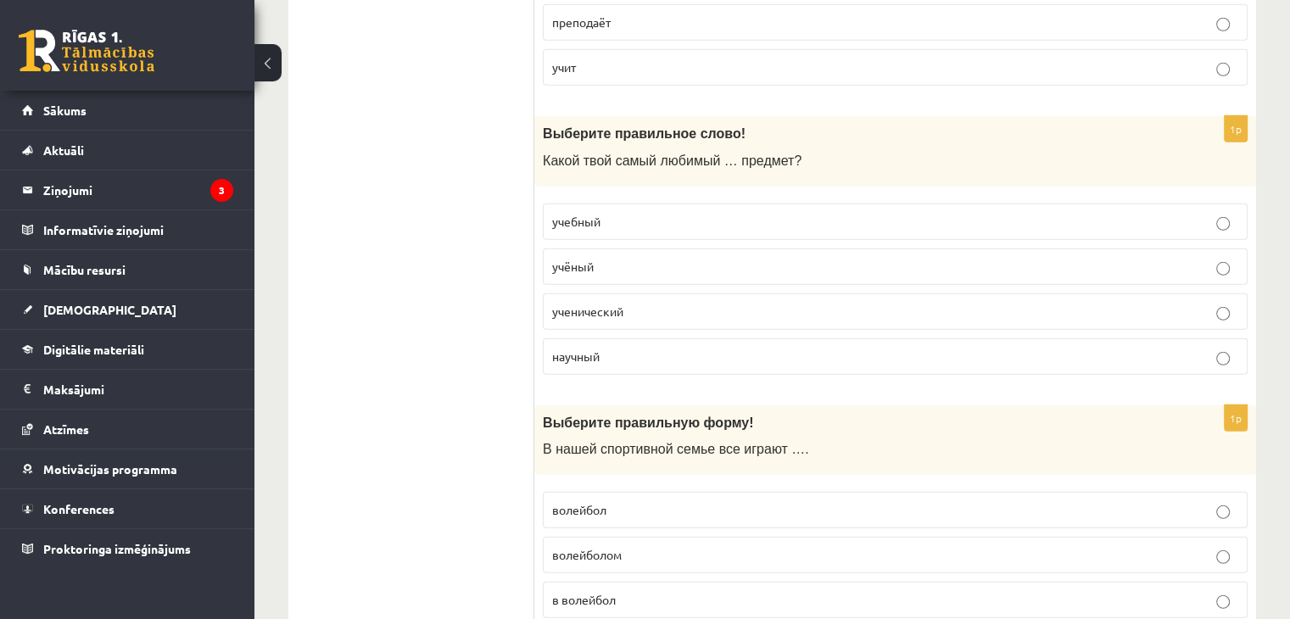
scroll to position [5057, 0]
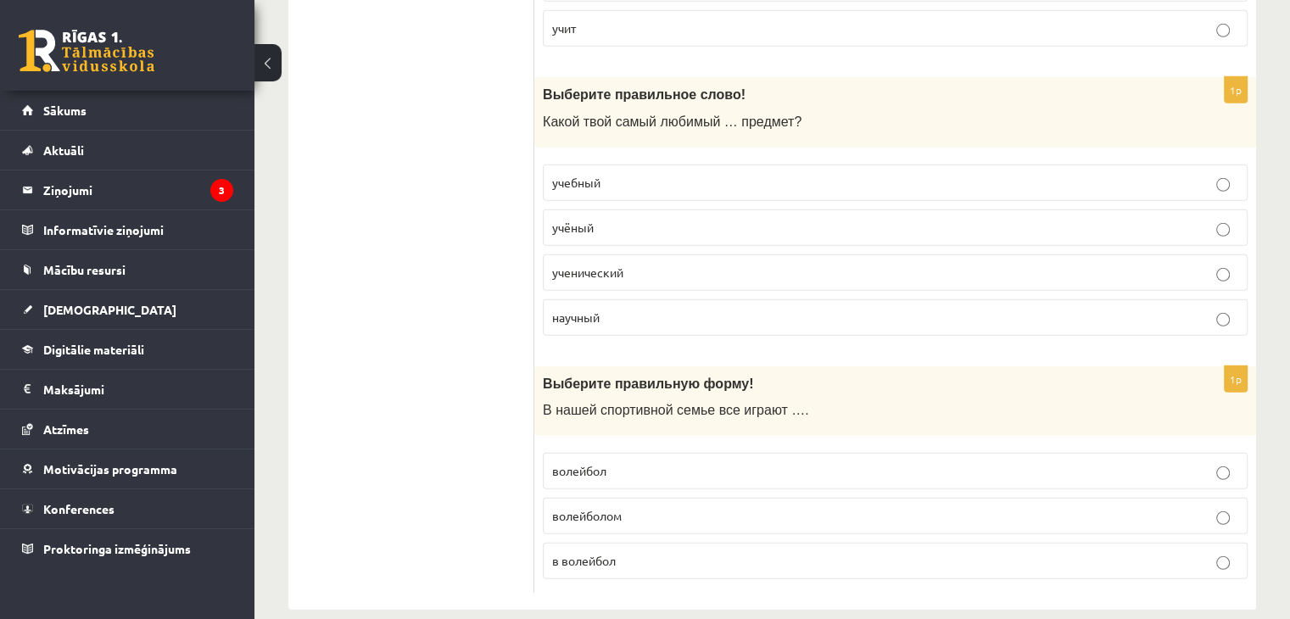
click at [623, 462] on p "волейбол" at bounding box center [895, 471] width 686 height 18
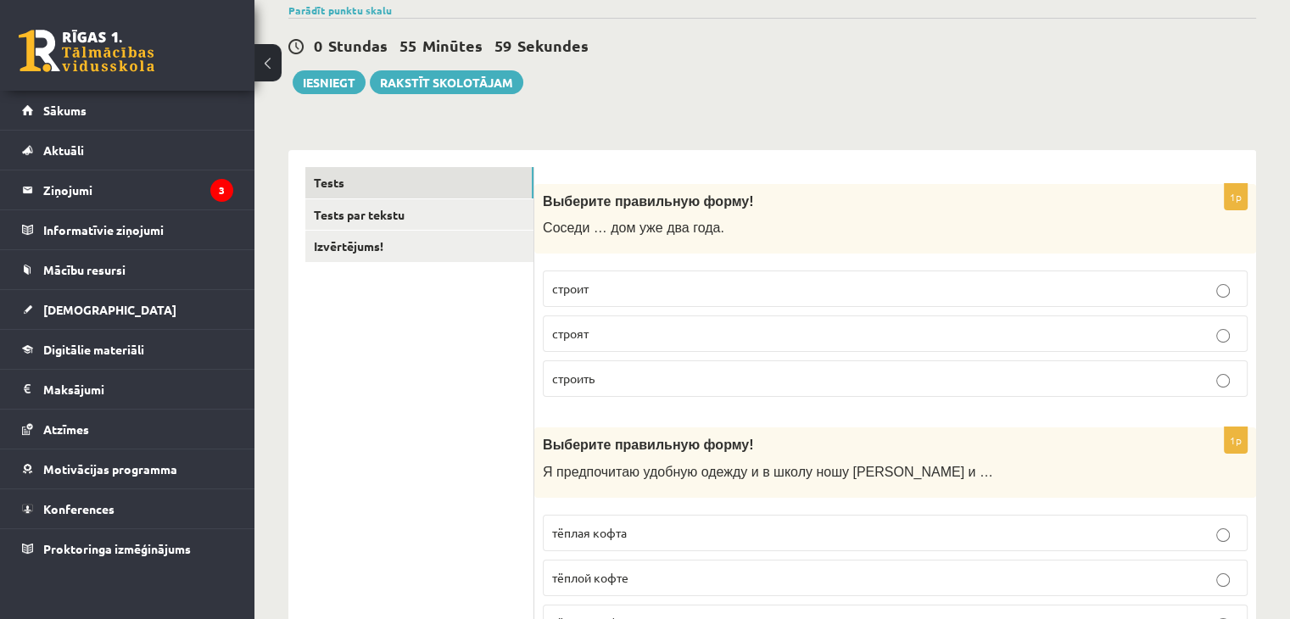
scroll to position [0, 0]
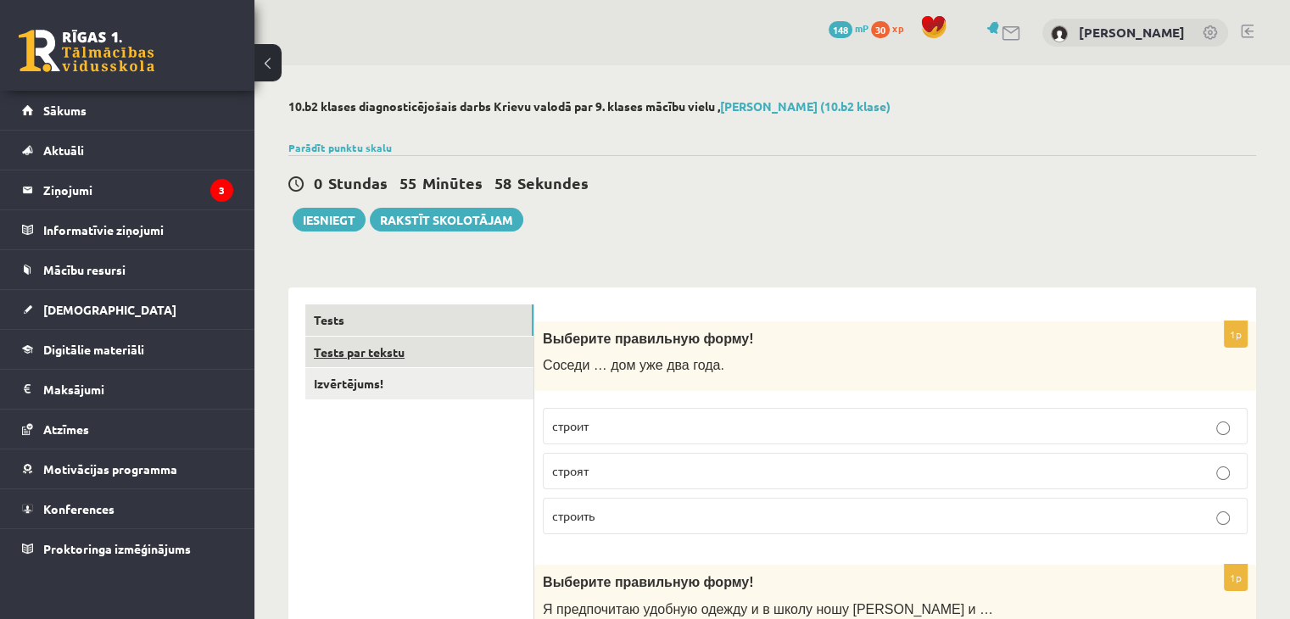
click at [421, 344] on link "Tests par tekstu" at bounding box center [419, 352] width 228 height 31
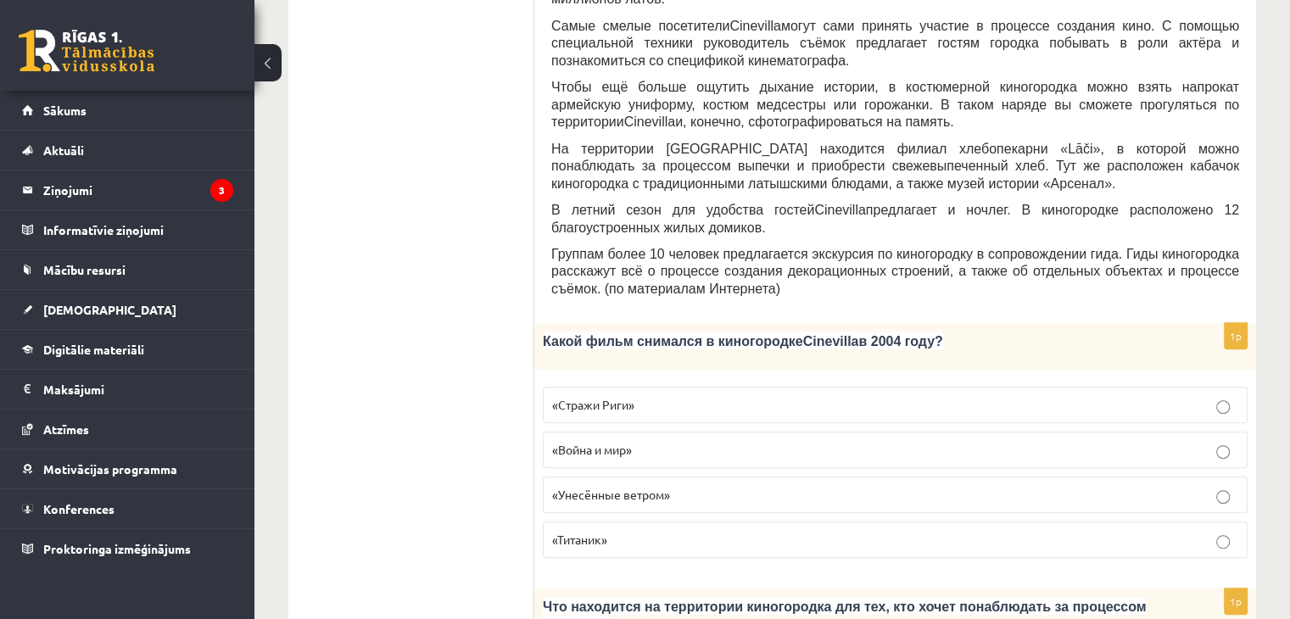
scroll to position [609, 0]
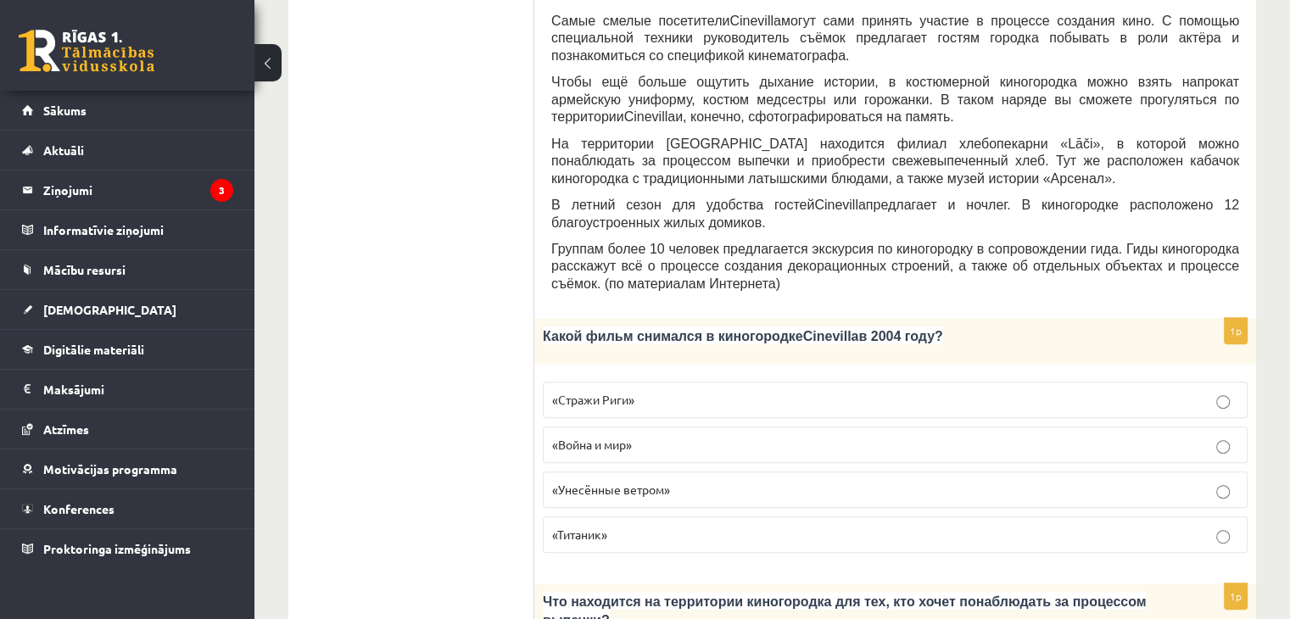
click at [651, 391] on p "«Стражи Риги»" at bounding box center [895, 400] width 686 height 18
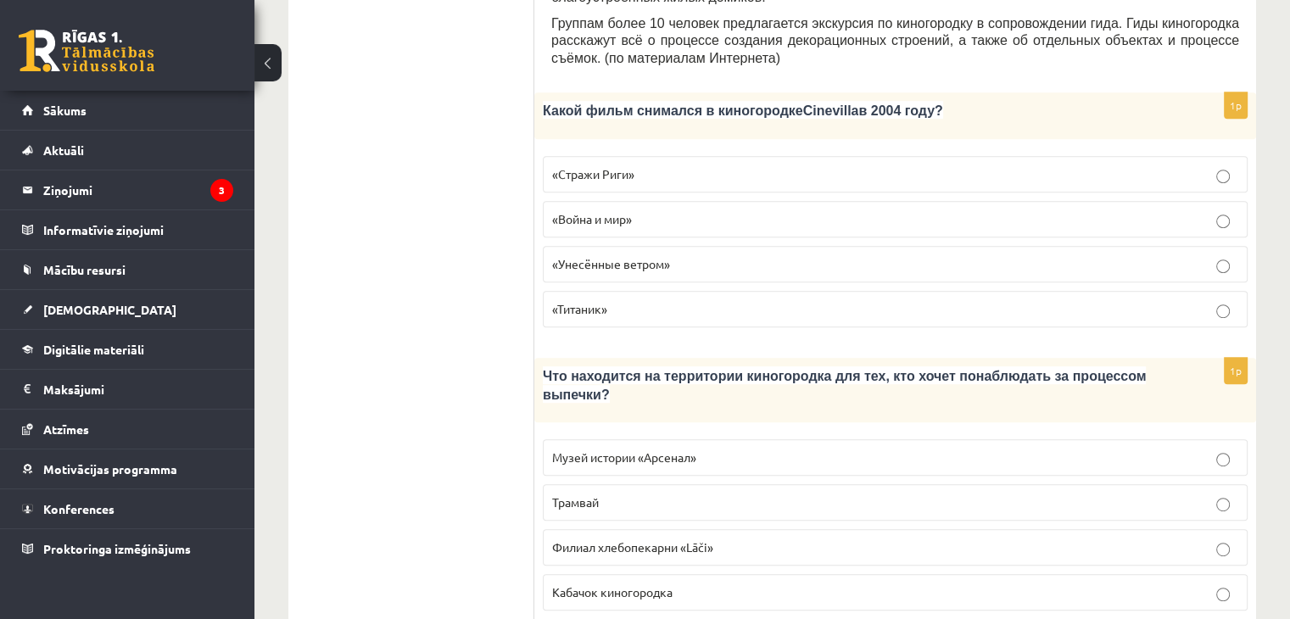
scroll to position [841, 0]
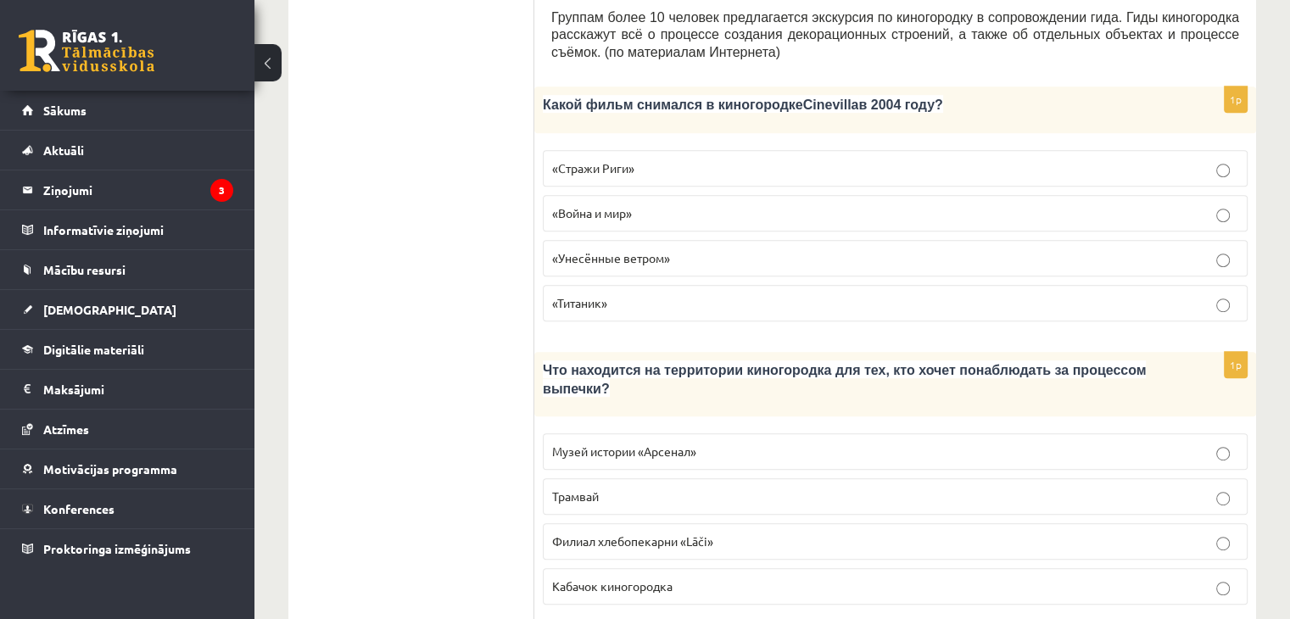
click at [662, 534] on span "Филиал хлебопекарни «Lāči»" at bounding box center [632, 541] width 161 height 15
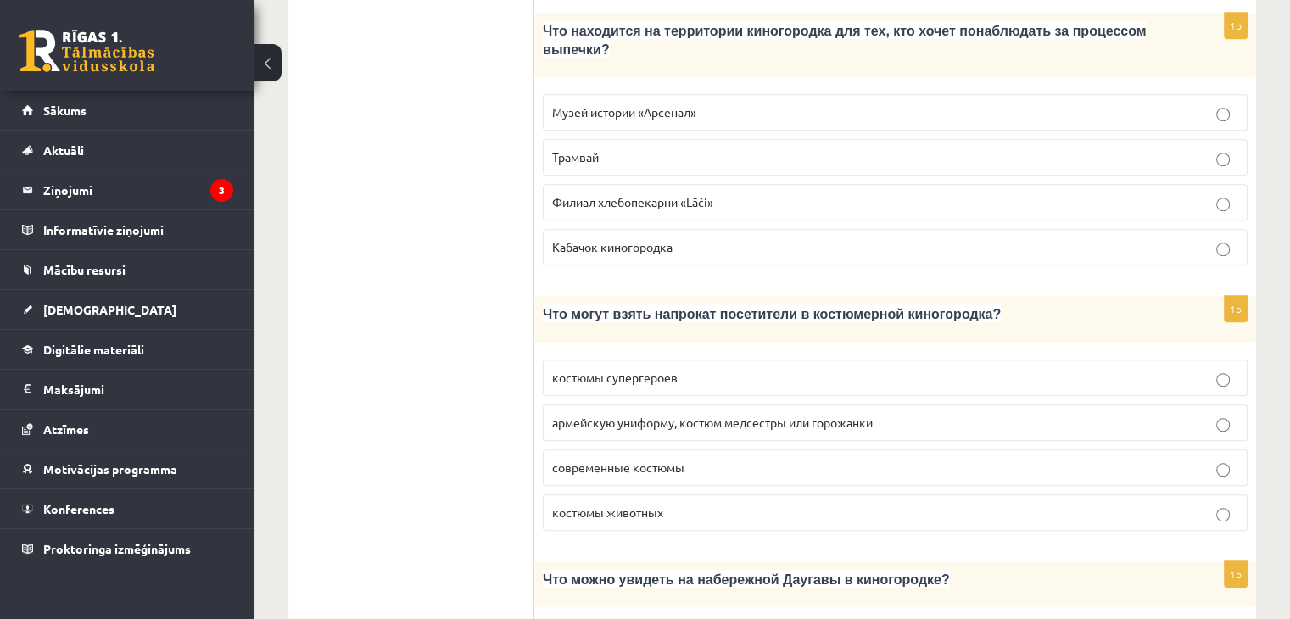
scroll to position [1181, 0]
click at [689, 413] on p "армейскую униформу, костюм медсестры или горожанки" at bounding box center [895, 422] width 686 height 18
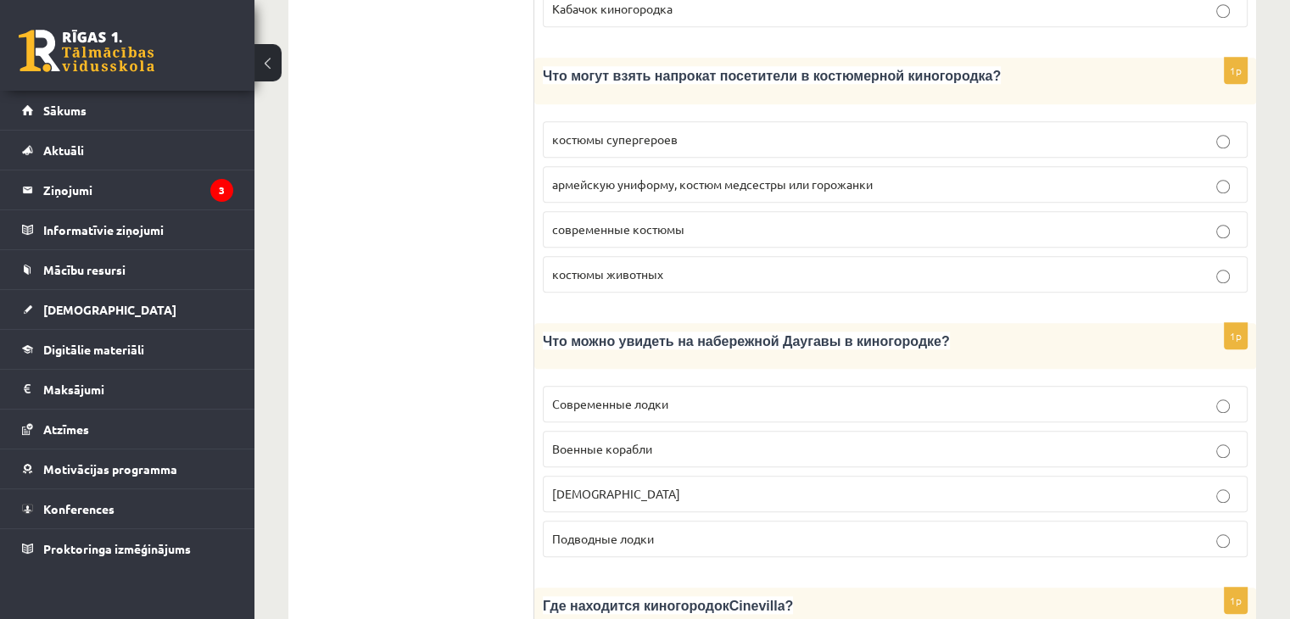
scroll to position [1428, 0]
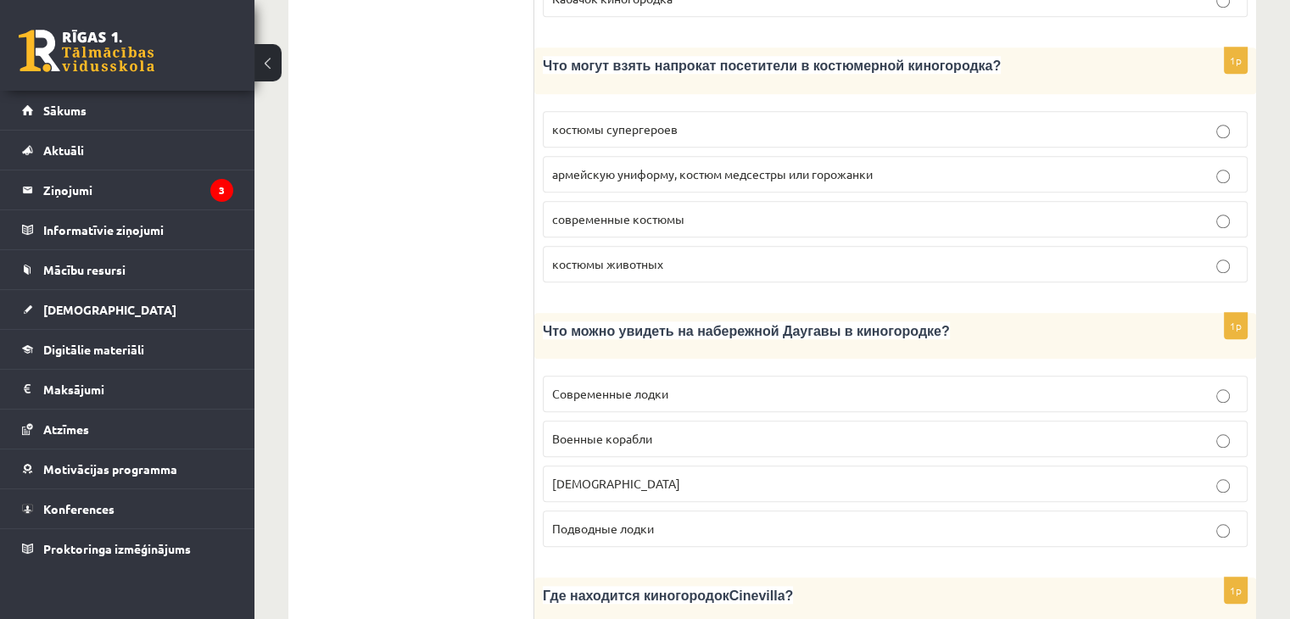
click at [625, 475] on p "Кораблики" at bounding box center [895, 484] width 686 height 18
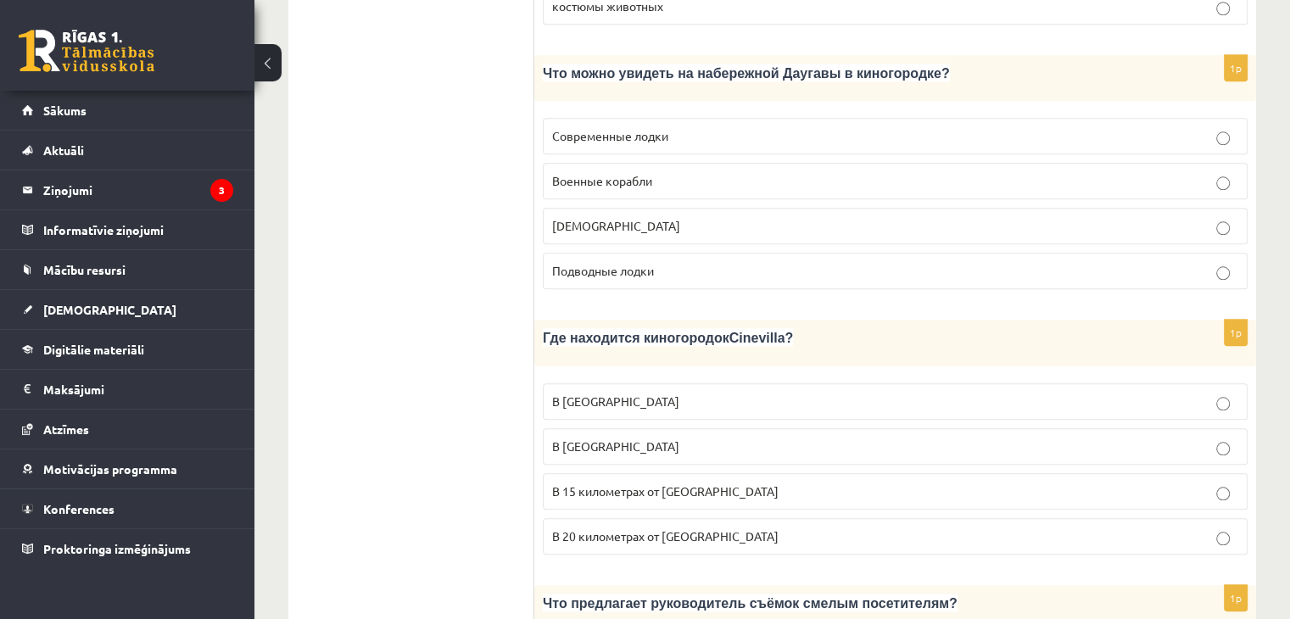
scroll to position [1689, 0]
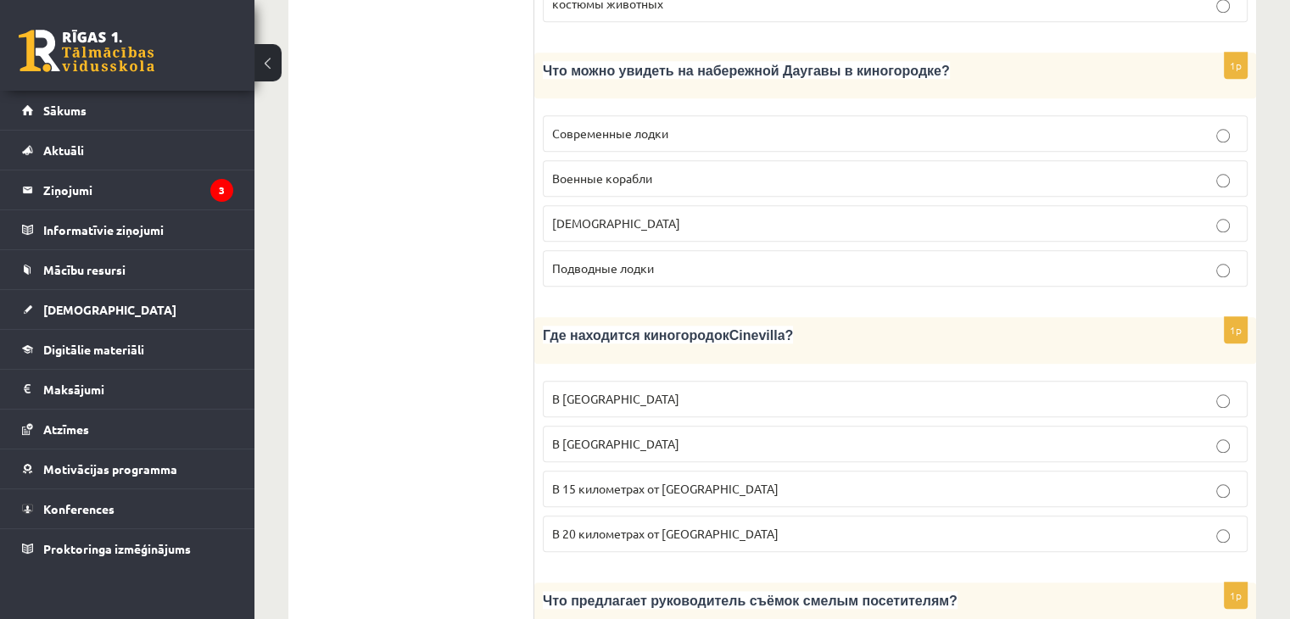
click at [659, 481] on span "В 15 километрах от Тукумса" at bounding box center [665, 488] width 226 height 15
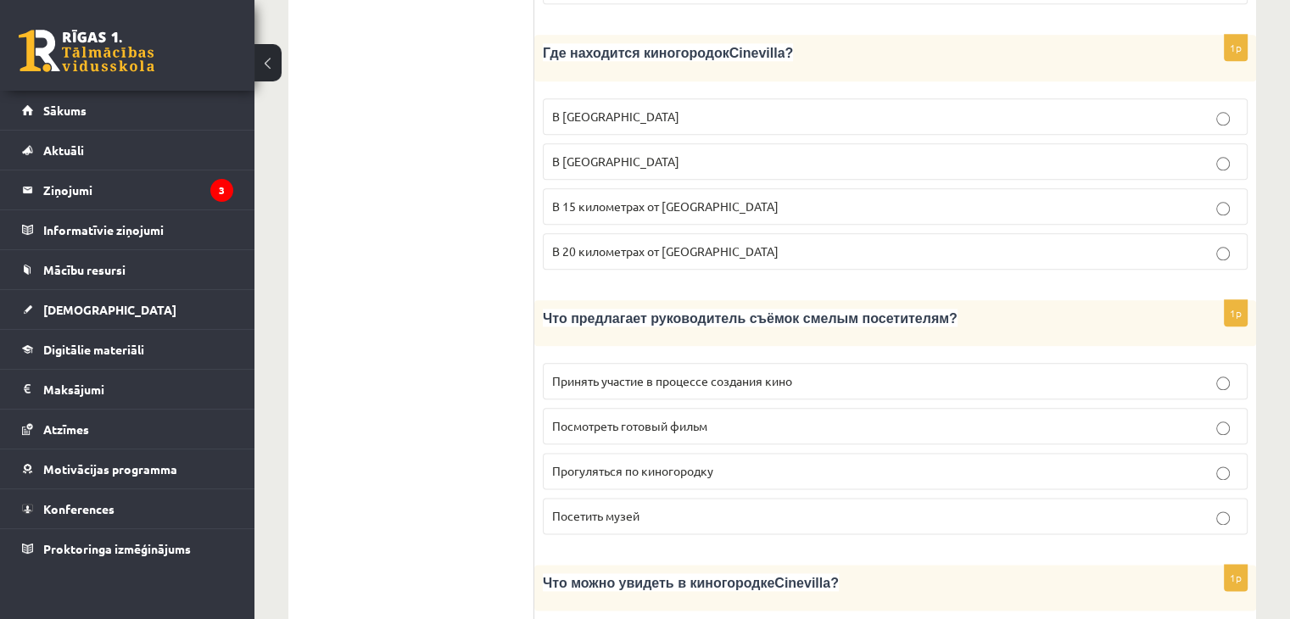
scroll to position [1971, 0]
click at [682, 373] on span "Принять участие в процессе создания кино" at bounding box center [672, 380] width 240 height 15
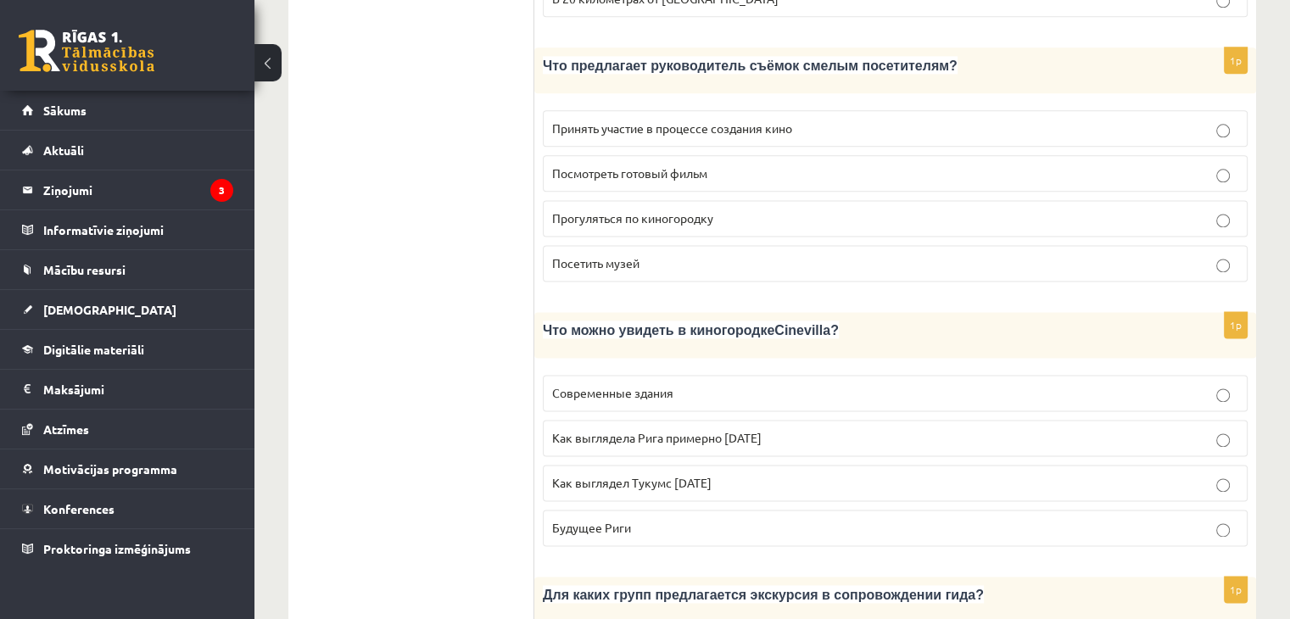
scroll to position [2231, 0]
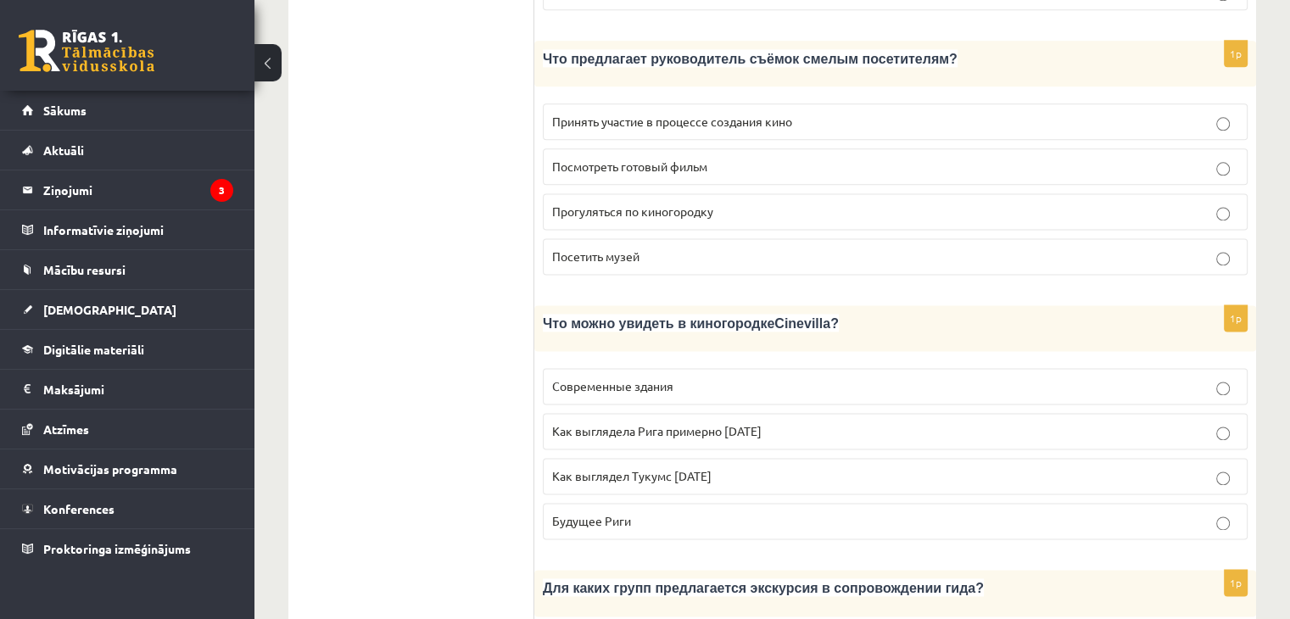
click at [682, 423] on span "Как выглядела Рига примерно 100 лет назад" at bounding box center [657, 430] width 210 height 15
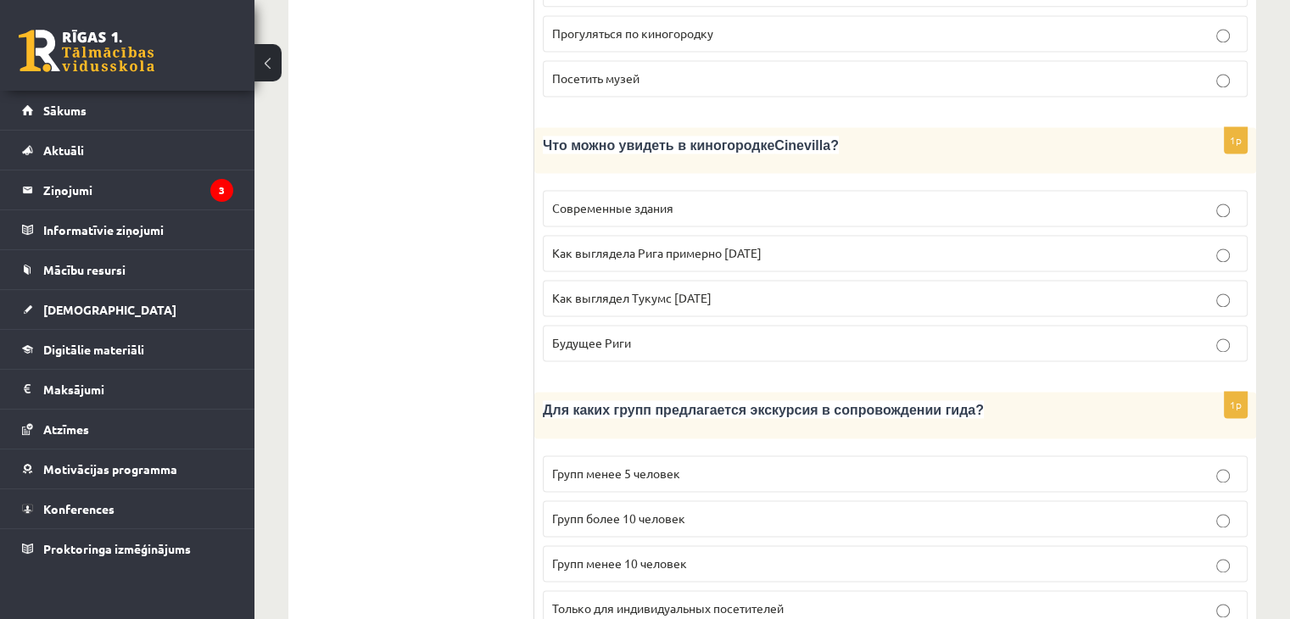
scroll to position [2415, 0]
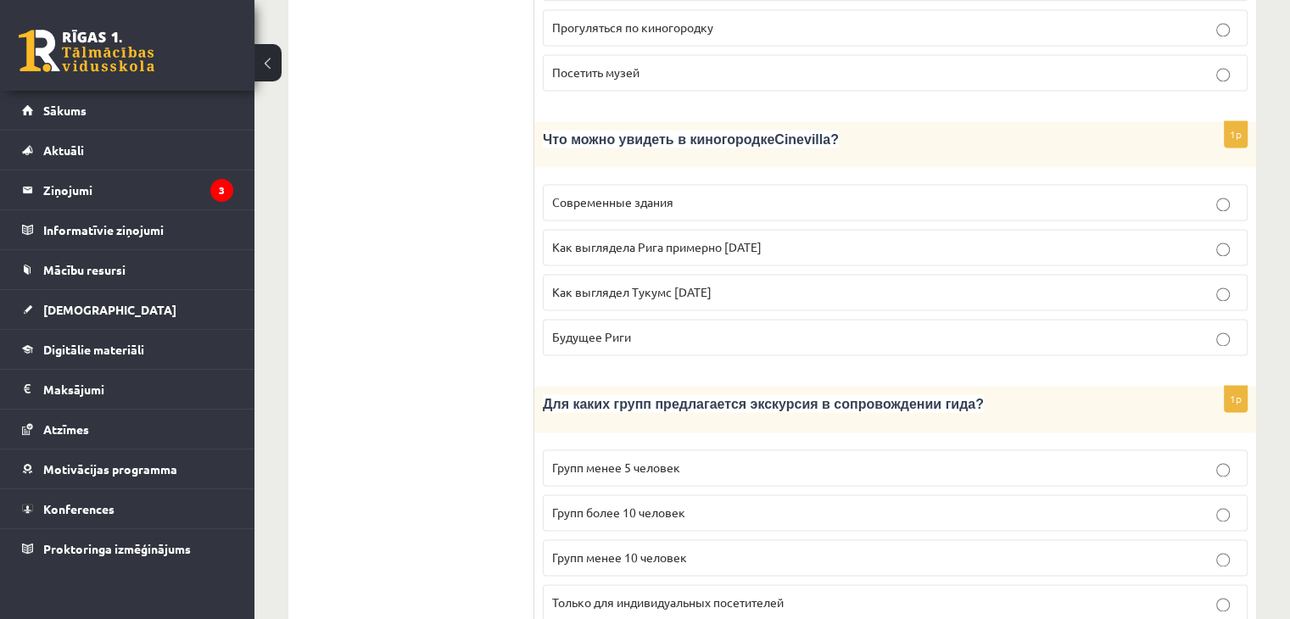
click at [681, 550] on span "Групп менее 10 человек" at bounding box center [619, 557] width 135 height 15
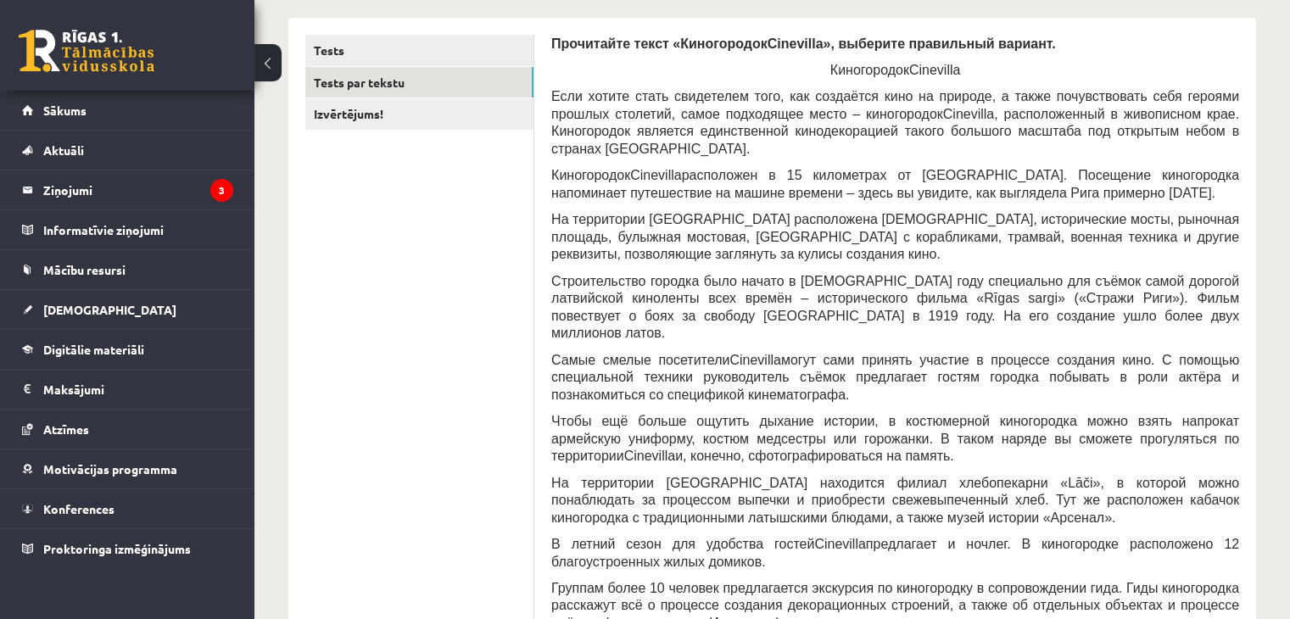
scroll to position [0, 0]
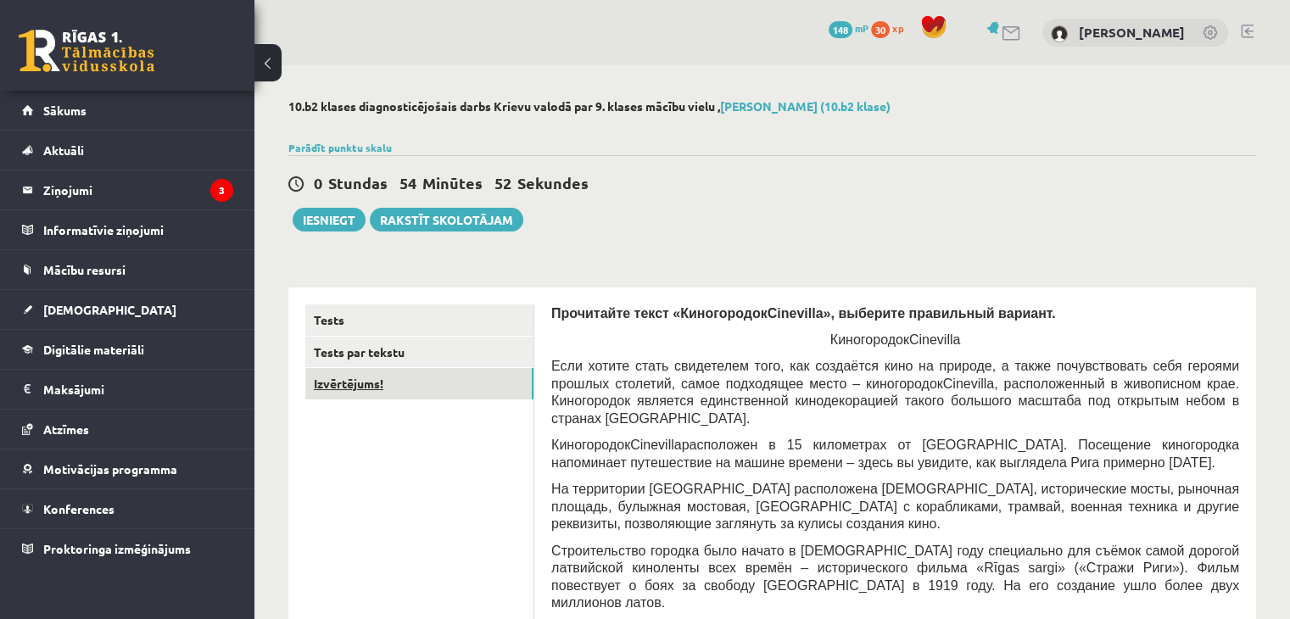
click at [421, 379] on link "Izvērtējums!" at bounding box center [419, 383] width 228 height 31
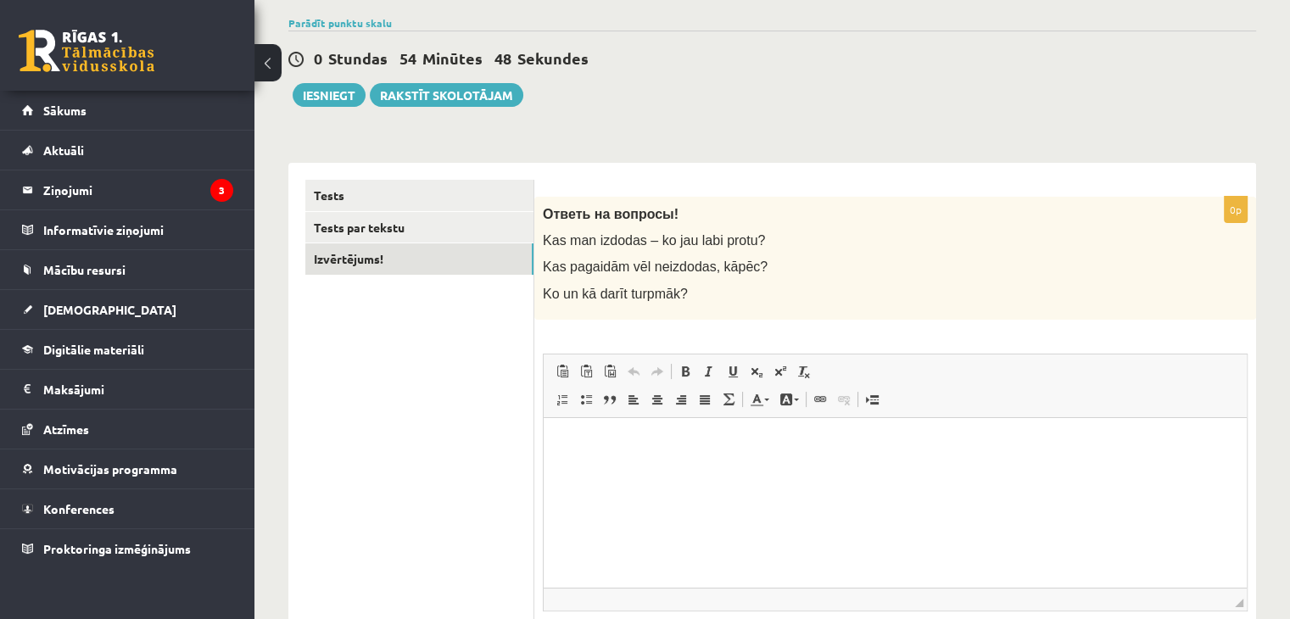
scroll to position [128, 0]
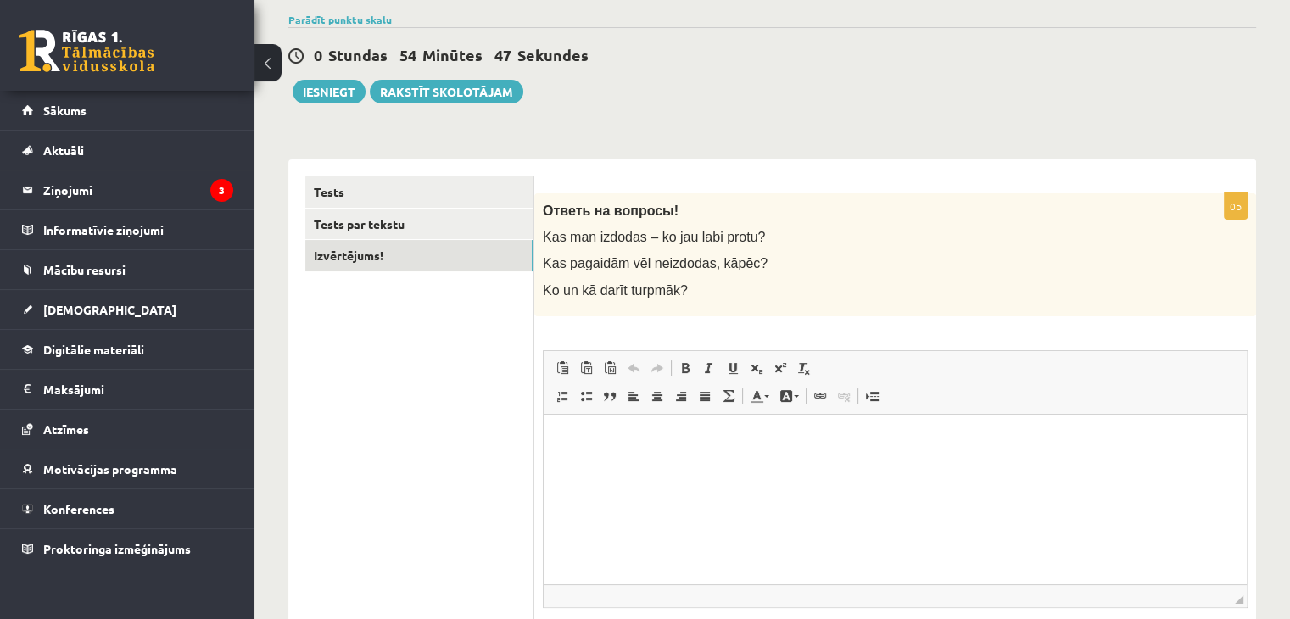
click at [606, 448] on p "Rich Text Editor, wiswyg-editor-user-answer-47434020862100" at bounding box center [895, 440] width 669 height 18
click at [1024, 107] on div "**********" at bounding box center [772, 345] width 1036 height 817
click at [707, 444] on p "********" at bounding box center [896, 440] width 670 height 18
click at [719, 438] on p "**********" at bounding box center [896, 440] width 670 height 18
click at [921, 440] on p "**********" at bounding box center [896, 440] width 670 height 18
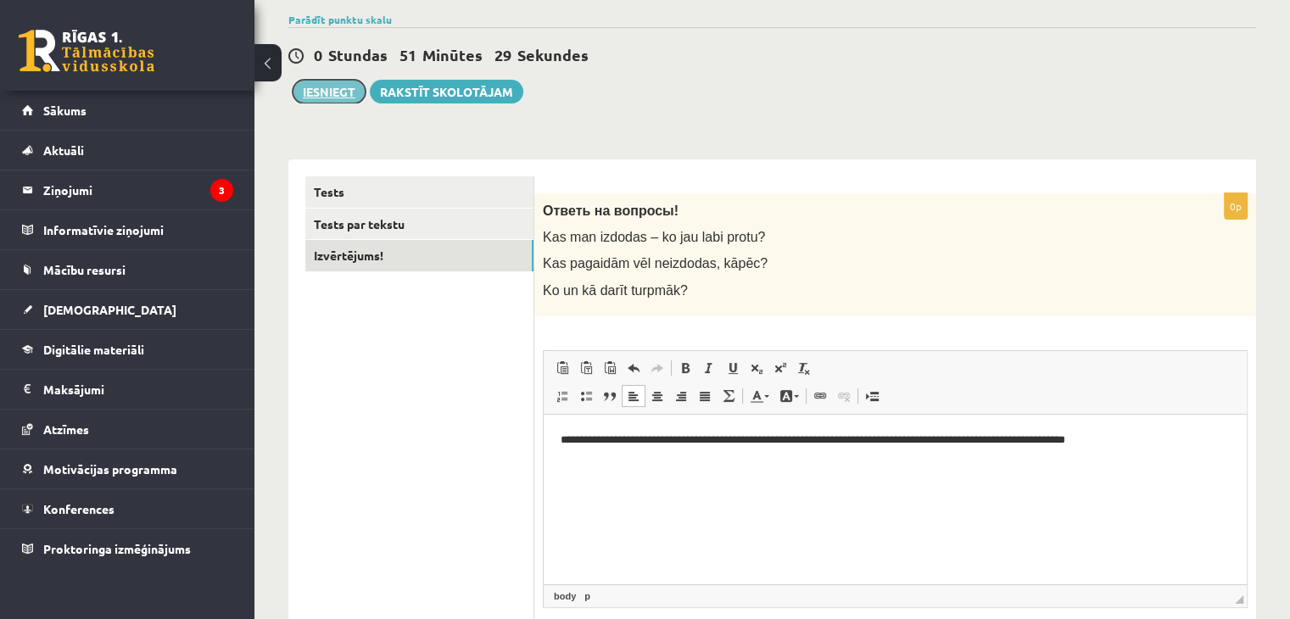
click at [338, 87] on button "Iesniegt" at bounding box center [329, 92] width 73 height 24
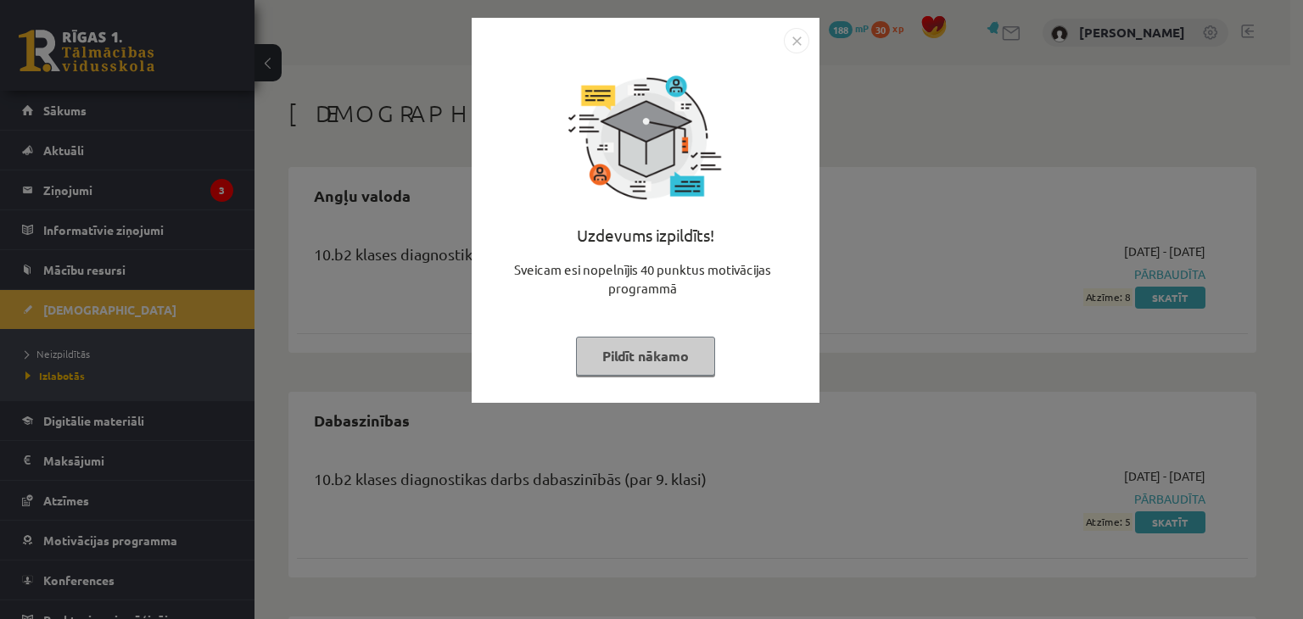
click at [656, 352] on button "Pildīt nākamo" at bounding box center [645, 356] width 139 height 39
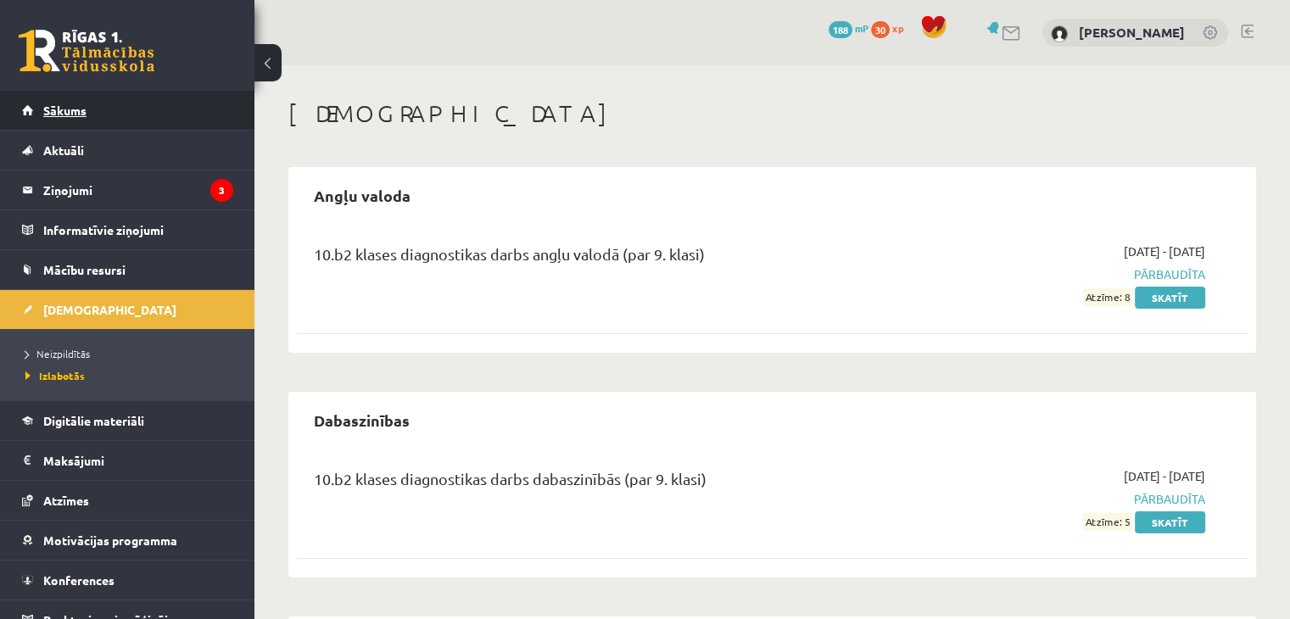
click at [129, 103] on link "Sākums" at bounding box center [127, 110] width 211 height 39
